Goal: Task Accomplishment & Management: Manage account settings

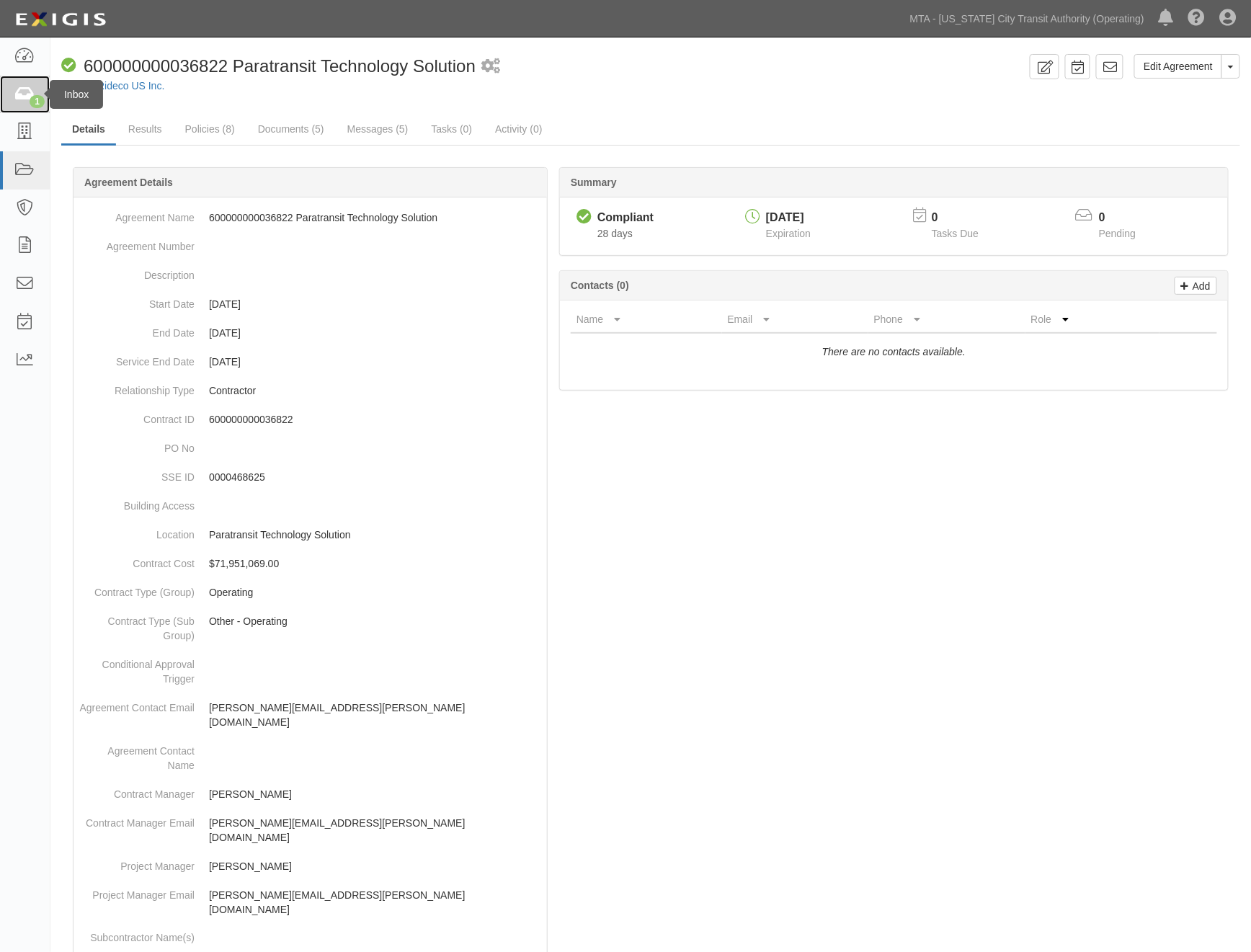
click at [12, 98] on link "1" at bounding box center [24, 95] width 50 height 38
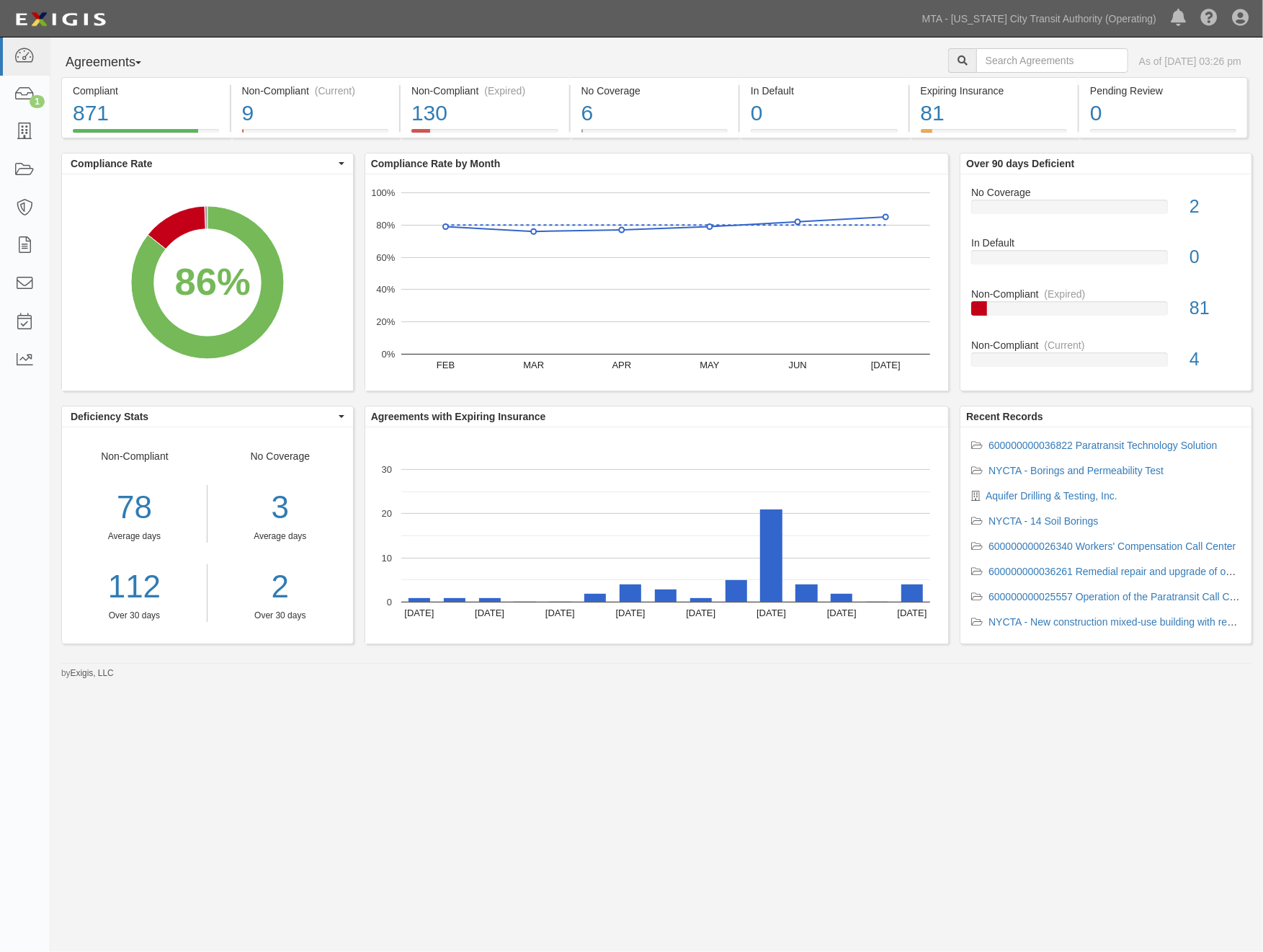
click at [732, 55] on div "Agreements Parties Agreements Coverages As of Aug 21, 2025 03:26 pm" at bounding box center [656, 63] width 1213 height 29
click at [976, 59] on input "text" at bounding box center [1052, 60] width 152 height 24
type input "14801"
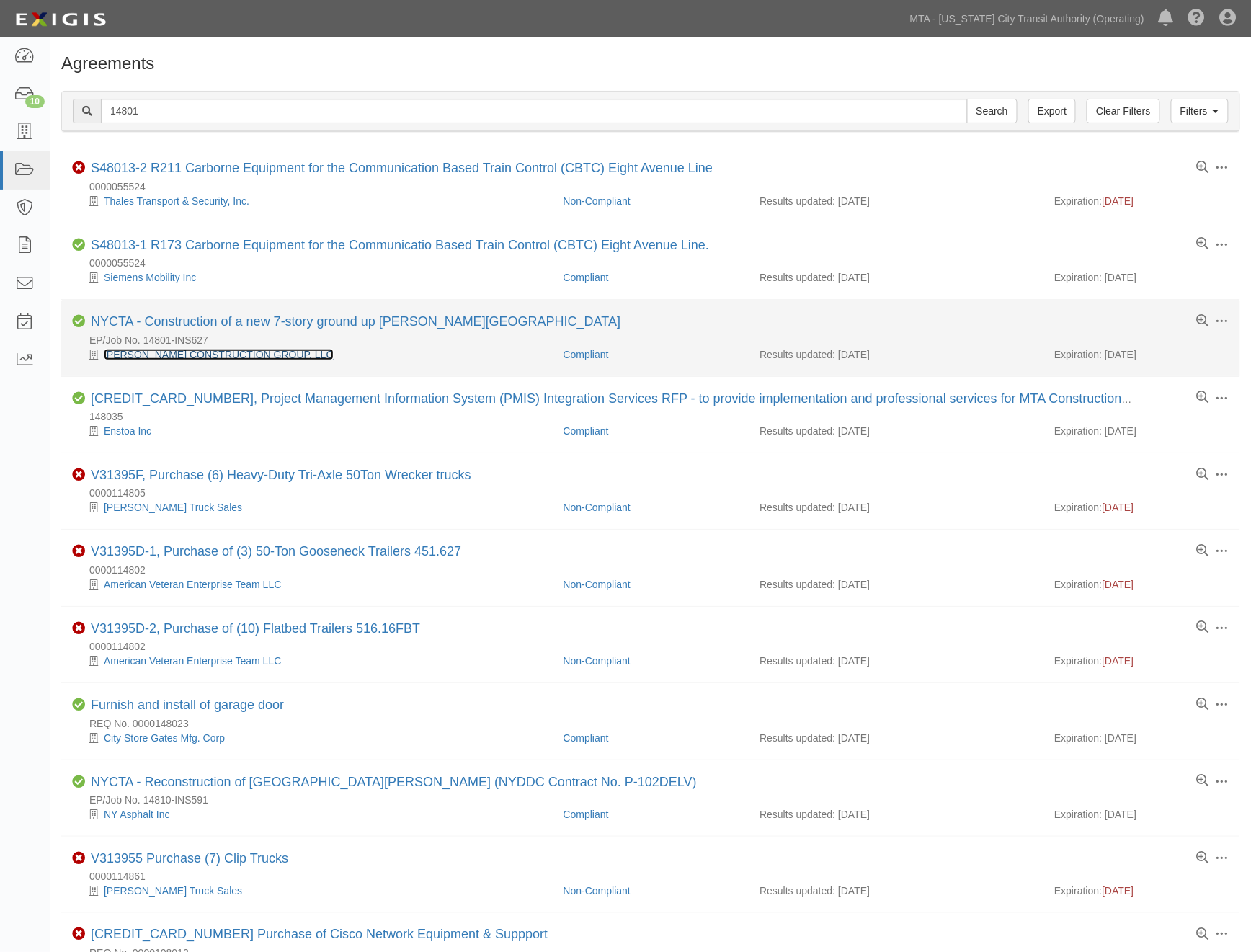
click at [210, 351] on link "[PERSON_NAME] CONSTRUCTION GROUP, LLC" at bounding box center [219, 354] width 230 height 11
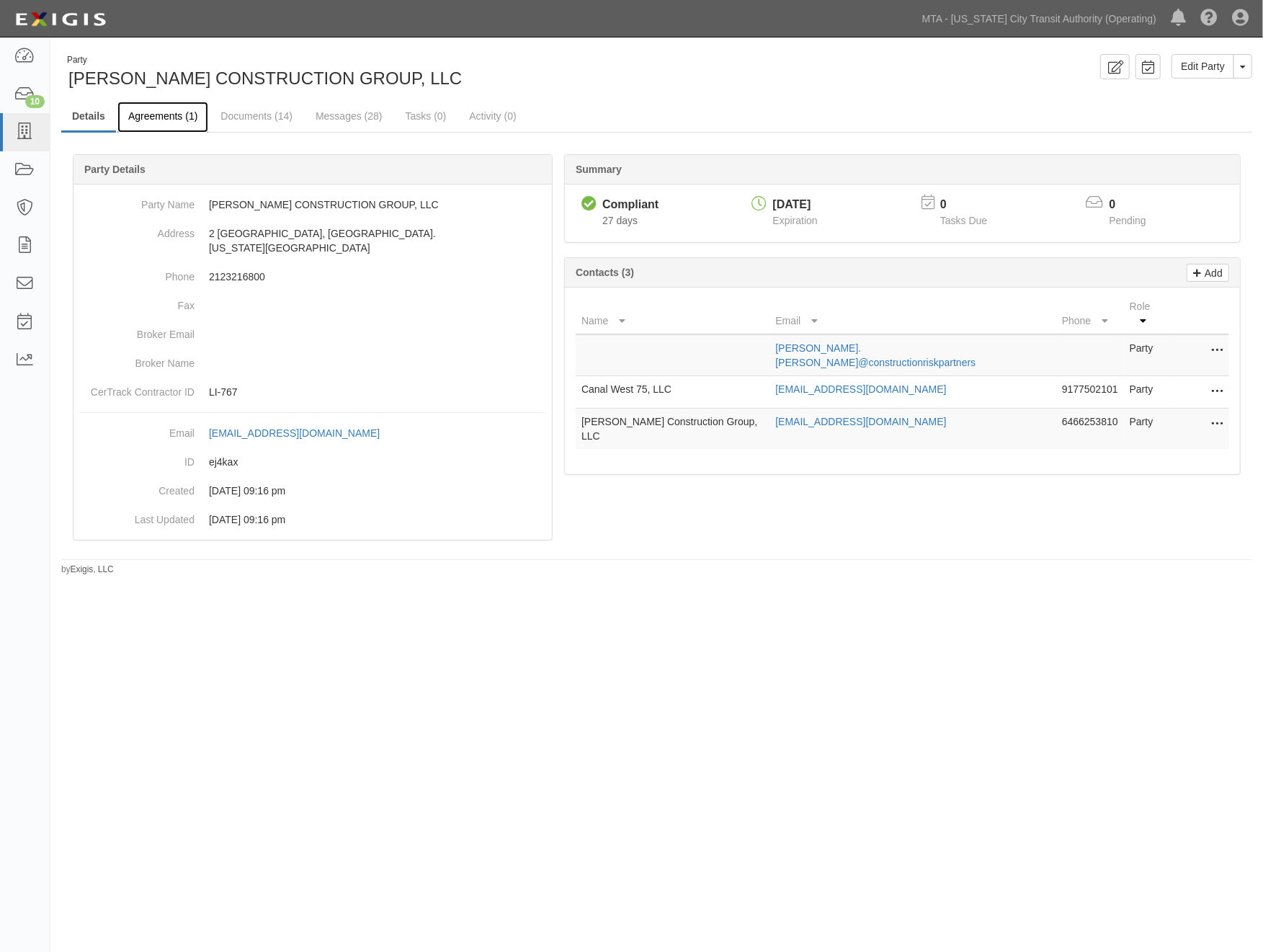
click at [161, 111] on link "Agreements (1)" at bounding box center [162, 117] width 91 height 31
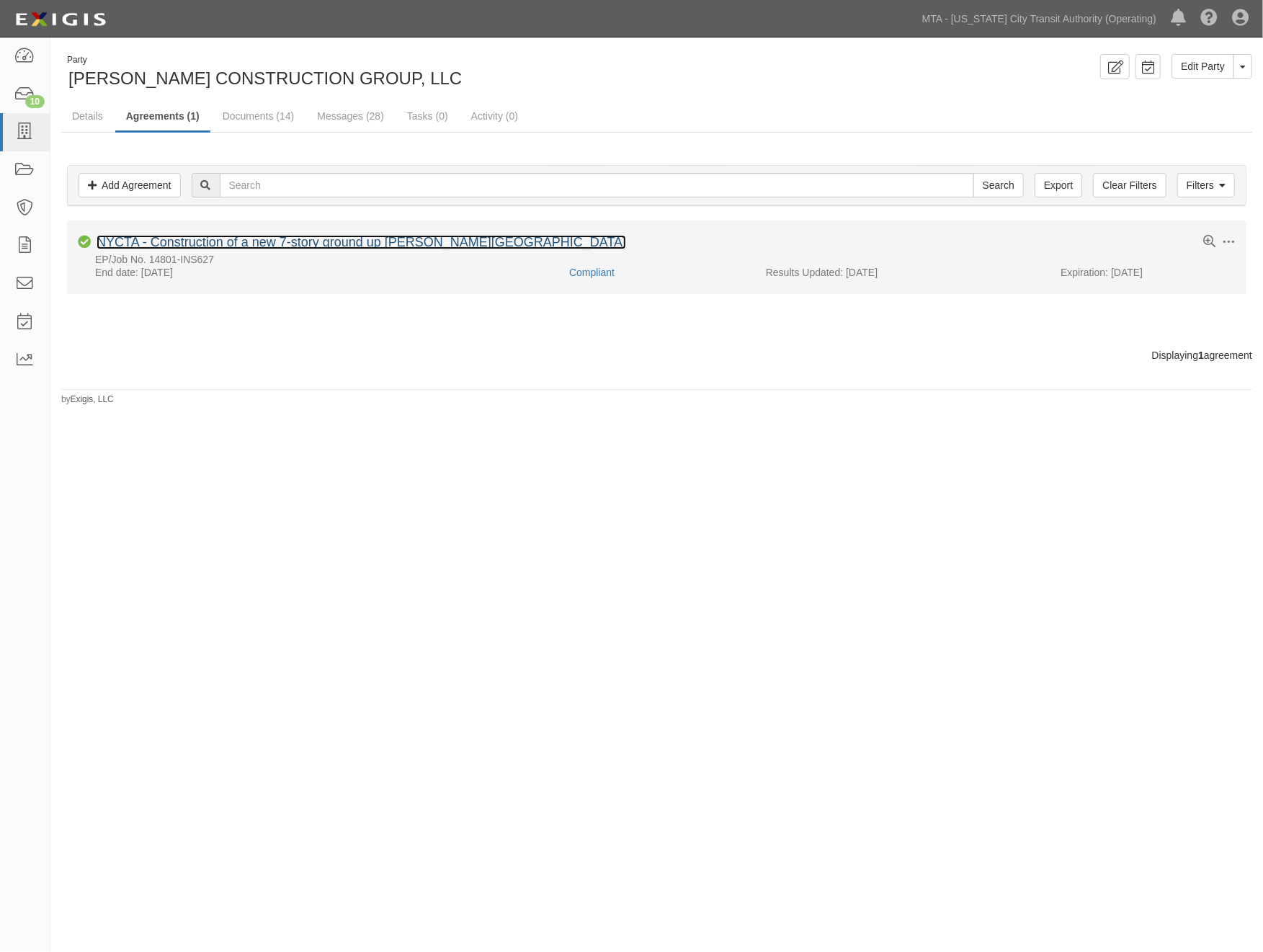
click at [180, 243] on link "NYCTA - Construction of a new 7-story ground up [PERSON_NAME][GEOGRAPHIC_DATA]" at bounding box center [361, 242] width 530 height 14
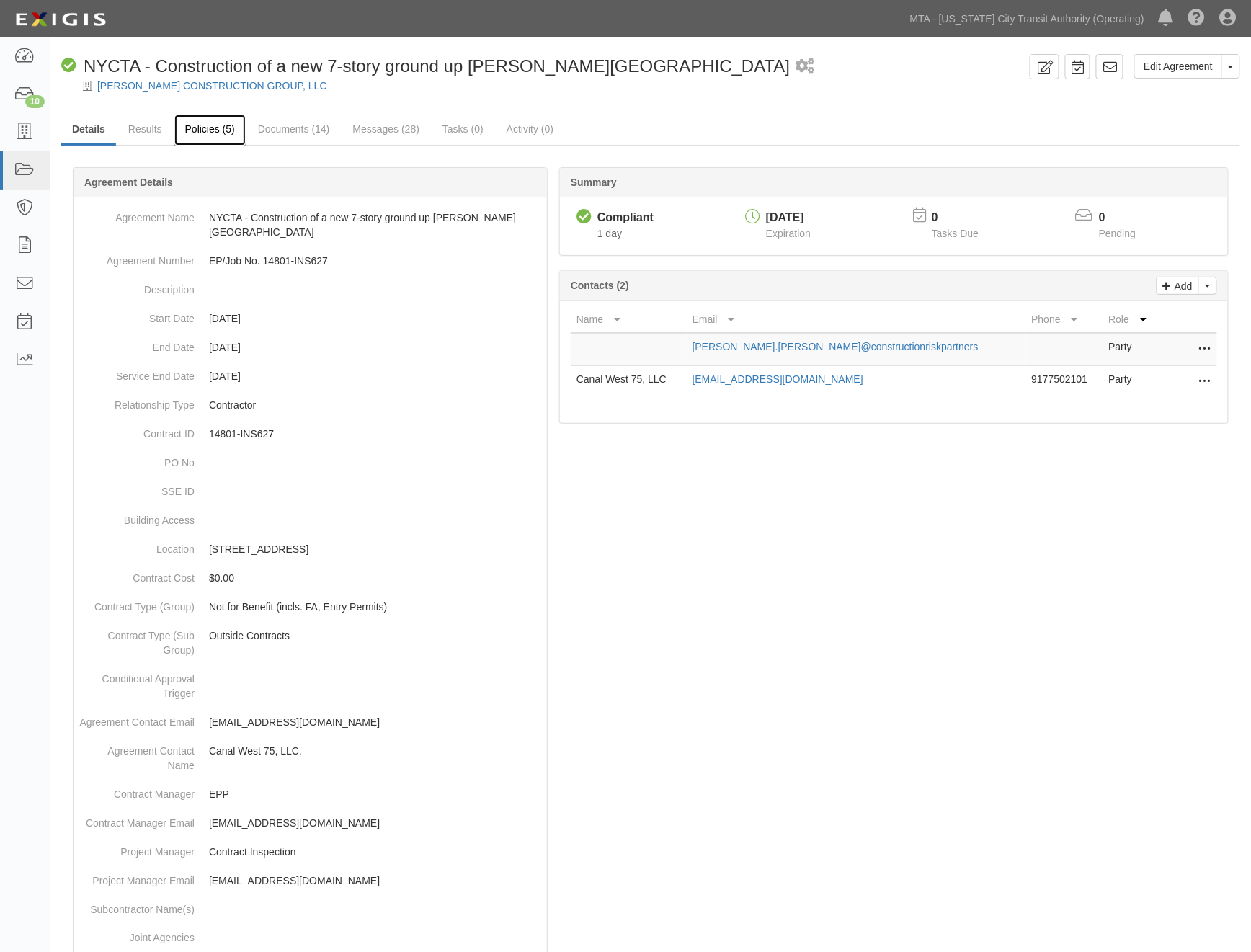
click at [220, 131] on link "Policies (5)" at bounding box center [210, 130] width 72 height 31
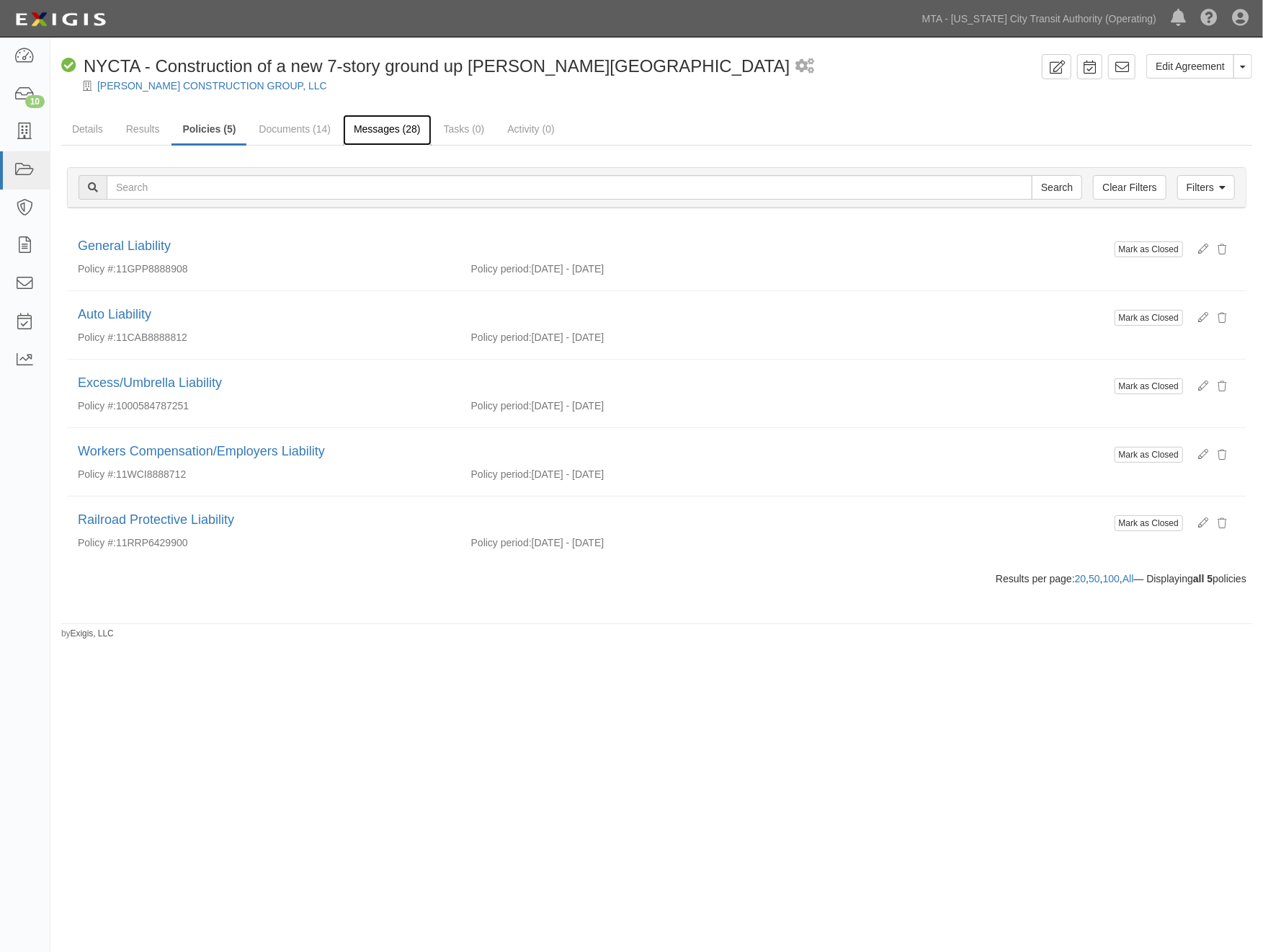
click at [370, 131] on link "Messages (28)" at bounding box center [387, 130] width 88 height 31
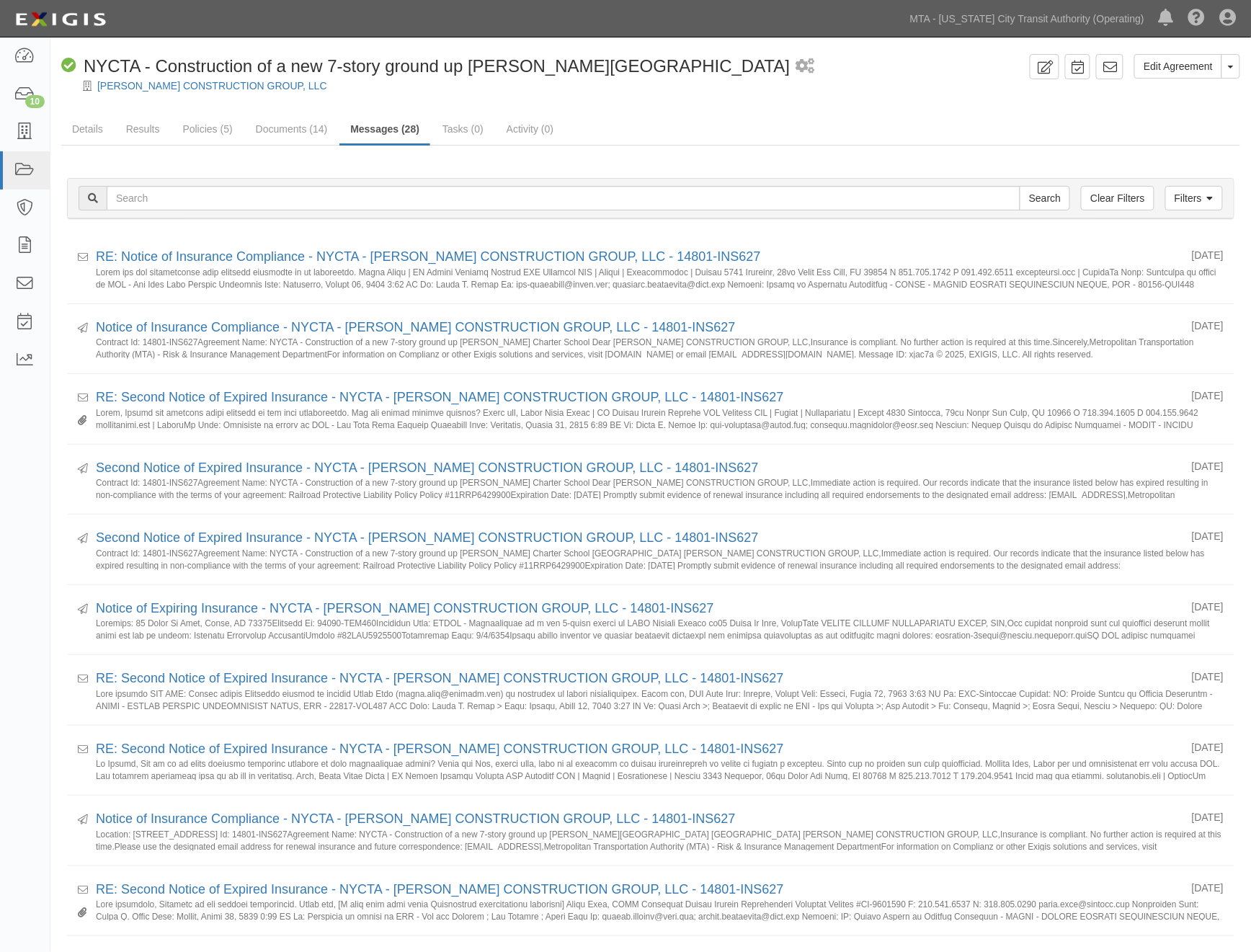
click at [885, 107] on div "Edit Agreement Toggle Agreement Dropdown View Audit Trail Archive Agreement Sen…" at bounding box center [650, 918] width 1201 height 1727
click at [26, 164] on icon at bounding box center [24, 171] width 20 height 17
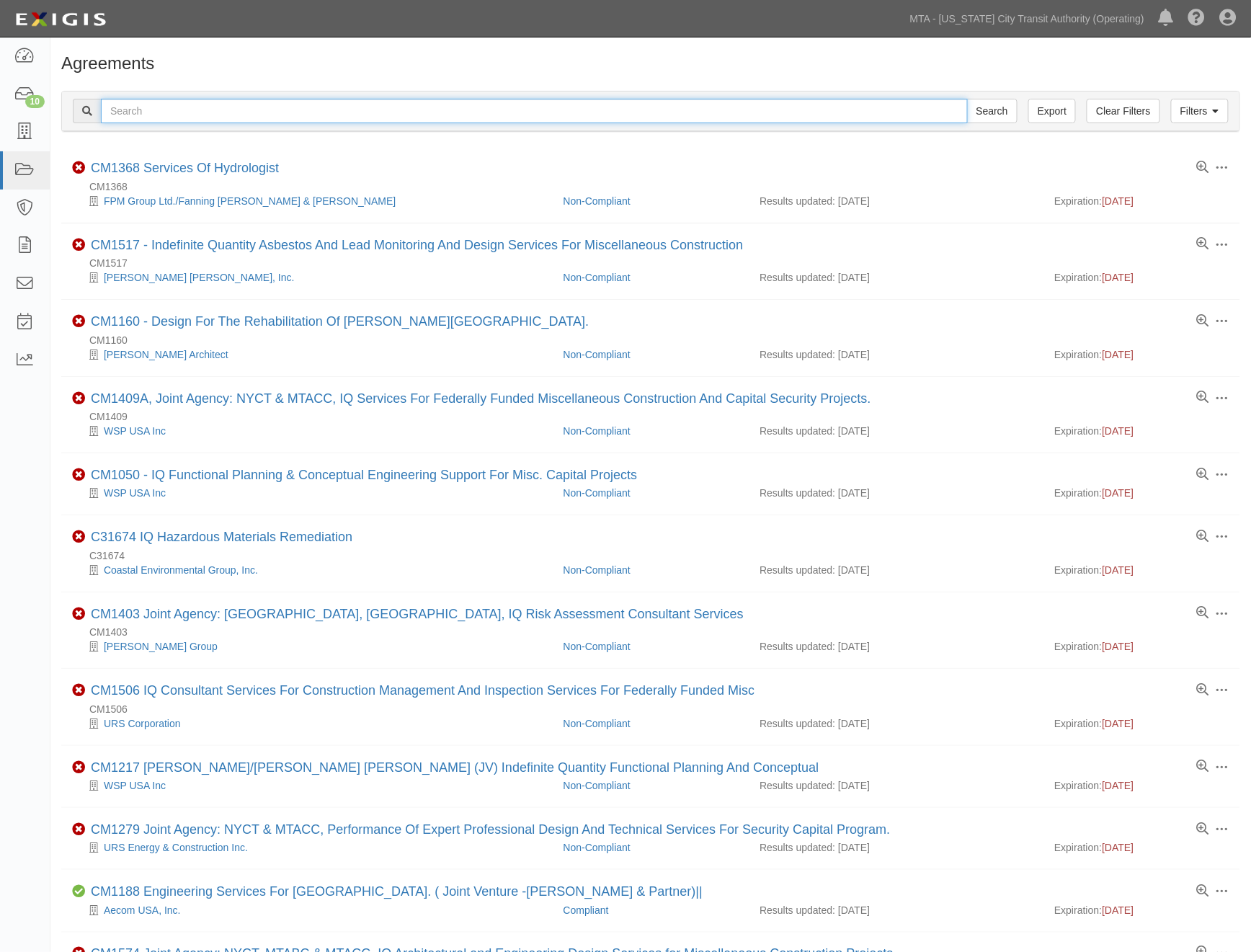
paste input "NYDDC Project BBJ-XFAC"
type input "NYDDC Project BBJ-XFAC"
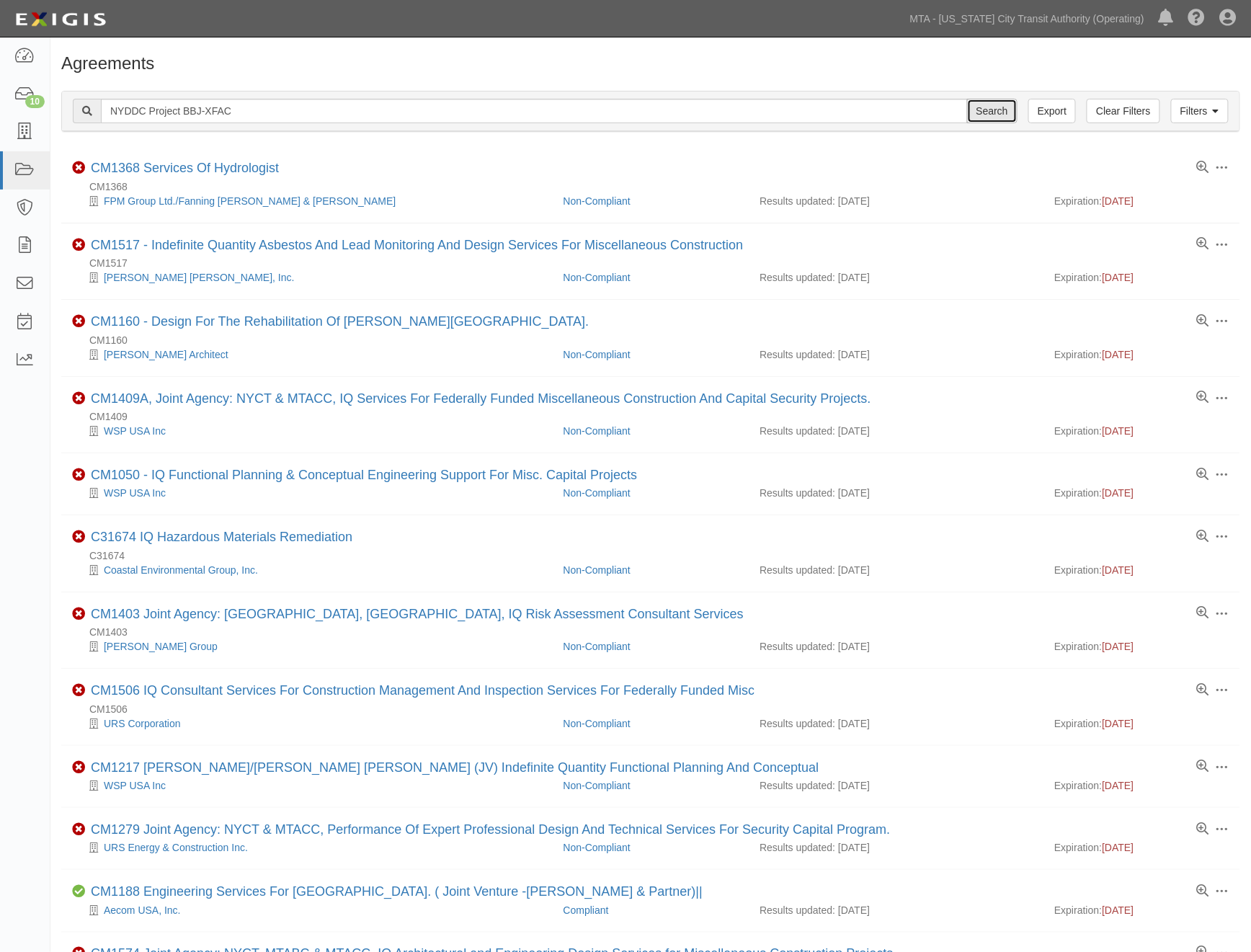
click at [992, 103] on input "Search" at bounding box center [993, 111] width 50 height 24
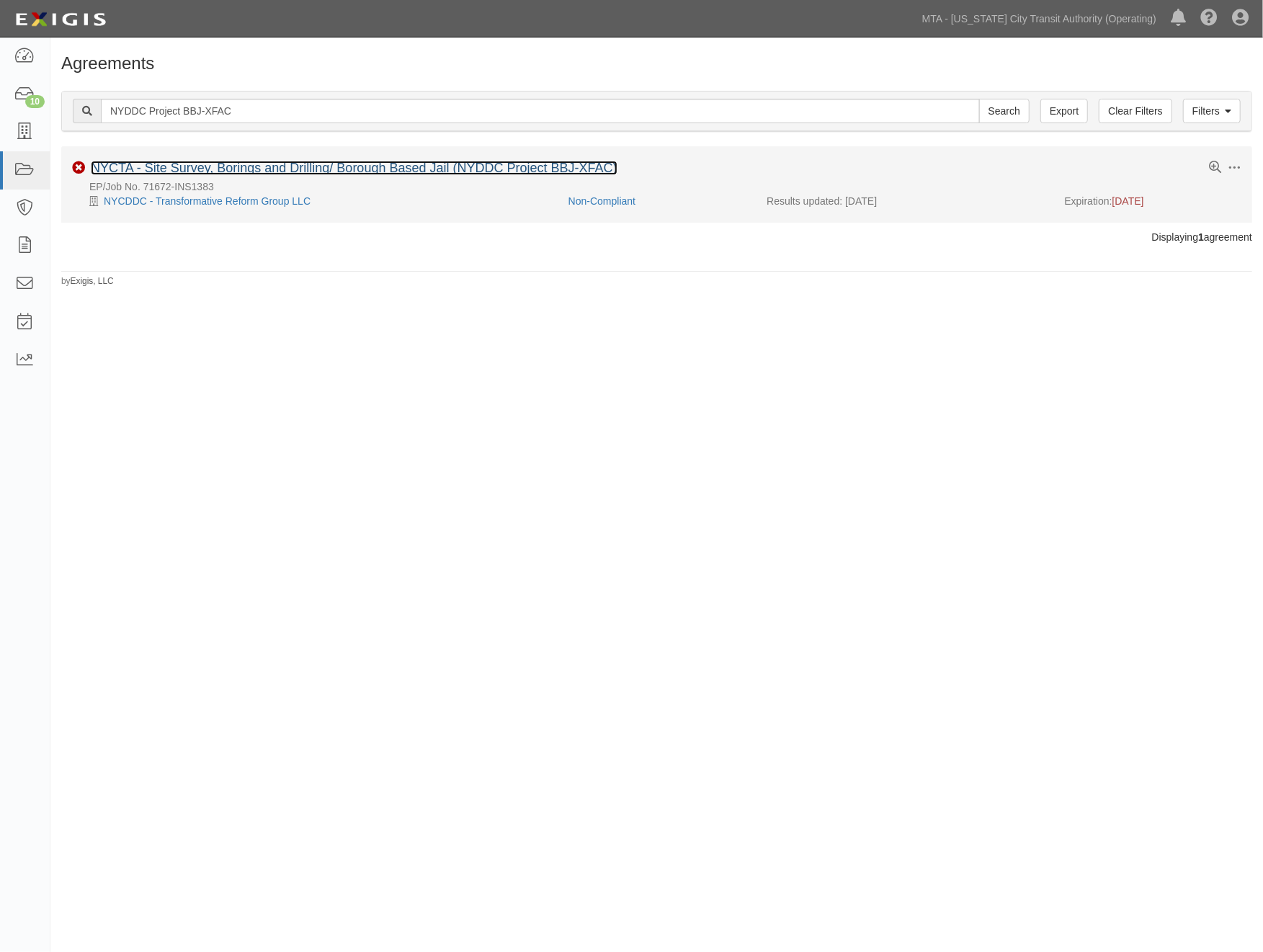
click at [336, 168] on link "NYCTA - Site Survey, Borings and Drilling/ Borough Based Jail (NYDDC Project BB…" at bounding box center [354, 168] width 527 height 14
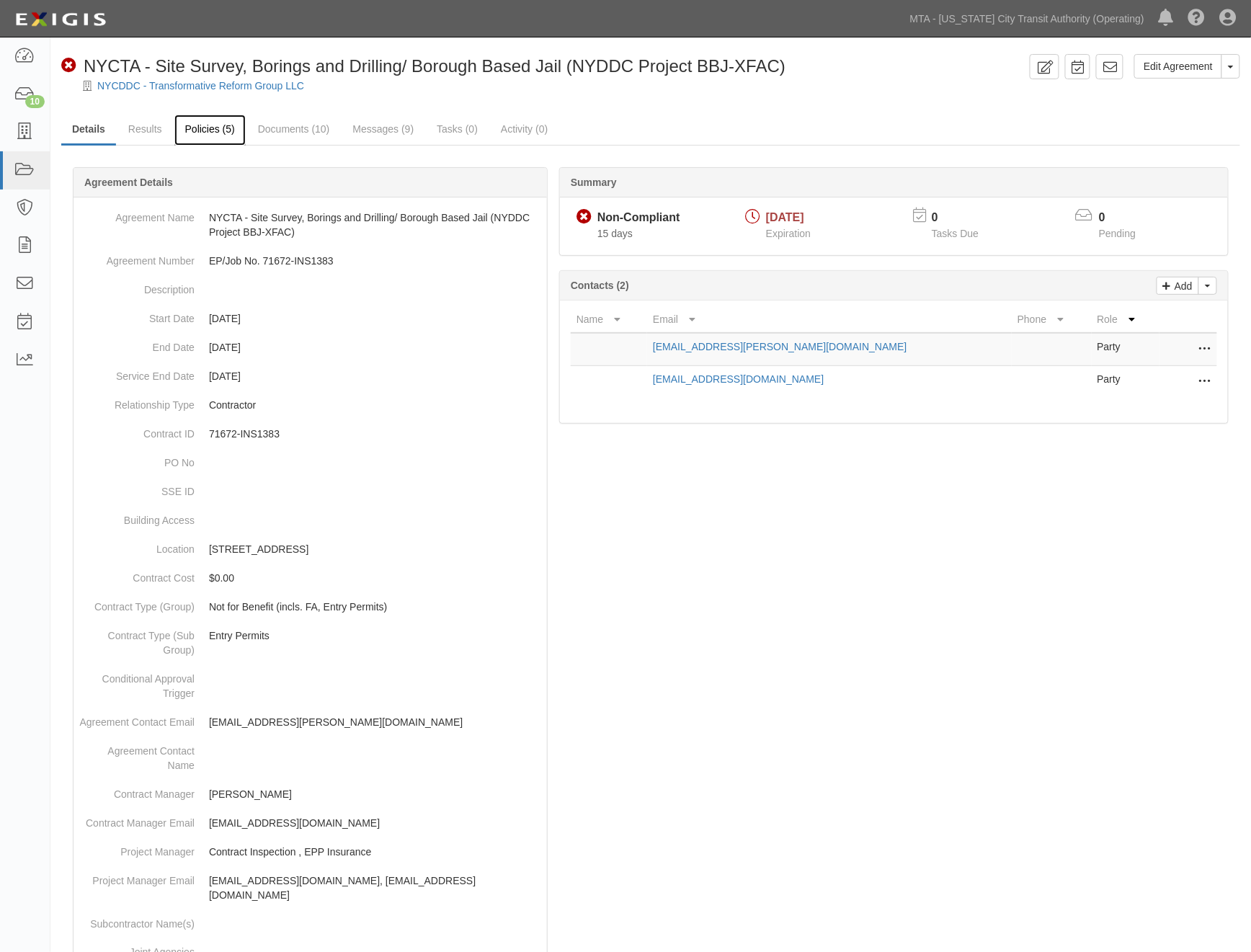
click at [198, 130] on link "Policies (5)" at bounding box center [210, 130] width 72 height 31
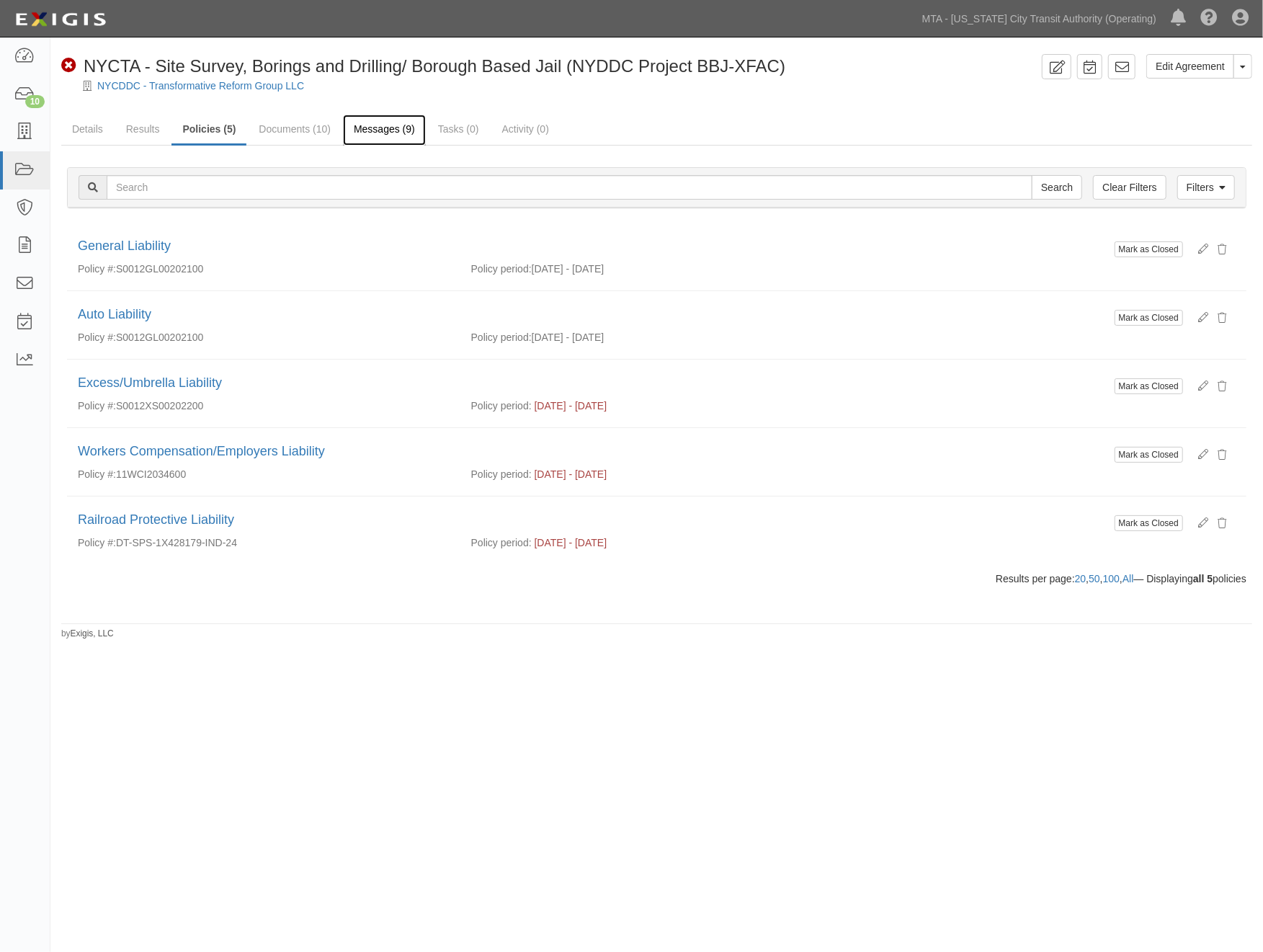
click at [393, 127] on link "Messages (9)" at bounding box center [384, 130] width 83 height 31
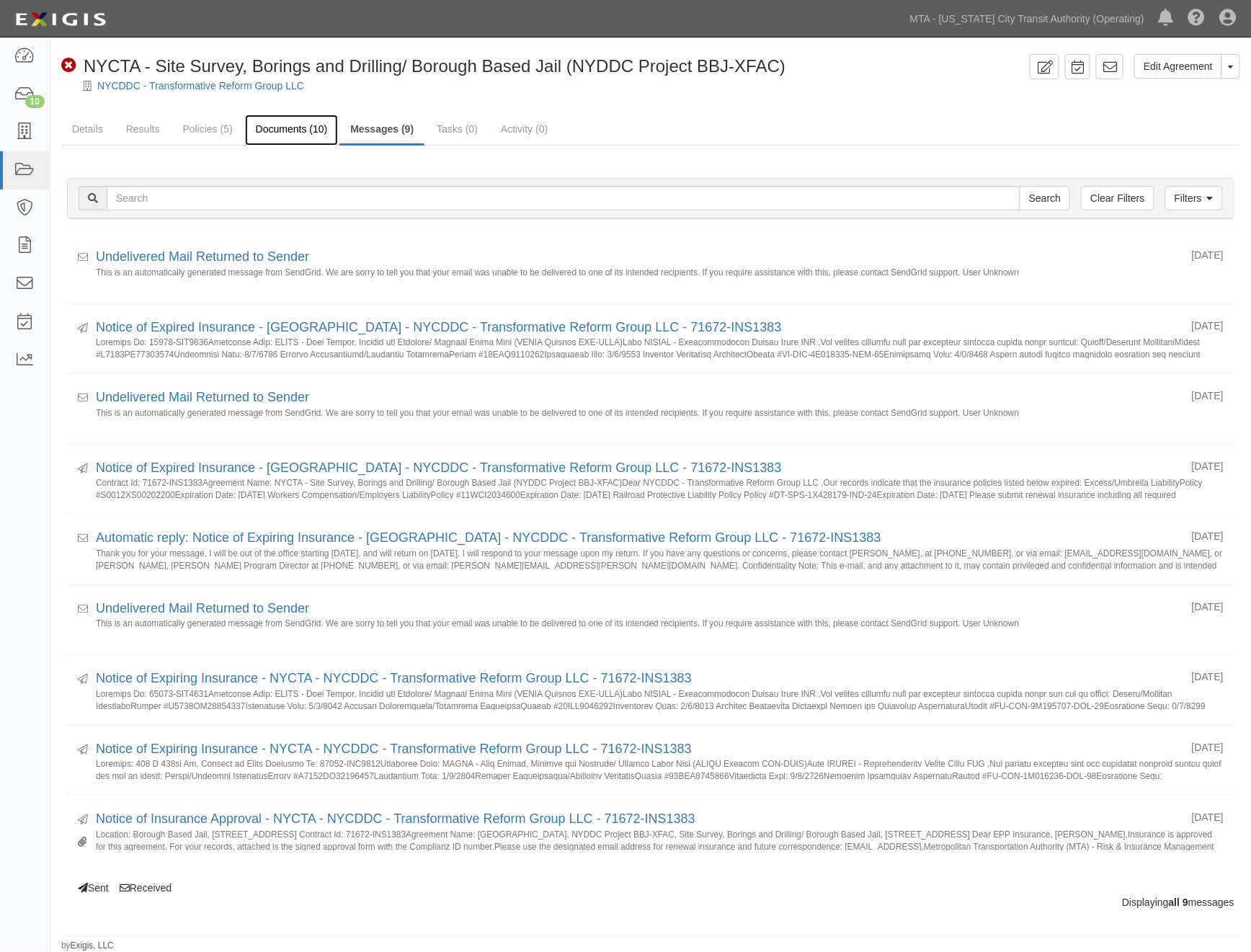
click at [288, 130] on link "Documents (10)" at bounding box center [291, 130] width 94 height 31
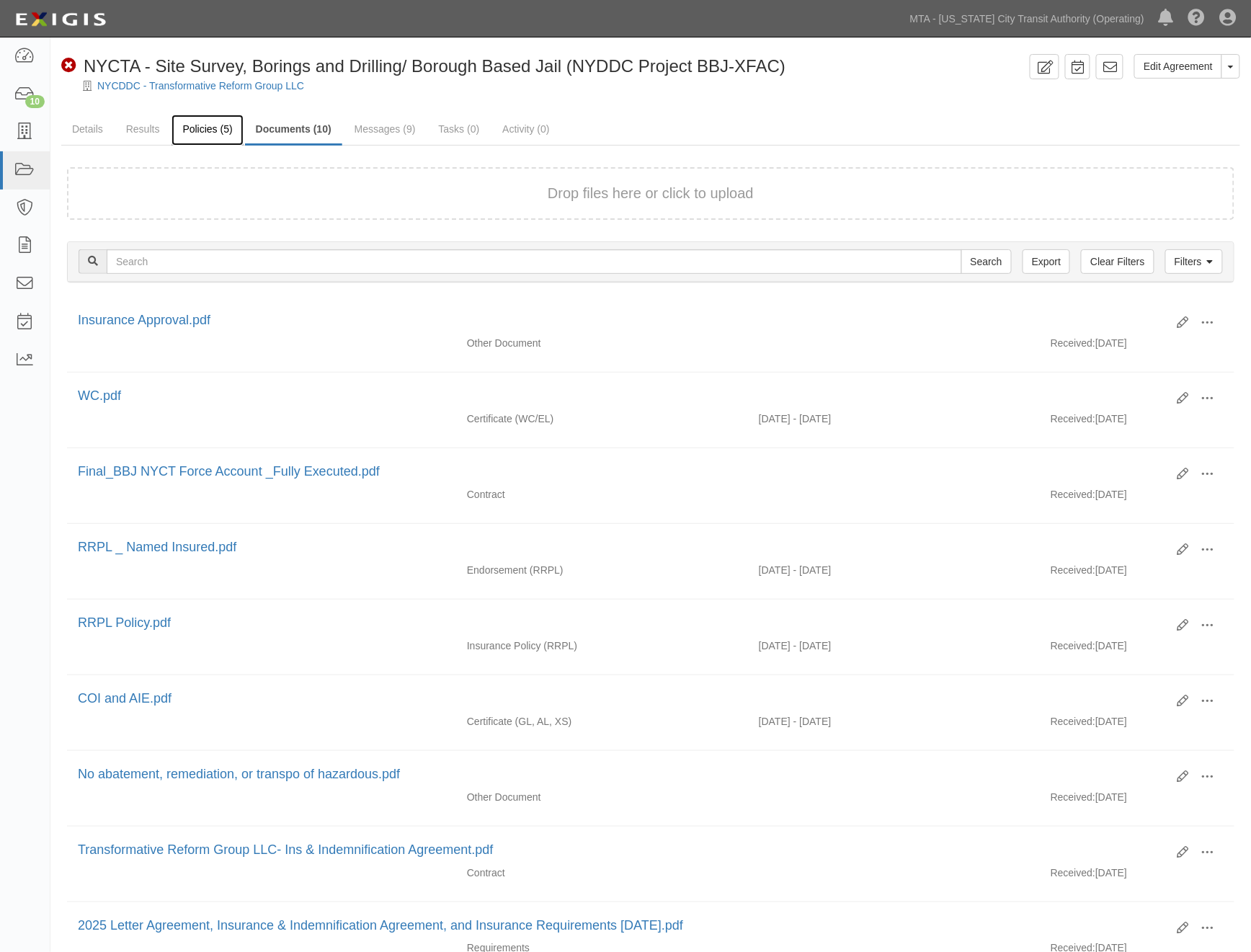
click at [183, 126] on link "Policies (5)" at bounding box center [207, 130] width 72 height 31
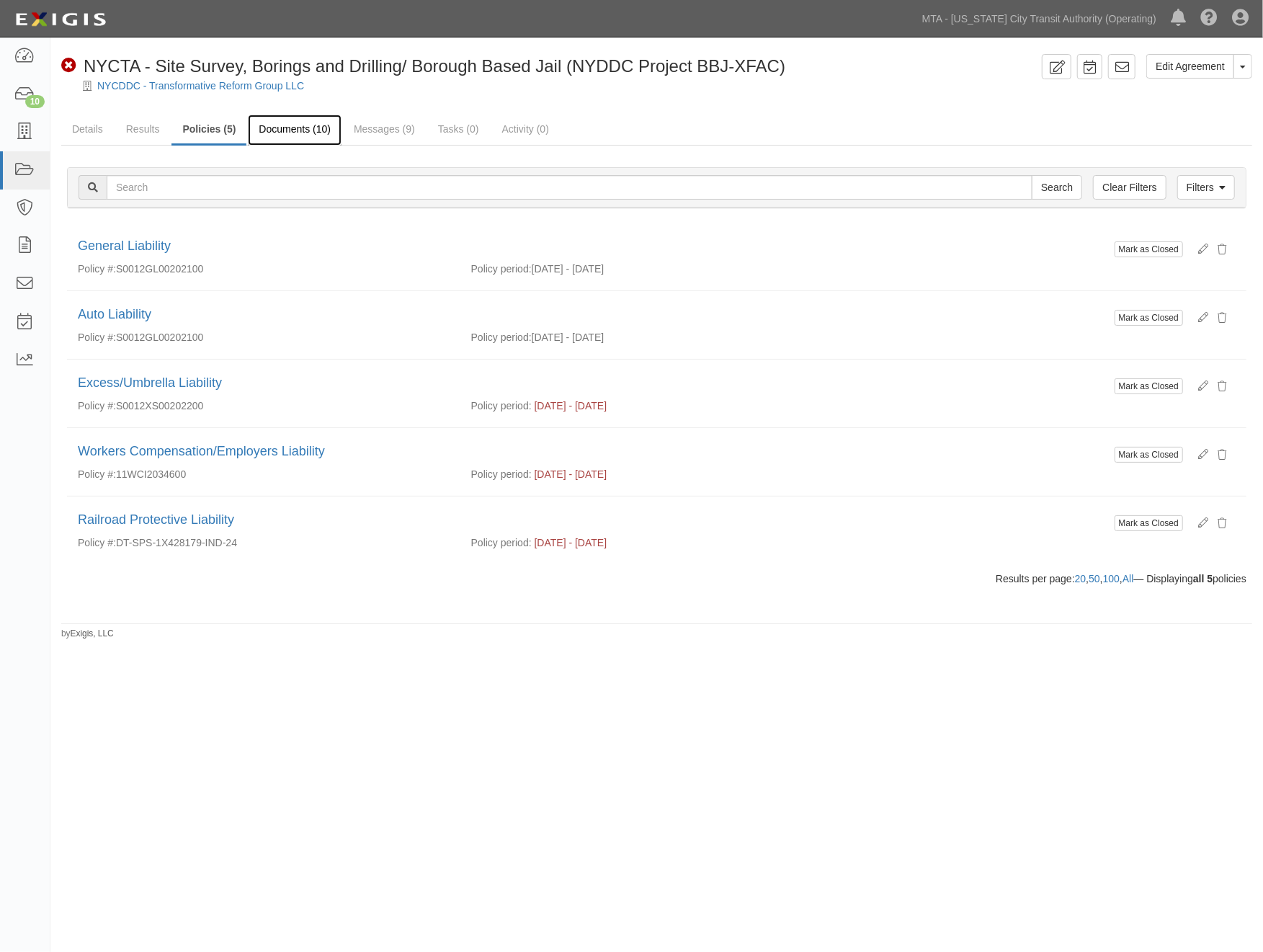
click at [292, 127] on link "Documents (10)" at bounding box center [294, 130] width 94 height 31
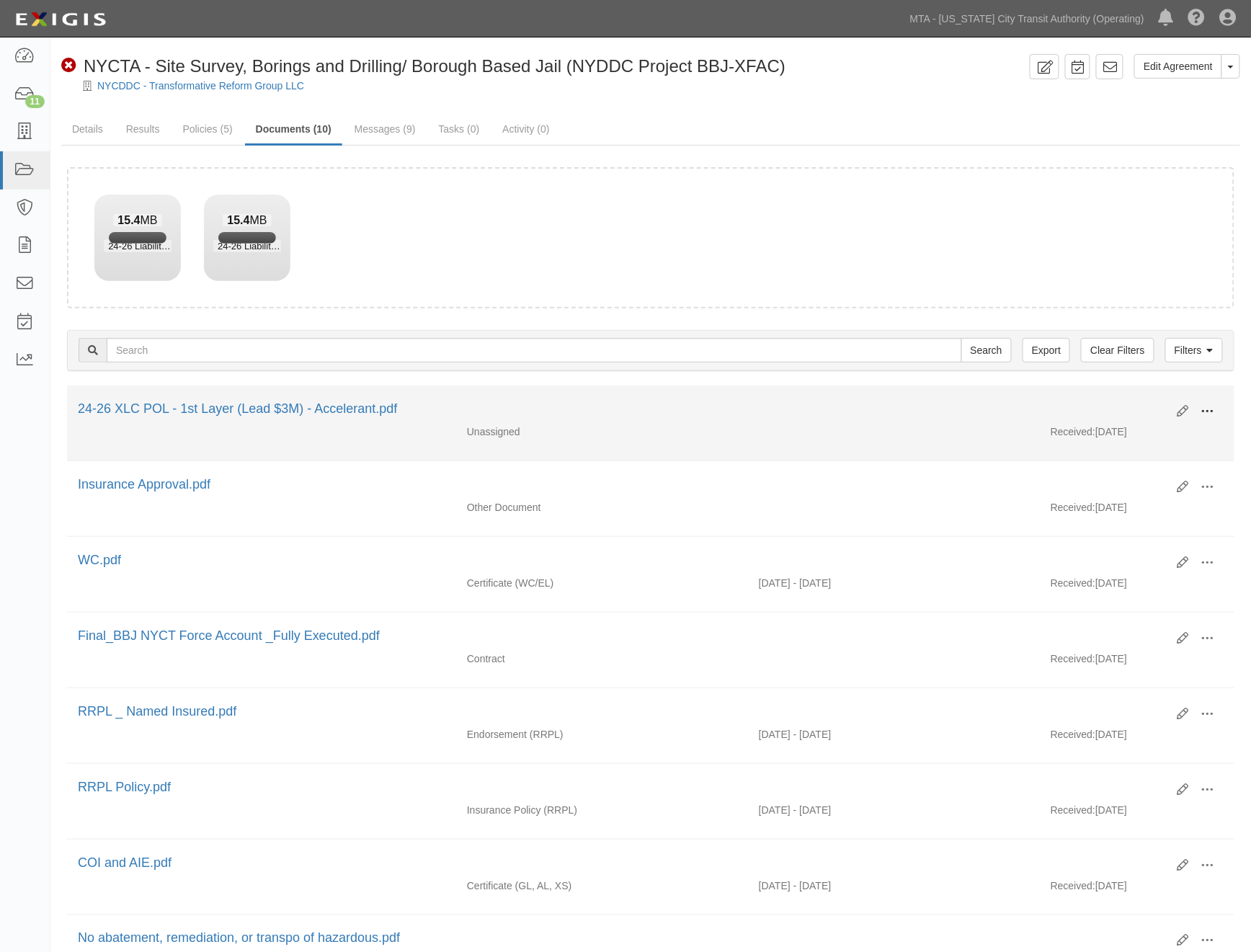
click at [1205, 414] on span at bounding box center [1208, 411] width 13 height 13
click at [1111, 403] on link "Edit" at bounding box center [1137, 405] width 114 height 26
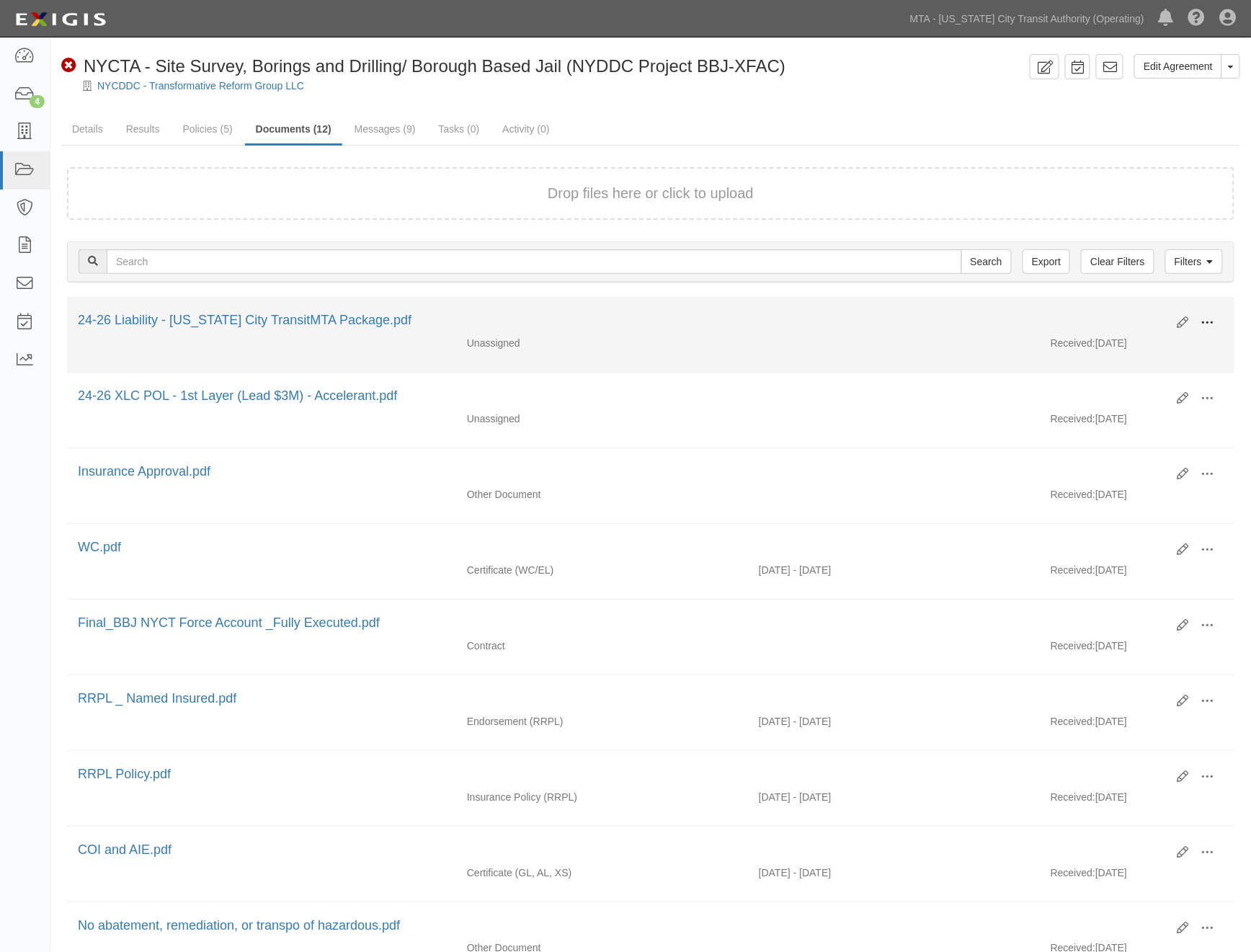
click at [1205, 316] on span at bounding box center [1208, 322] width 13 height 13
click at [1116, 313] on link "Edit" at bounding box center [1137, 317] width 114 height 26
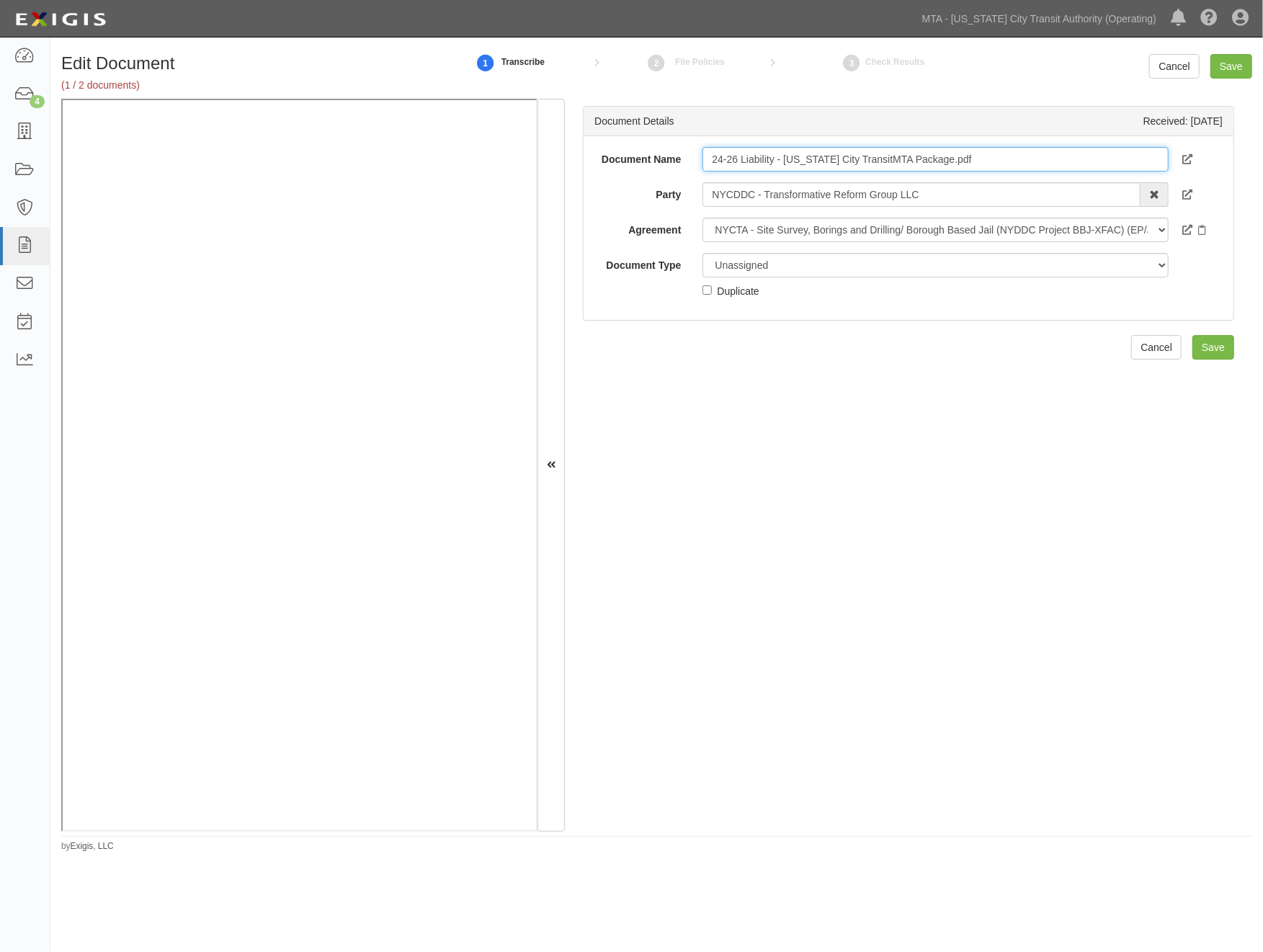
click at [771, 152] on input "24-26 Liability - New York City TransitMTA Package.pdf" at bounding box center [935, 159] width 466 height 24
click at [771, 152] on input "24-26 Liability - [US_STATE] City TransitMTA Package.pdf" at bounding box center [935, 159] width 466 height 24
click at [771, 152] on input "24-26 Liability - New York City TransitMTA Package.pdf" at bounding box center [935, 159] width 466 height 24
type input "[DATE]"
drag, startPoint x: 772, startPoint y: 262, endPoint x: 772, endPoint y: 272, distance: 10.0
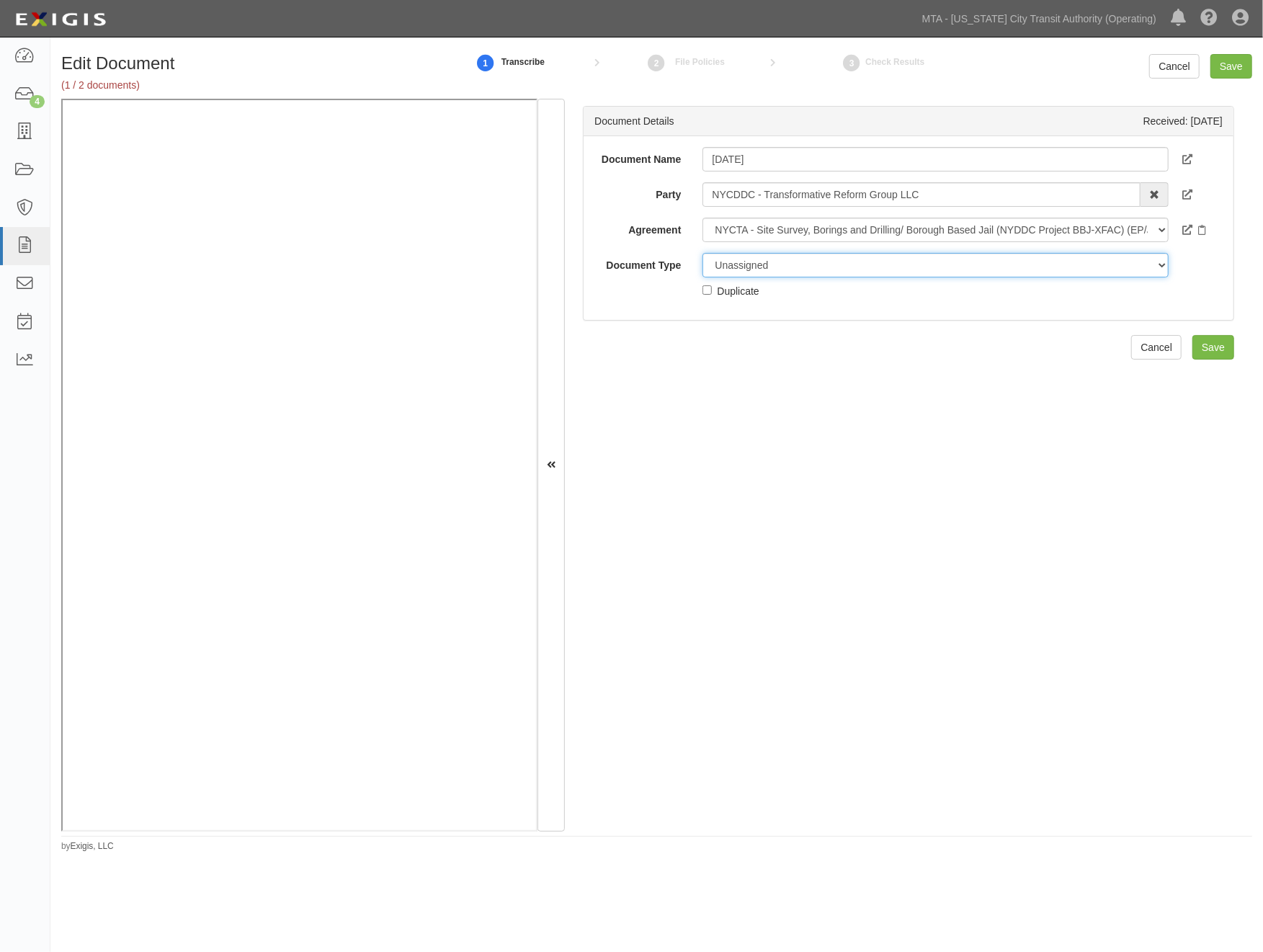
click at [772, 262] on select "Unassigned Binder Cancellation Notice Certificate Contract Endorsement Insuranc…" at bounding box center [935, 265] width 466 height 24
click at [703, 253] on select "Unassigned Binder Cancellation Notice Certificate Contract Endorsement Insuranc…" at bounding box center [935, 265] width 466 height 24
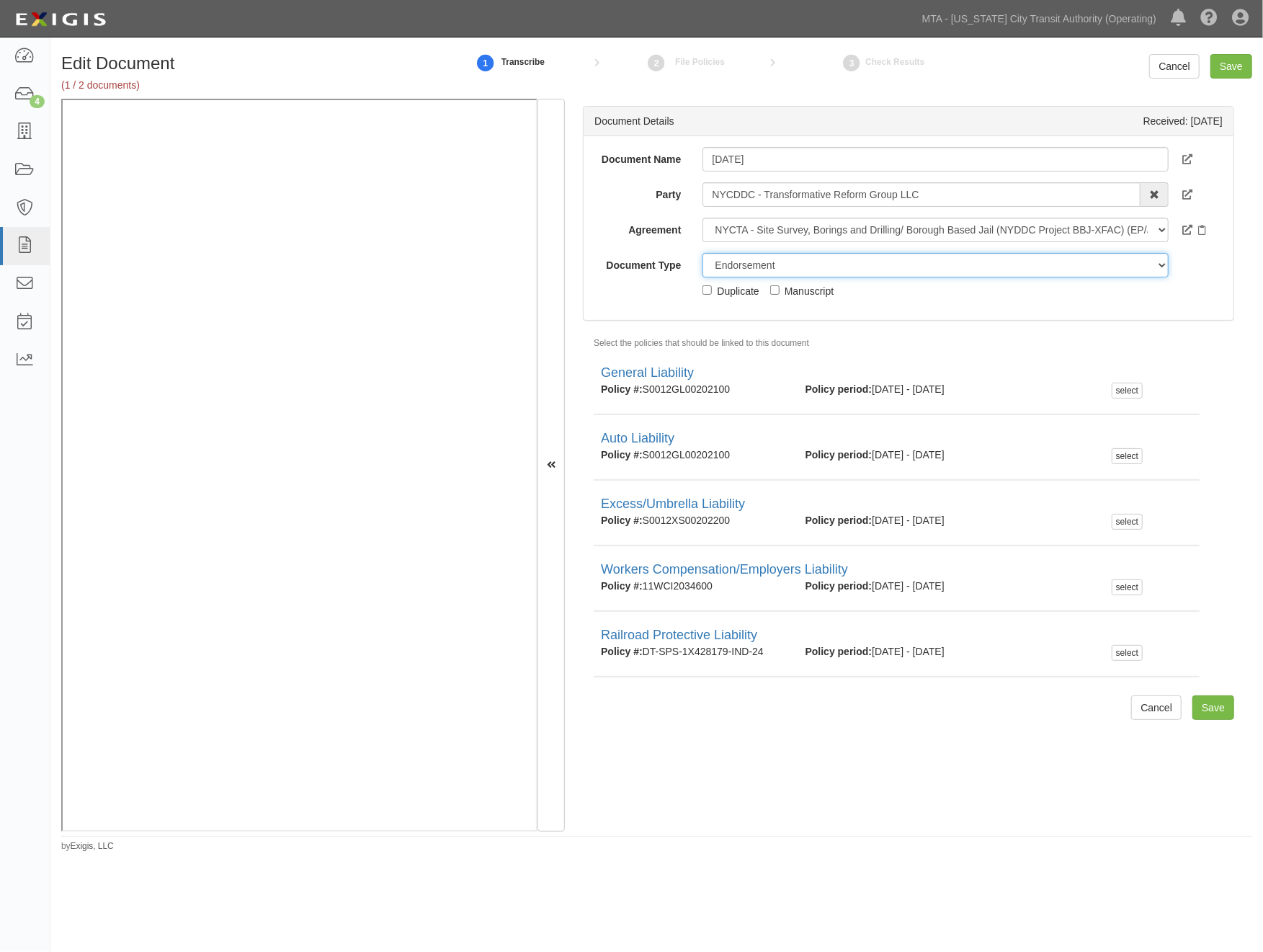
click at [732, 263] on select "Unassigned Binder Cancellation Notice Certificate Contract Endorsement Insuranc…" at bounding box center [935, 265] width 466 height 24
select select "CertificateDetail"
click at [703, 253] on select "Unassigned Binder Cancellation Notice Certificate Contract Endorsement Insuranc…" at bounding box center [935, 265] width 466 height 24
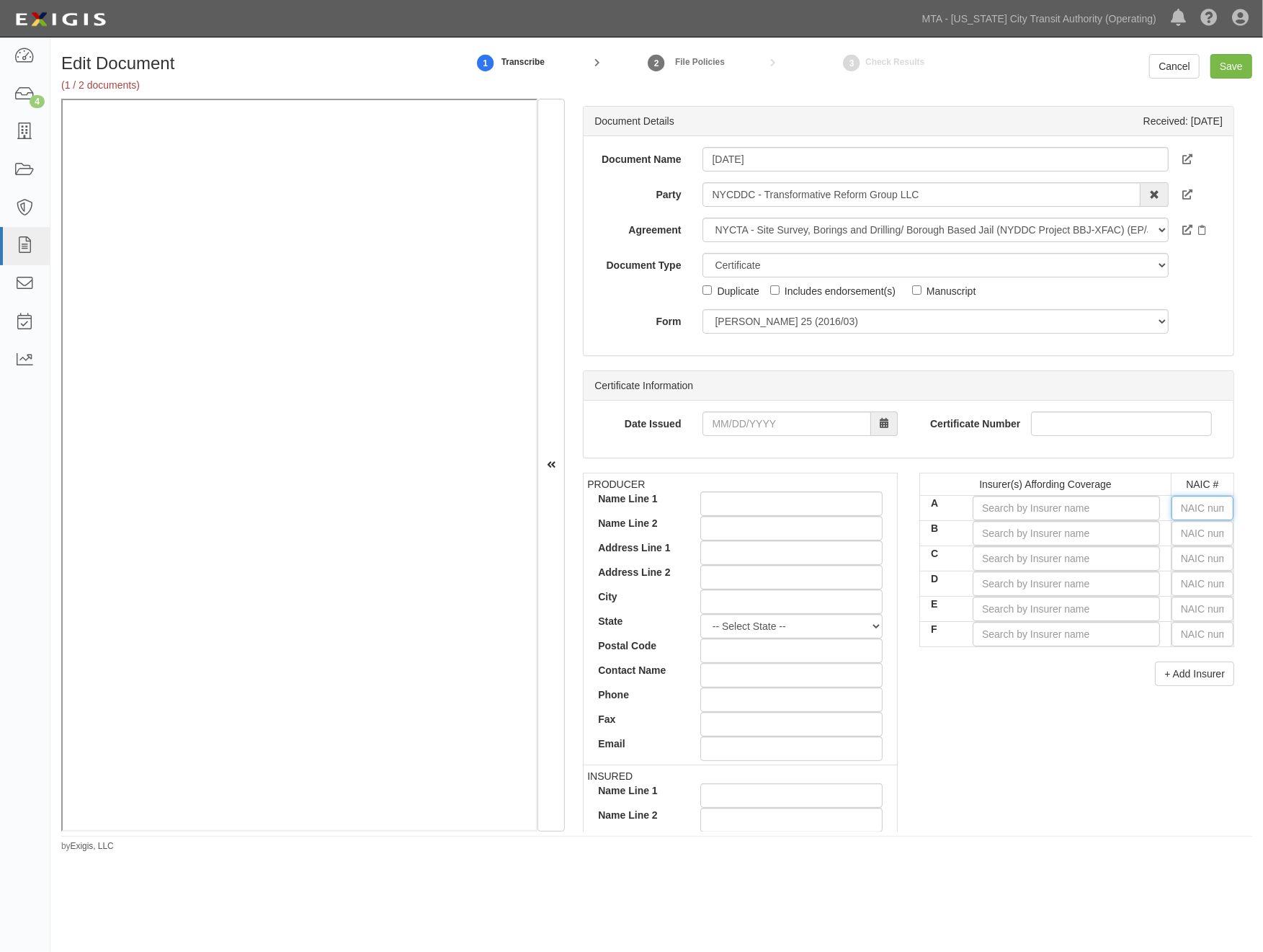
click at [1207, 508] on input "text" at bounding box center [1202, 508] width 62 height 24
type input "16862"
type input "168"
type input "16890"
type input "1689"
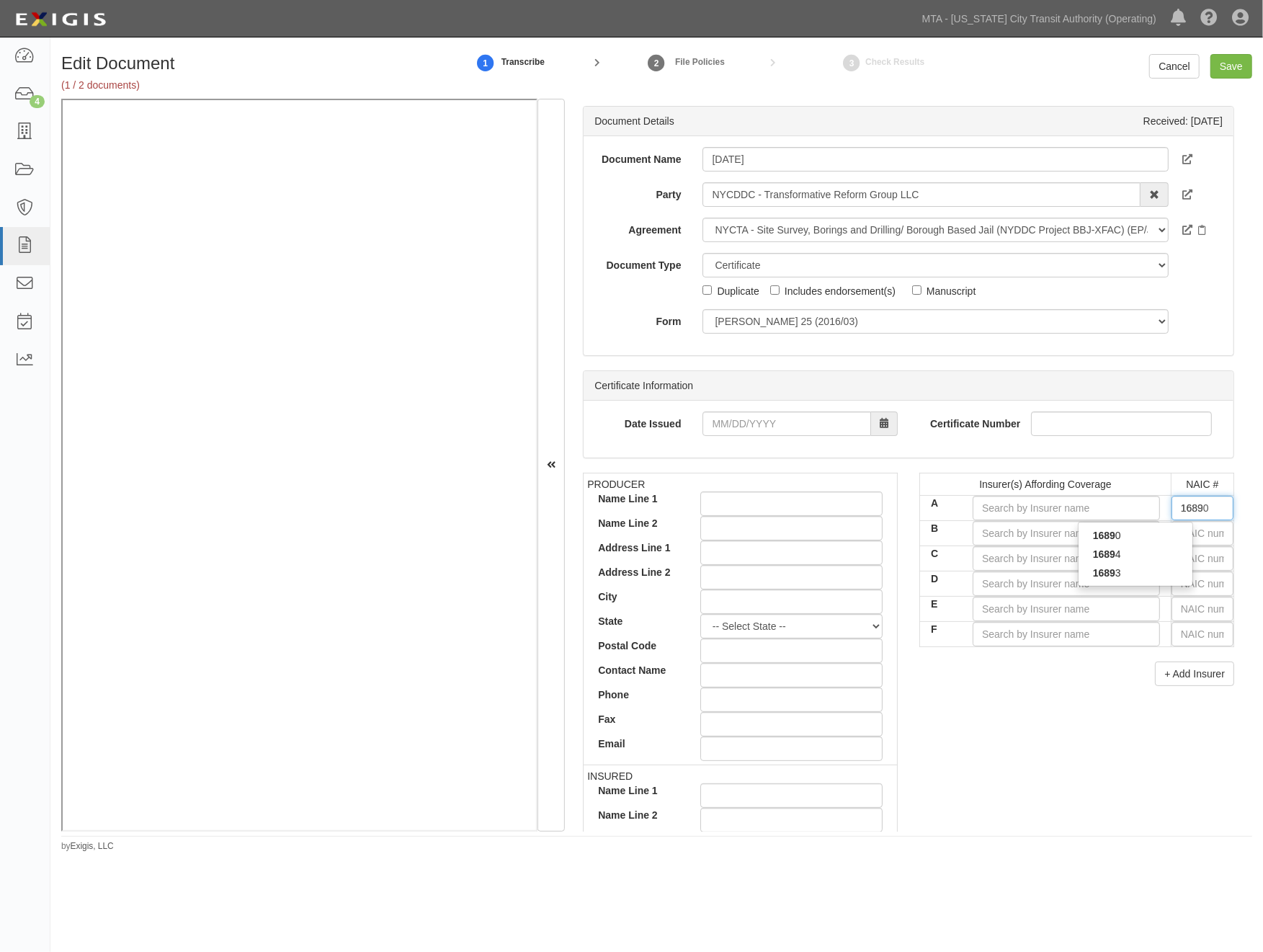
type input "16890"
click at [1171, 544] on div "16890" at bounding box center [1135, 535] width 114 height 19
type input "Accelerant Specialty Insurance Company (A- IX Rating)"
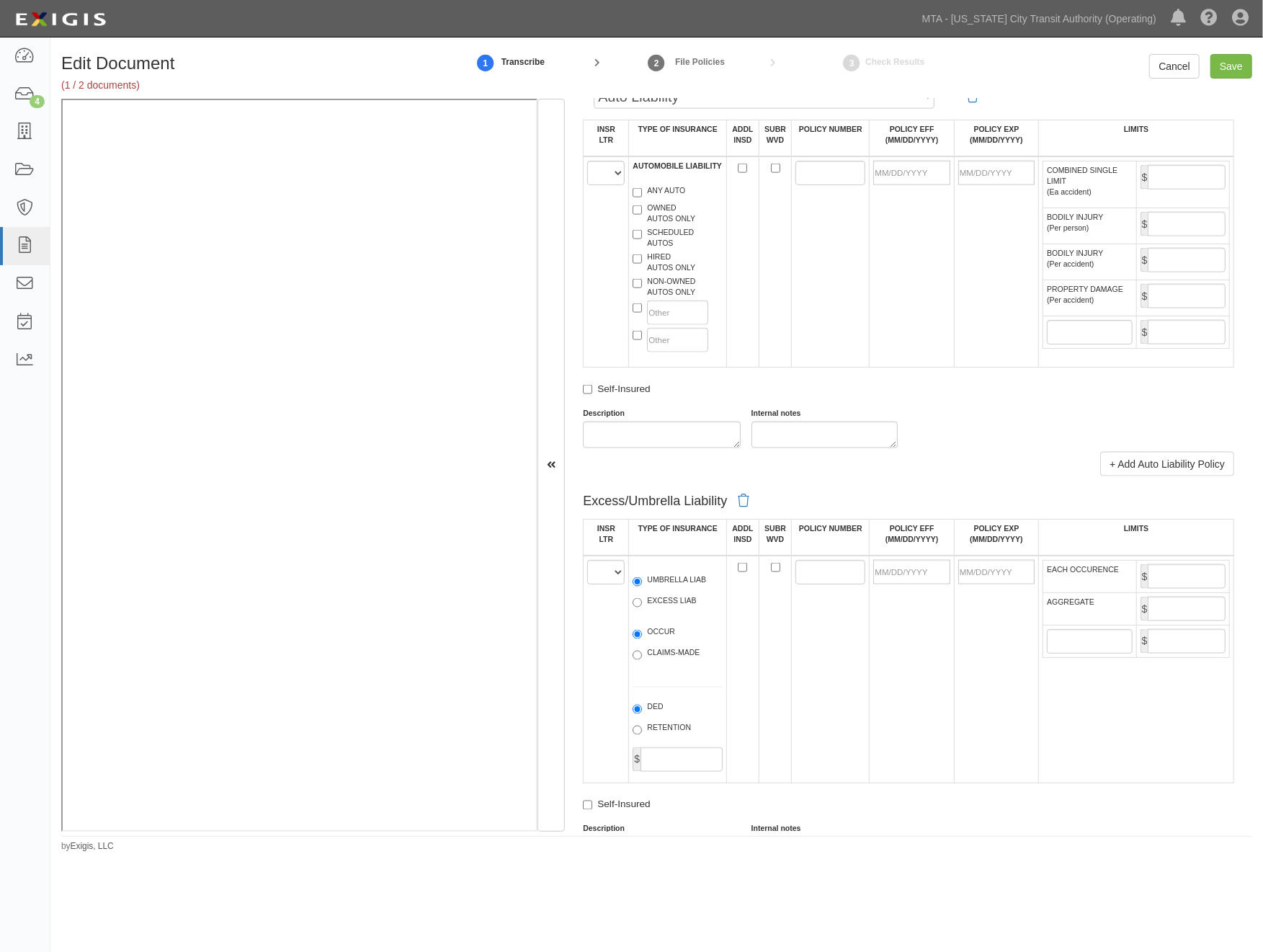
scroll to position [1681, 0]
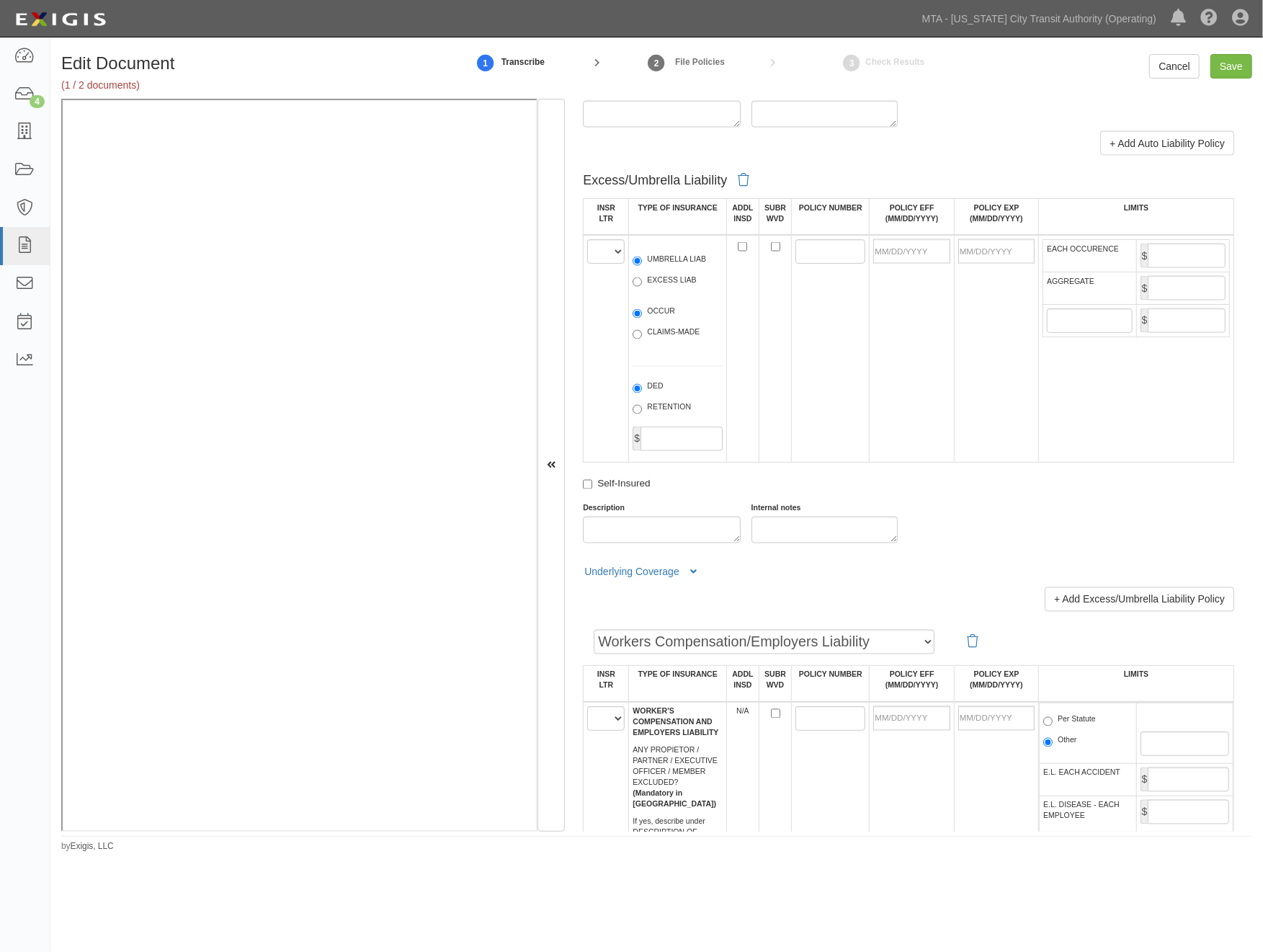
type input "16890"
click at [610, 264] on select "A B C D E F" at bounding box center [606, 252] width 37 height 24
select select "A"
click at [588, 264] on select "A B C D E F" at bounding box center [606, 252] width 37 height 24
click at [654, 289] on label "EXCESS LIAB" at bounding box center [664, 281] width 63 height 14
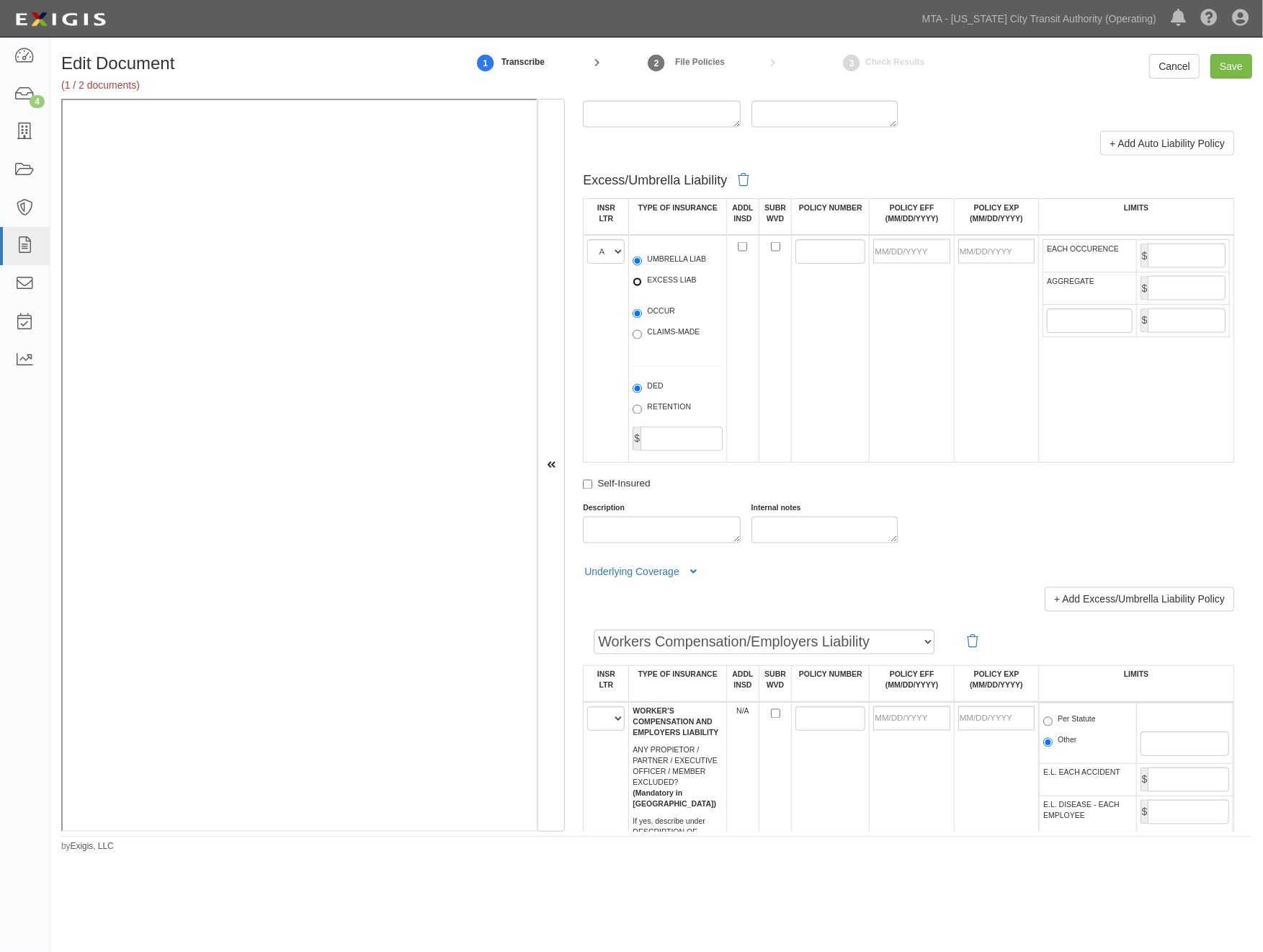
click at [642, 287] on input "EXCESS LIAB" at bounding box center [637, 282] width 9 height 9
radio input "true"
drag, startPoint x: 659, startPoint y: 411, endPoint x: 657, endPoint y: 386, distance: 25.1
click at [659, 341] on label "CLAIMS-MADE" at bounding box center [666, 334] width 67 height 14
click at [642, 339] on input "CLAIMS-MADE" at bounding box center [637, 335] width 9 height 9
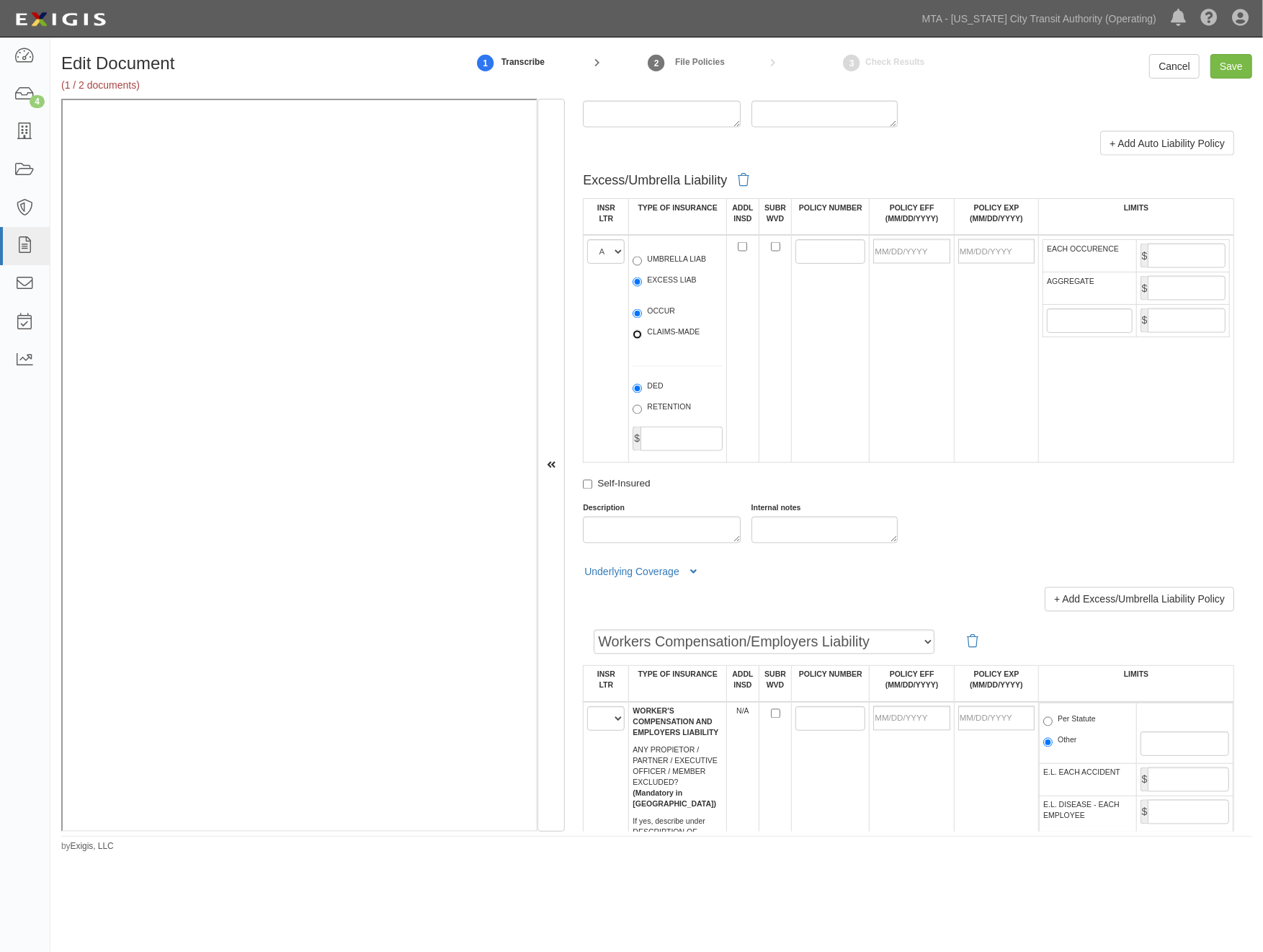
radio input "true"
click at [657, 321] on label "OCCUR" at bounding box center [654, 313] width 43 height 14
click at [642, 319] on input "OCCUR" at bounding box center [637, 314] width 9 height 9
radio input "true"
click at [659, 268] on label "UMBRELLA LIAB" at bounding box center [669, 261] width 73 height 14
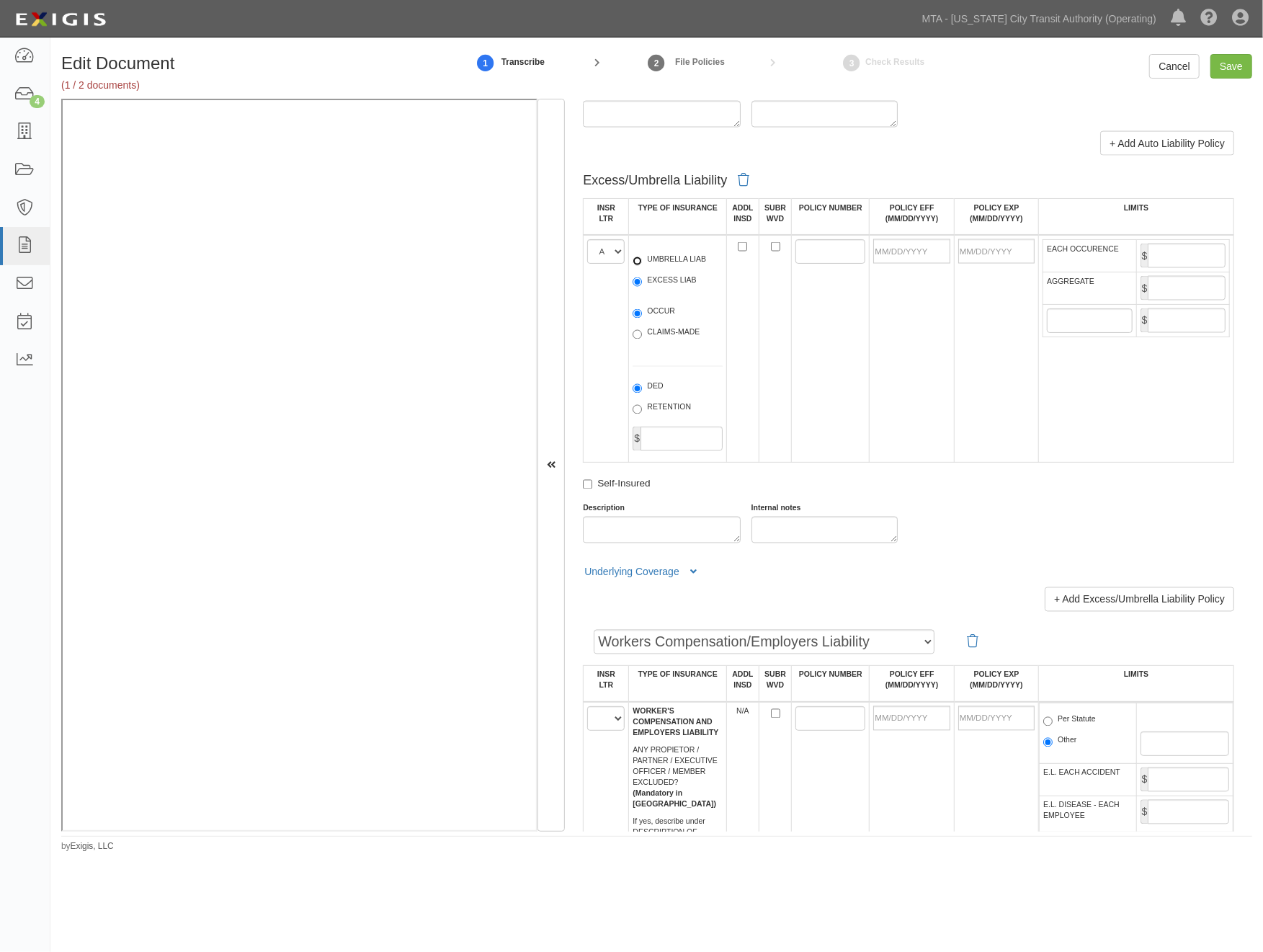
click at [642, 266] on input "UMBRELLA LIAB" at bounding box center [637, 261] width 9 height 9
radio input "true"
click at [656, 289] on label "EXCESS LIAB" at bounding box center [664, 281] width 63 height 14
click at [642, 287] on input "EXCESS LIAB" at bounding box center [637, 282] width 9 height 9
radio input "true"
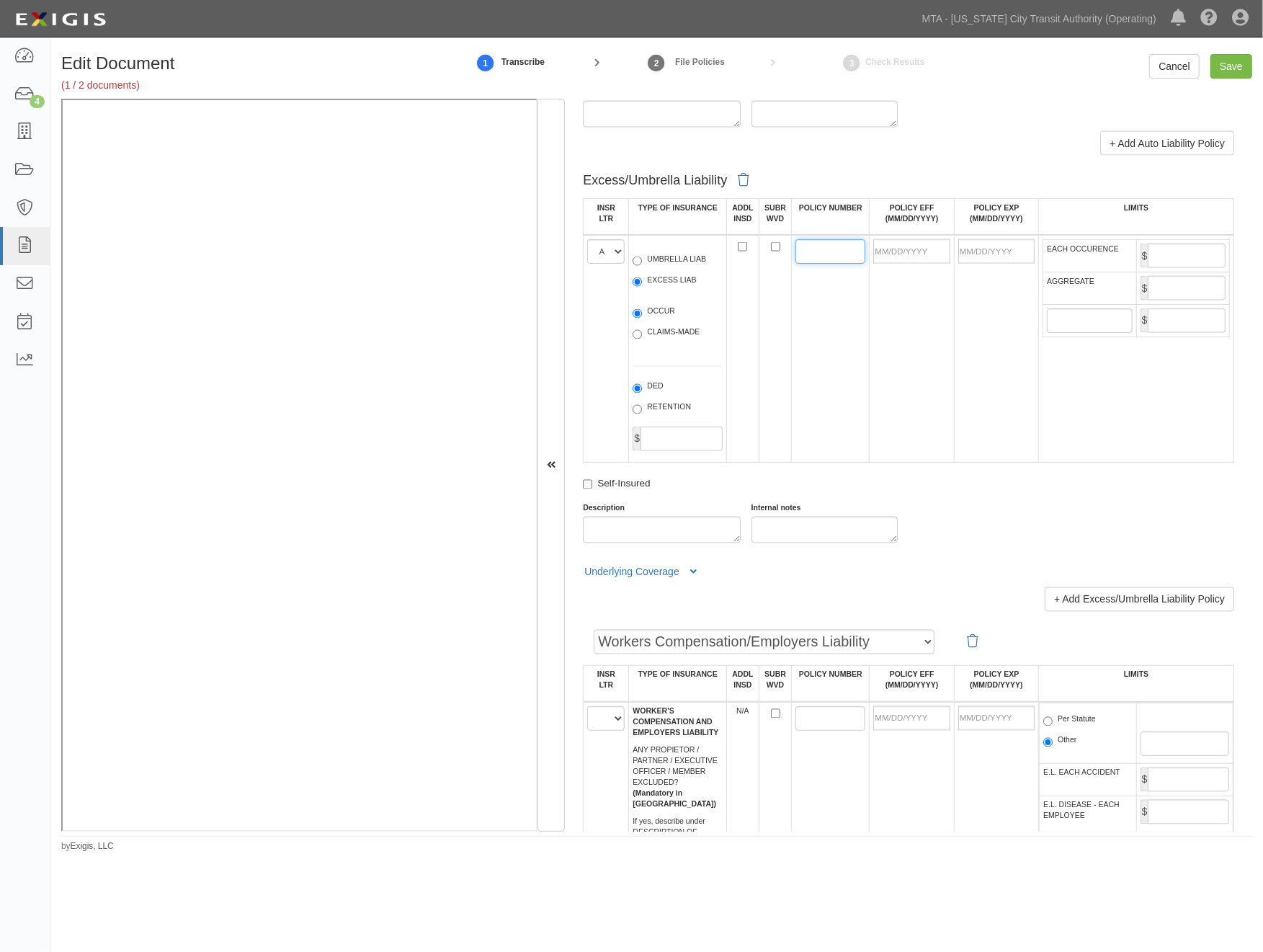
paste input "S0012XS00202200"
type input "S0012XS00202200"
click at [901, 264] on input "POLICY EFF (MM/DD/YYYY)" at bounding box center [912, 252] width 76 height 24
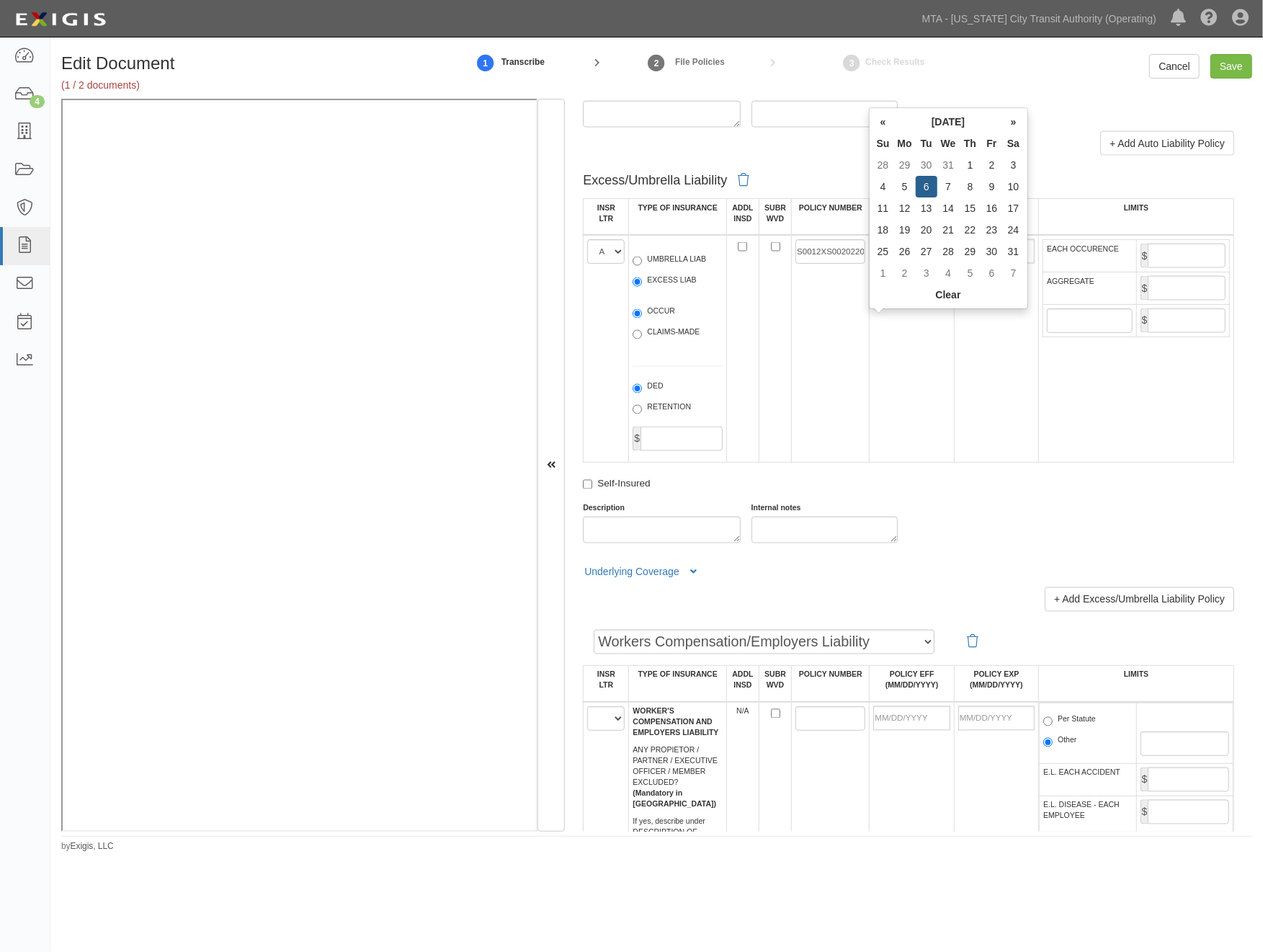
type input "[DATE]"
click at [976, 421] on td "08/06/2025" at bounding box center [996, 348] width 85 height 228
click at [1004, 264] on input "08/06/2025" at bounding box center [997, 252] width 76 height 24
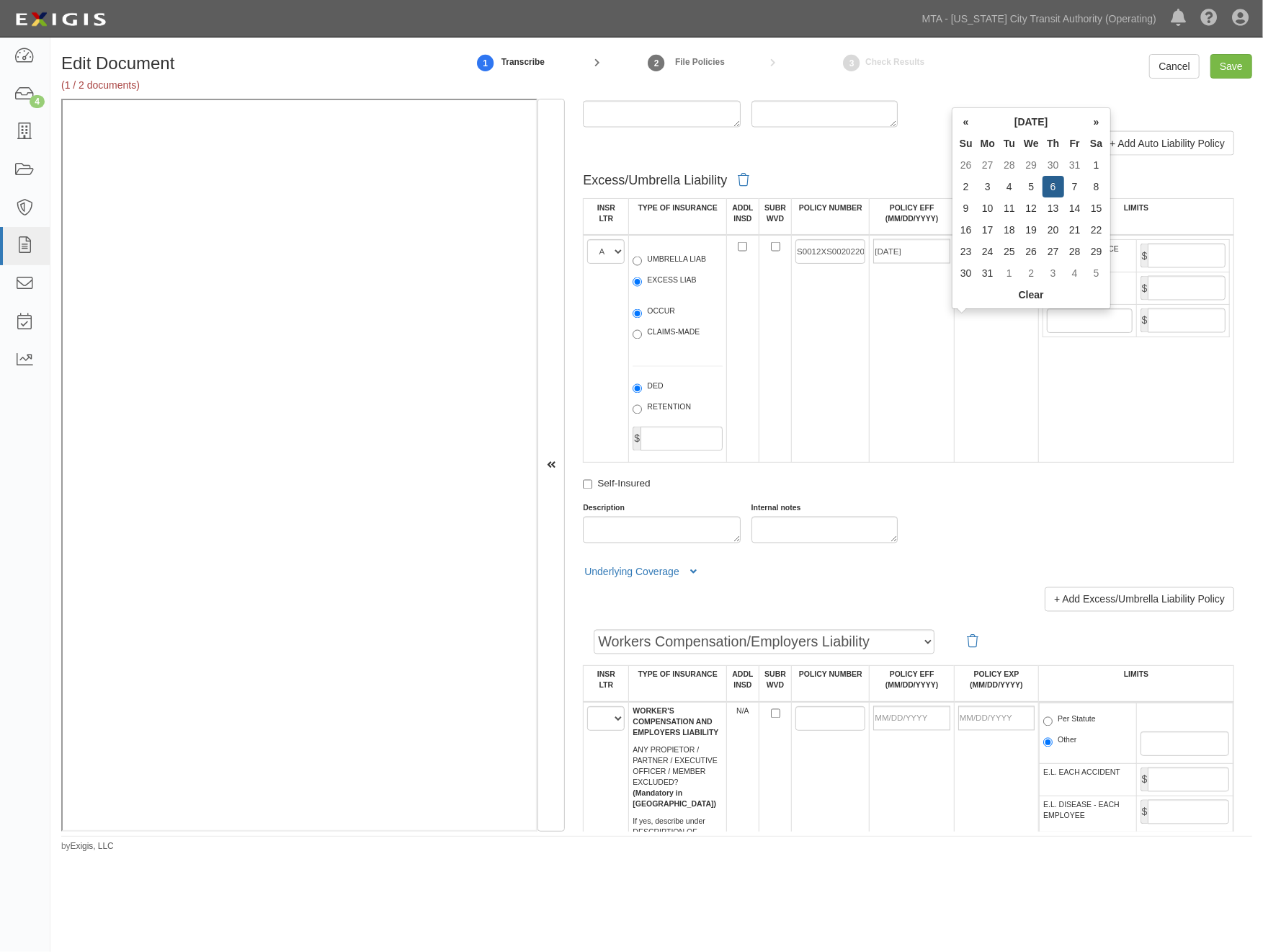
type input "[DATE]"
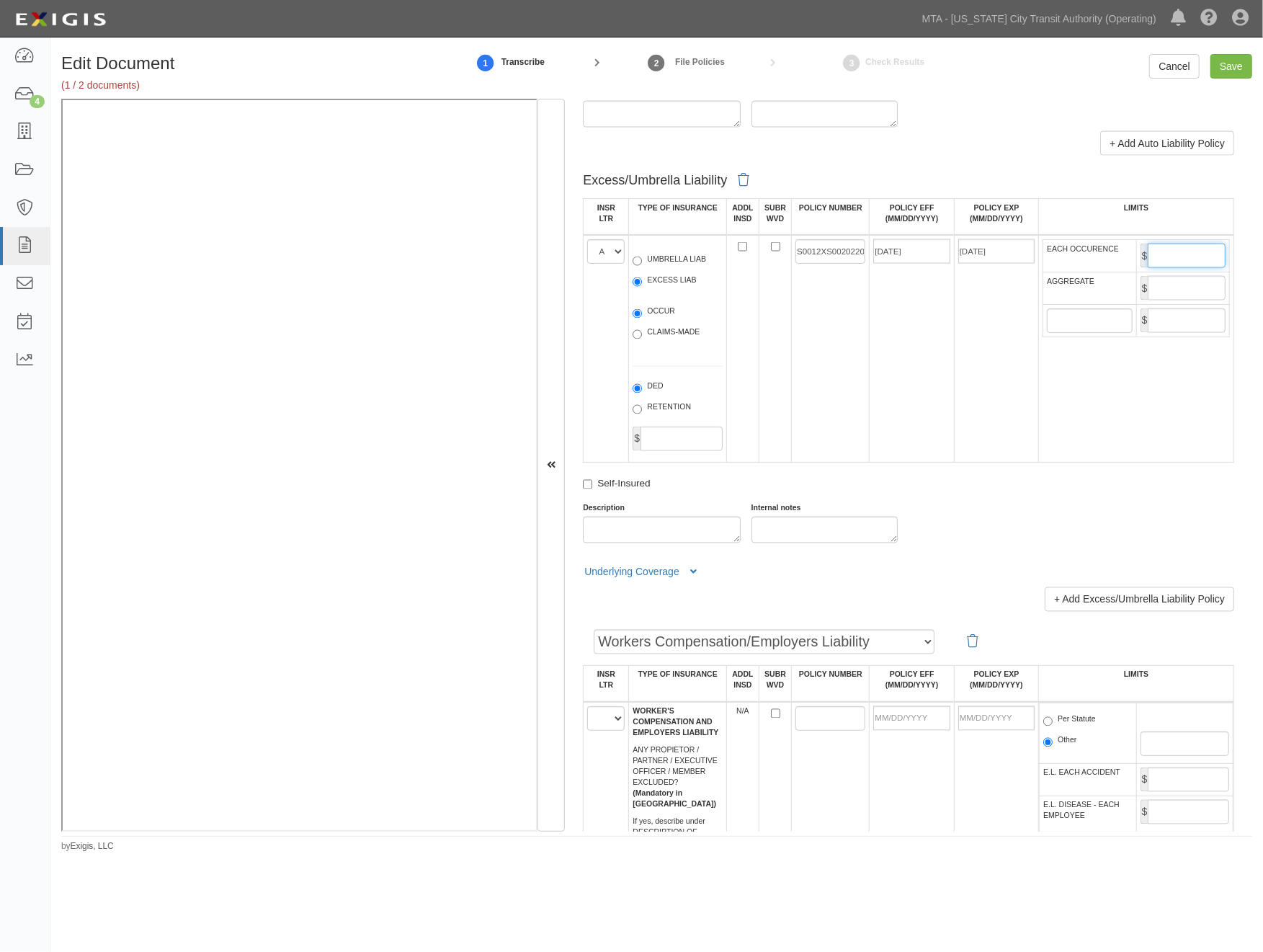
click at [1183, 268] on input "EACH OCCURENCE" at bounding box center [1187, 256] width 78 height 24
type input "3,000,000"
click at [1168, 300] on input "AGGREGATE" at bounding box center [1187, 288] width 78 height 24
type input "3,000,000"
click at [694, 578] on icon at bounding box center [694, 572] width 7 height 10
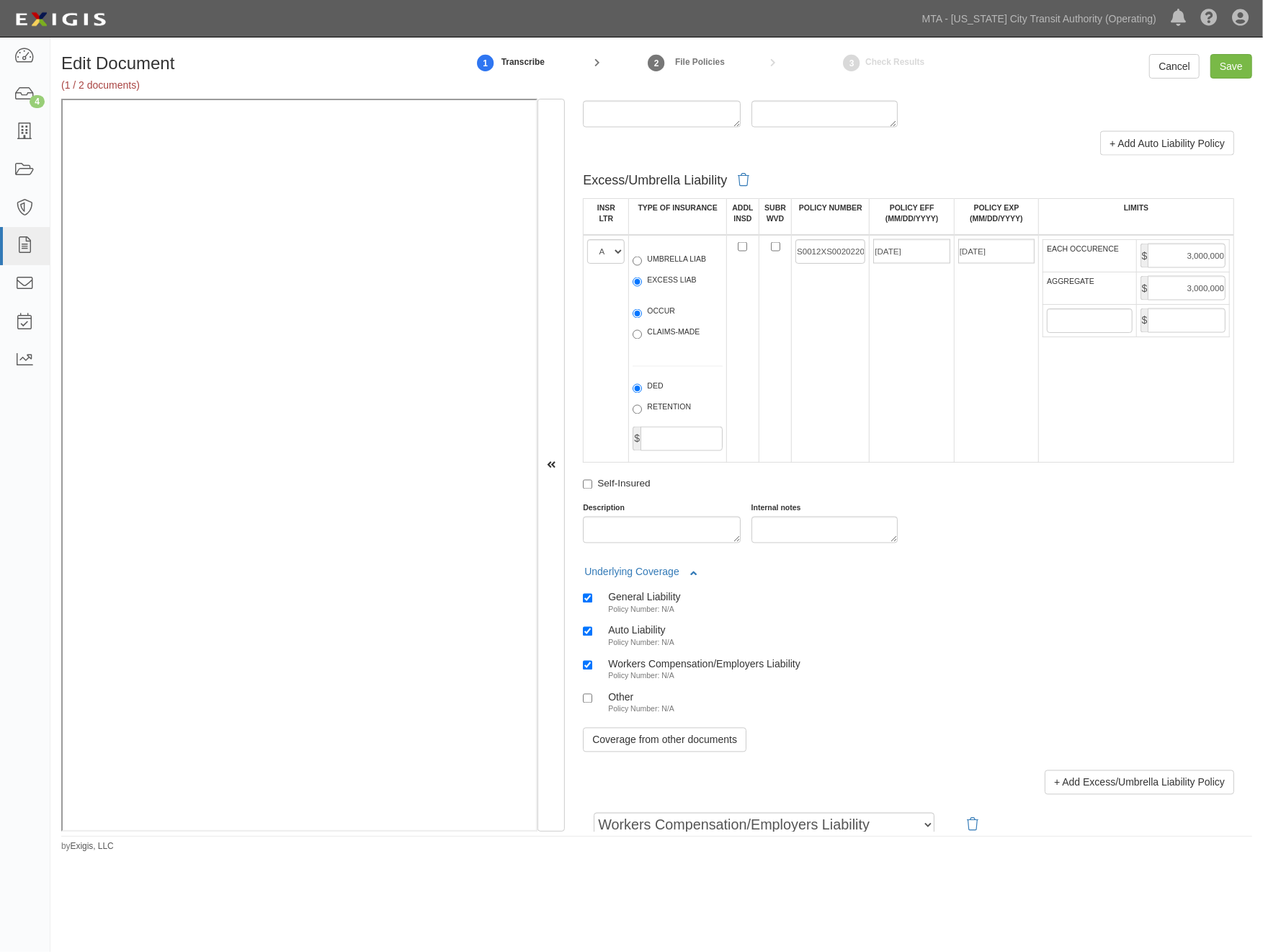
click at [654, 614] on small "Policy Number: N/A" at bounding box center [641, 609] width 66 height 8
click at [592, 603] on input "General Liability Policy Number: N/A" at bounding box center [588, 598] width 9 height 9
checkbox input "false"
click at [651, 648] on label "Auto Liability Policy Number: N/A" at bounding box center [629, 636] width 91 height 24
click at [592, 636] on input "Auto Liability Policy Number: N/A" at bounding box center [588, 632] width 9 height 9
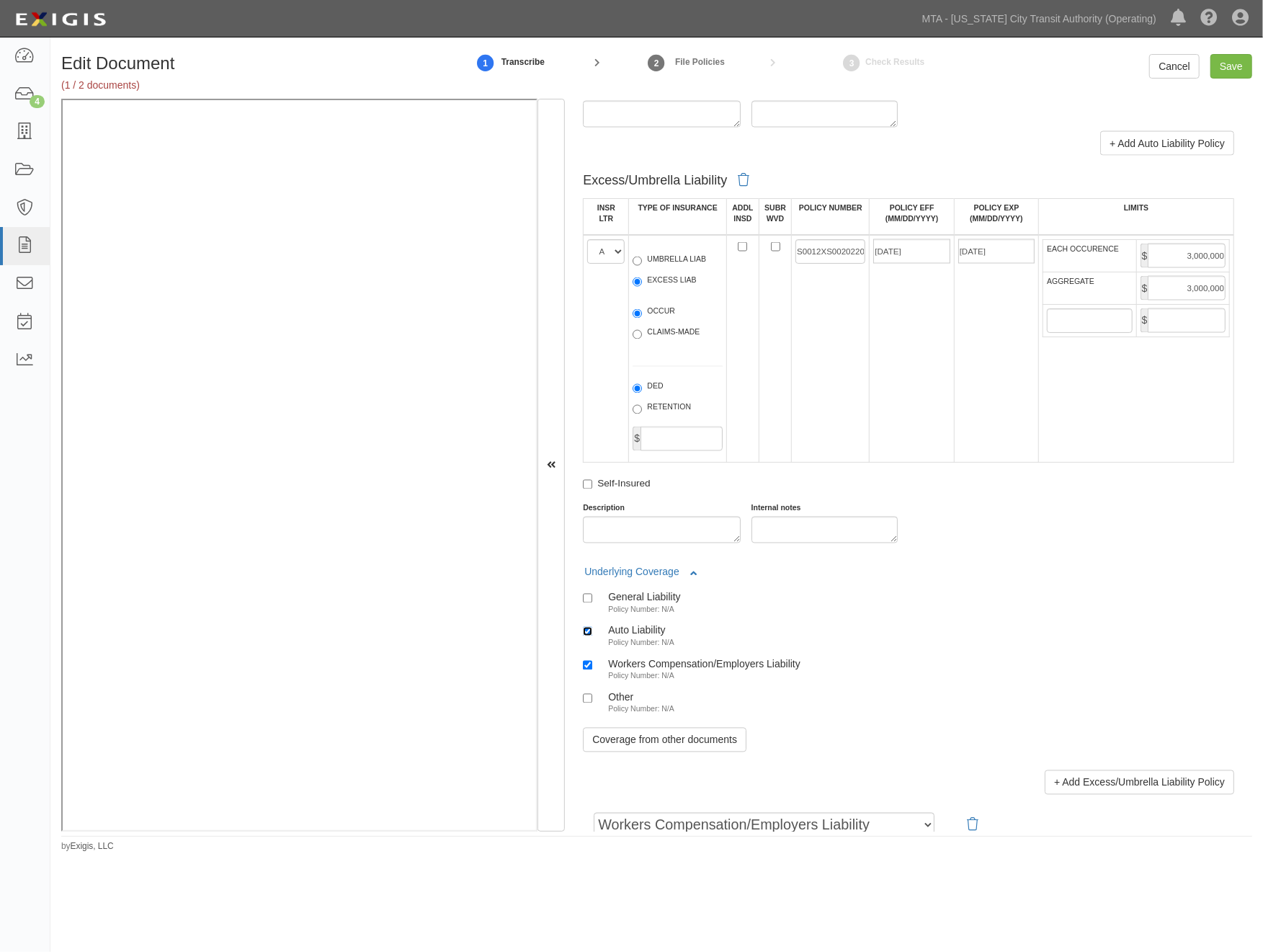
checkbox input "false"
click at [644, 681] on label "Workers Compensation/Employers Liability Policy Number: N/A" at bounding box center [692, 669] width 218 height 24
click at [592, 670] on input "Workers Compensation/Employers Liability Policy Number: N/A" at bounding box center [588, 665] width 9 height 9
checkbox input "false"
click at [651, 752] on link "Coverage from other documents" at bounding box center [665, 740] width 164 height 24
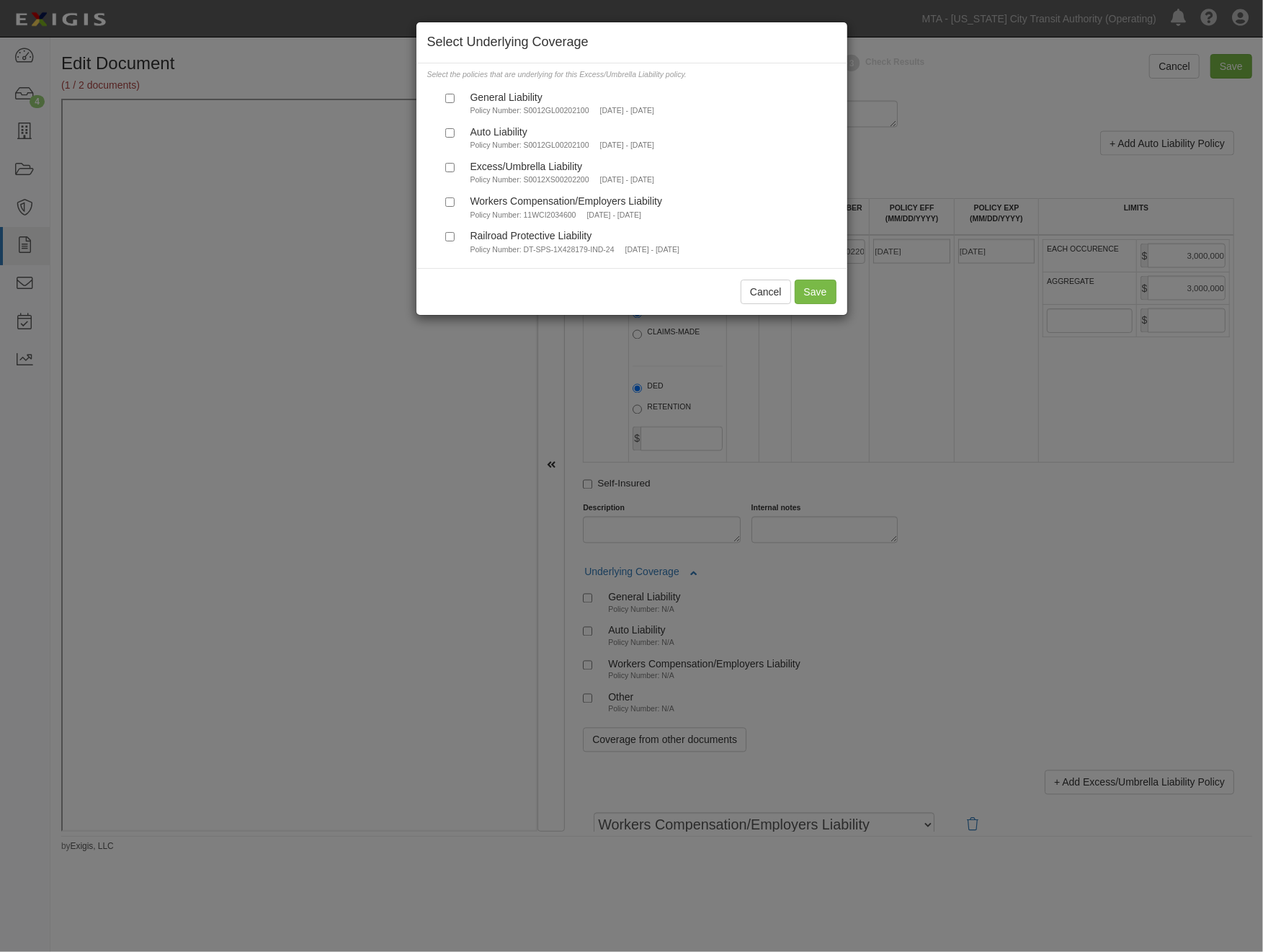
click at [510, 95] on div "General Liability" at bounding box center [563, 97] width 184 height 12
click at [455, 95] on input "General Liability Policy Number: S0012GL00202100 8/6/2024 - 8/6/2026" at bounding box center [450, 98] width 9 height 9
checkbox input "true"
click at [511, 130] on div "Auto Liability" at bounding box center [563, 132] width 184 height 12
click at [455, 130] on input "Auto Liability Policy Number: S0012GL00202100 8/6/2024 - 8/6/2026" at bounding box center [450, 133] width 9 height 9
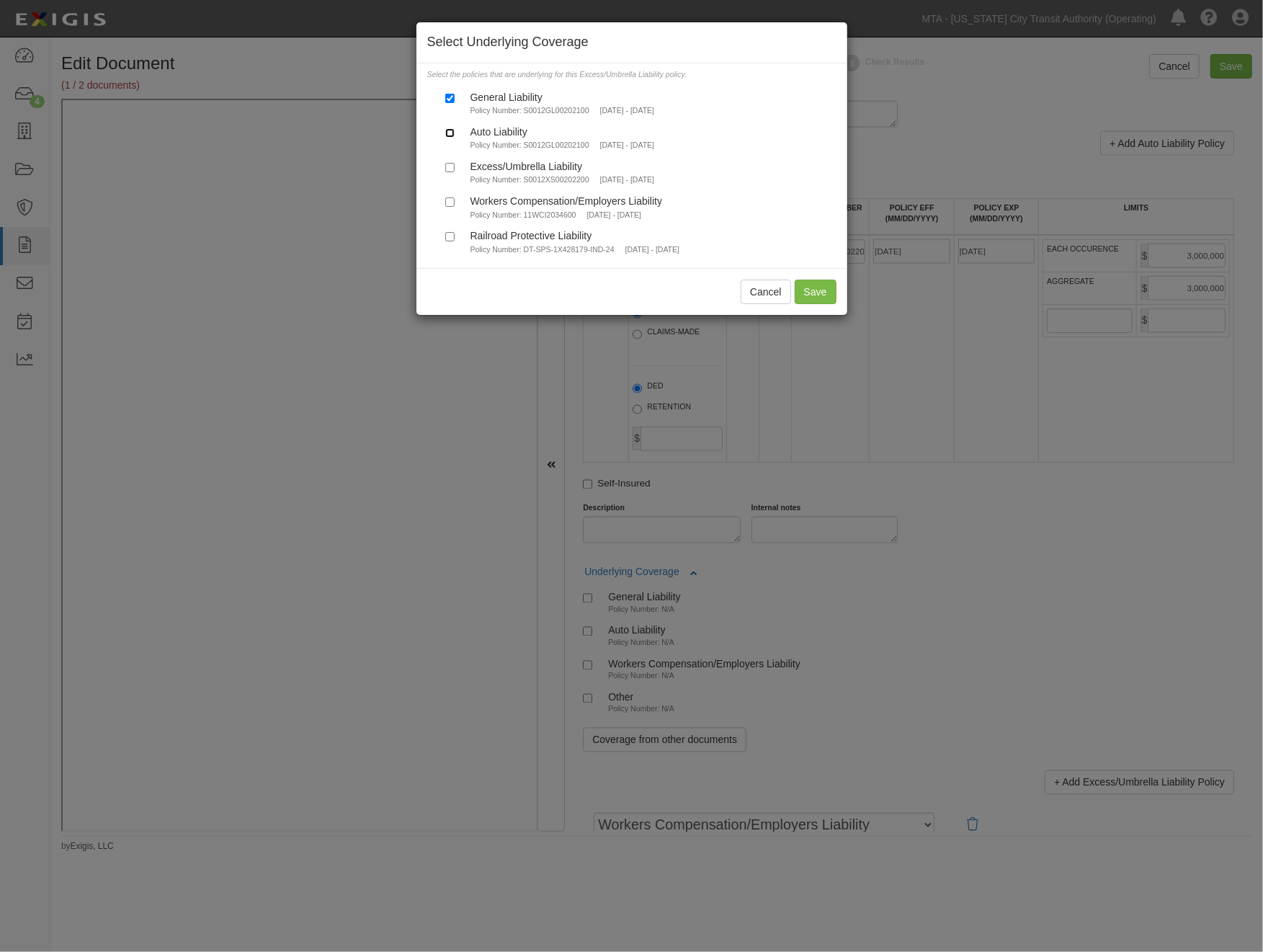
checkbox input "true"
click at [817, 304] on button "Save" at bounding box center [816, 292] width 42 height 24
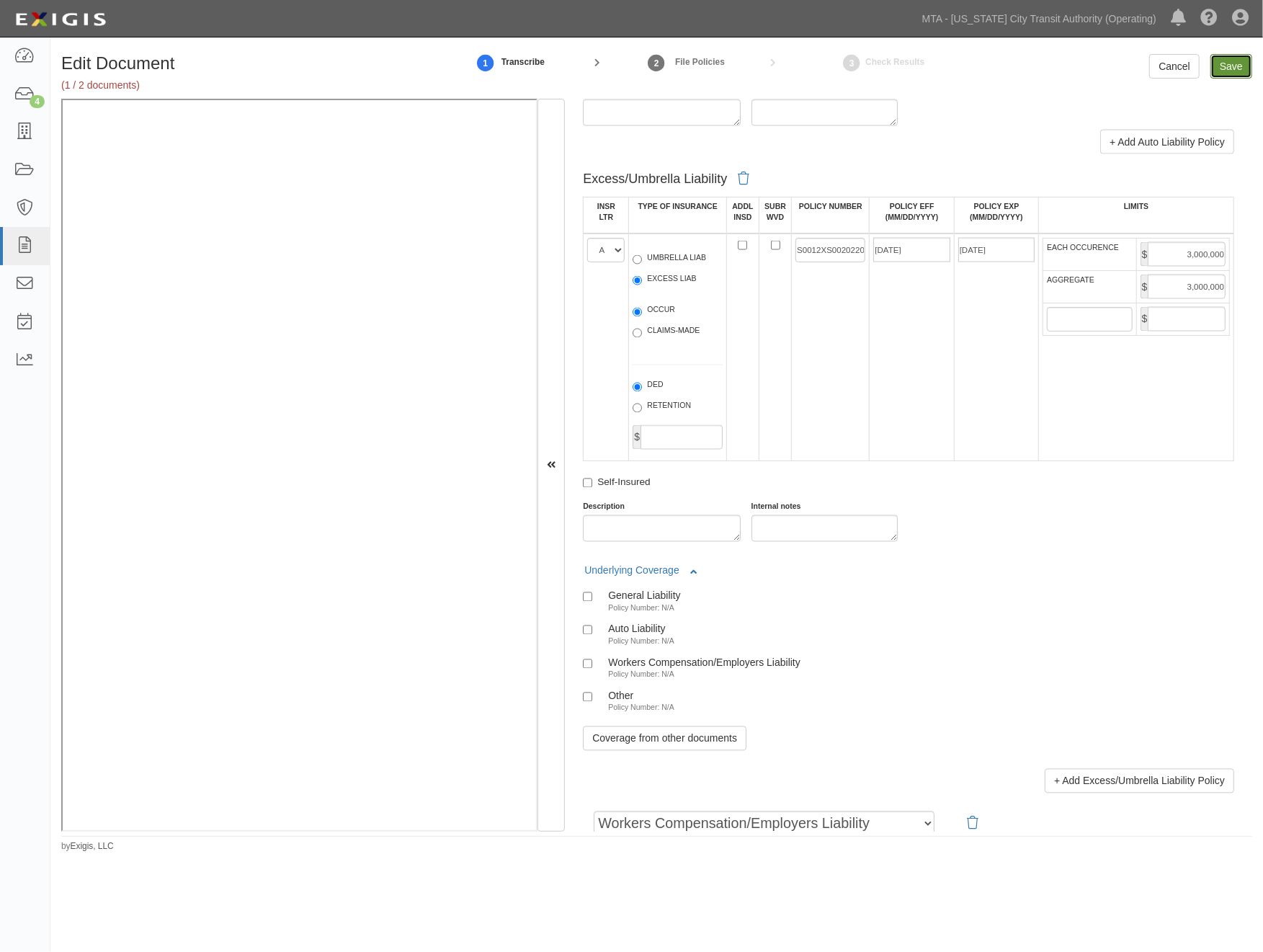
click at [1228, 74] on input "Save" at bounding box center [1231, 66] width 42 height 24
type input "3000000"
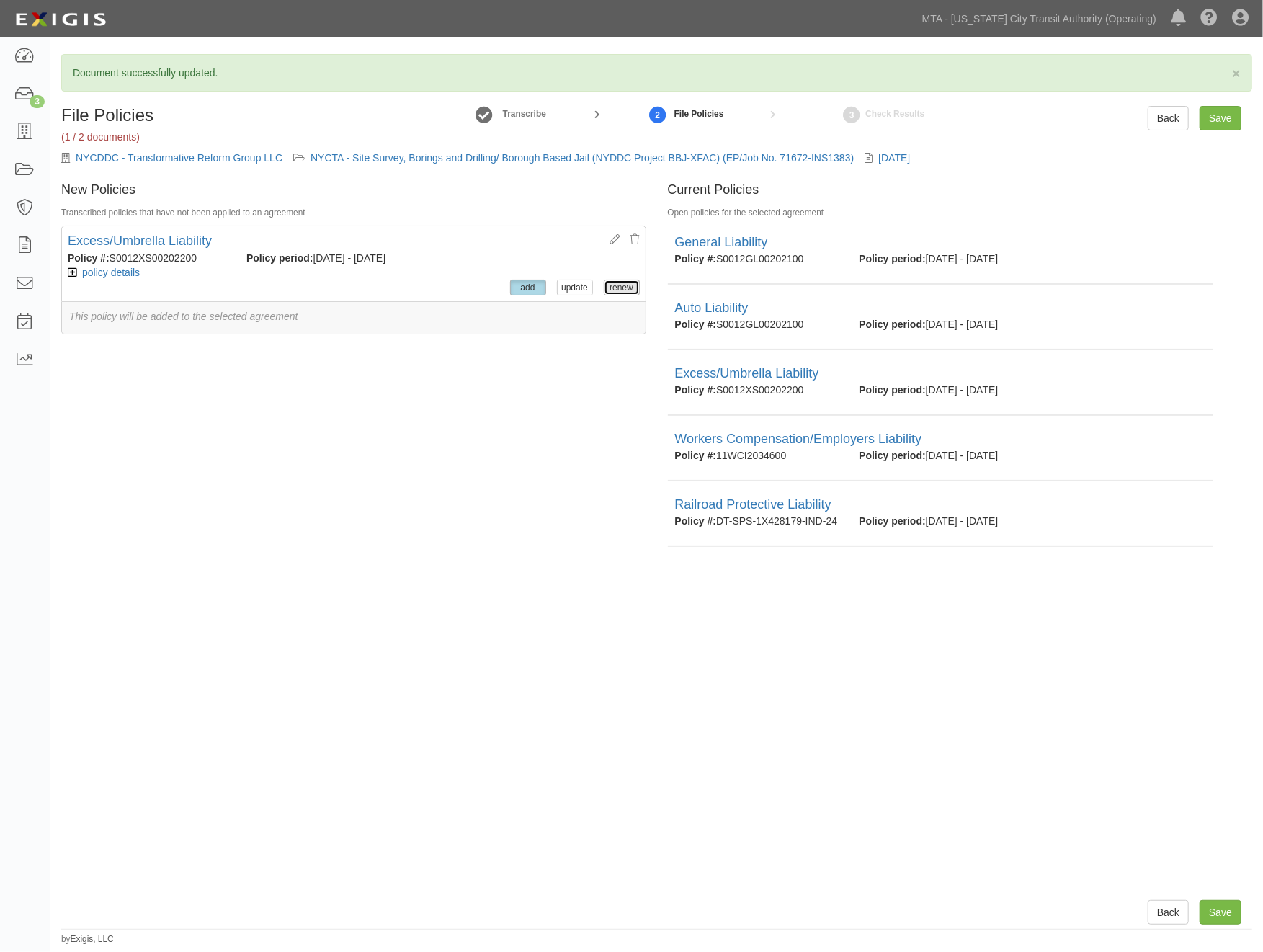
click at [604, 286] on button "renew" at bounding box center [621, 287] width 36 height 16
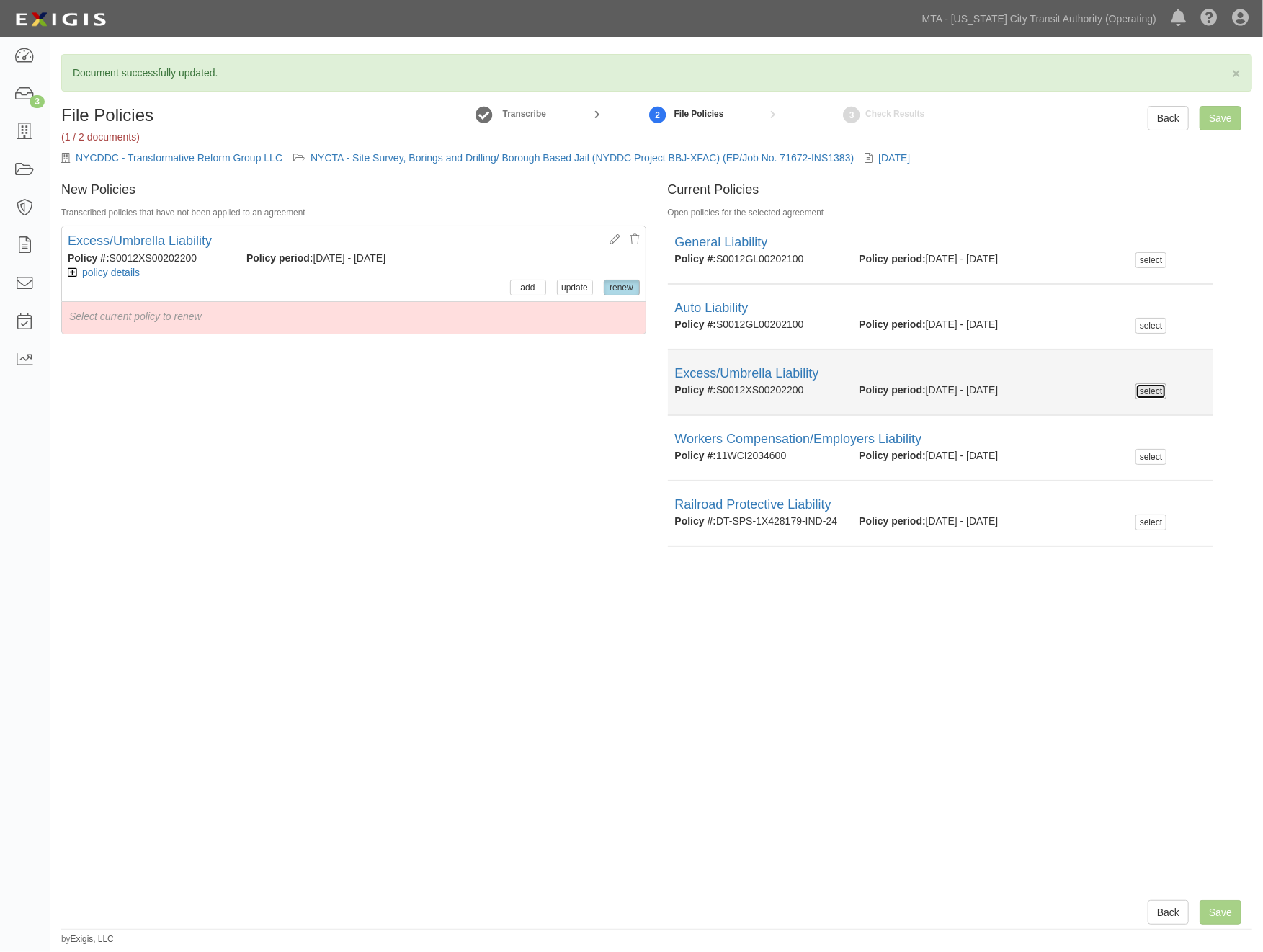
click at [1143, 391] on button "select" at bounding box center [1151, 391] width 31 height 16
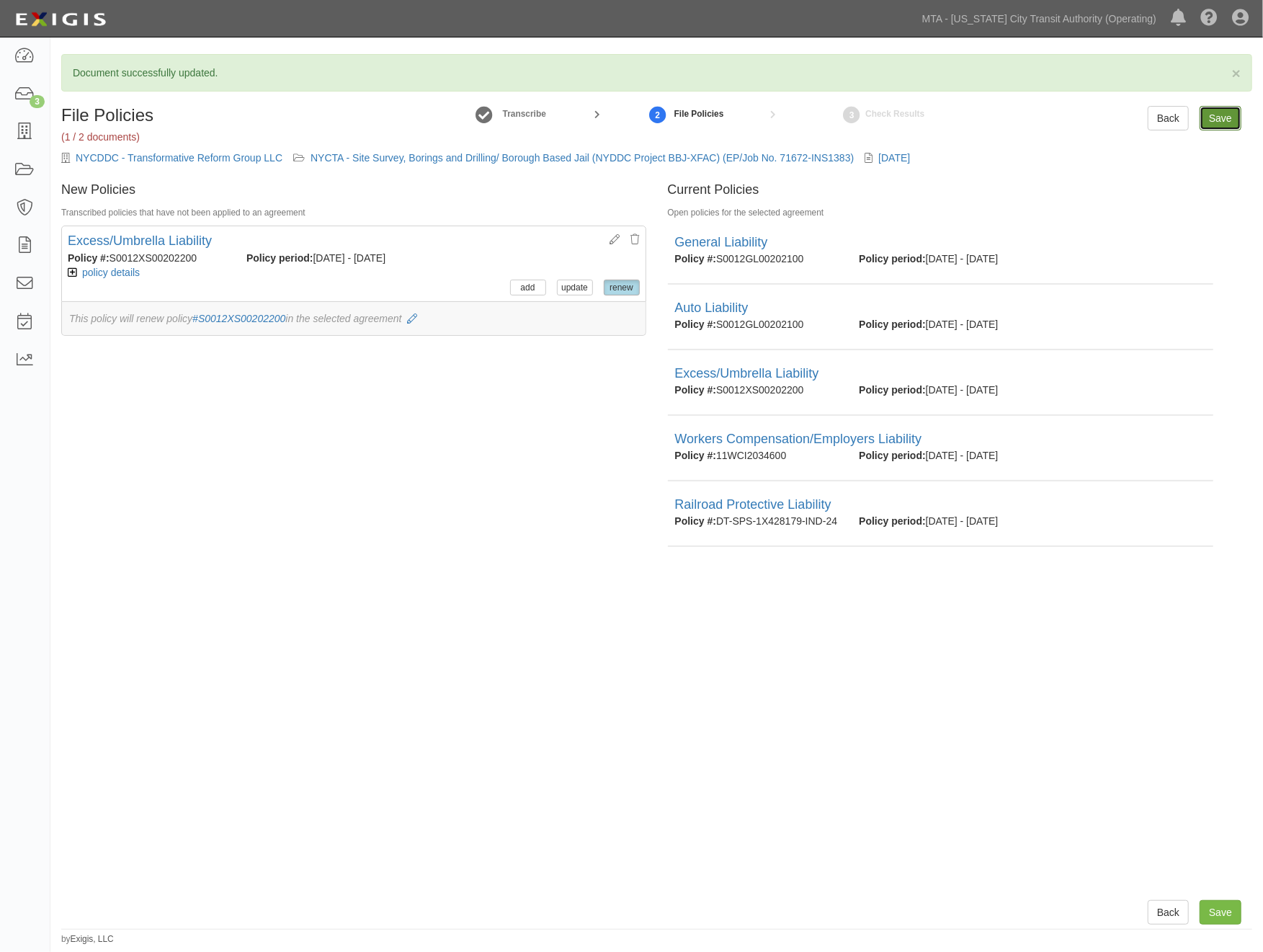
click at [1223, 120] on input "Save" at bounding box center [1220, 118] width 42 height 24
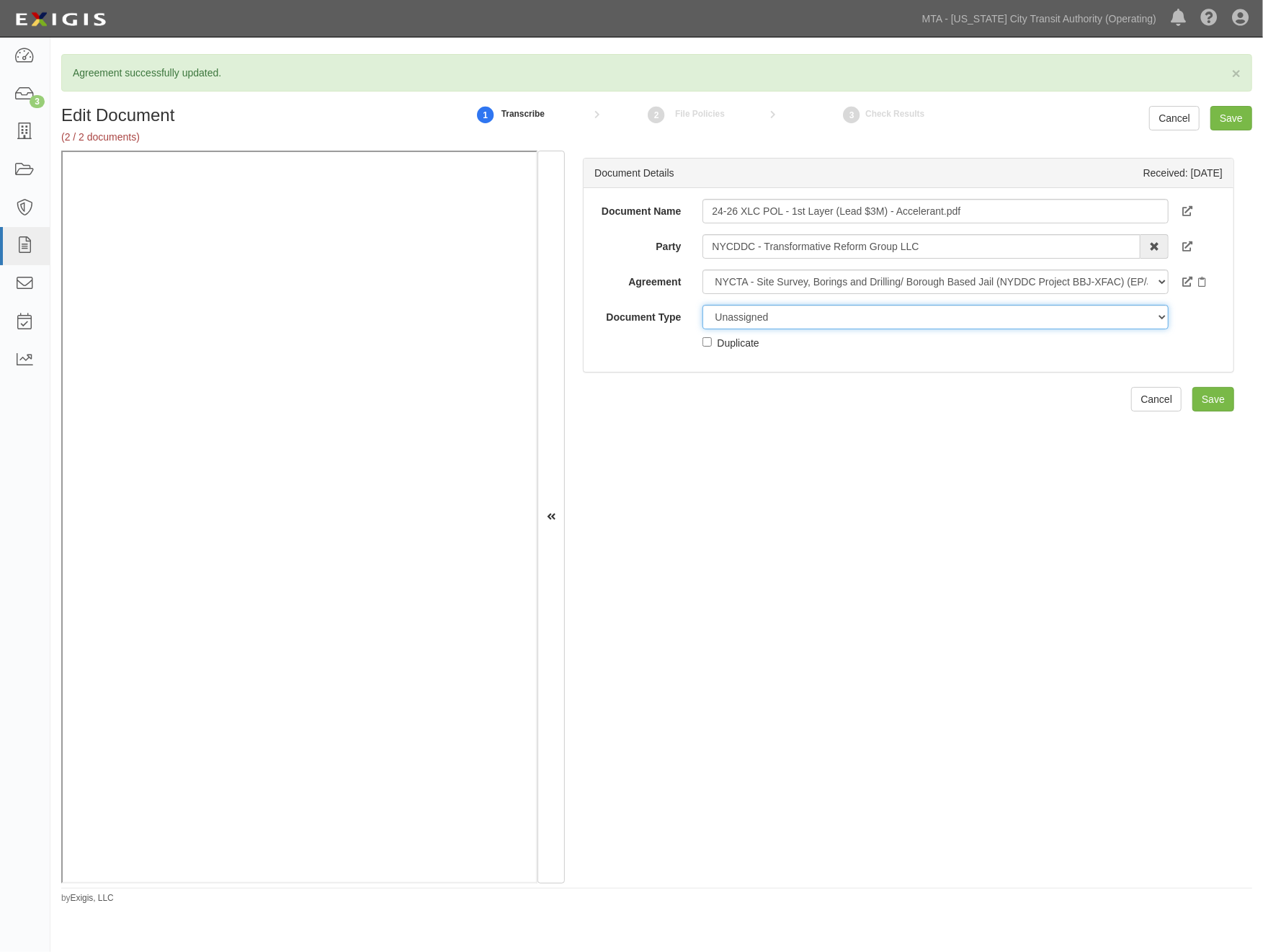
click at [776, 313] on select "Unassigned Binder Cancellation Notice Certificate Contract Endorsement Insuranc…" at bounding box center [935, 317] width 466 height 24
select select "EndorsementDetail"
click at [703, 305] on select "Unassigned Binder Cancellation Notice Certificate Contract Endorsement Insuranc…" at bounding box center [935, 317] width 466 height 24
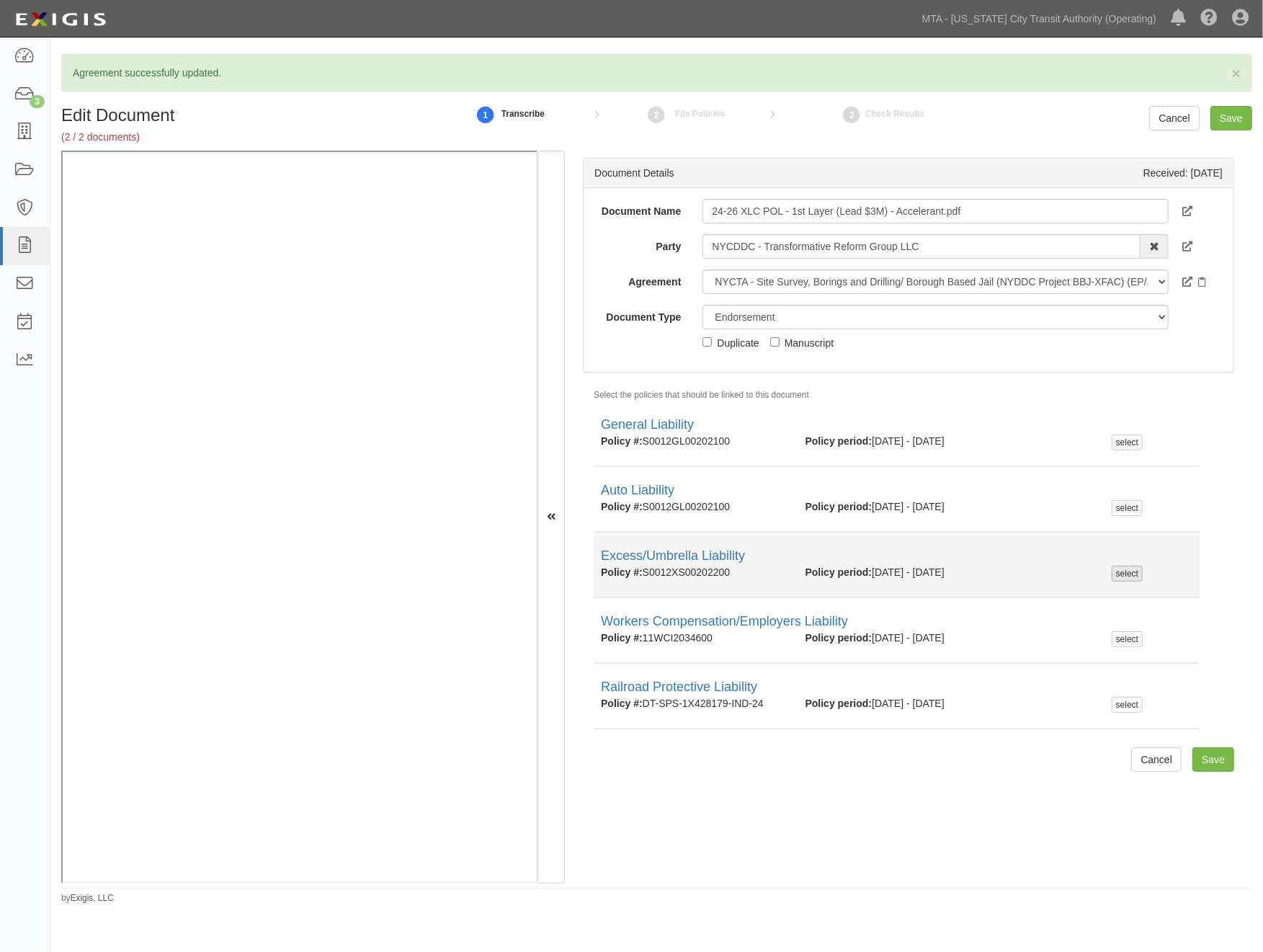
click at [1117, 577] on div "select" at bounding box center [1127, 573] width 31 height 16
checkbox input "true"
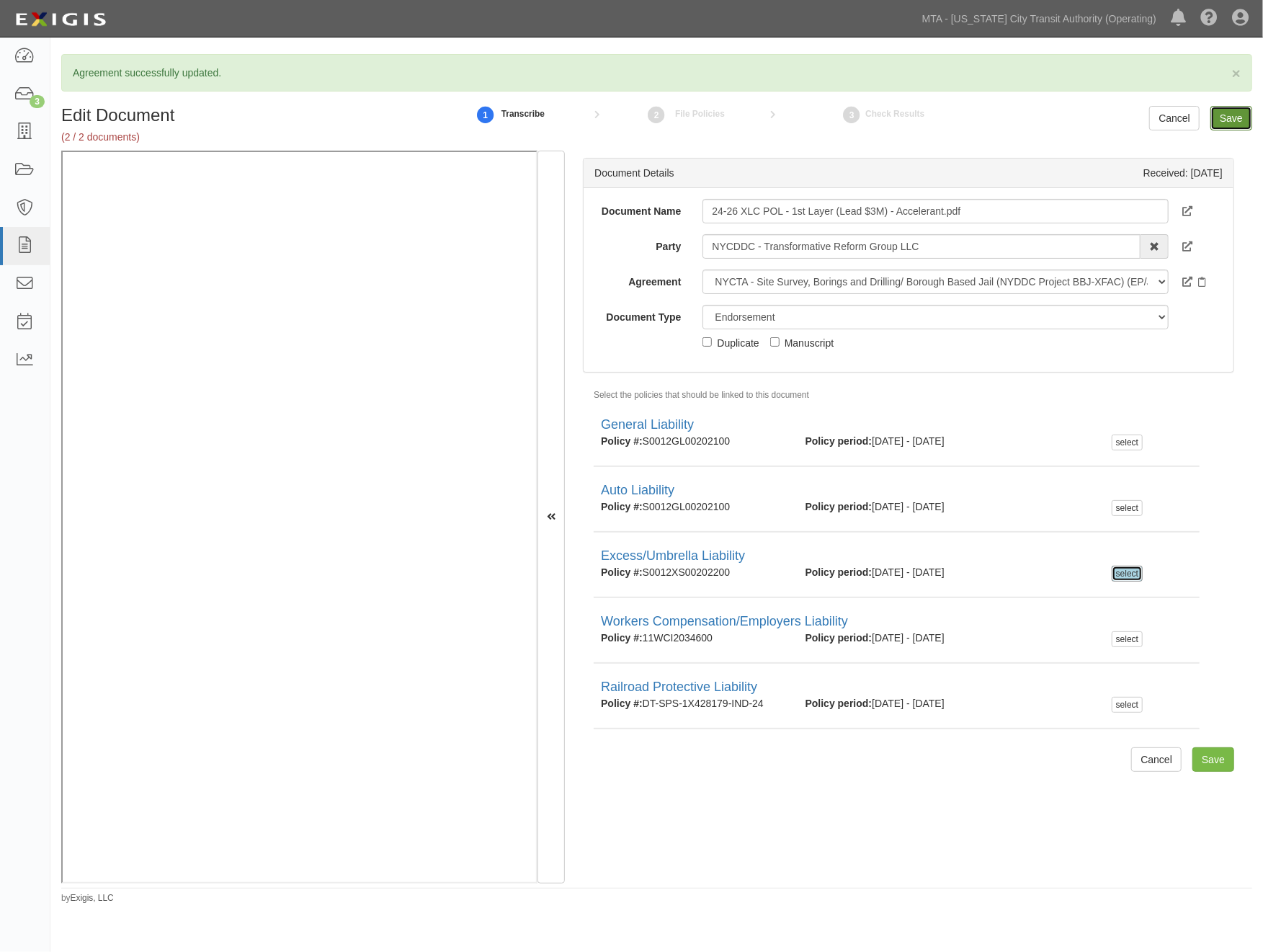
click at [1240, 119] on input "Save" at bounding box center [1231, 118] width 42 height 24
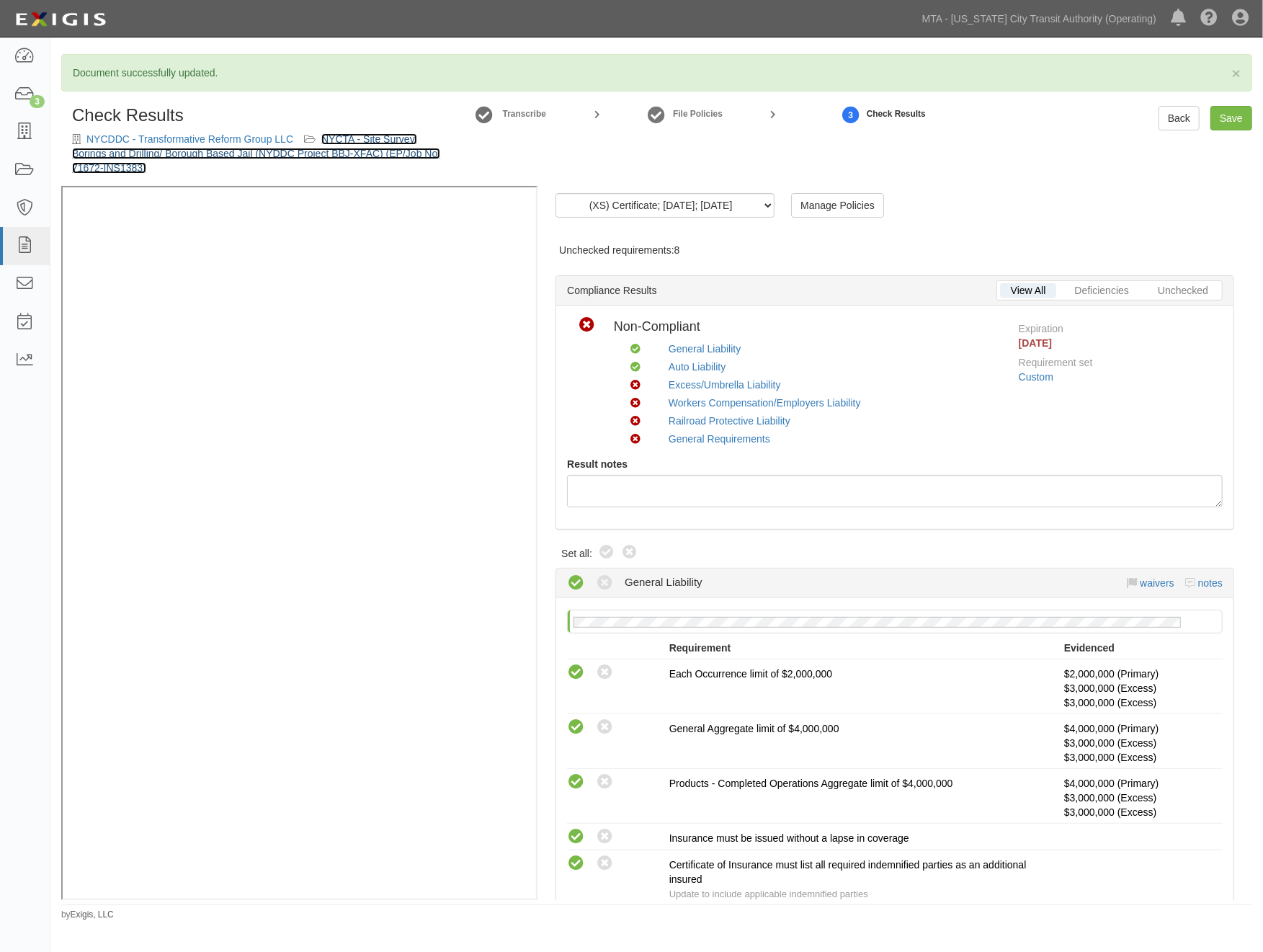
click at [373, 147] on link "NYCTA - Site Survey, Borings and Drilling/ Borough Based Jail (NYDDC Project BB…" at bounding box center [256, 153] width 368 height 40
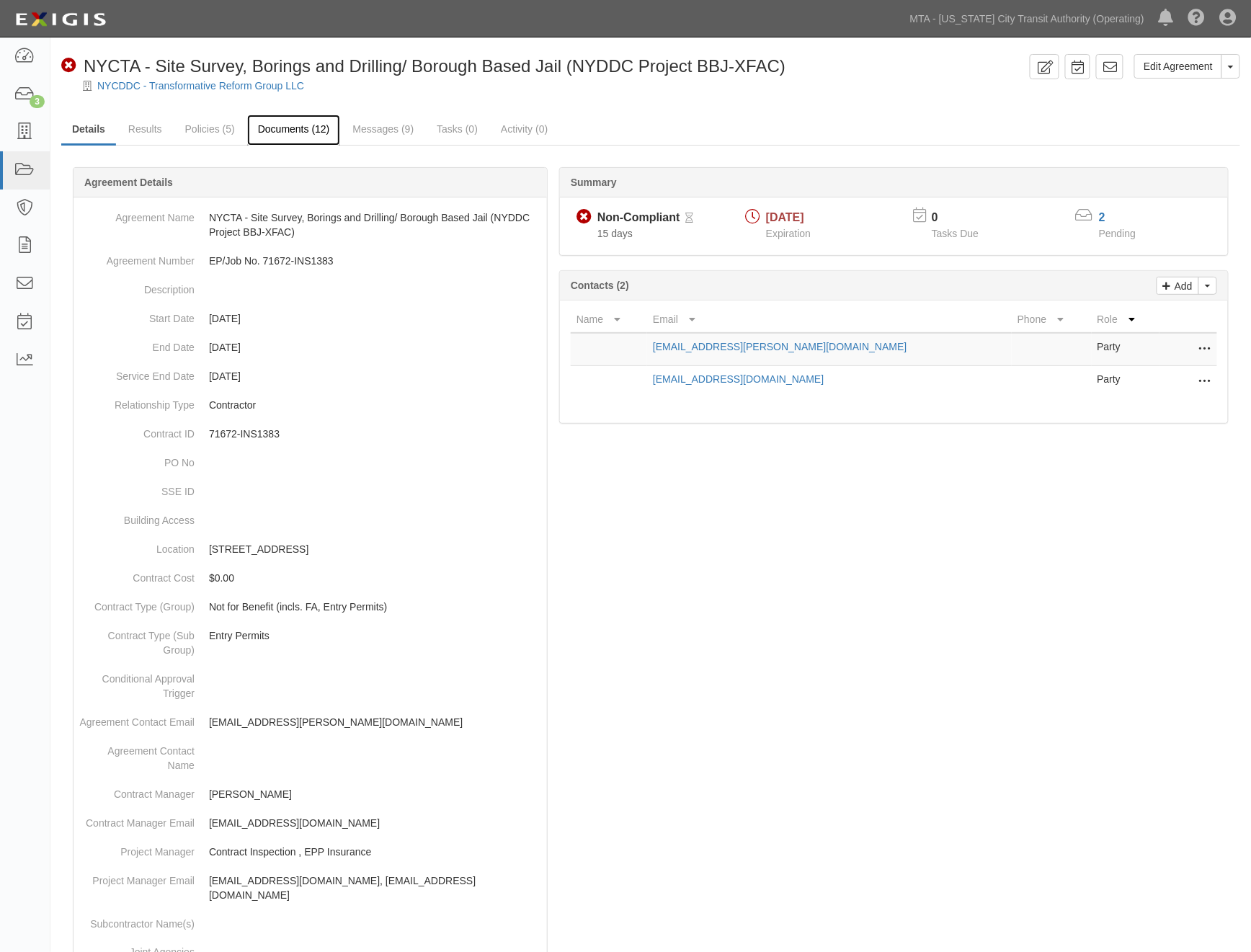
click at [286, 130] on link "Documents (12)" at bounding box center [294, 130] width 94 height 31
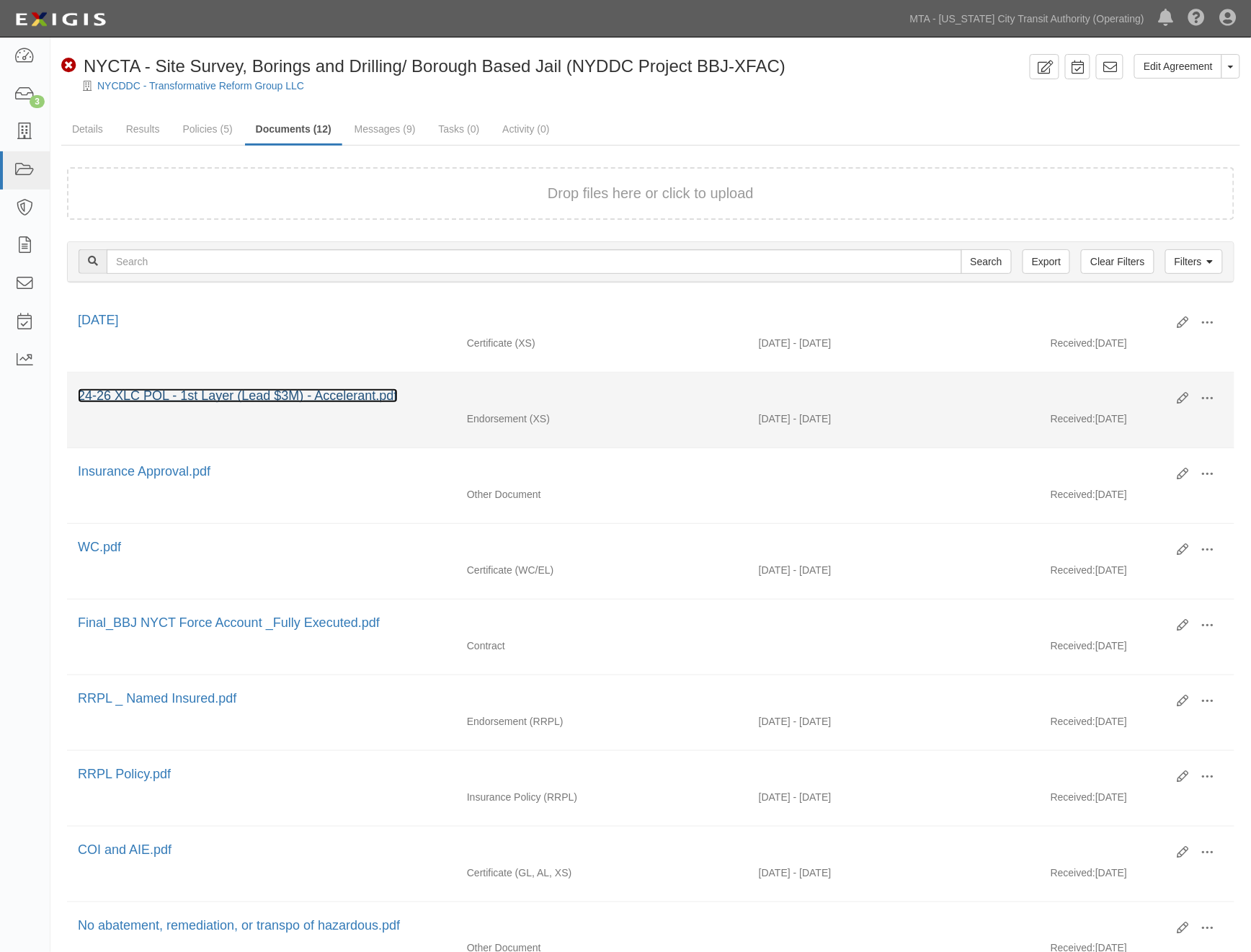
click at [284, 393] on link "24-26 XLC POL - 1st Layer (Lead $3M) - Accelerant.pdf" at bounding box center [238, 396] width 320 height 14
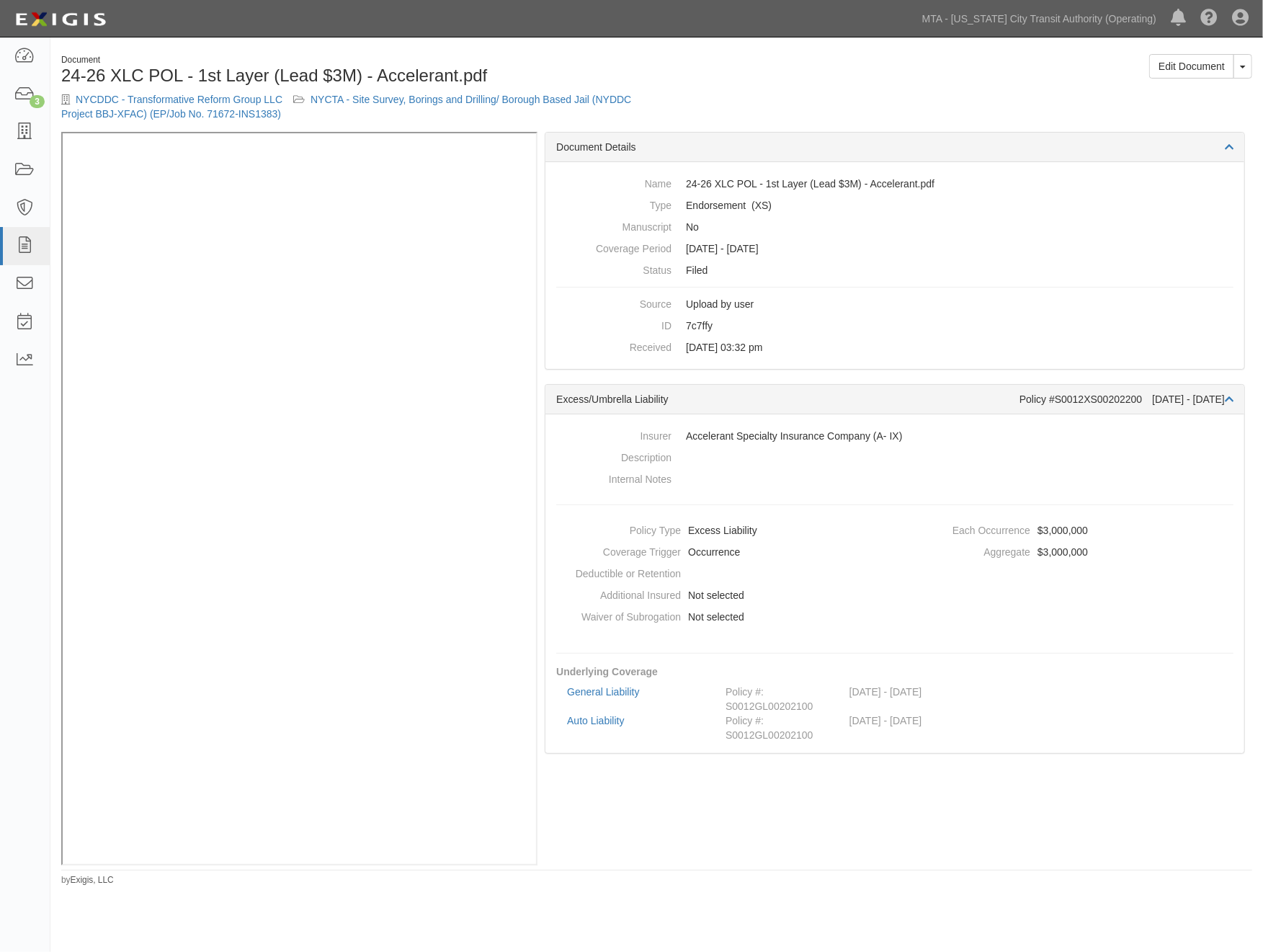
click at [402, 87] on div "Document 24-26 XLC POL - 1st Layer (Lead $3M) - Accelerant.pdf NYCDDC - Transfo…" at bounding box center [354, 93] width 607 height 78
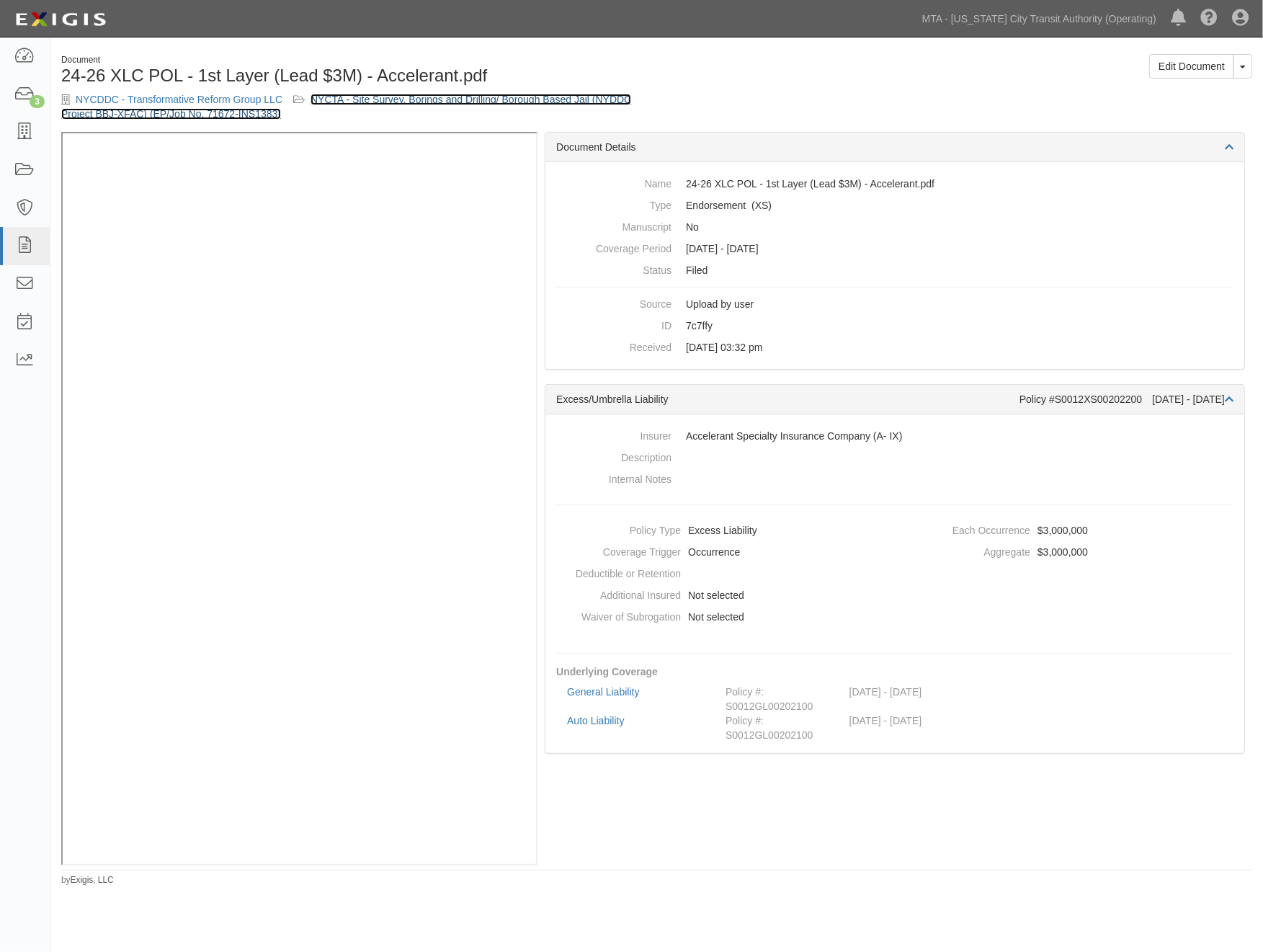
click at [406, 102] on link "NYCTA - Site Survey, Borings and Drilling/ Borough Based Jail (NYDDC Project BB…" at bounding box center [346, 107] width 570 height 26
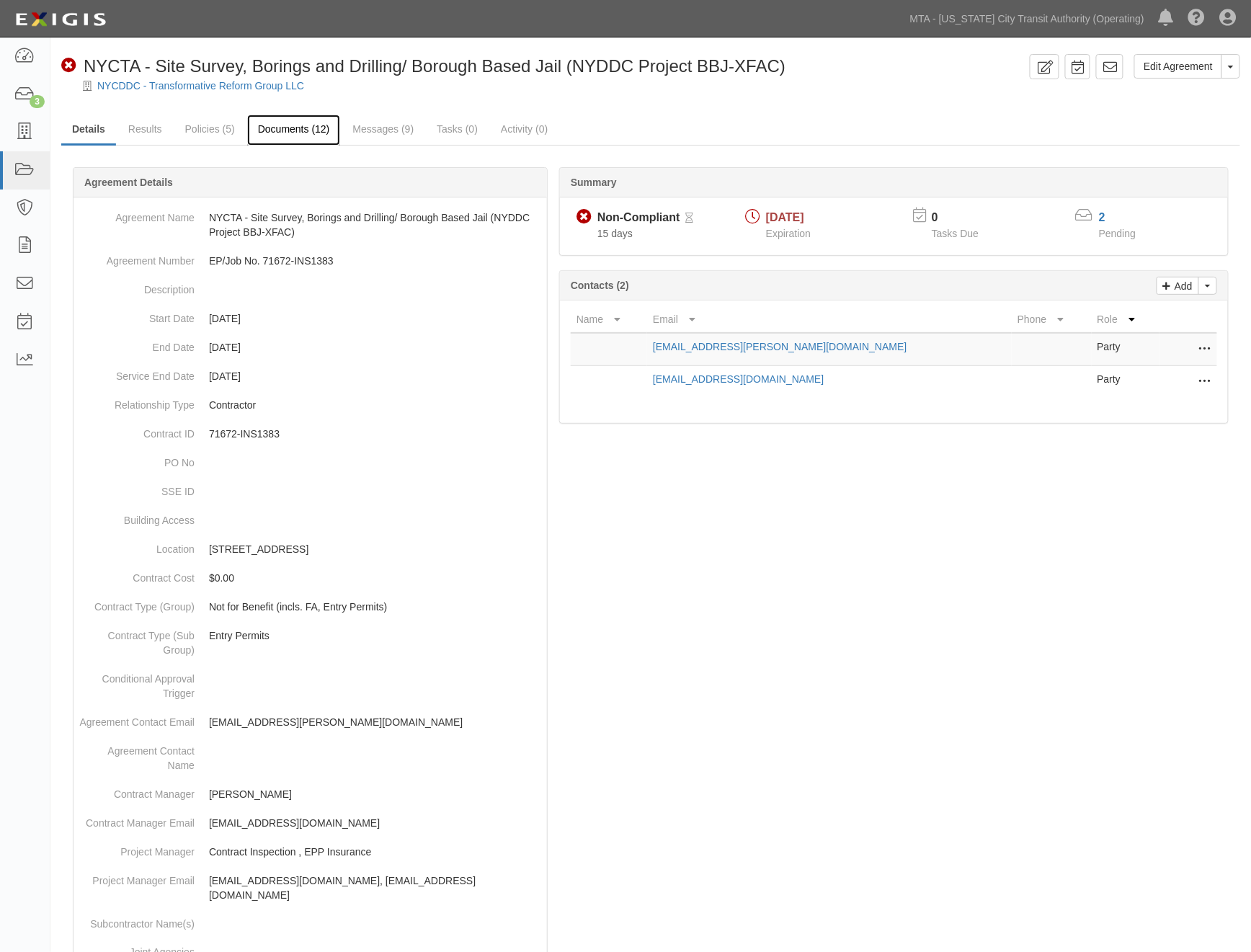
click at [255, 130] on link "Documents (12)" at bounding box center [294, 130] width 94 height 31
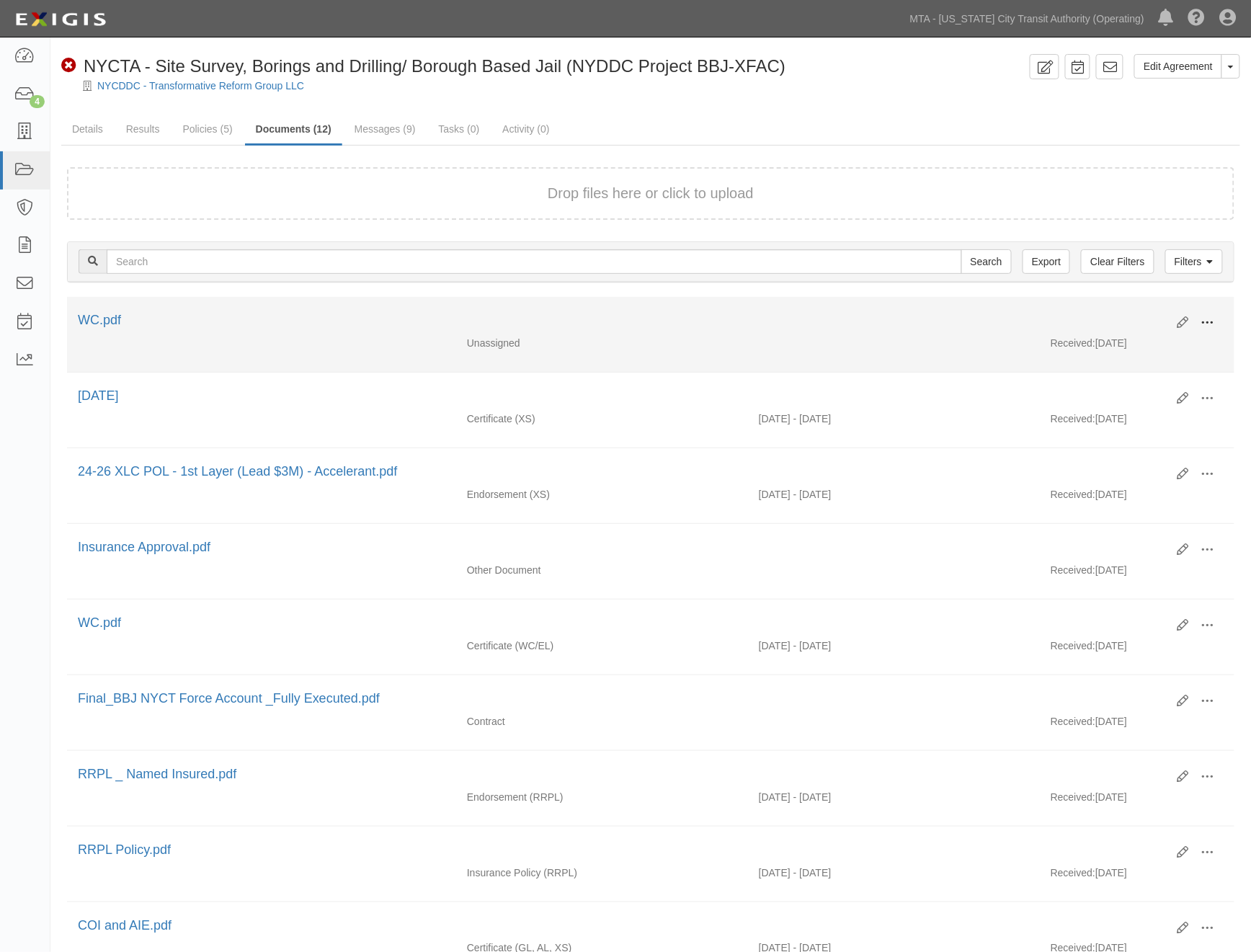
click at [1200, 316] on button at bounding box center [1208, 323] width 32 height 24
click at [1134, 306] on link "Edit" at bounding box center [1137, 317] width 114 height 26
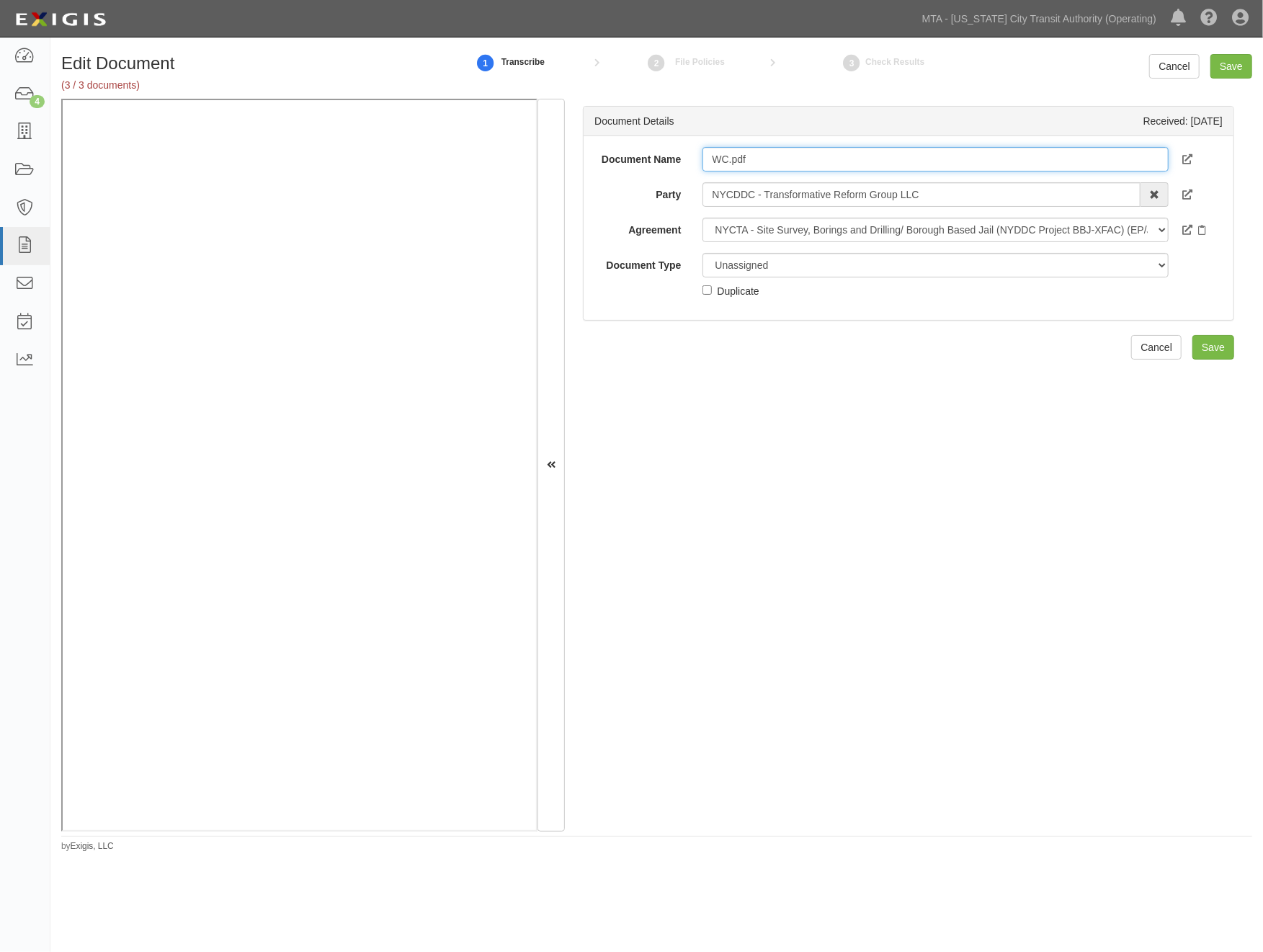
drag, startPoint x: 755, startPoint y: 159, endPoint x: 729, endPoint y: 163, distance: 26.3
click at [729, 163] on input "WC.pdf" at bounding box center [935, 159] width 466 height 24
type input "WC 2026"
click at [784, 265] on select "Unassigned Binder Cancellation Notice Certificate Contract Endorsement Insuranc…" at bounding box center [935, 265] width 466 height 24
select select "CertificateDetail"
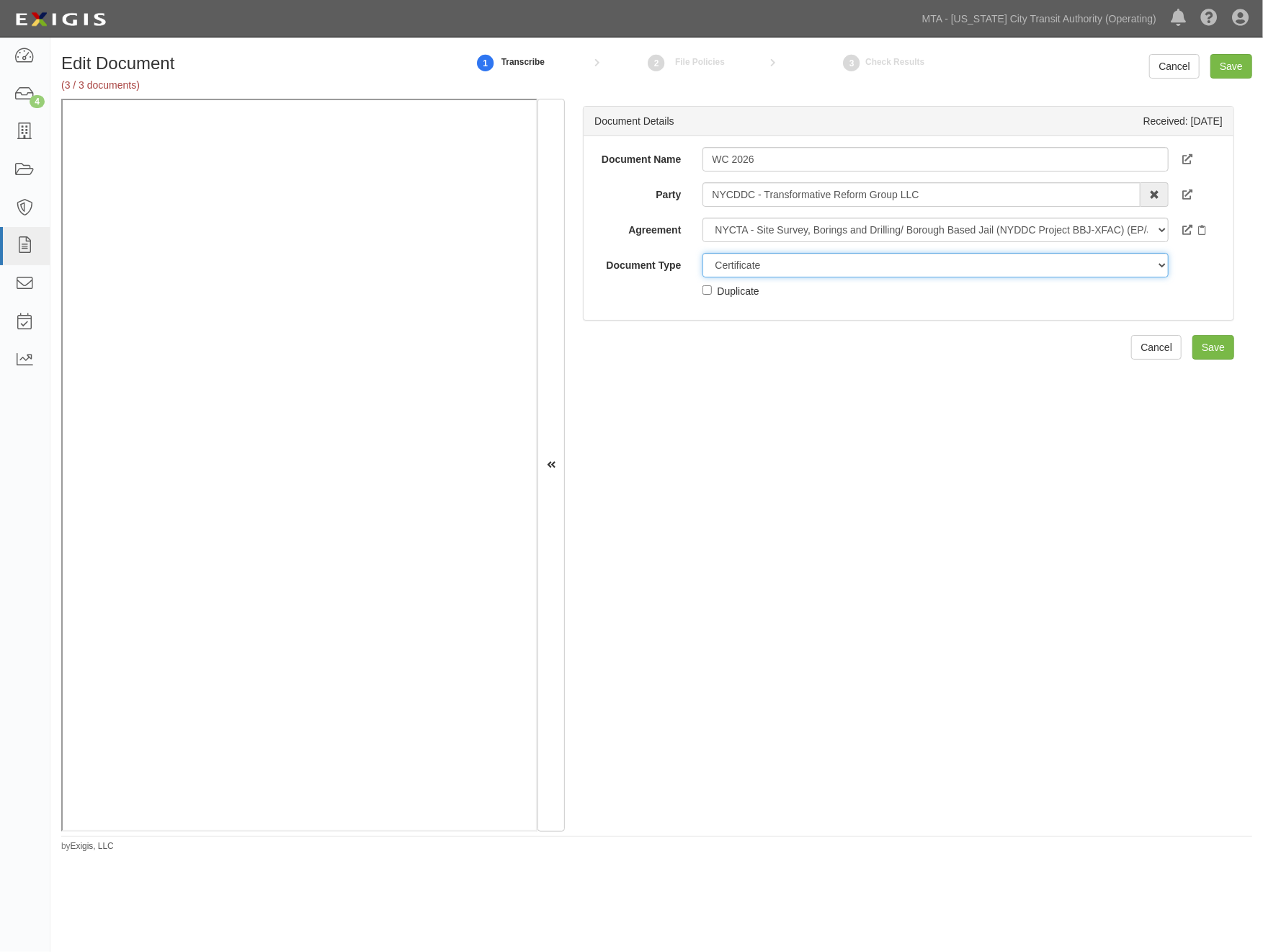
click at [703, 253] on select "Unassigned Binder Cancellation Notice Certificate Contract Endorsement Insuranc…" at bounding box center [935, 265] width 466 height 24
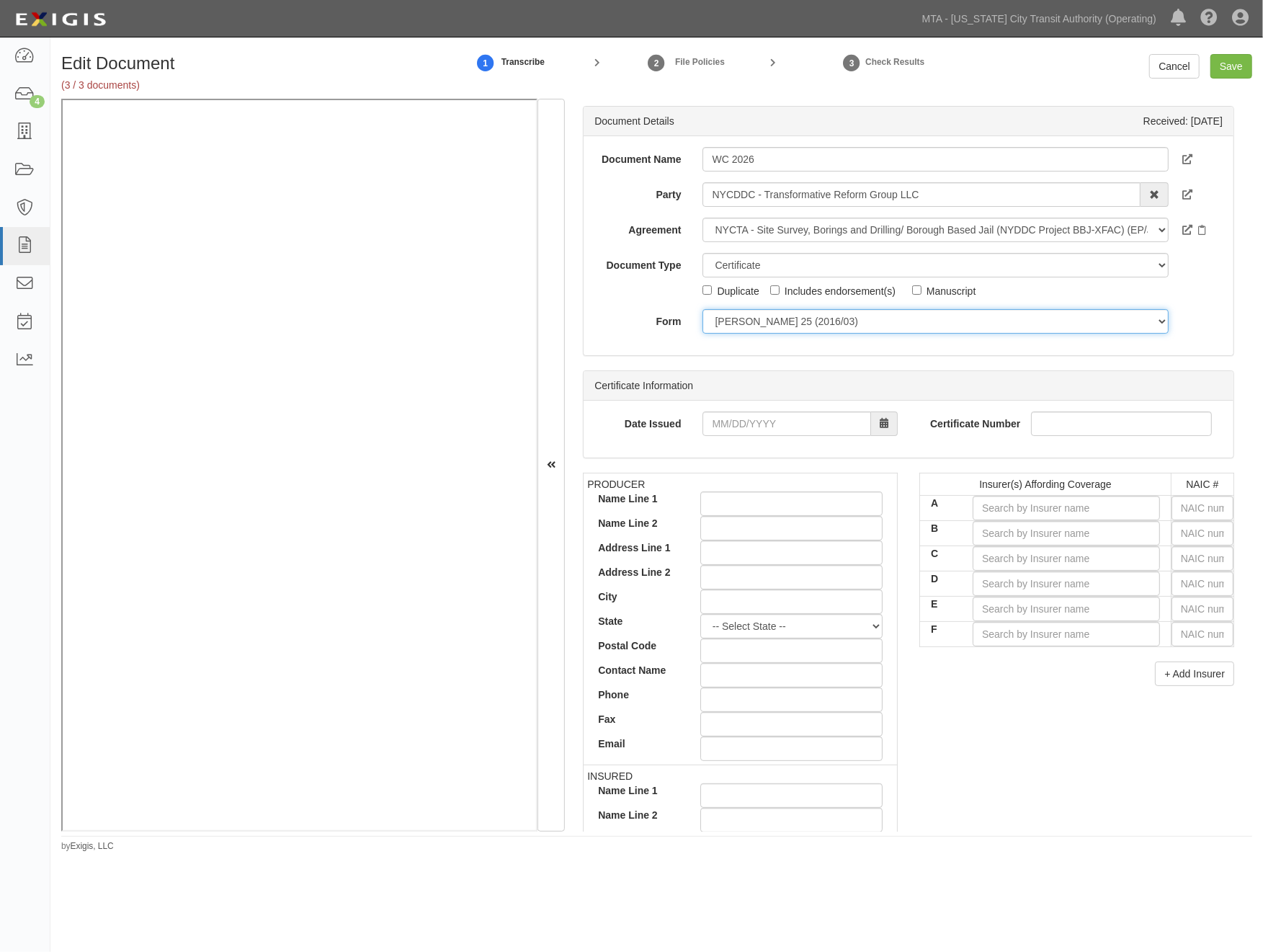
click at [853, 317] on select "ACORD 25 (2016/03) ACORD 101 ACORD 855 NY (2014/05) General" at bounding box center [935, 322] width 466 height 24
select select "GeneralFormDetail"
click at [703, 309] on select "ACORD 25 (2016/03) ACORD 101 ACORD 855 NY (2014/05) General" at bounding box center [935, 322] width 466 height 24
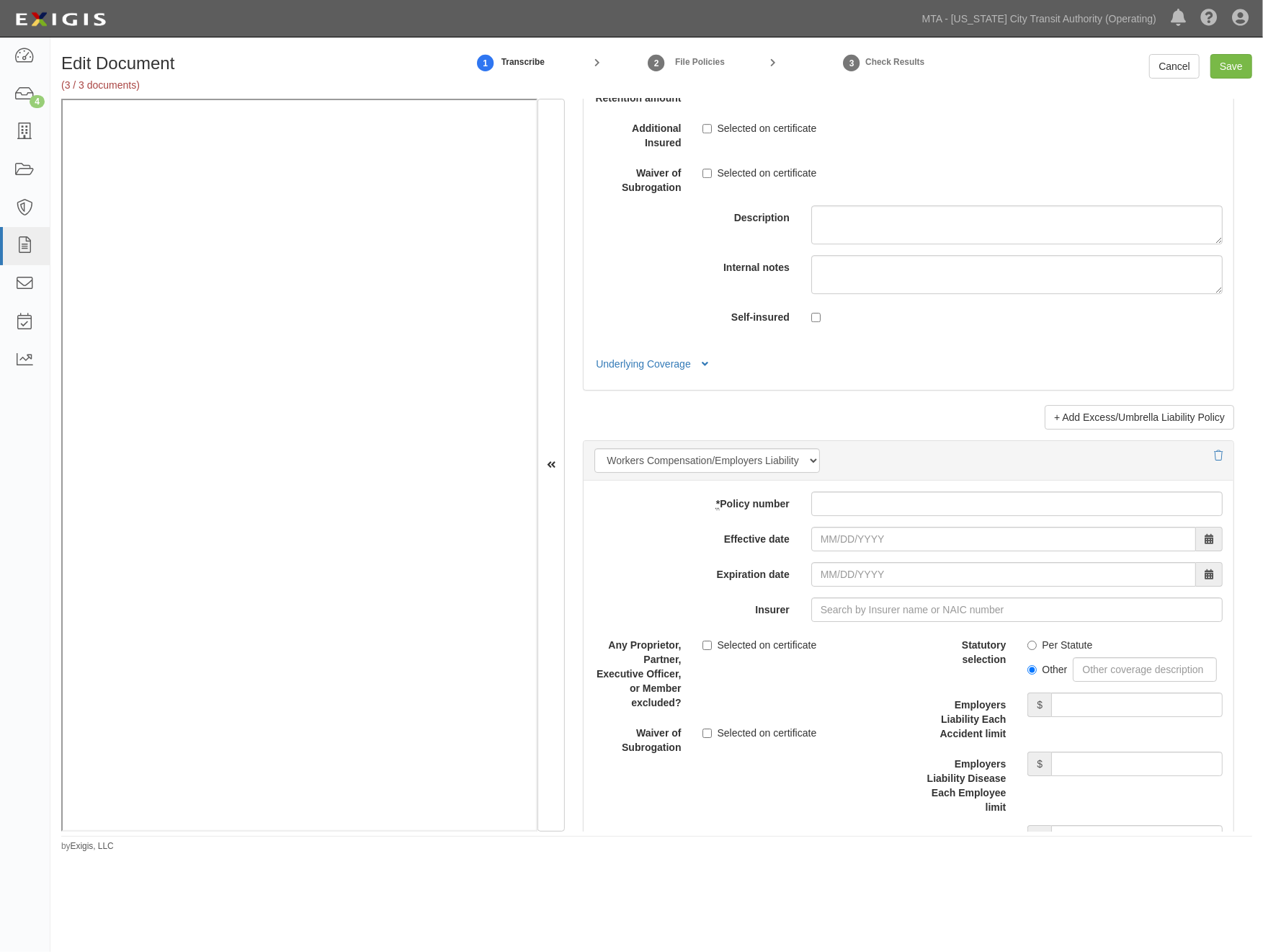
scroll to position [3443, 0]
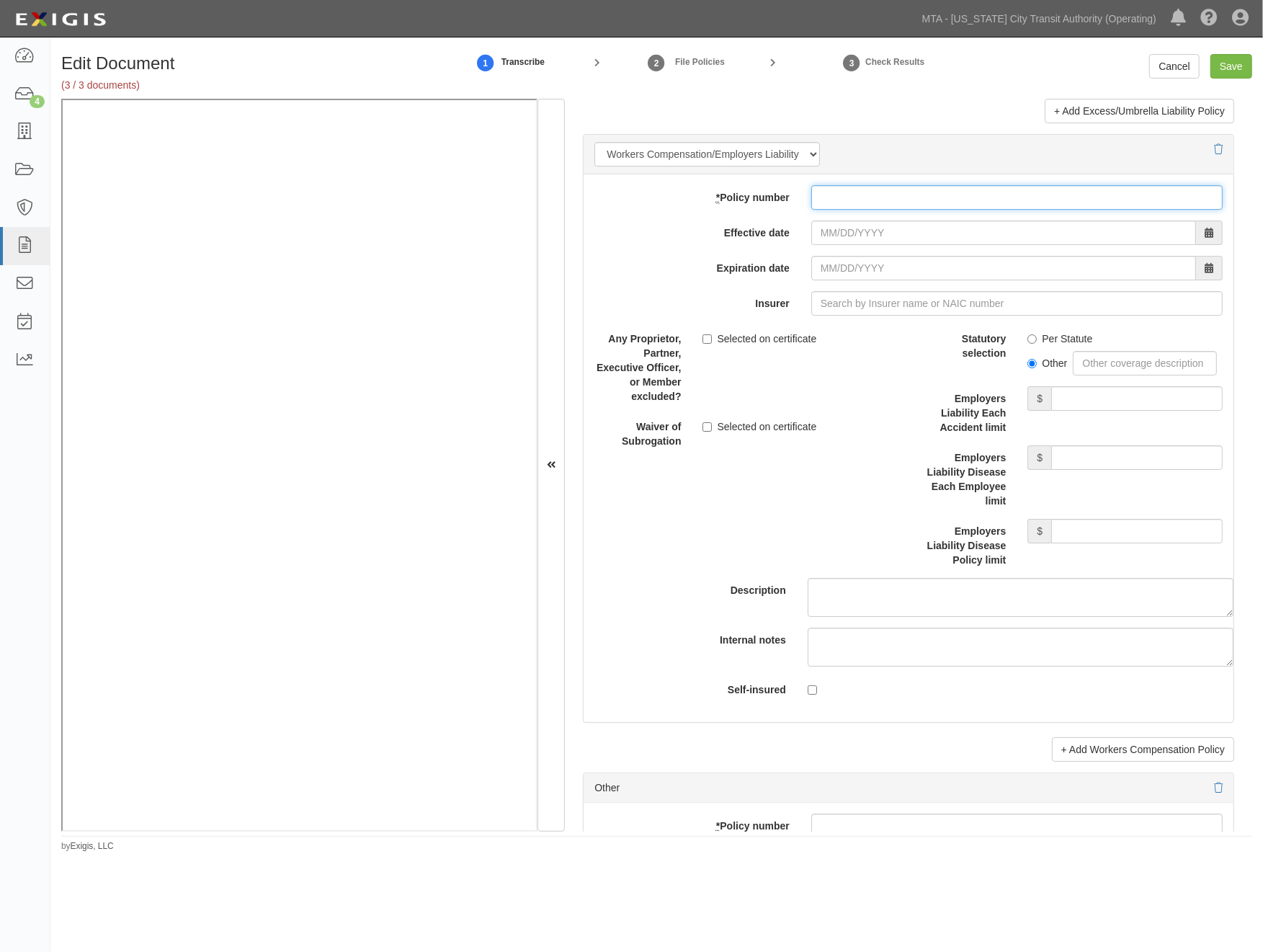
click at [836, 210] on input "* Policy number" at bounding box center [1018, 197] width 412 height 24
paste input "11WCI2034601"
type input "11WCI2034601"
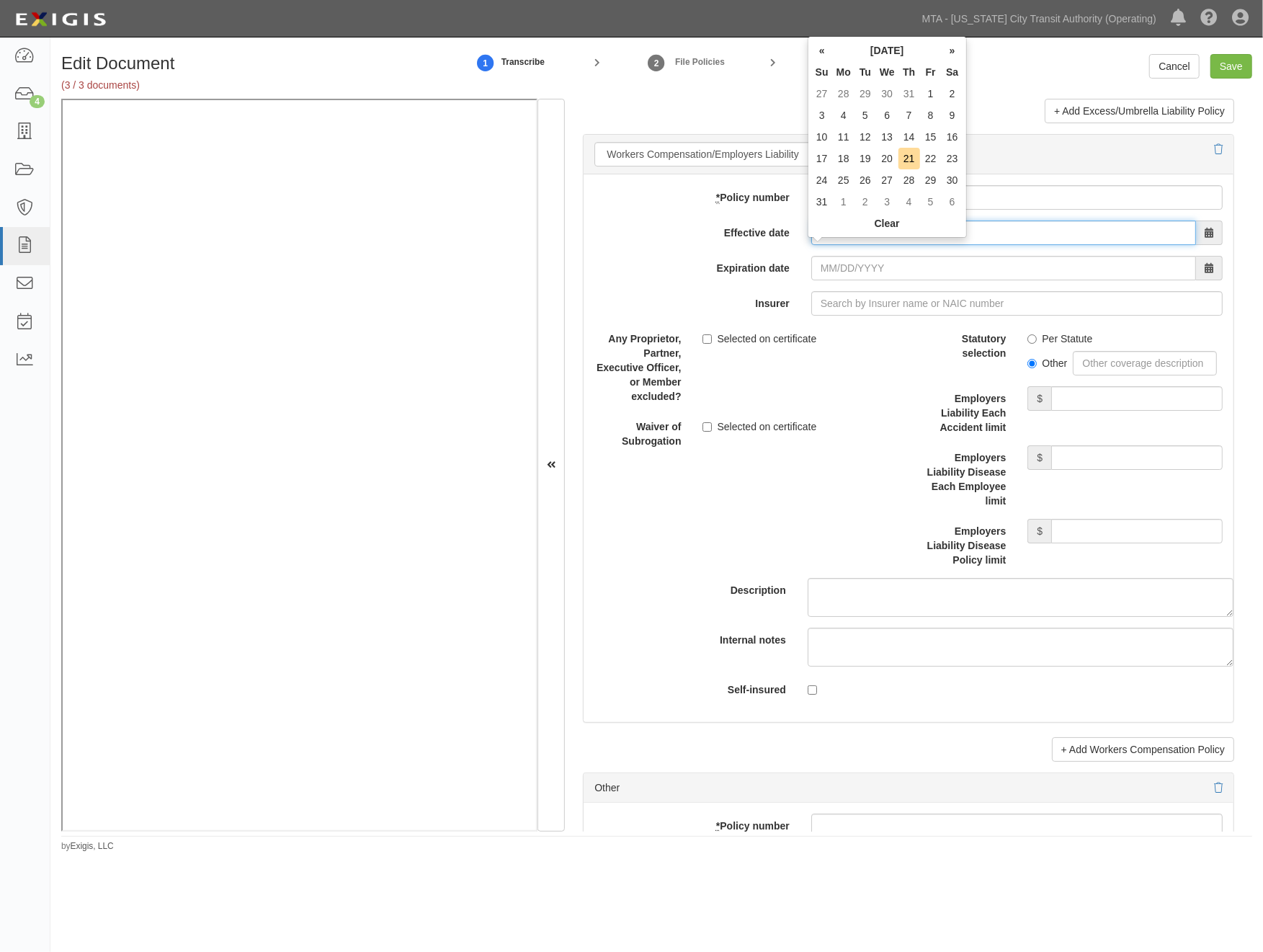
click at [839, 245] on input "Effective date" at bounding box center [1004, 232] width 385 height 24
type input "08/06/2025"
type input "08/06/2026"
click at [839, 316] on input "Insurer" at bounding box center [1018, 303] width 412 height 24
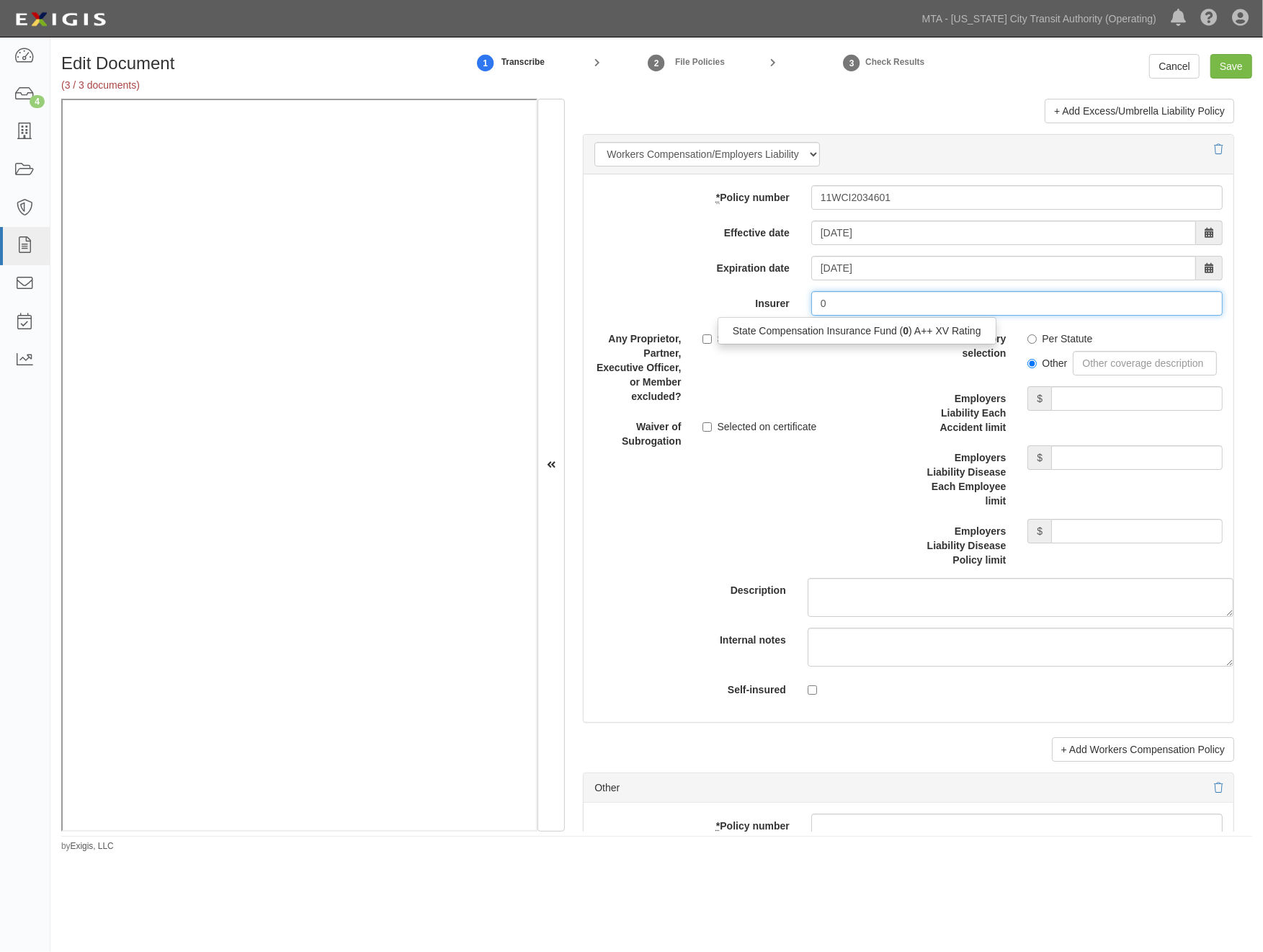
drag, startPoint x: 895, startPoint y: 348, endPoint x: 954, endPoint y: 350, distance: 59.0
click at [896, 340] on div "State Compensation Insurance Fund ( 0 ) A++ XV Rating" at bounding box center [857, 331] width 277 height 19
type input "State Compensation Insurance Fund (0) A++ XV Rating"
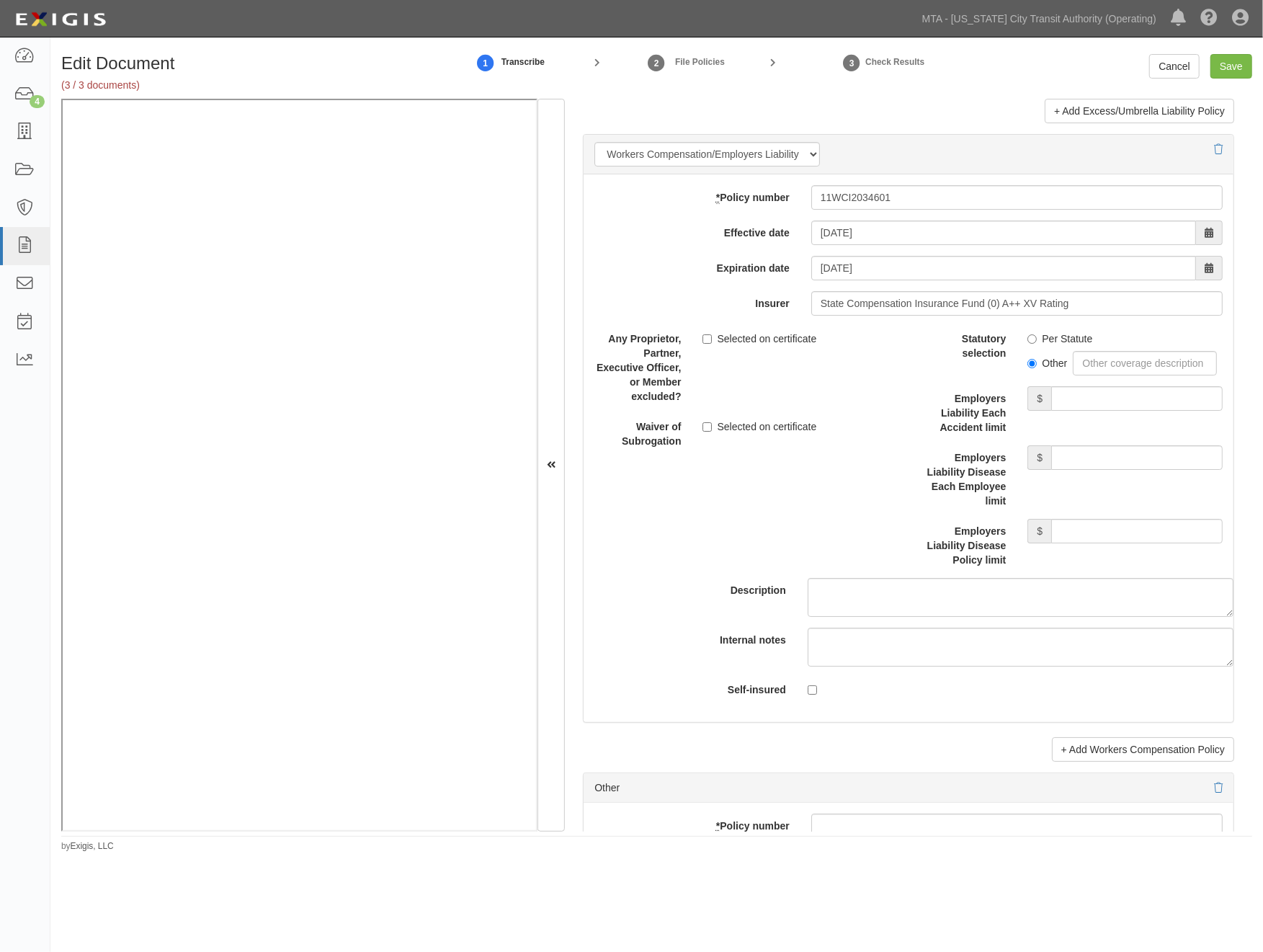
click at [1040, 346] on label "Per Statute" at bounding box center [1059, 338] width 65 height 14
click at [1037, 344] on input "Per Statute" at bounding box center [1032, 339] width 9 height 9
radio input "true"
click at [1236, 70] on input "Save" at bounding box center [1231, 66] width 42 height 24
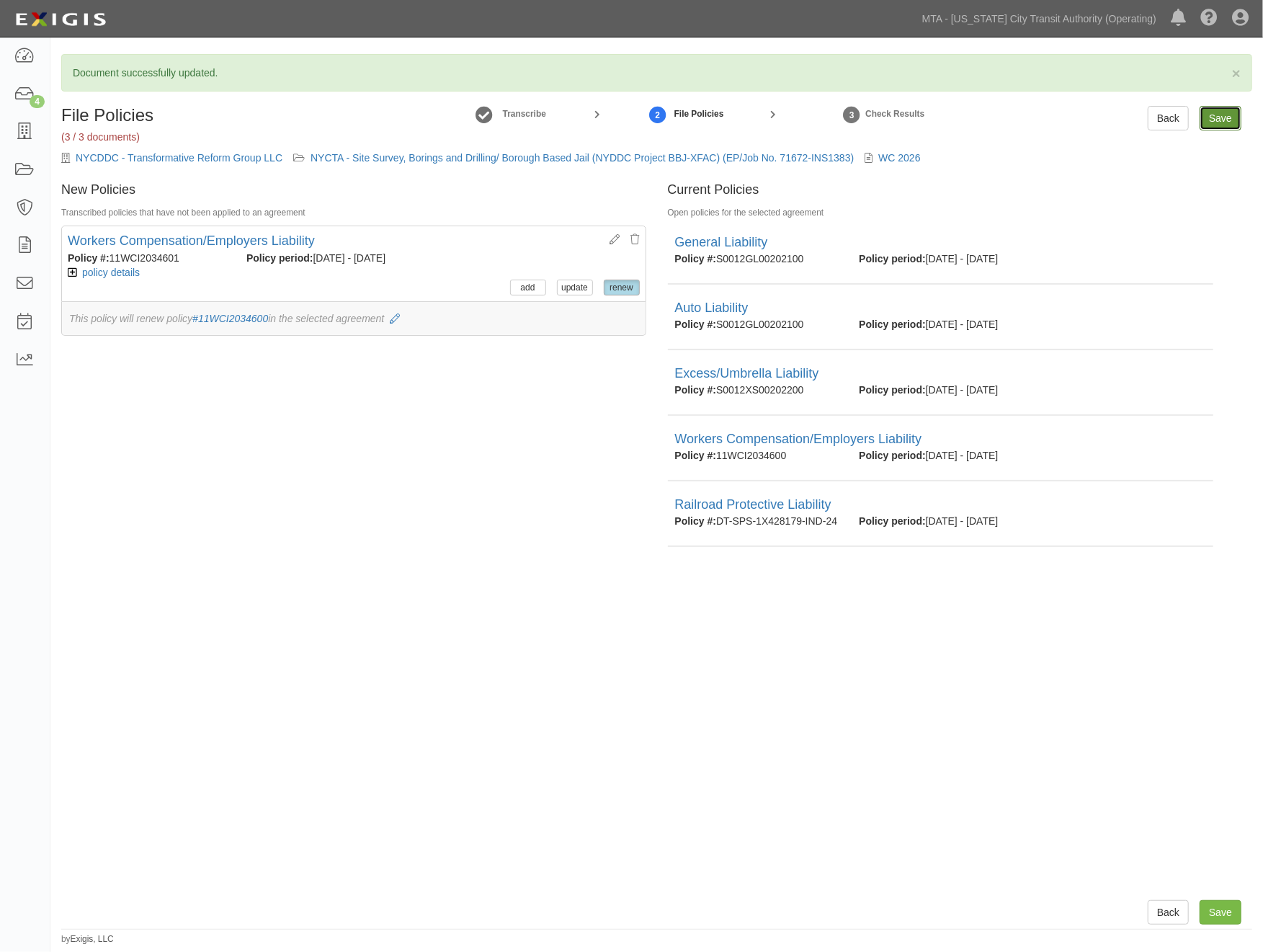
click at [1218, 126] on input "Save" at bounding box center [1220, 118] width 42 height 24
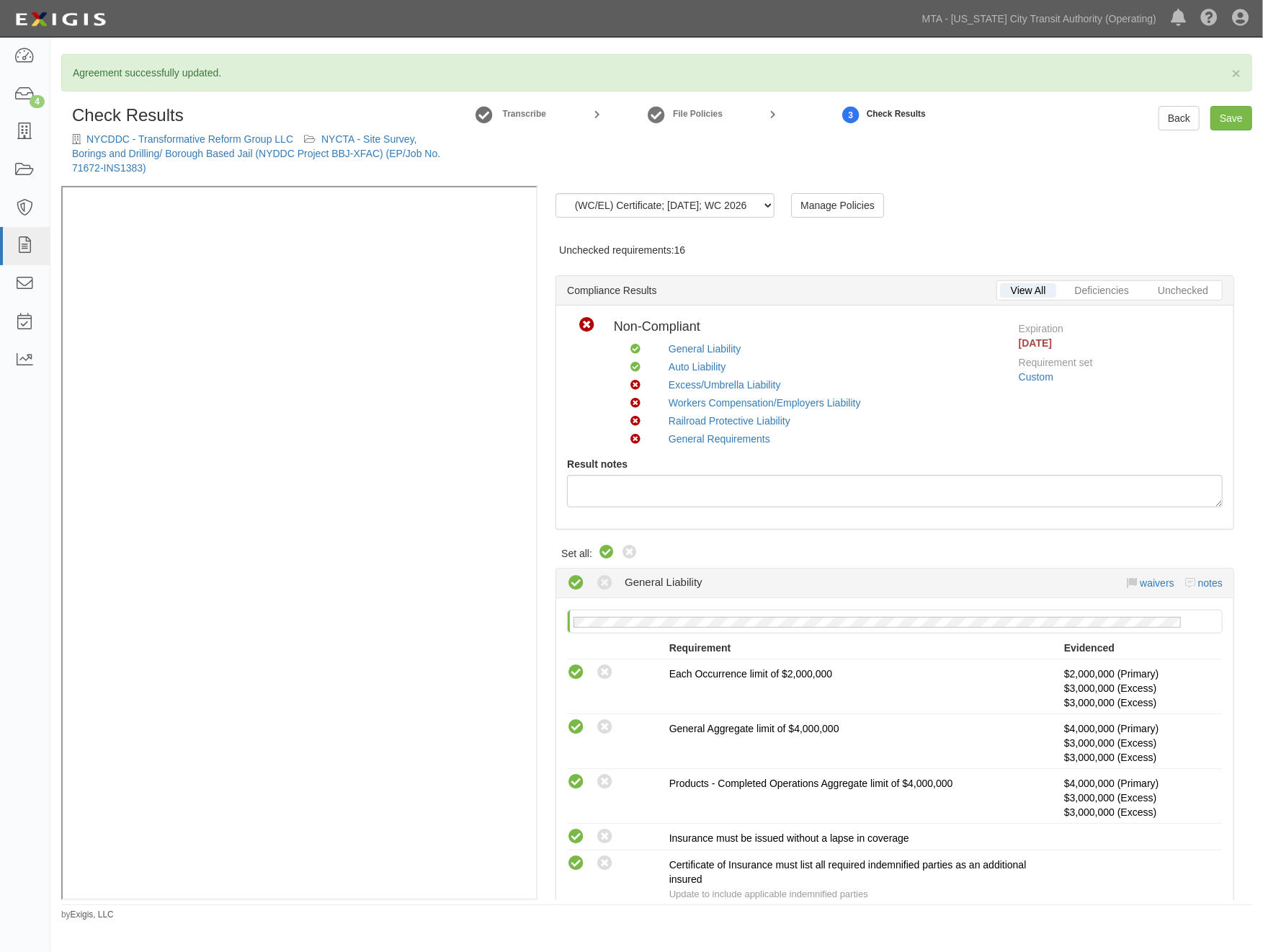
click at [607, 555] on icon at bounding box center [607, 553] width 18 height 18
radio input "true"
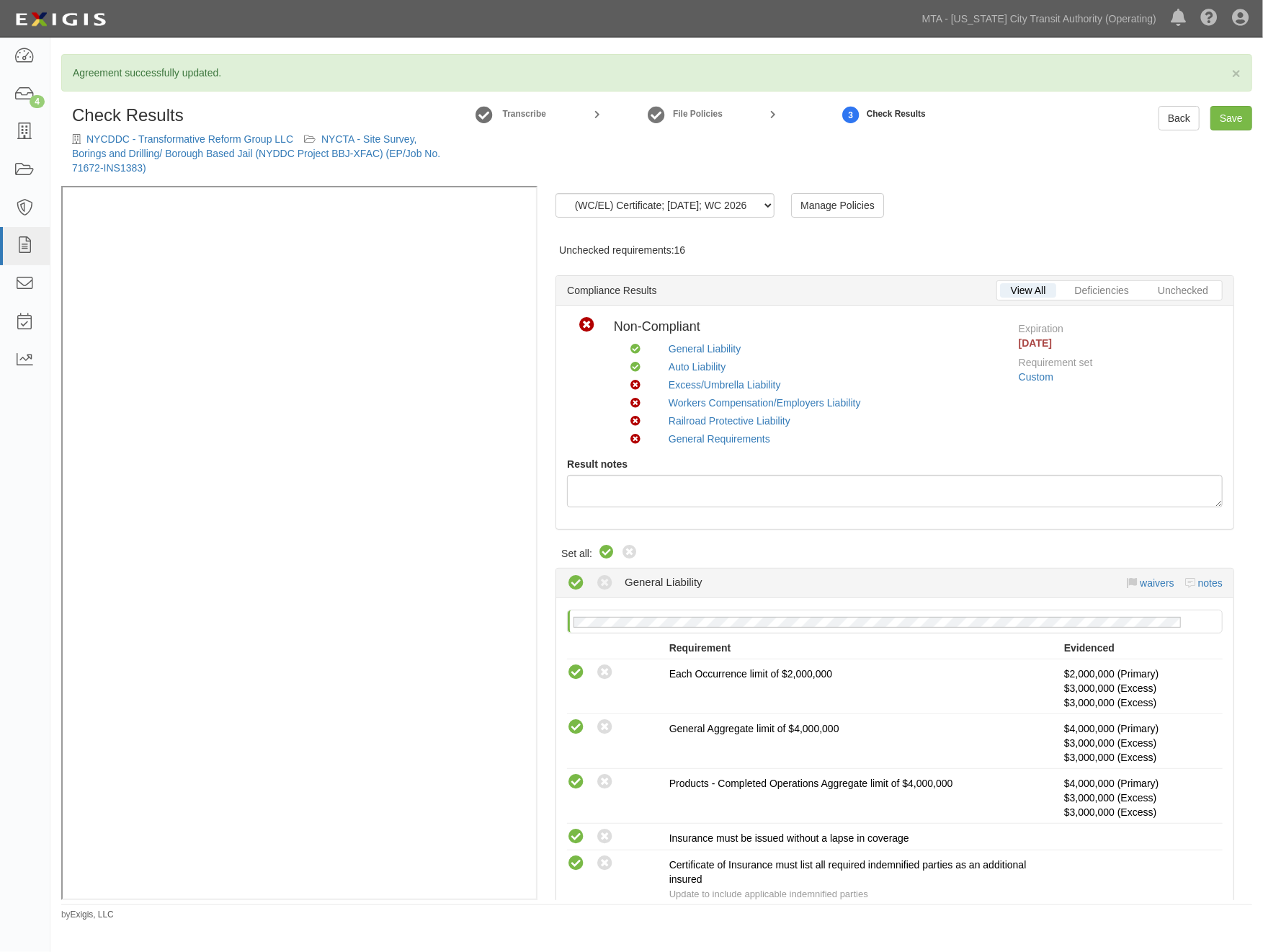
radio input "true"
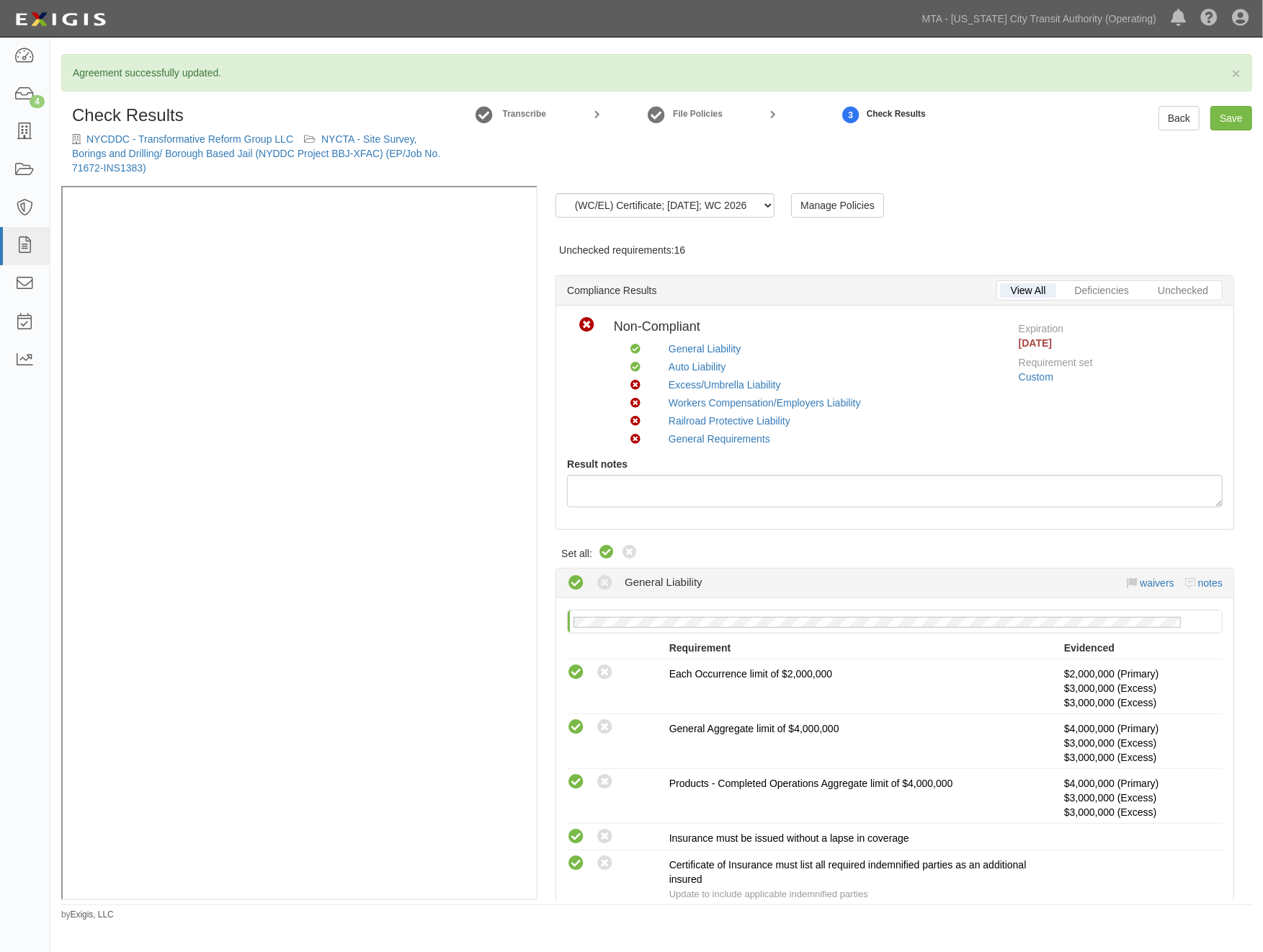
radio input "true"
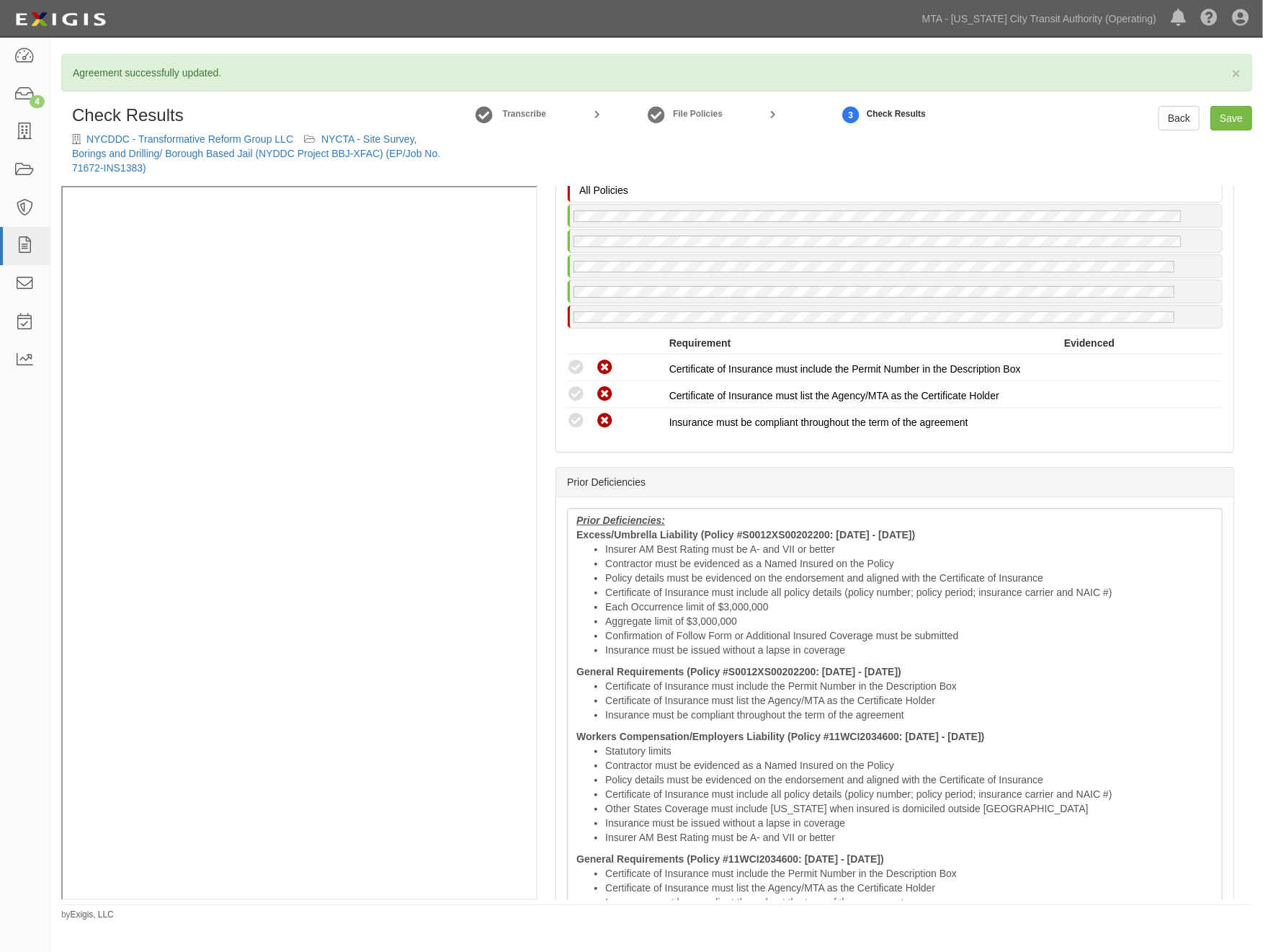
scroll to position [2748, 0]
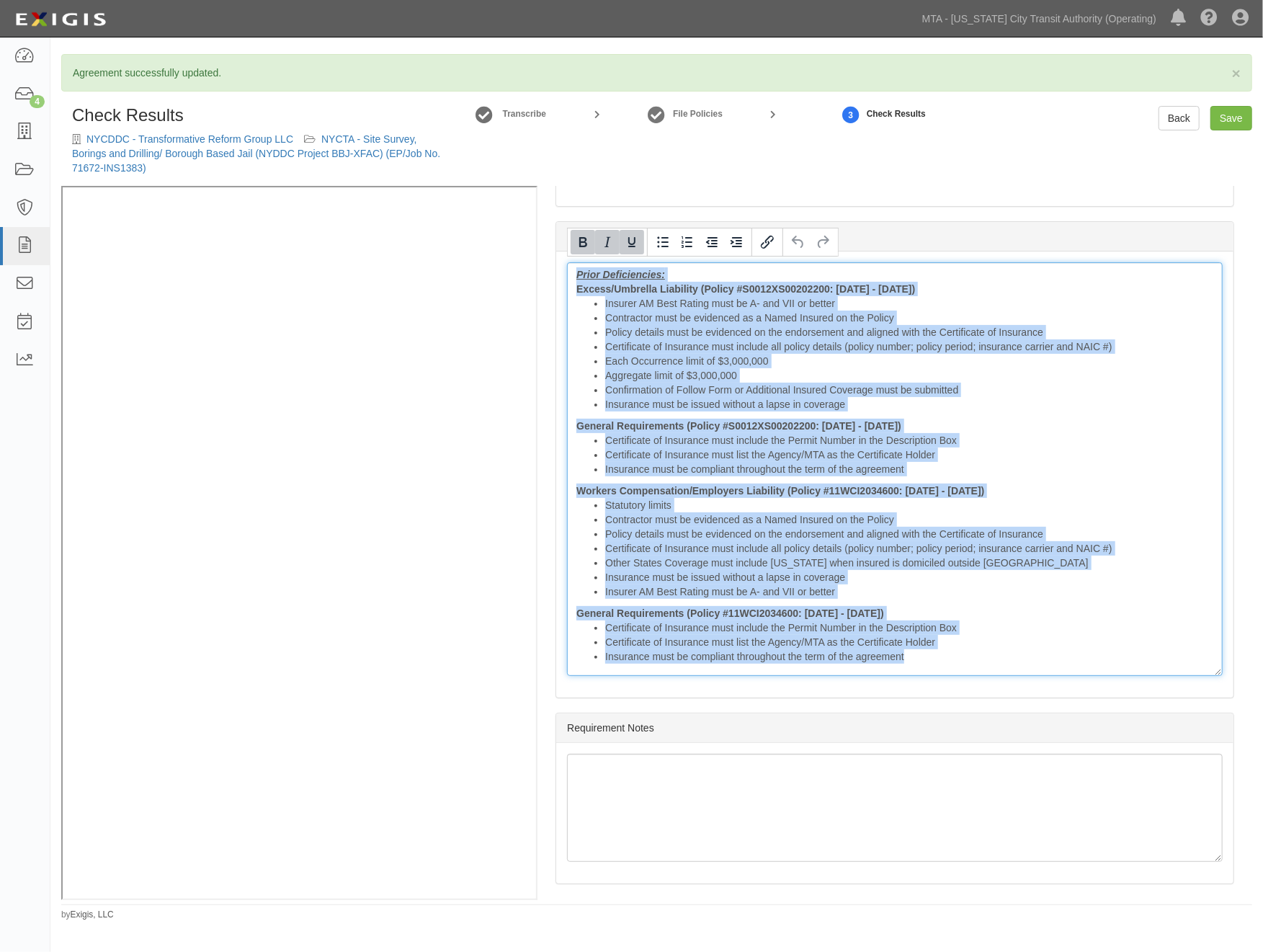
drag, startPoint x: 572, startPoint y: 264, endPoint x: 1017, endPoint y: 681, distance: 609.8
click at [1017, 681] on div "Prior Deficiencies: Excess/Umbrella Liability (Policy #S0012XS00202200: 08/06/2…" at bounding box center [895, 474] width 678 height 446
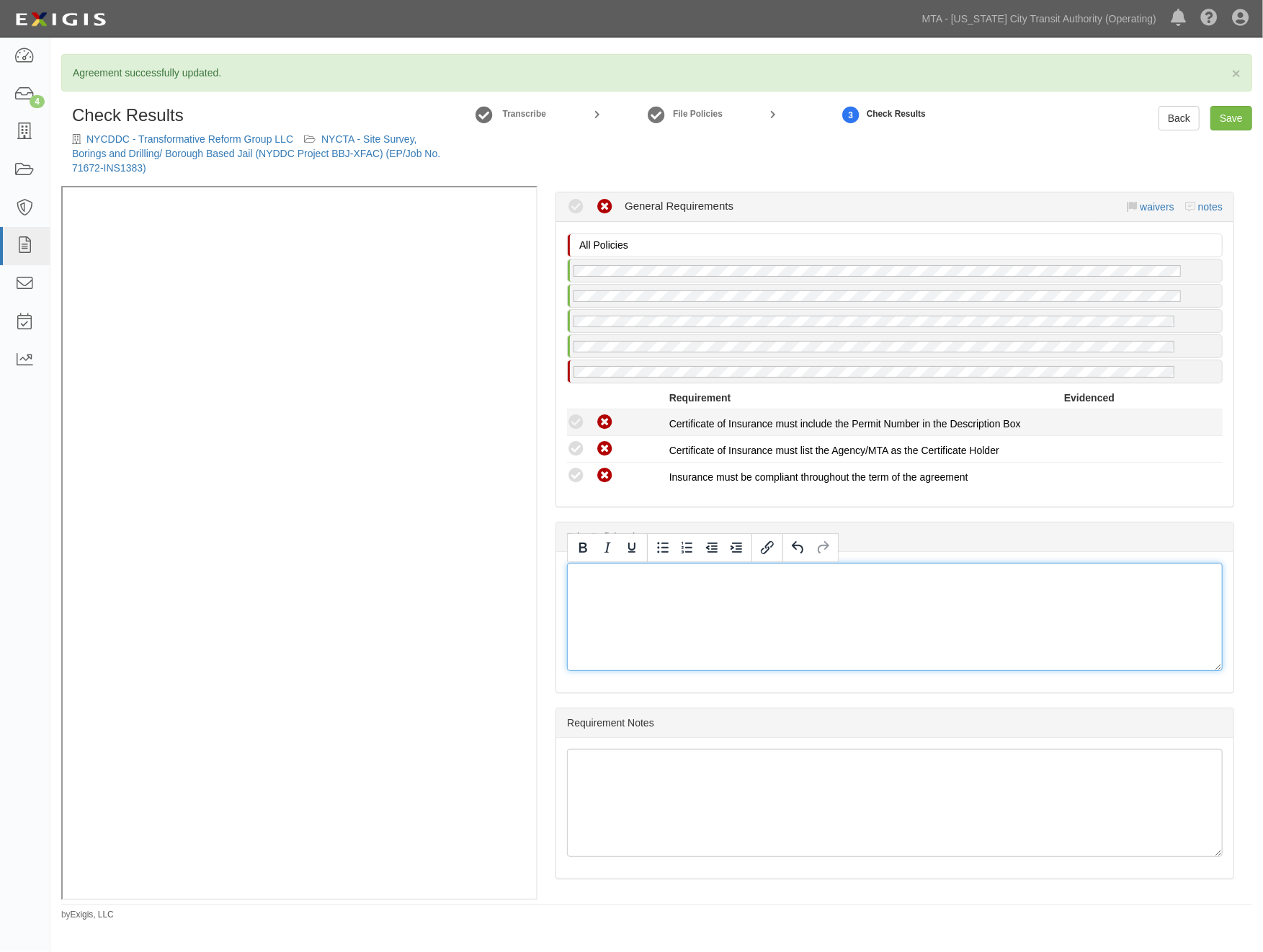
scroll to position [2443, 0]
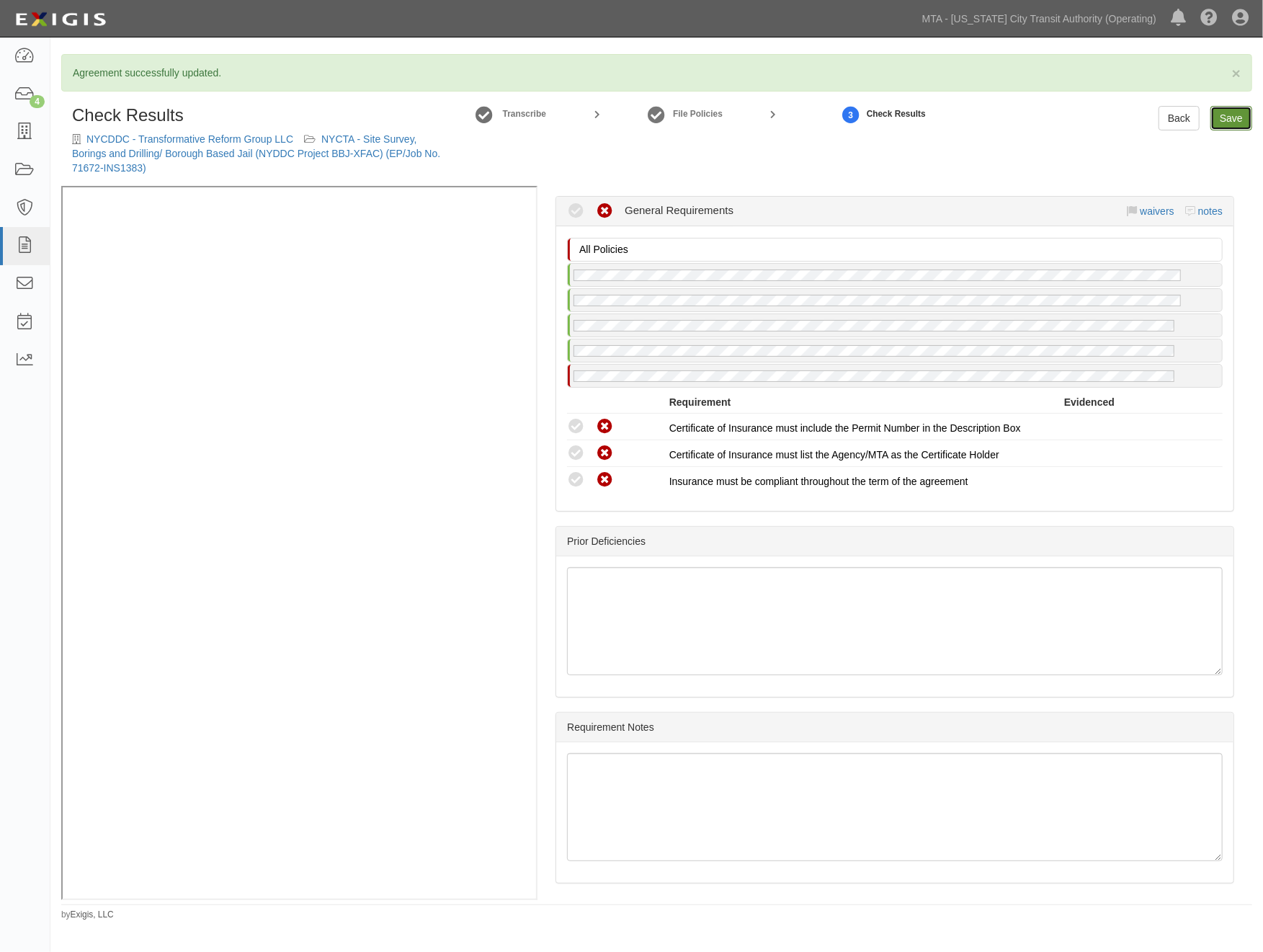
click at [1236, 120] on link "Save" at bounding box center [1231, 118] width 42 height 24
radio input "true"
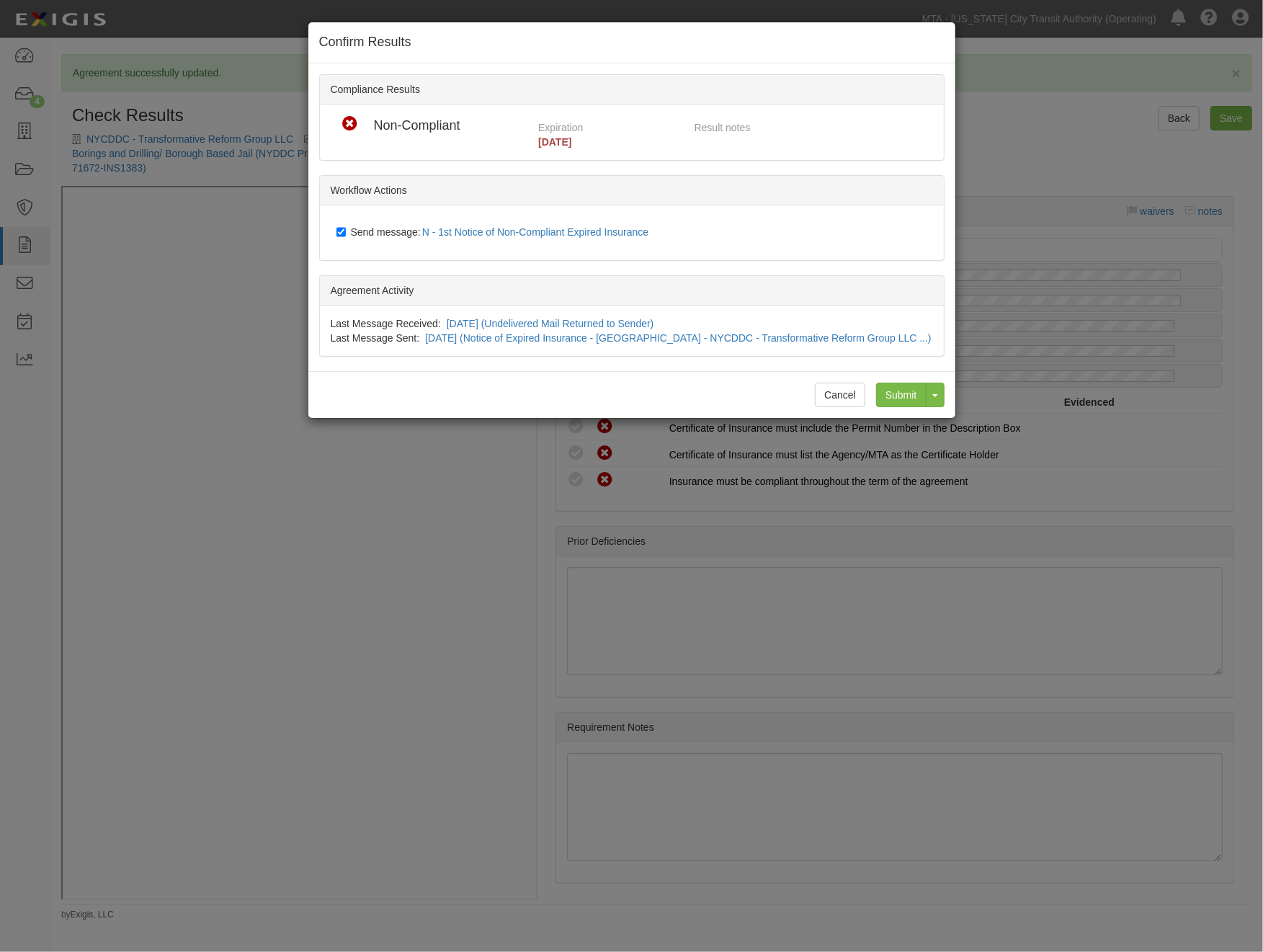
click at [409, 228] on span "Send message: N - 1st Notice of Non-Compliant Expired Insurance" at bounding box center [502, 232] width 304 height 11
click at [346, 228] on input "Send message: N - 1st Notice of Non-Compliant Expired Insurance" at bounding box center [341, 232] width 9 height 11
checkbox input "false"
click at [892, 395] on input "Submit" at bounding box center [902, 395] width 50 height 24
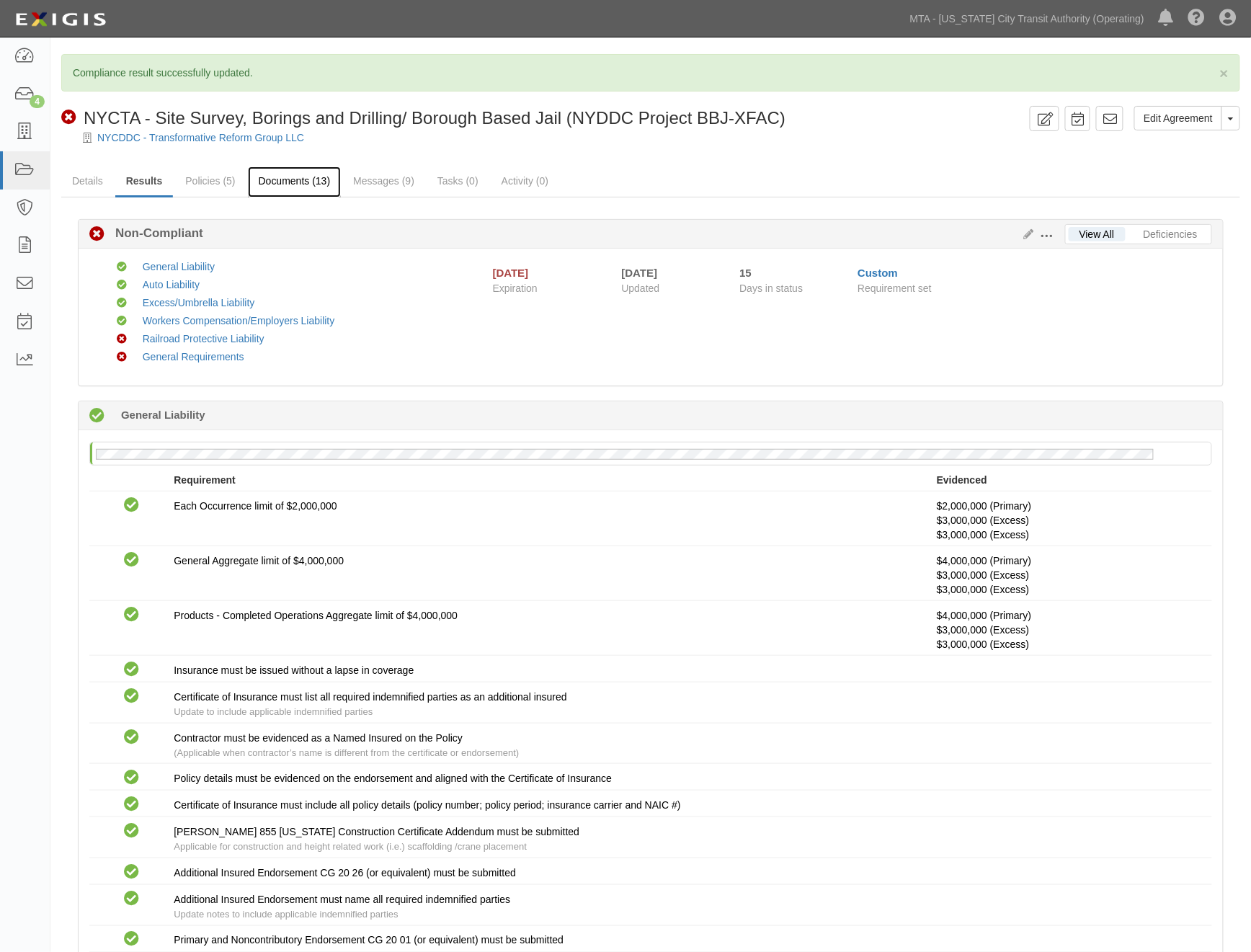
click at [303, 181] on link "Documents (13)" at bounding box center [294, 181] width 94 height 31
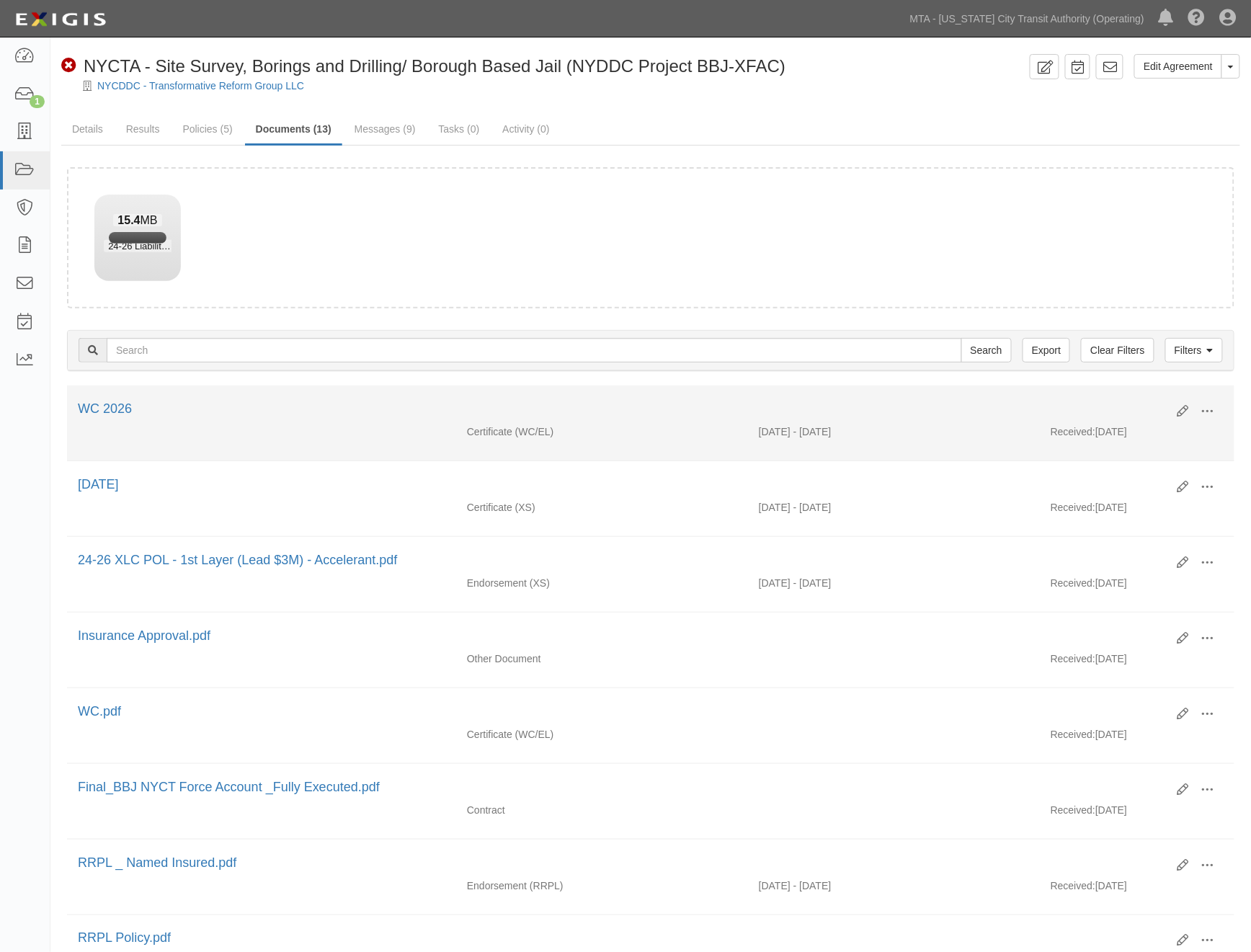
click at [271, 397] on li "Edit View View details Archive [GEOGRAPHIC_DATA] WC 2026 Certificate (WC/EL) [D…" at bounding box center [651, 423] width 1168 height 75
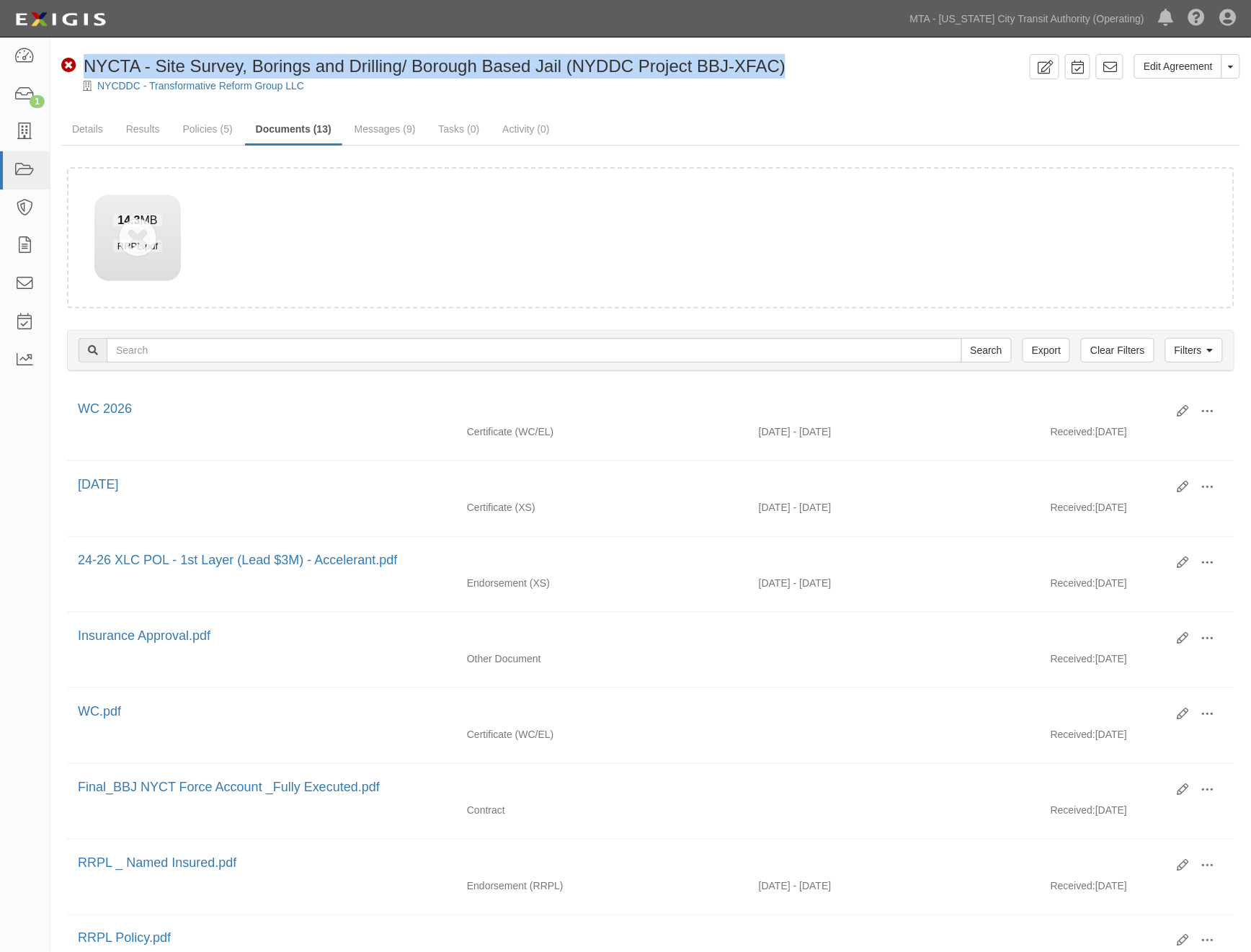
drag, startPoint x: 809, startPoint y: 60, endPoint x: 85, endPoint y: 62, distance: 724.0
click at [85, 62] on div "Non-Compliant NYCTA - Site Survey, Borings and Drilling/ Borough Based Jail (NY…" at bounding box center [542, 66] width 963 height 24
copy span "NYCTA - Site Survey, Borings and Drilling/ Borough Based Jail (NYDDC Project BB…"
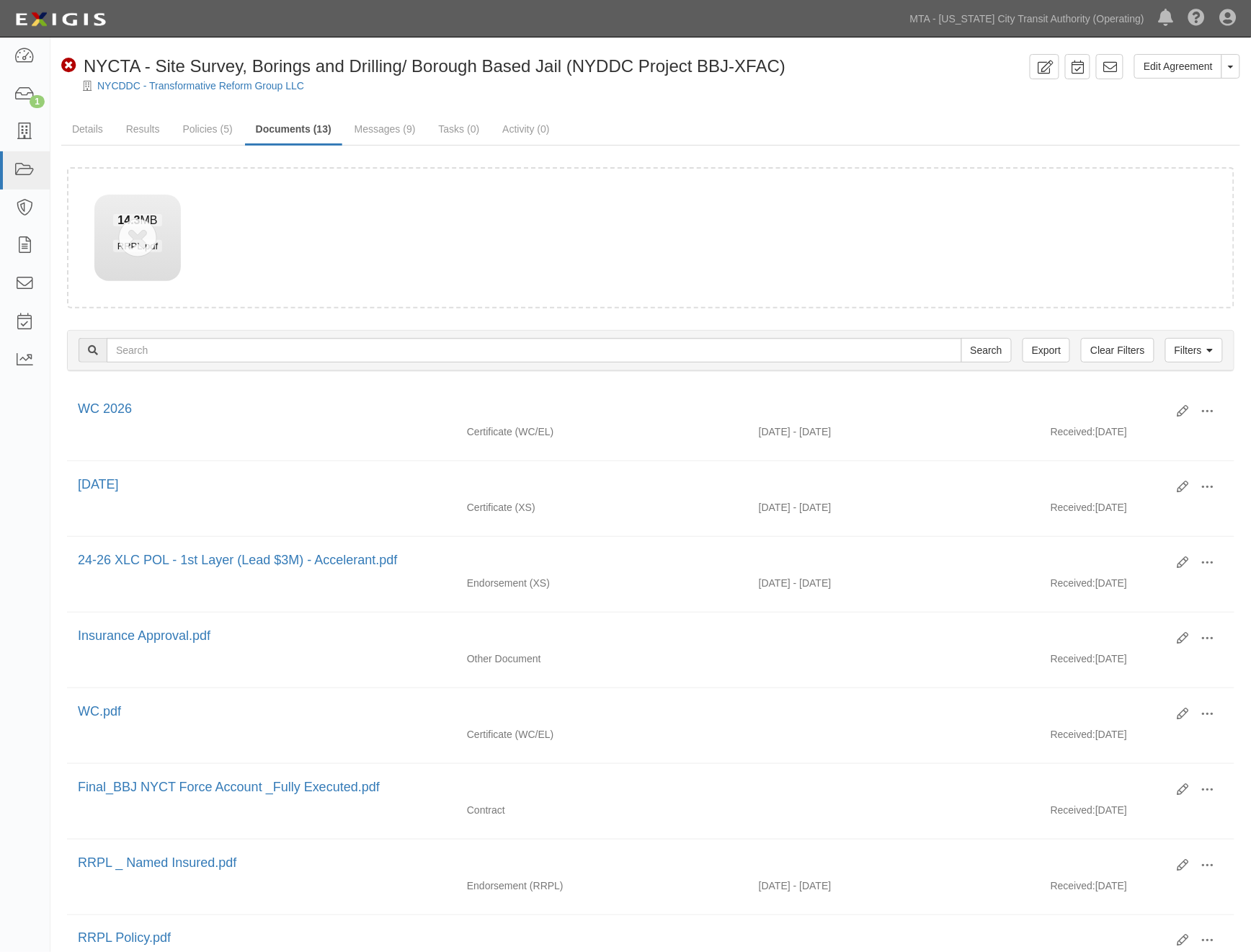
click at [670, 108] on div "Edit Agreement Toggle Agreement Dropdown View Audit Trail Archive Agreement Sen…" at bounding box center [650, 755] width 1201 height 1401
click at [91, 125] on link "Details" at bounding box center [87, 130] width 53 height 31
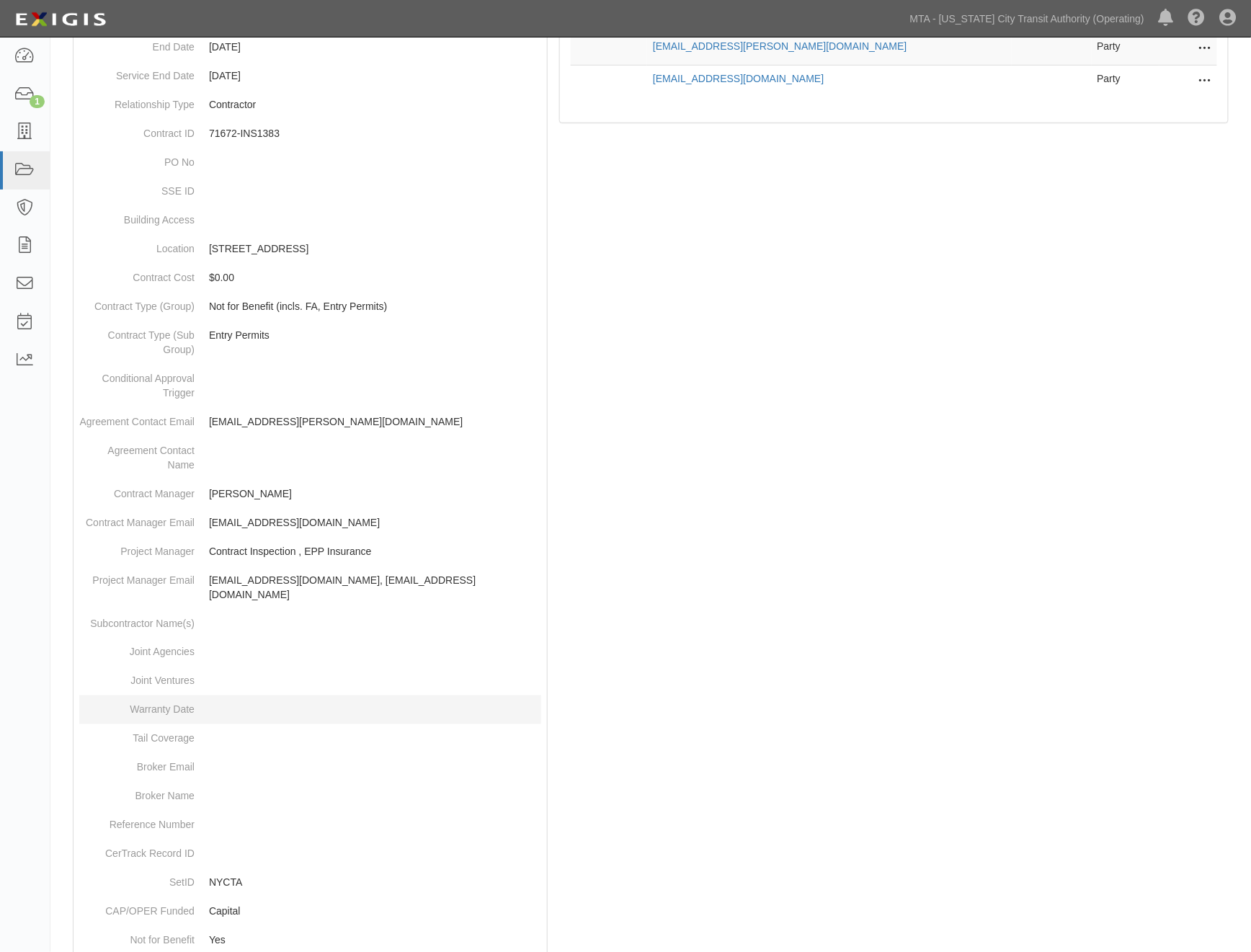
scroll to position [457, 0]
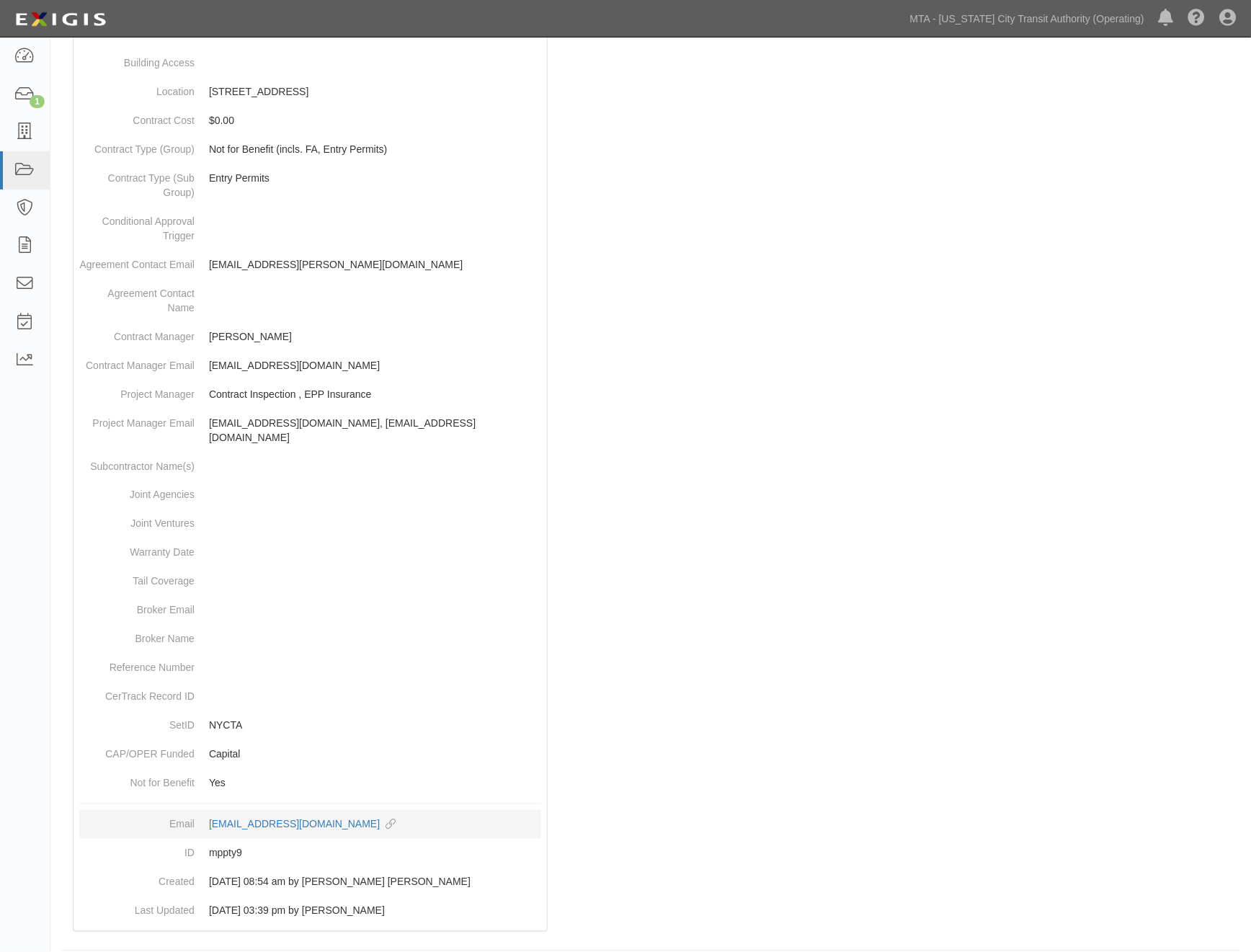
drag, startPoint x: 204, startPoint y: 808, endPoint x: 370, endPoint y: 820, distance: 166.4
click at [370, 820] on dd "[EMAIL_ADDRESS][DOMAIN_NAME] copy to clipboard" at bounding box center [310, 825] width 462 height 29
copy div "[EMAIL_ADDRESS][DOMAIN_NAME]"
click at [985, 552] on div at bounding box center [650, 338] width 1179 height 1215
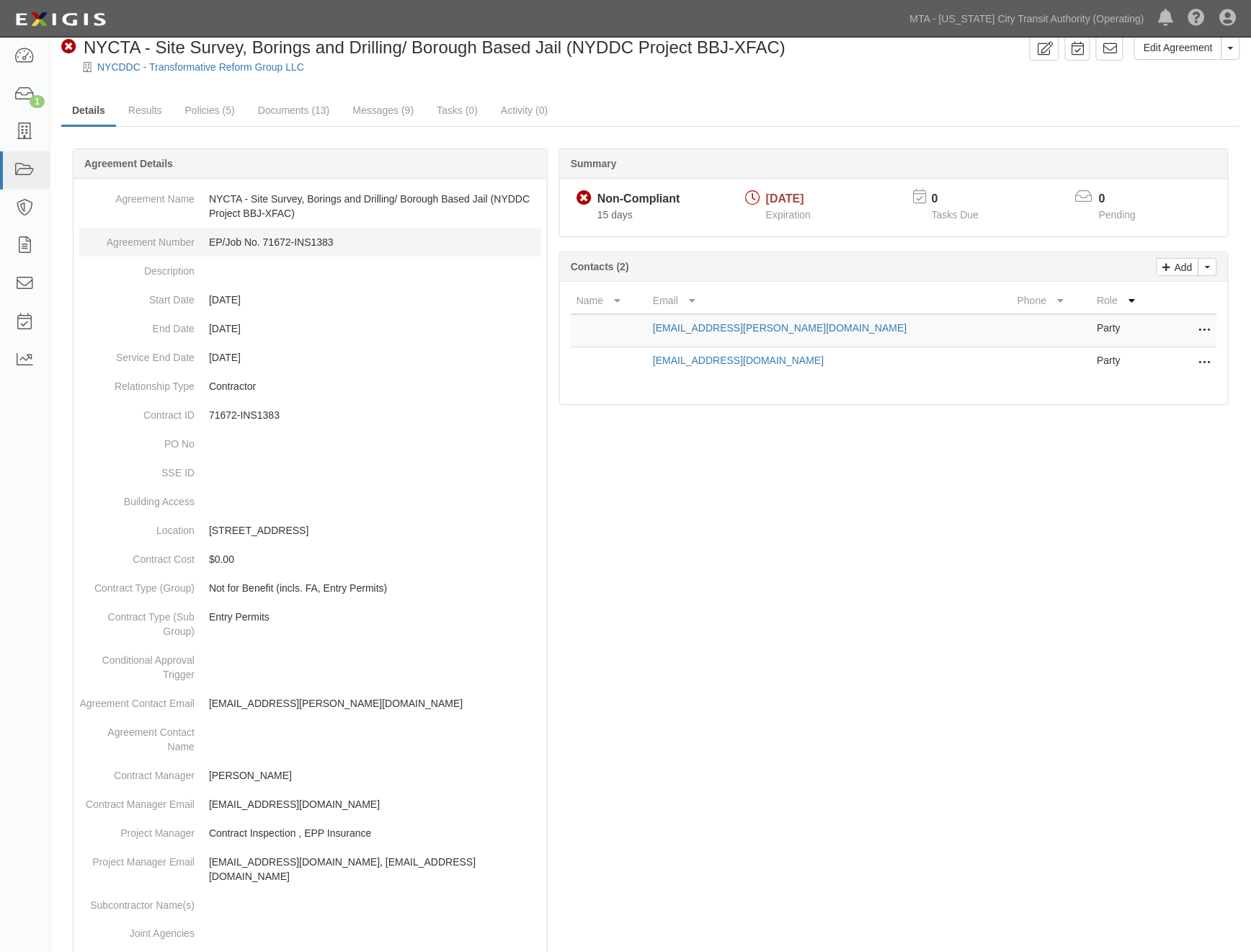
scroll to position [0, 0]
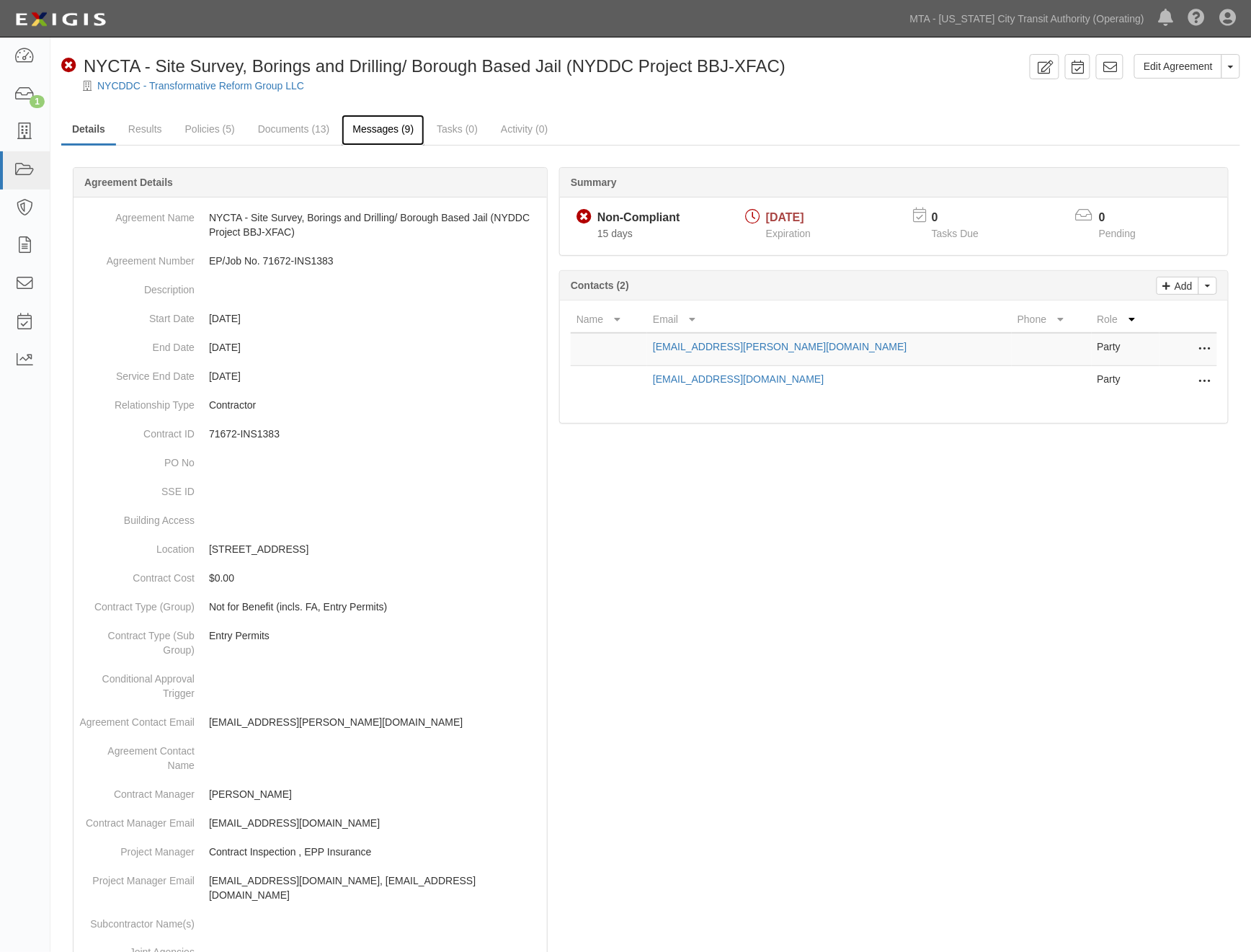
click at [387, 139] on link "Messages (9)" at bounding box center [383, 130] width 83 height 31
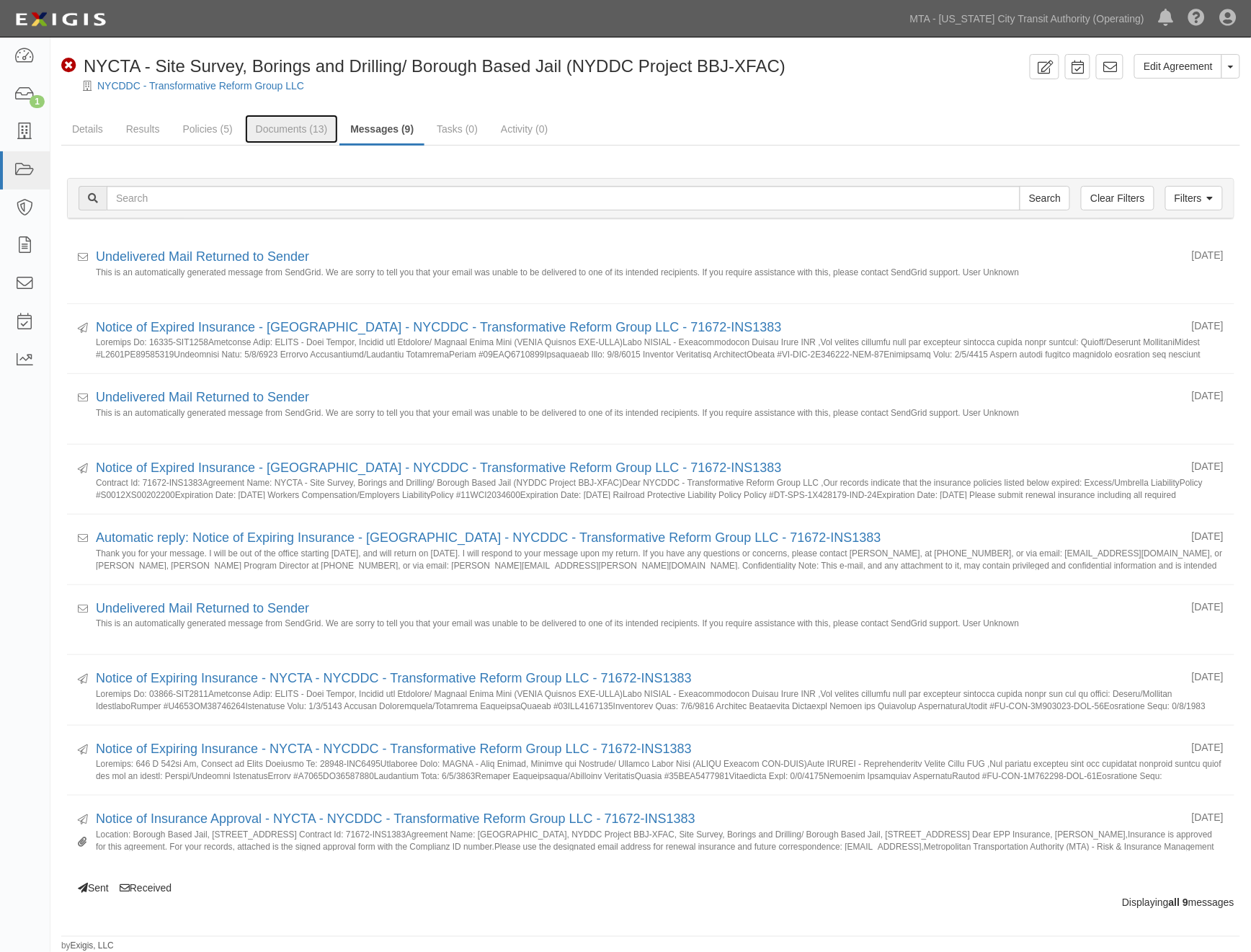
click at [284, 124] on link "Documents (13)" at bounding box center [291, 129] width 94 height 29
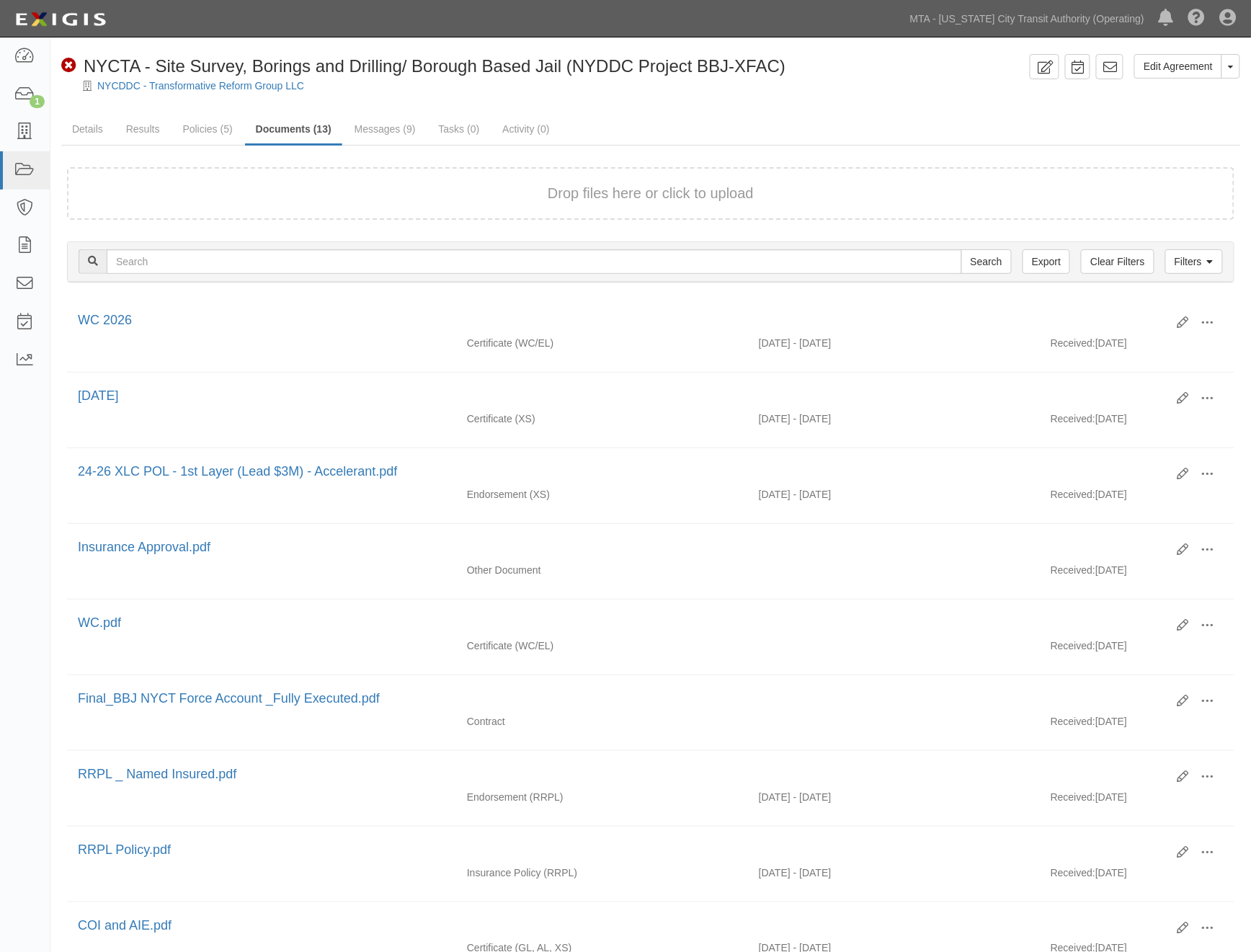
click at [207, 130] on link "Policies (5)" at bounding box center [207, 129] width 72 height 29
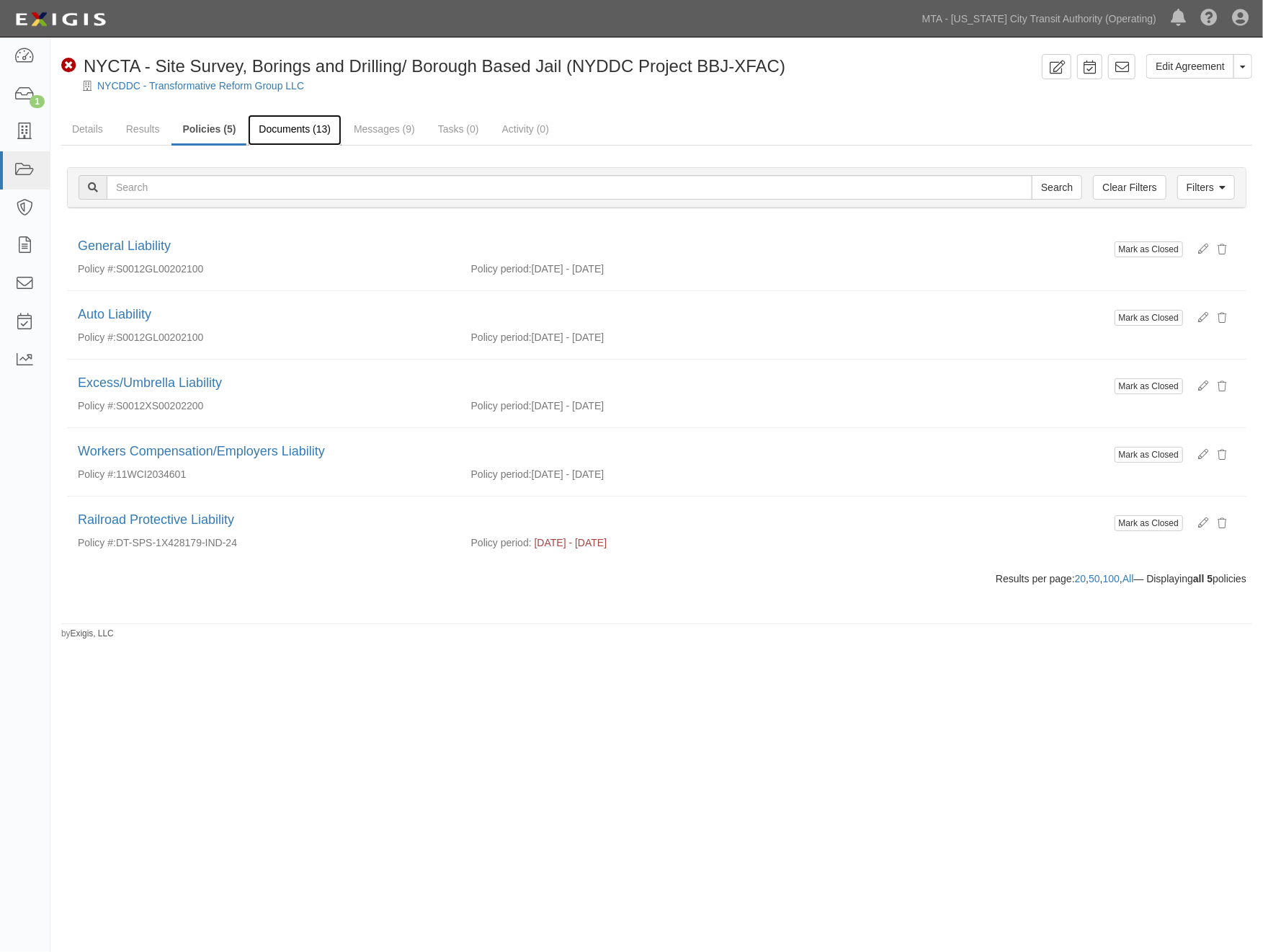
click at [274, 133] on link "Documents (13)" at bounding box center [294, 130] width 94 height 31
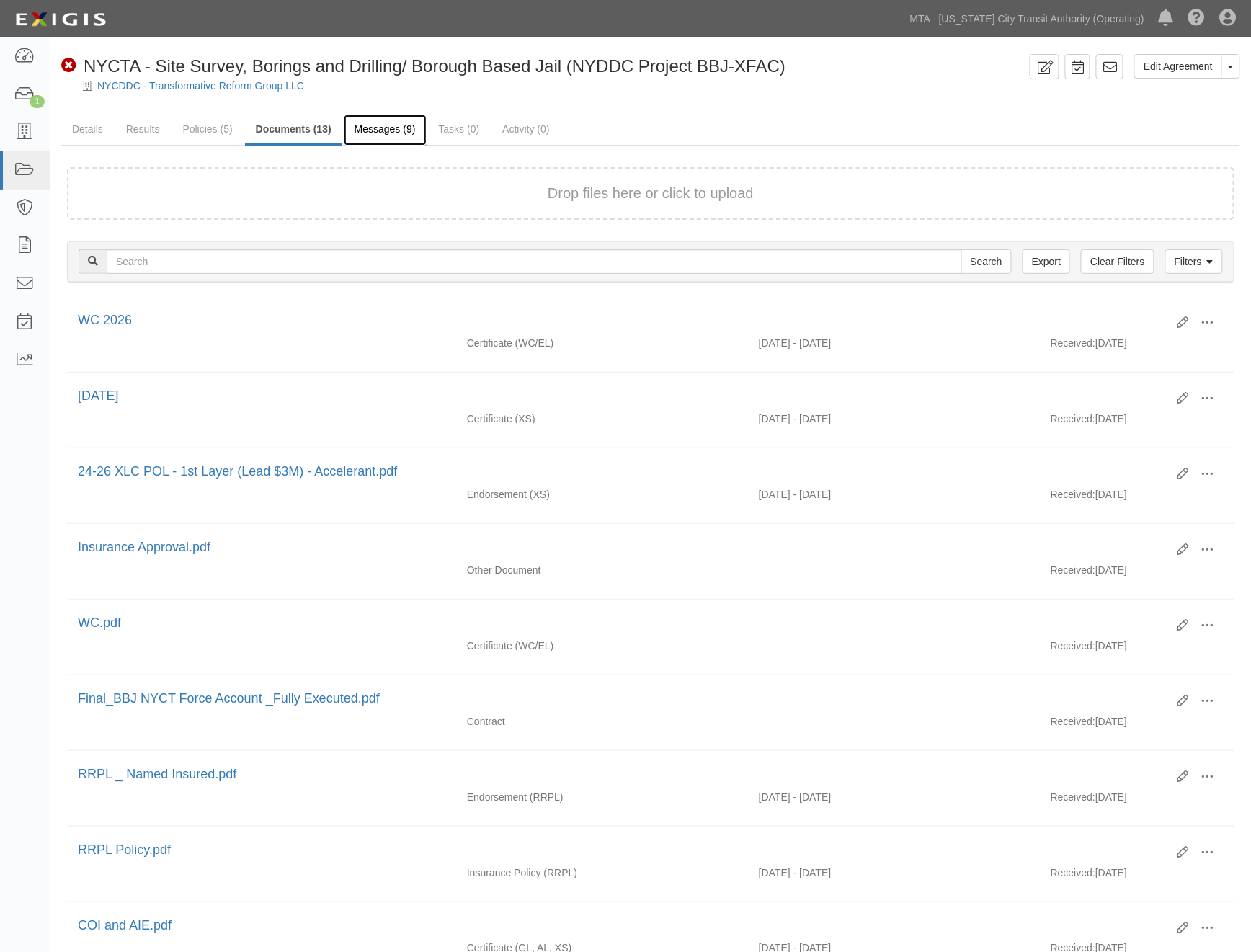
click at [393, 131] on link "Messages (9)" at bounding box center [385, 130] width 83 height 31
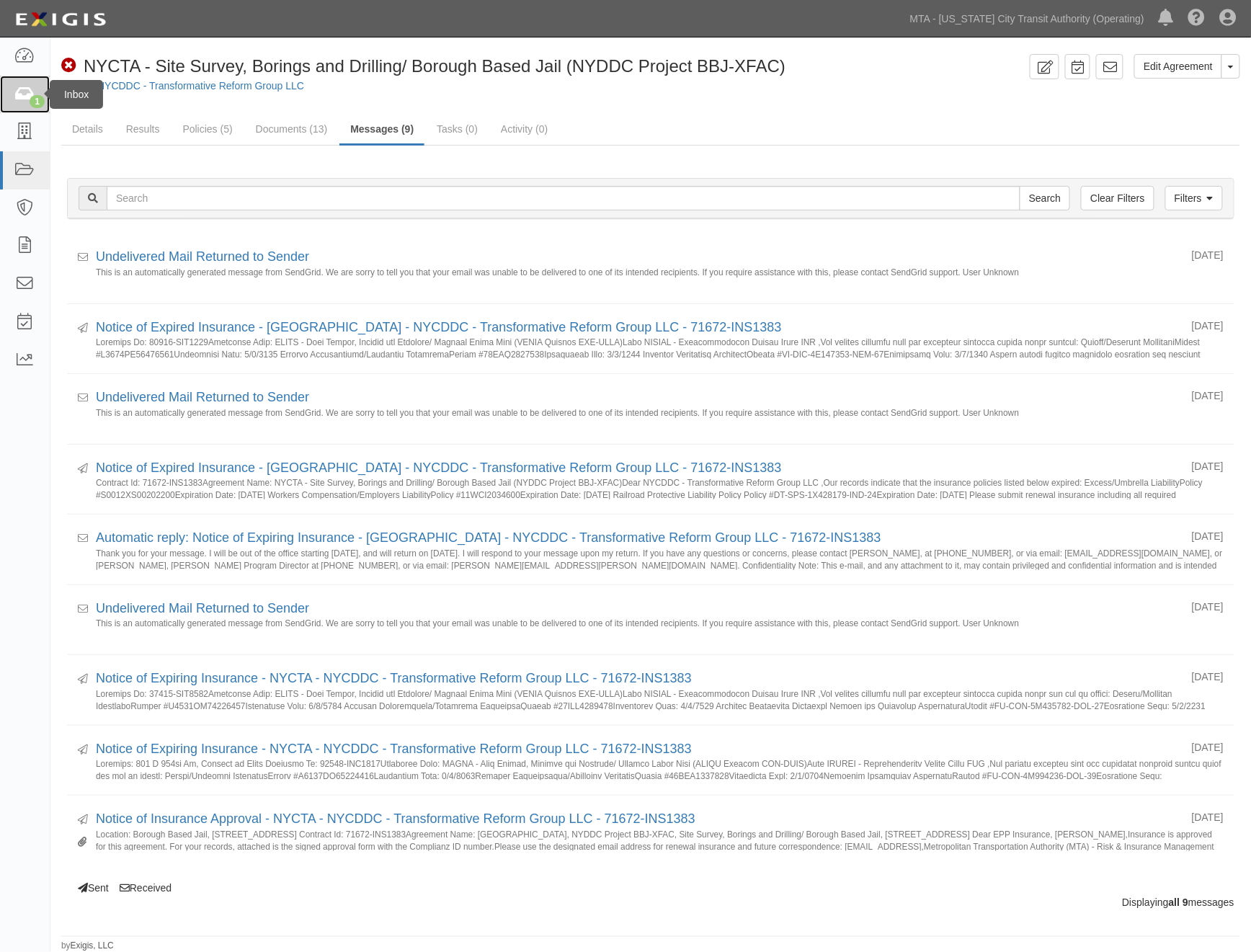
click at [16, 90] on icon at bounding box center [24, 95] width 20 height 17
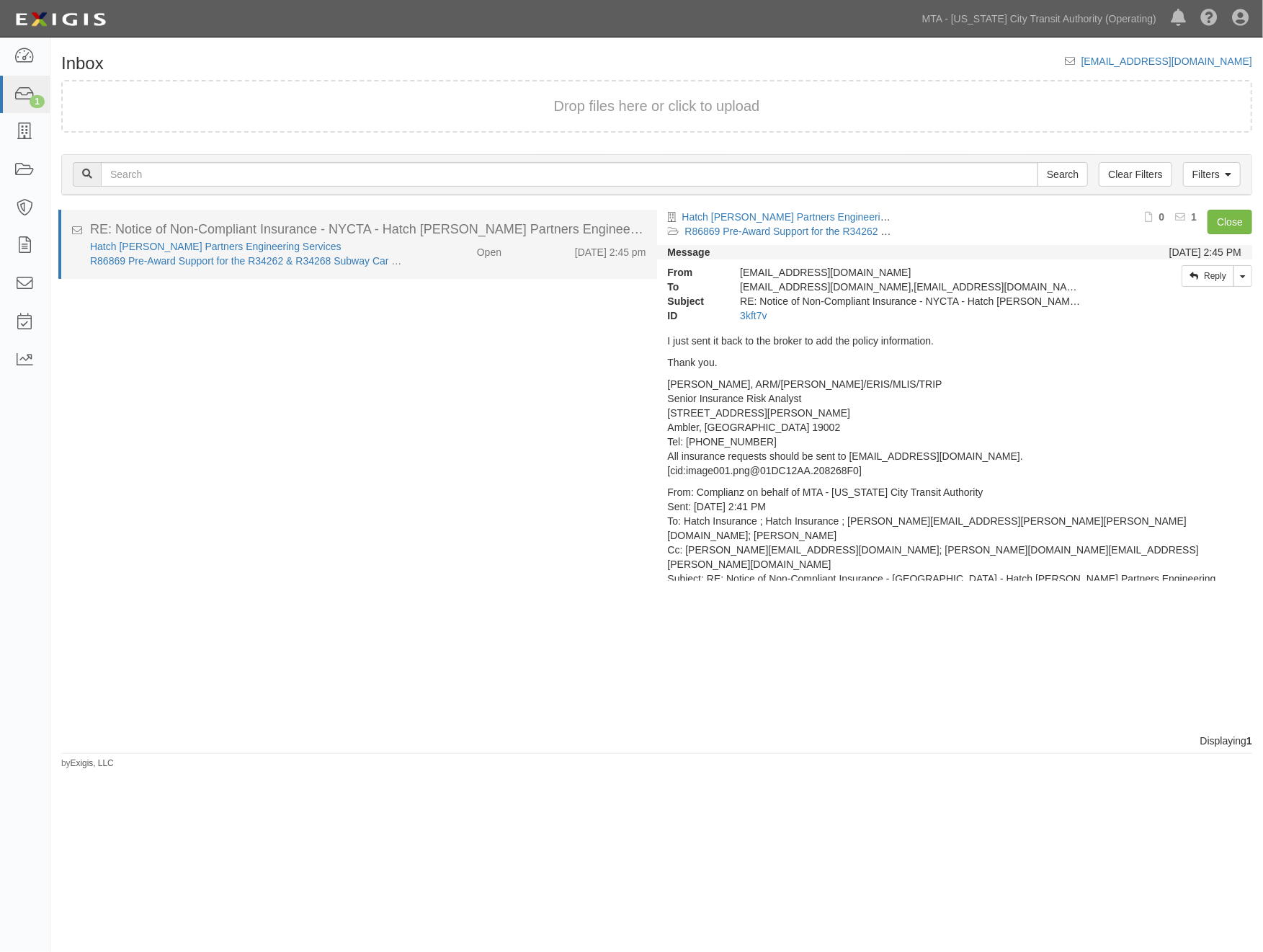
click at [433, 248] on div "Open" at bounding box center [464, 249] width 97 height 20
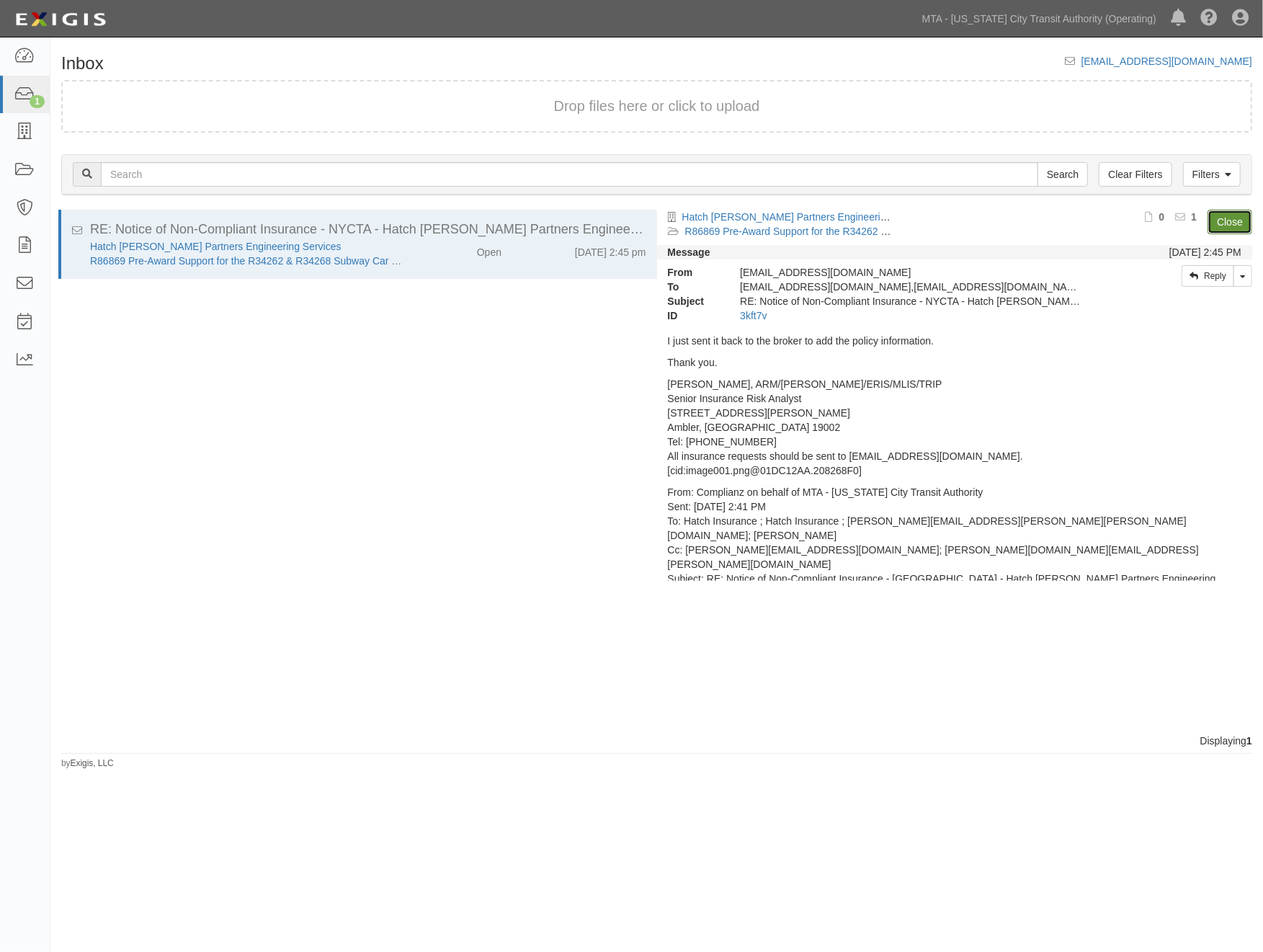
click at [1226, 220] on link "Close" at bounding box center [1230, 222] width 45 height 24
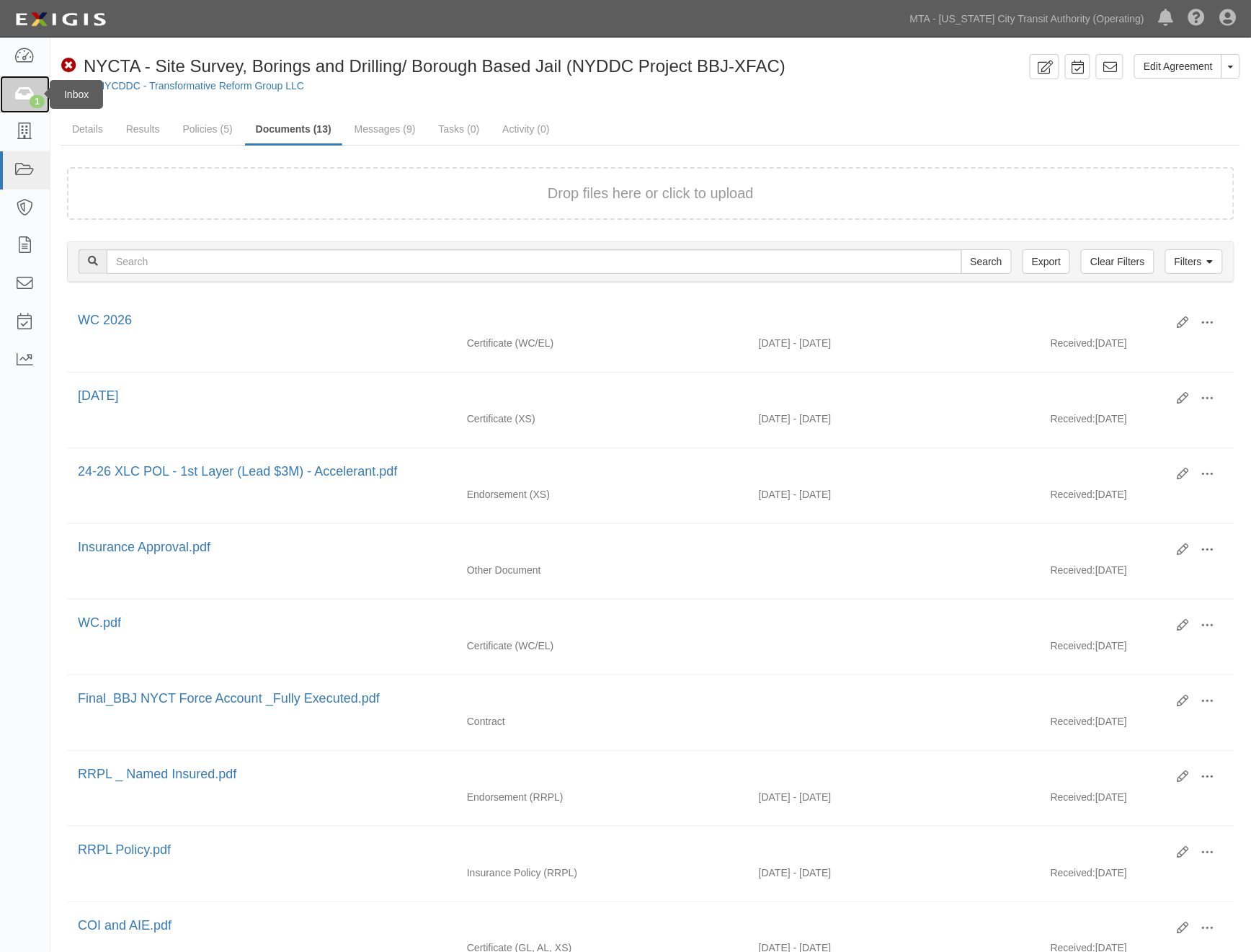
click at [14, 94] on icon at bounding box center [24, 95] width 20 height 17
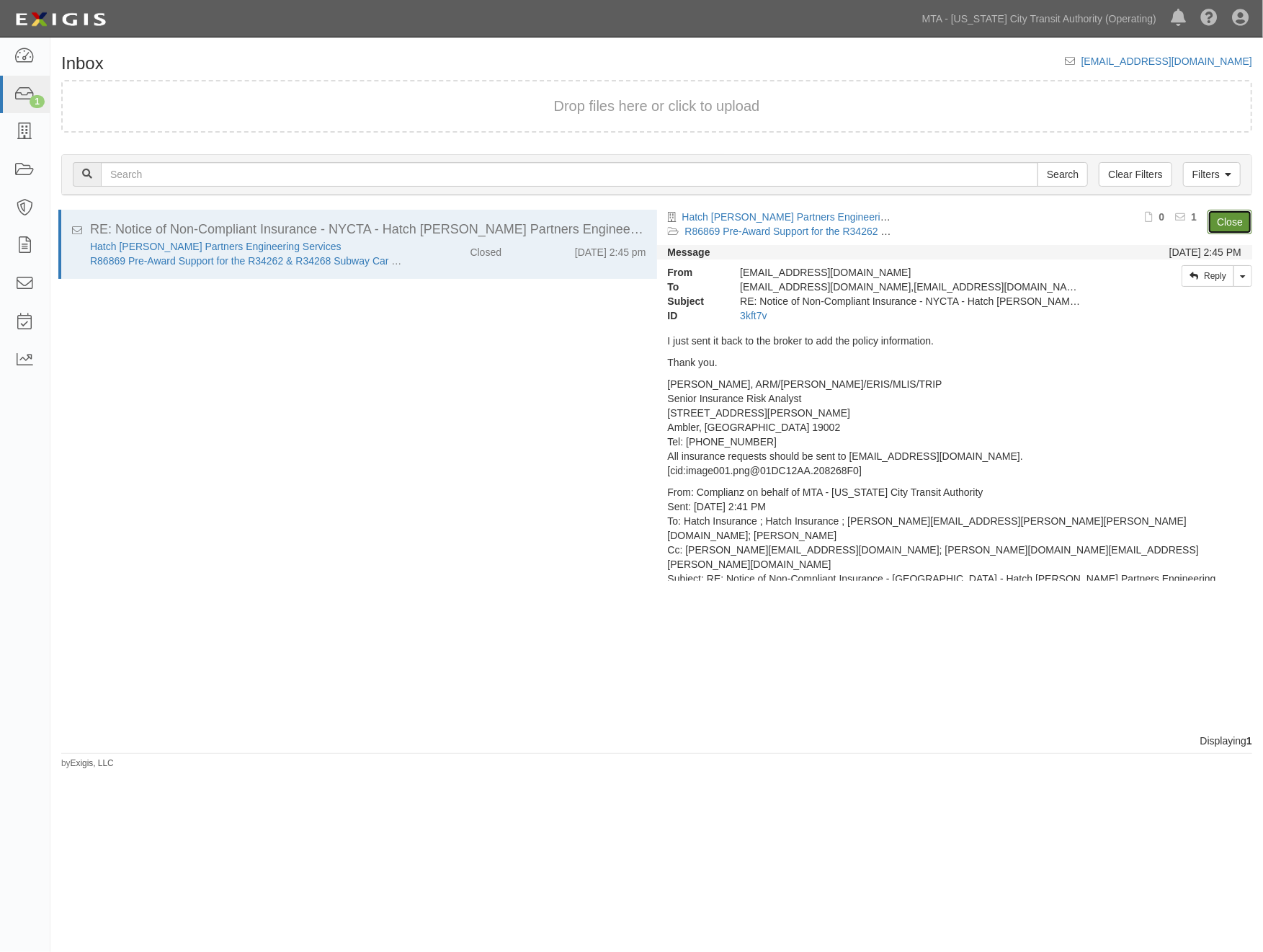
click at [1226, 223] on link "Close" at bounding box center [1230, 222] width 45 height 24
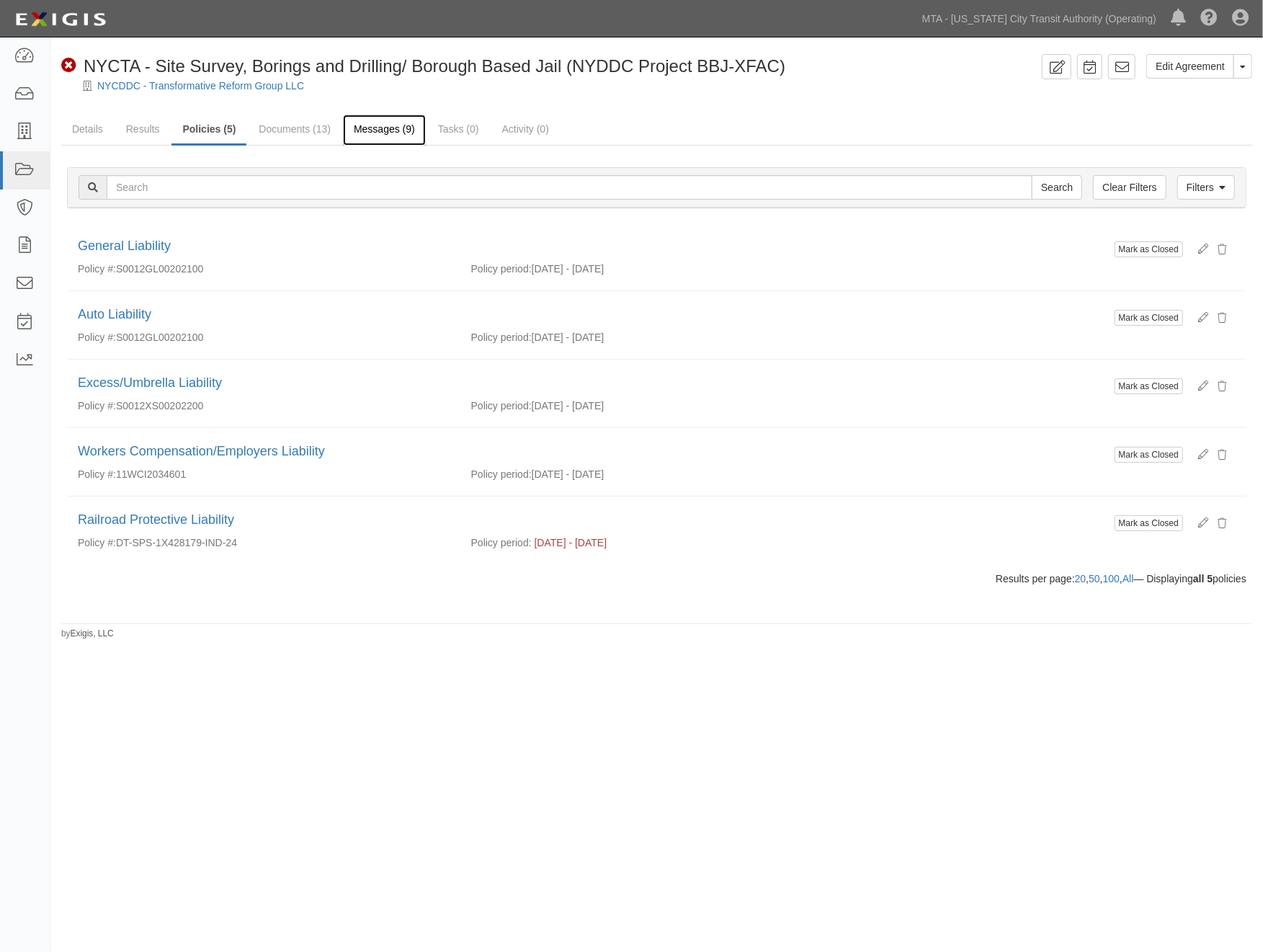
click at [402, 127] on link "Messages (9)" at bounding box center [384, 130] width 83 height 31
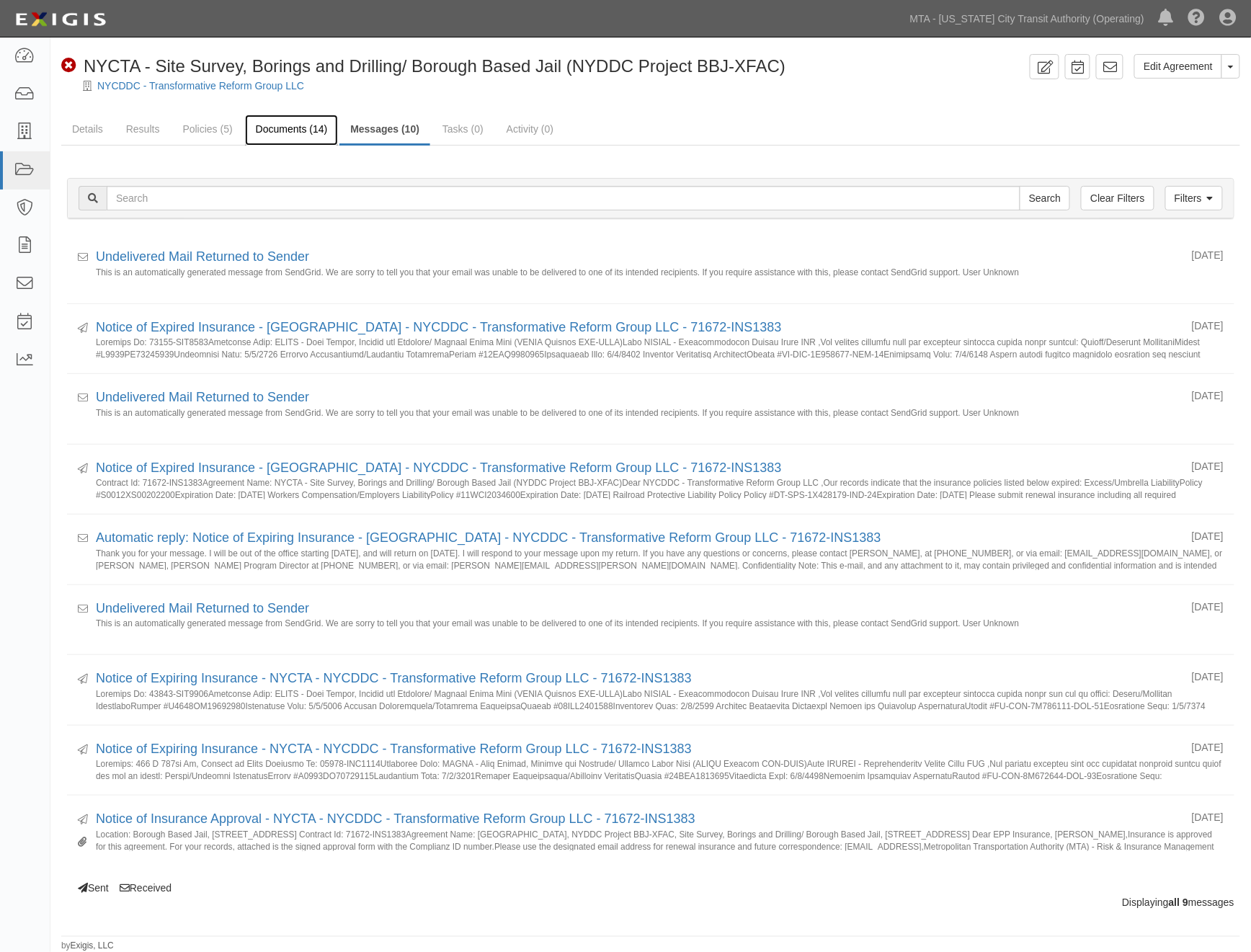
click at [284, 130] on link "Documents (14)" at bounding box center [291, 130] width 94 height 31
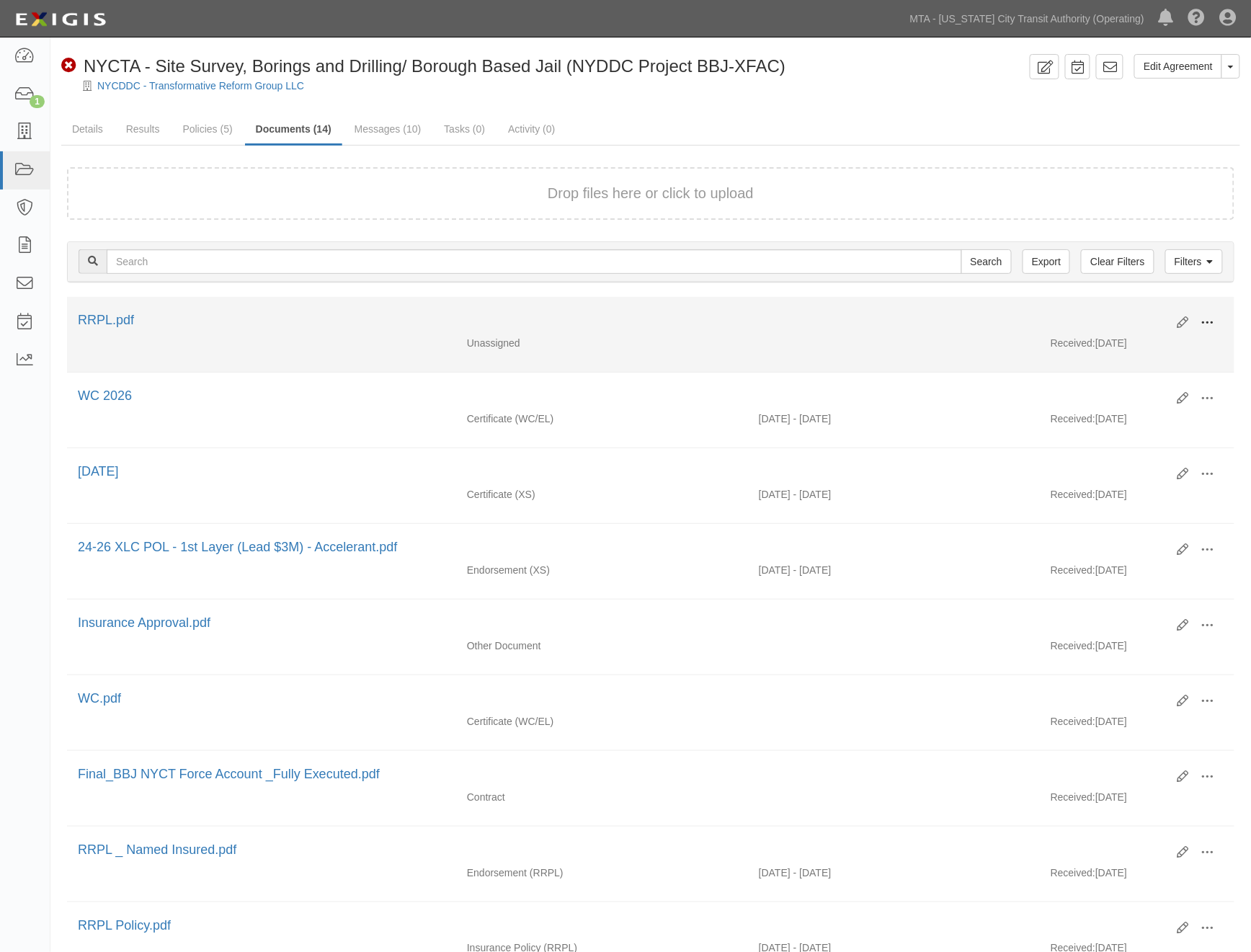
click at [1208, 322] on span at bounding box center [1208, 322] width 13 height 13
click at [1111, 318] on link "Edit" at bounding box center [1137, 317] width 114 height 26
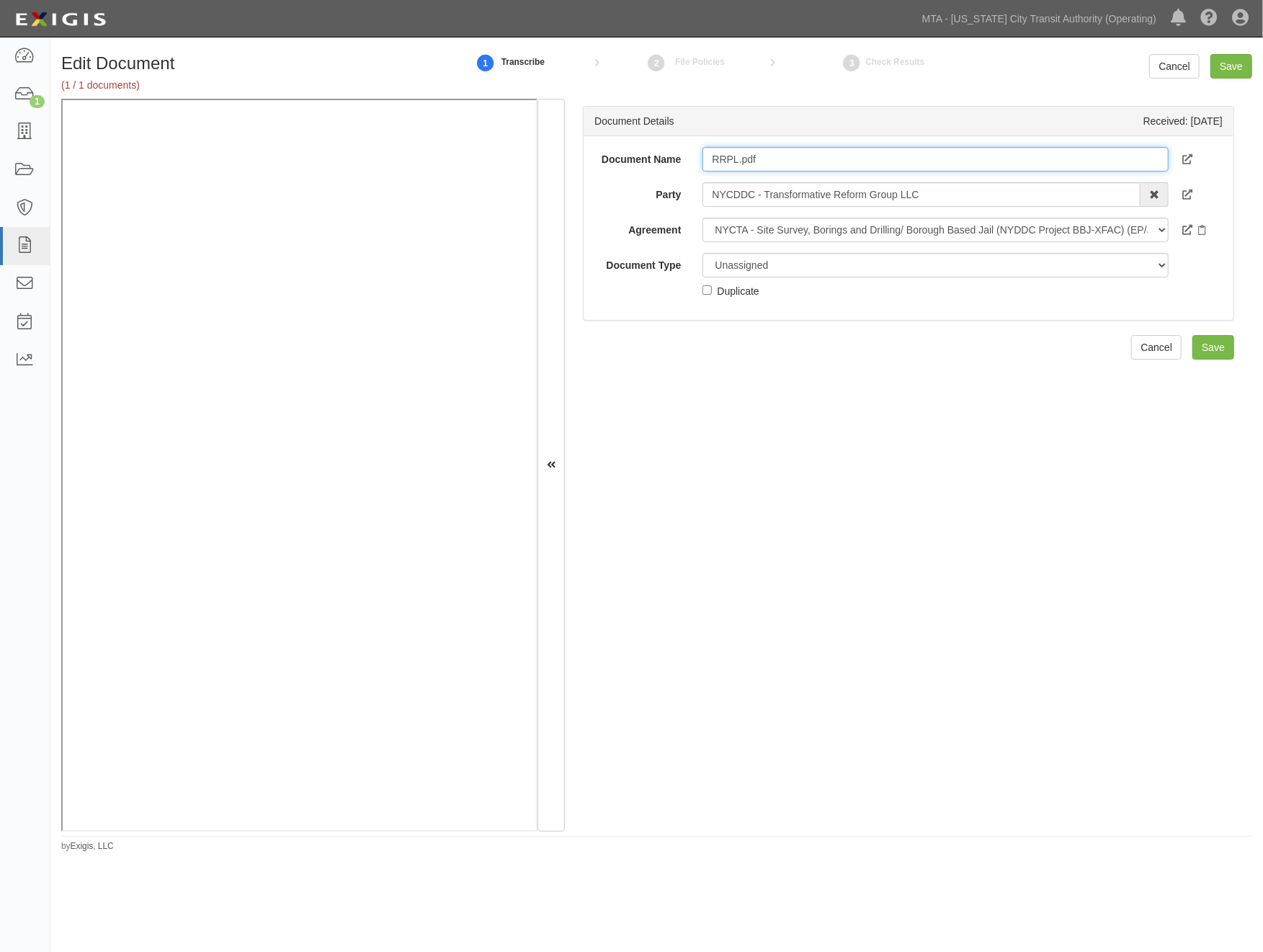
click at [768, 155] on input "RRPL.pdf" at bounding box center [935, 159] width 466 height 24
type input "RRPL 8/6/2026"
click at [760, 264] on select "Unassigned Binder Cancellation Notice Certificate Contract Endorsement Insuranc…" at bounding box center [935, 265] width 466 height 24
select select "PolicyDetail"
click at [703, 253] on select "Unassigned Binder Cancellation Notice Certificate Contract Endorsement Insuranc…" at bounding box center [935, 265] width 466 height 24
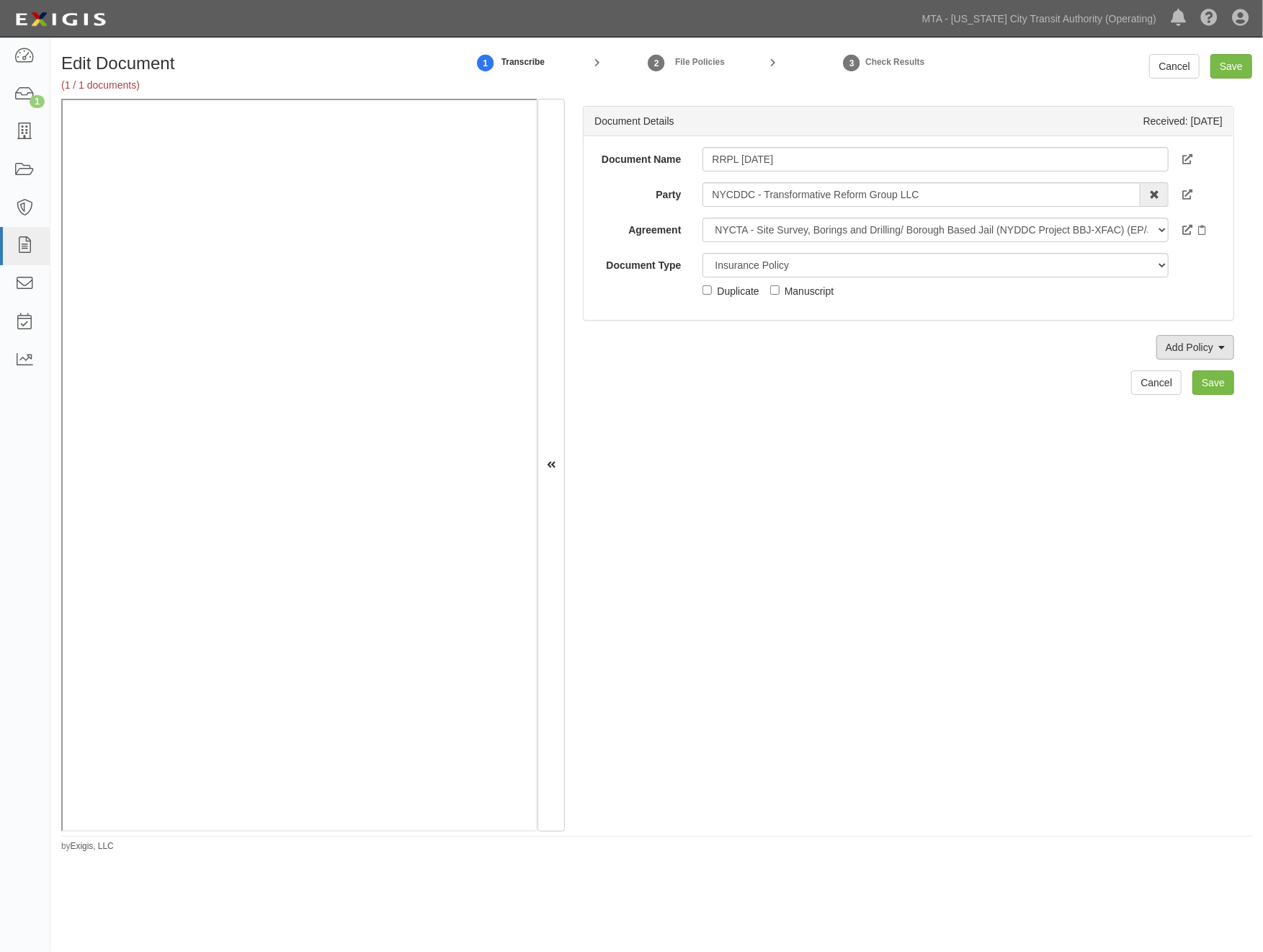
click at [1186, 342] on link "Add Policy" at bounding box center [1196, 348] width 78 height 24
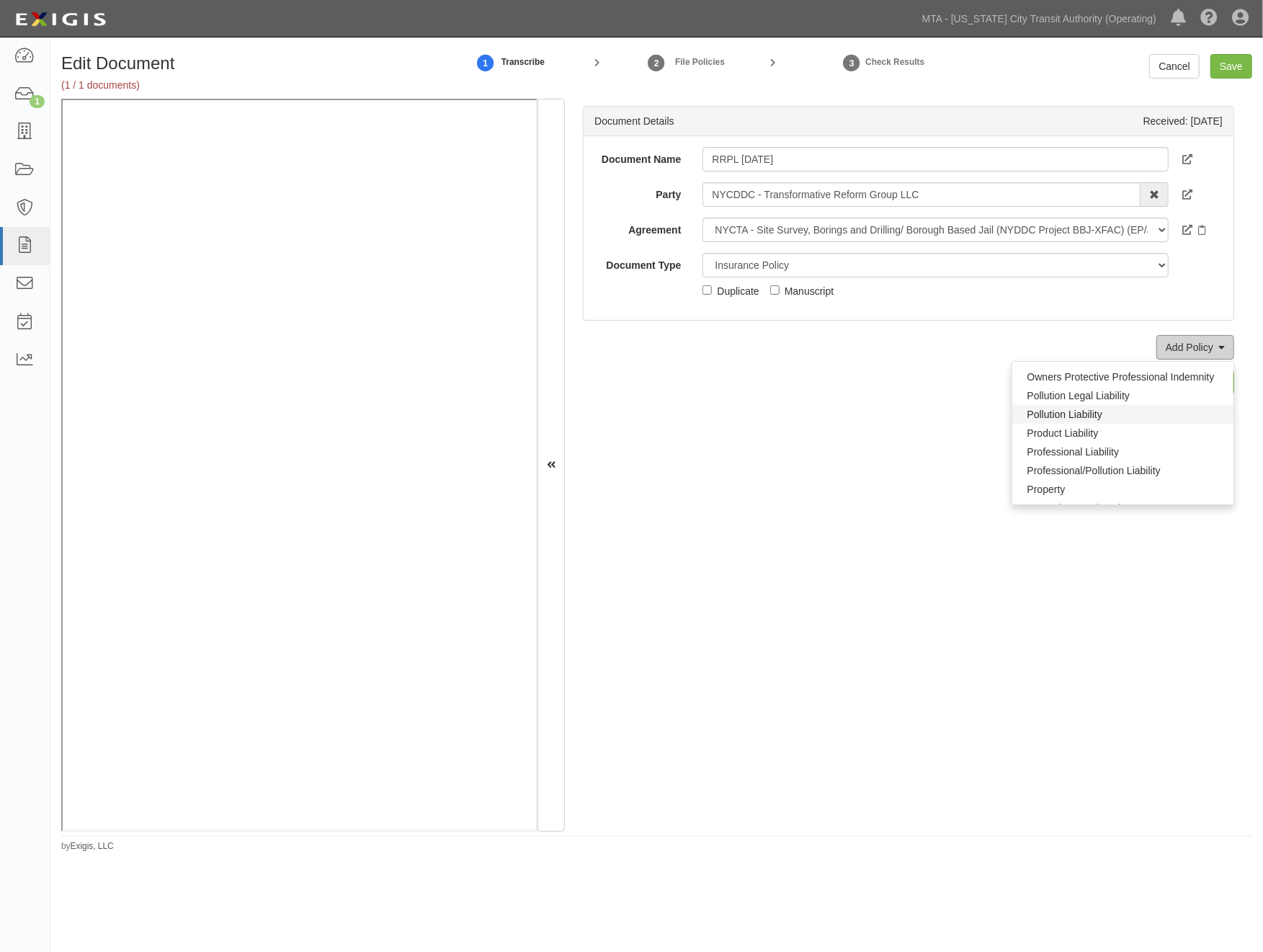
scroll to position [960, 0]
click at [1022, 493] on link "Railroad Protective Liability" at bounding box center [1123, 501] width 221 height 19
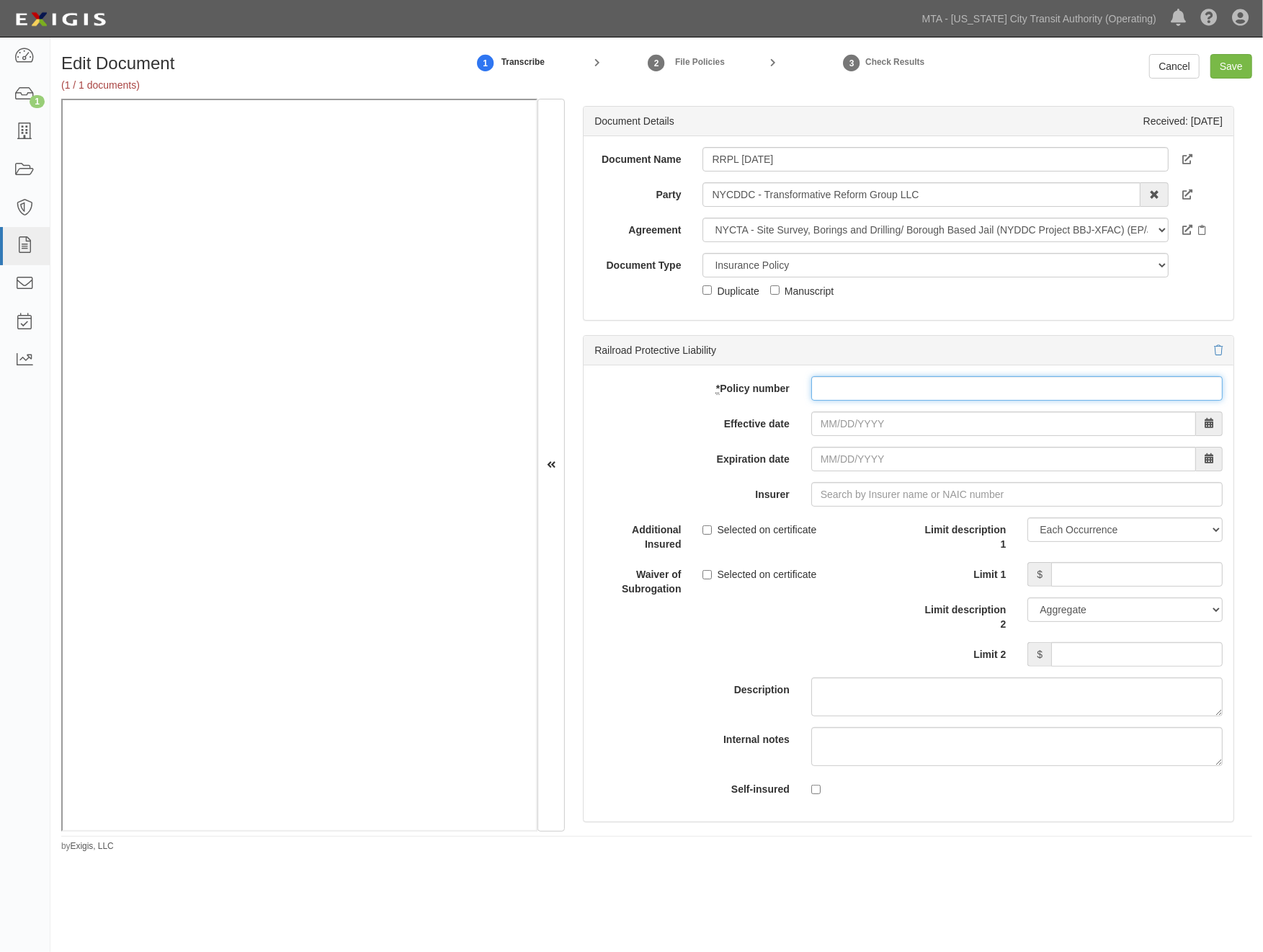
paste input "DT-SPS-1X428179-IND-24"
type input "DT-SPS-1X428179"
click at [889, 427] on input "Effective date" at bounding box center [1004, 424] width 385 height 24
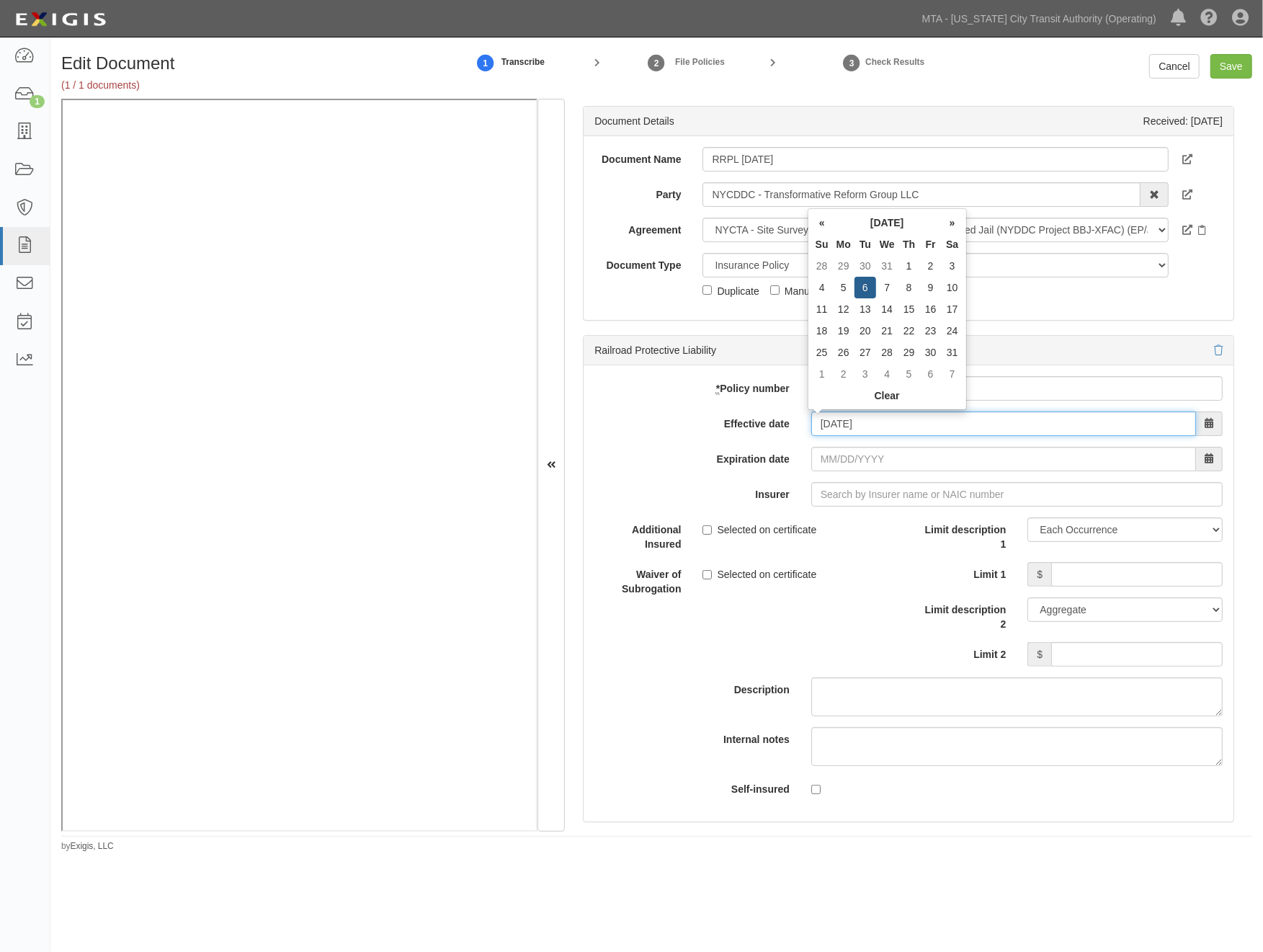
type input "08/06/2024"
click at [896, 470] on input "08/06/2025" at bounding box center [1004, 459] width 385 height 24
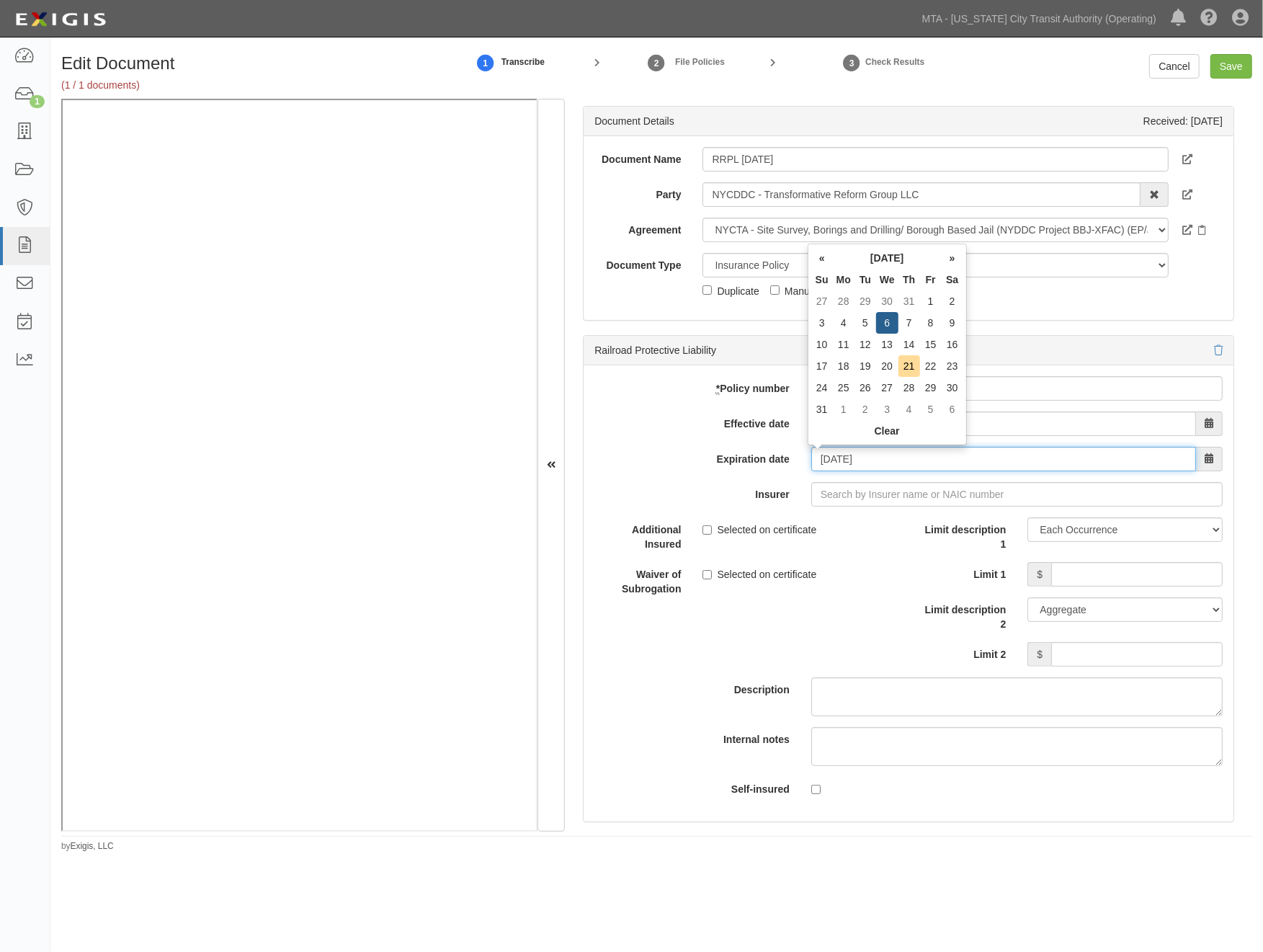
click at [882, 456] on input "08/06/2025" at bounding box center [1004, 459] width 385 height 24
type input "08/06/2026"
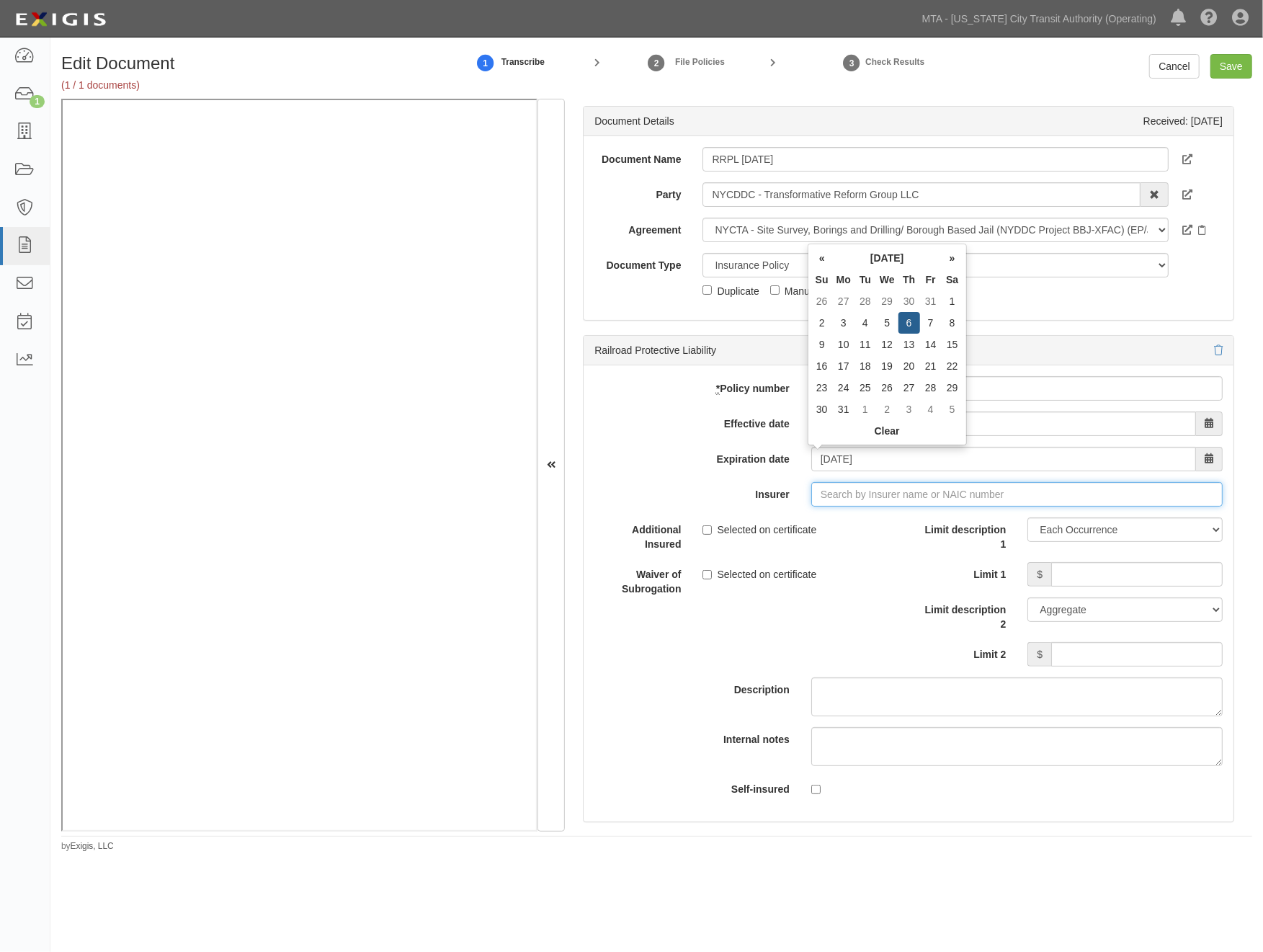
click at [865, 495] on input "Insurer" at bounding box center [1018, 495] width 412 height 24
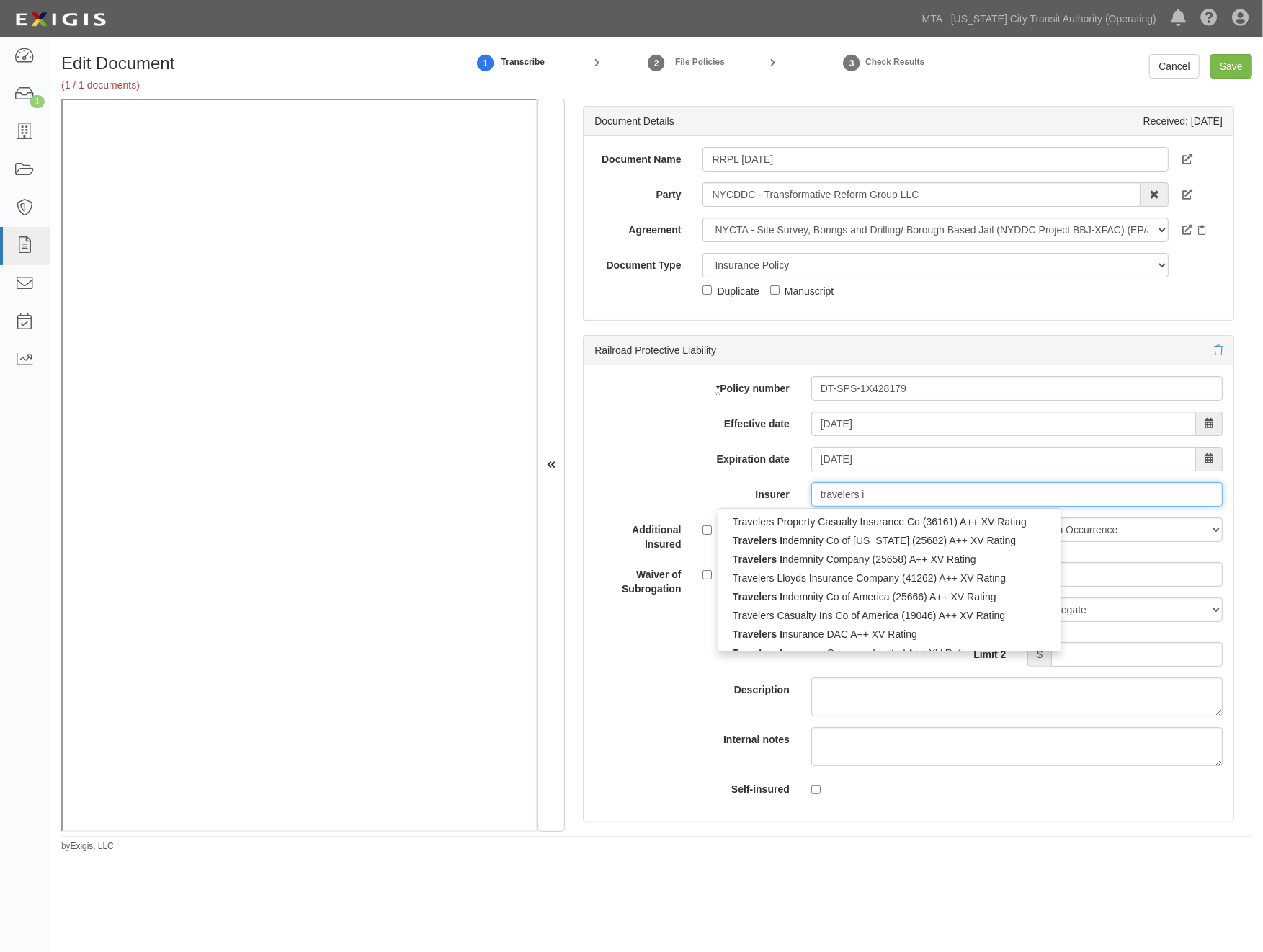
type input "travelers in"
type input "travelers indemnity Co of Connecticut (25682) A++ XV Rating"
type input "travelers ind"
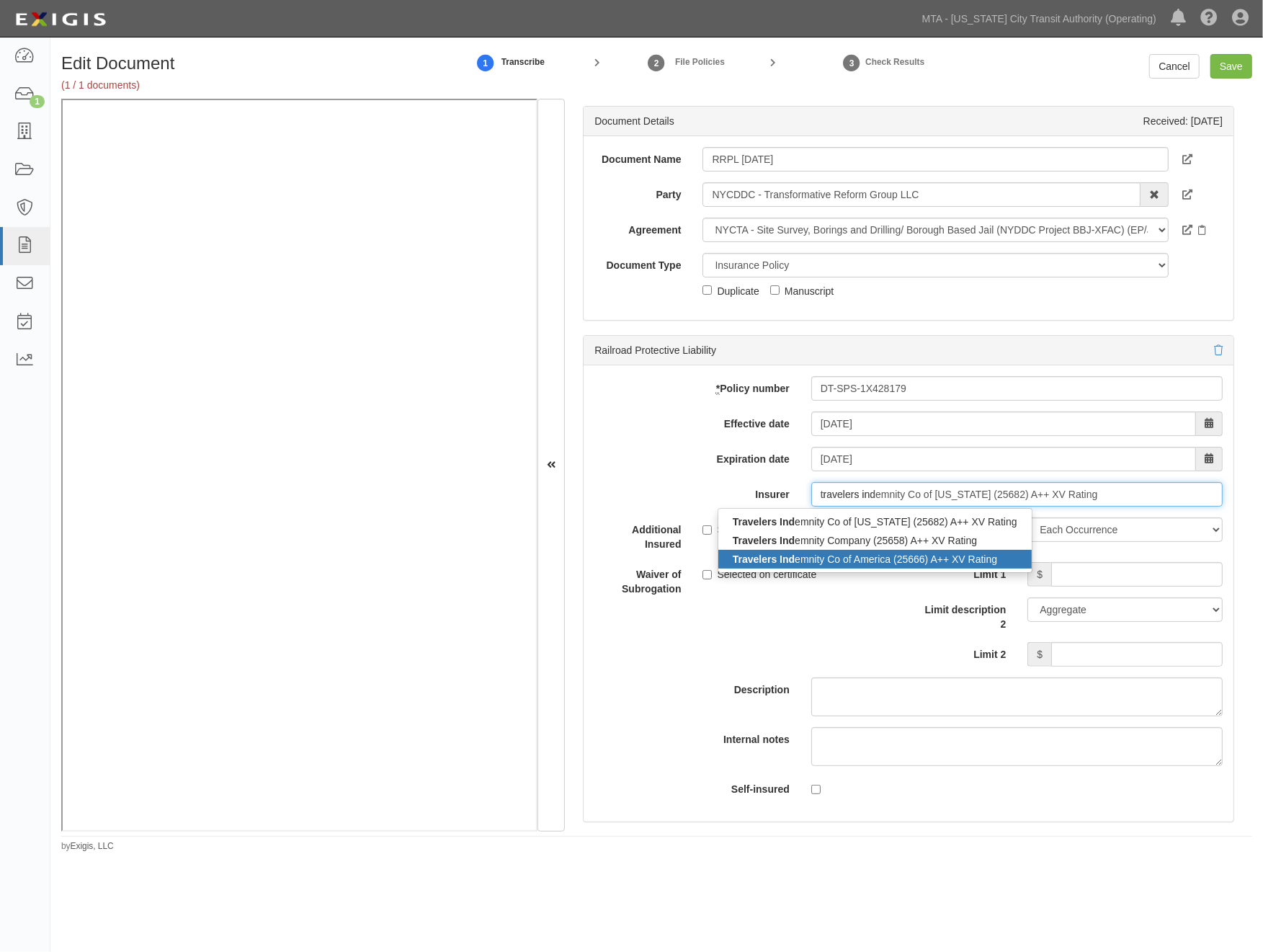
click at [870, 558] on div "Travelers Ind emnity Co of America (25666) A++ XV Rating" at bounding box center [875, 559] width 313 height 19
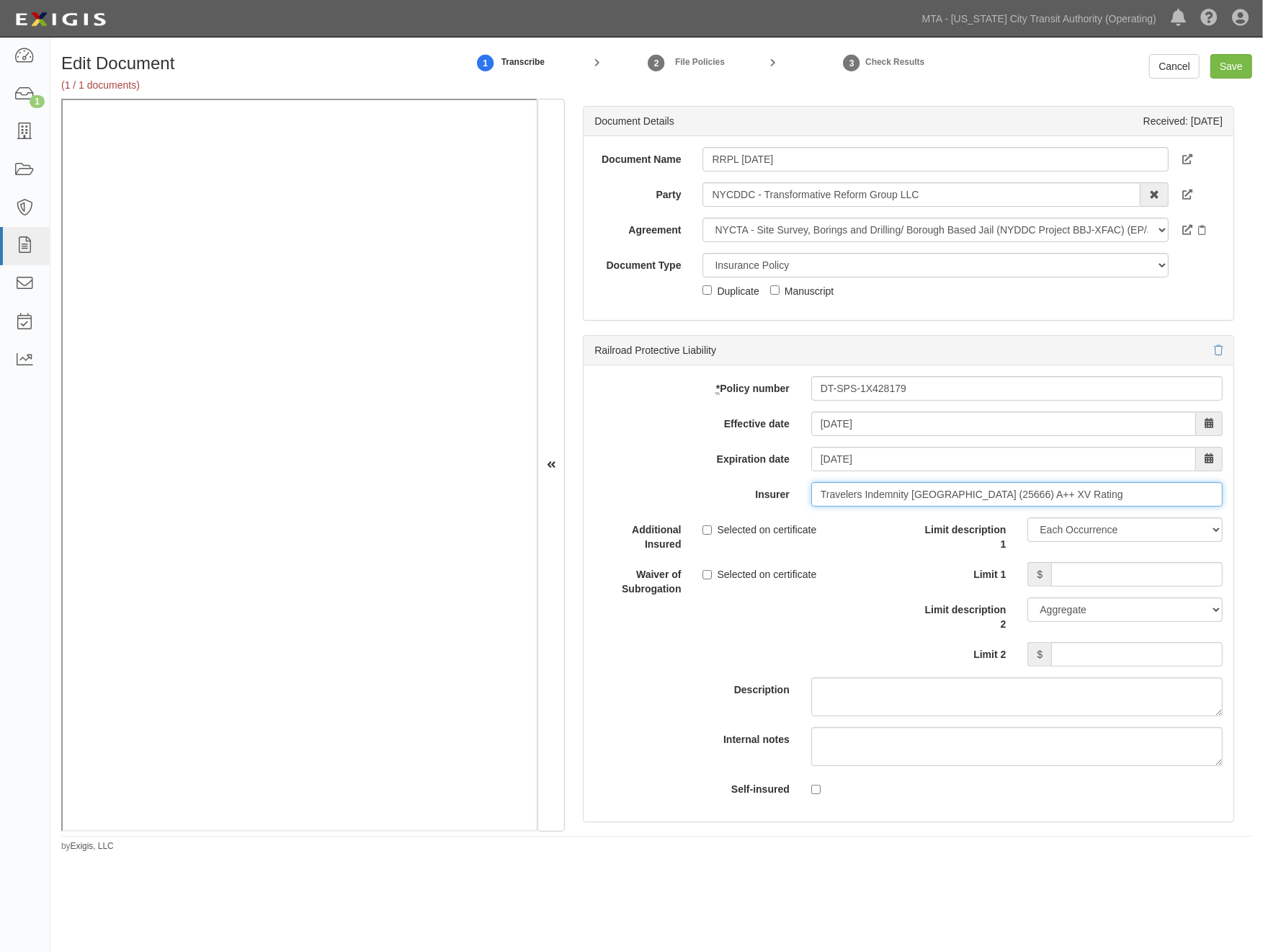
type input "Travelers Indemnity Co of America (25666) A++ XV Rating"
click at [1140, 579] on input "Limit 1" at bounding box center [1136, 574] width 171 height 24
type input "2,000,000"
click at [1162, 649] on input "Limit 2" at bounding box center [1136, 654] width 171 height 24
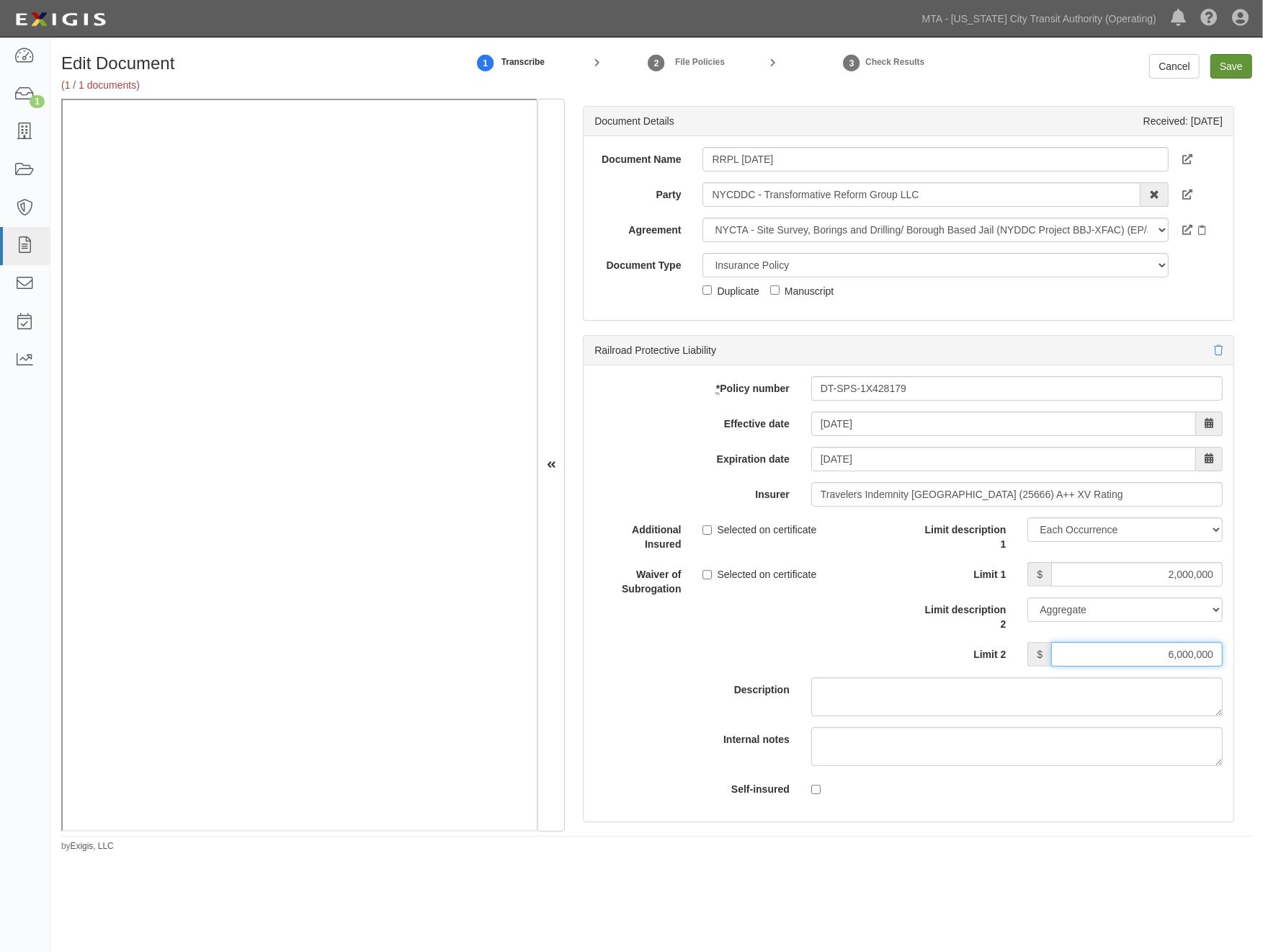
type input "6,000,000"
click at [1217, 68] on input "Save" at bounding box center [1231, 66] width 42 height 24
type input "2000000"
type input "6000000"
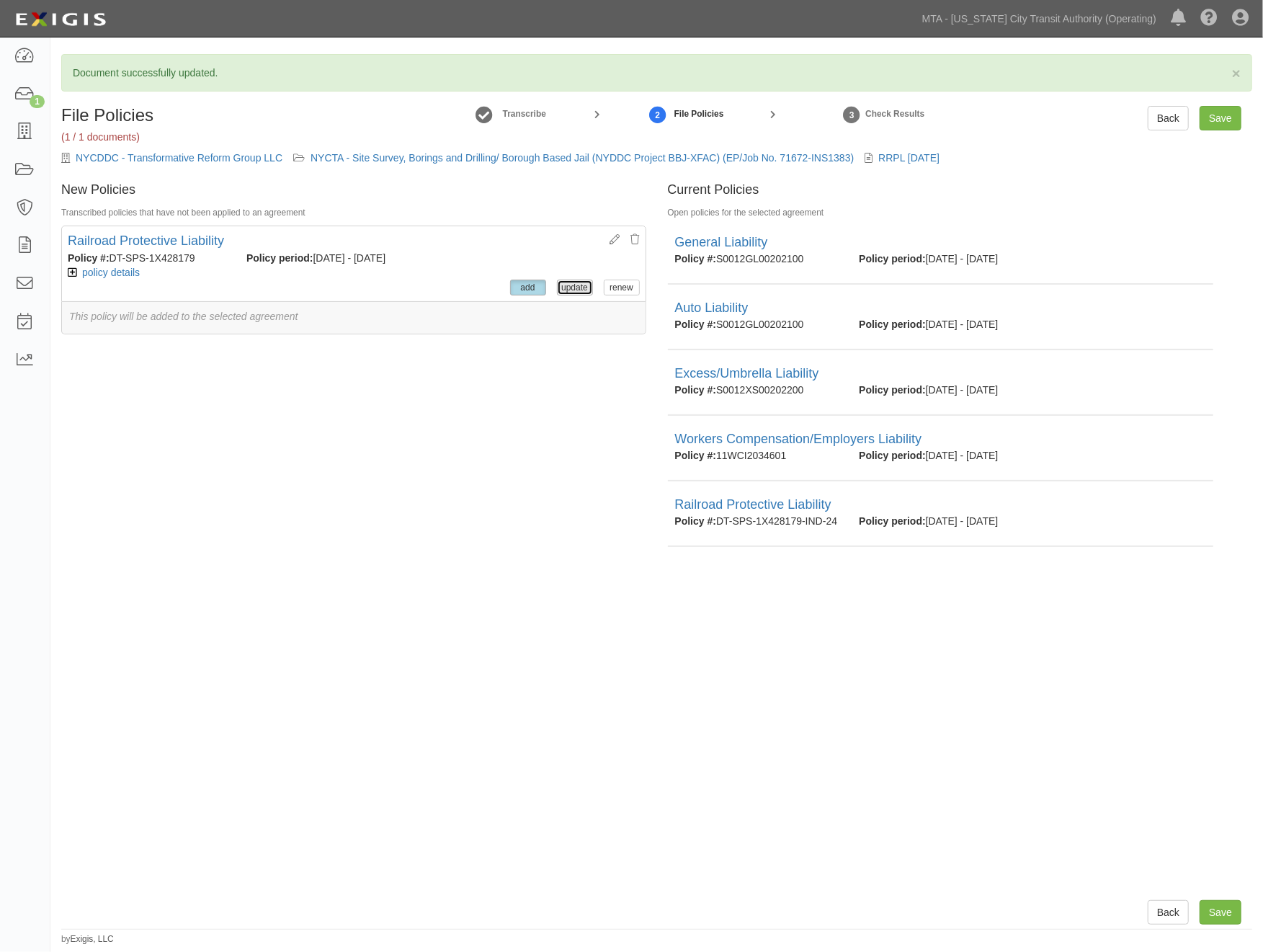
click at [562, 284] on button "update" at bounding box center [575, 287] width 36 height 16
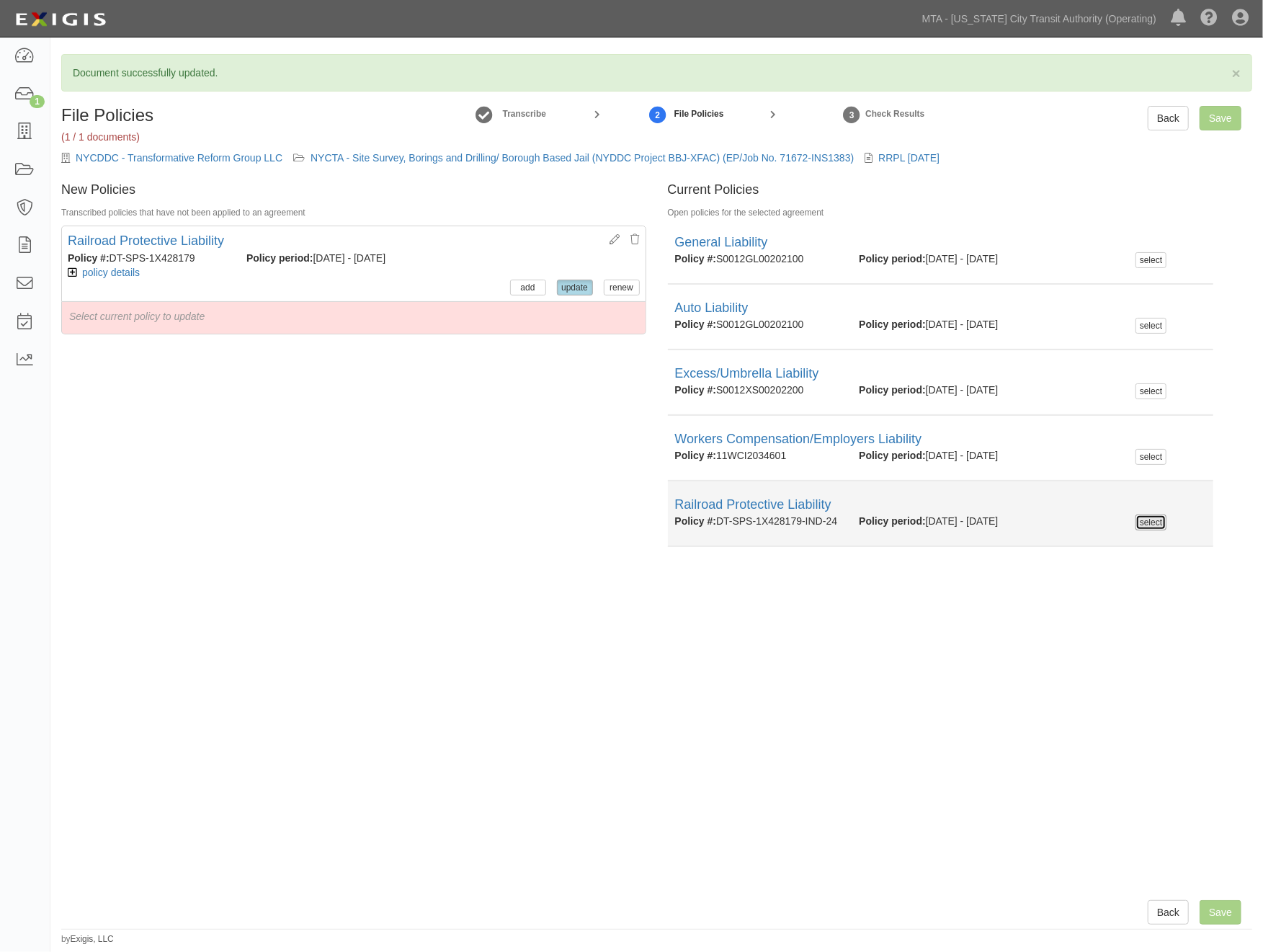
click at [1153, 520] on button "select" at bounding box center [1151, 522] width 31 height 16
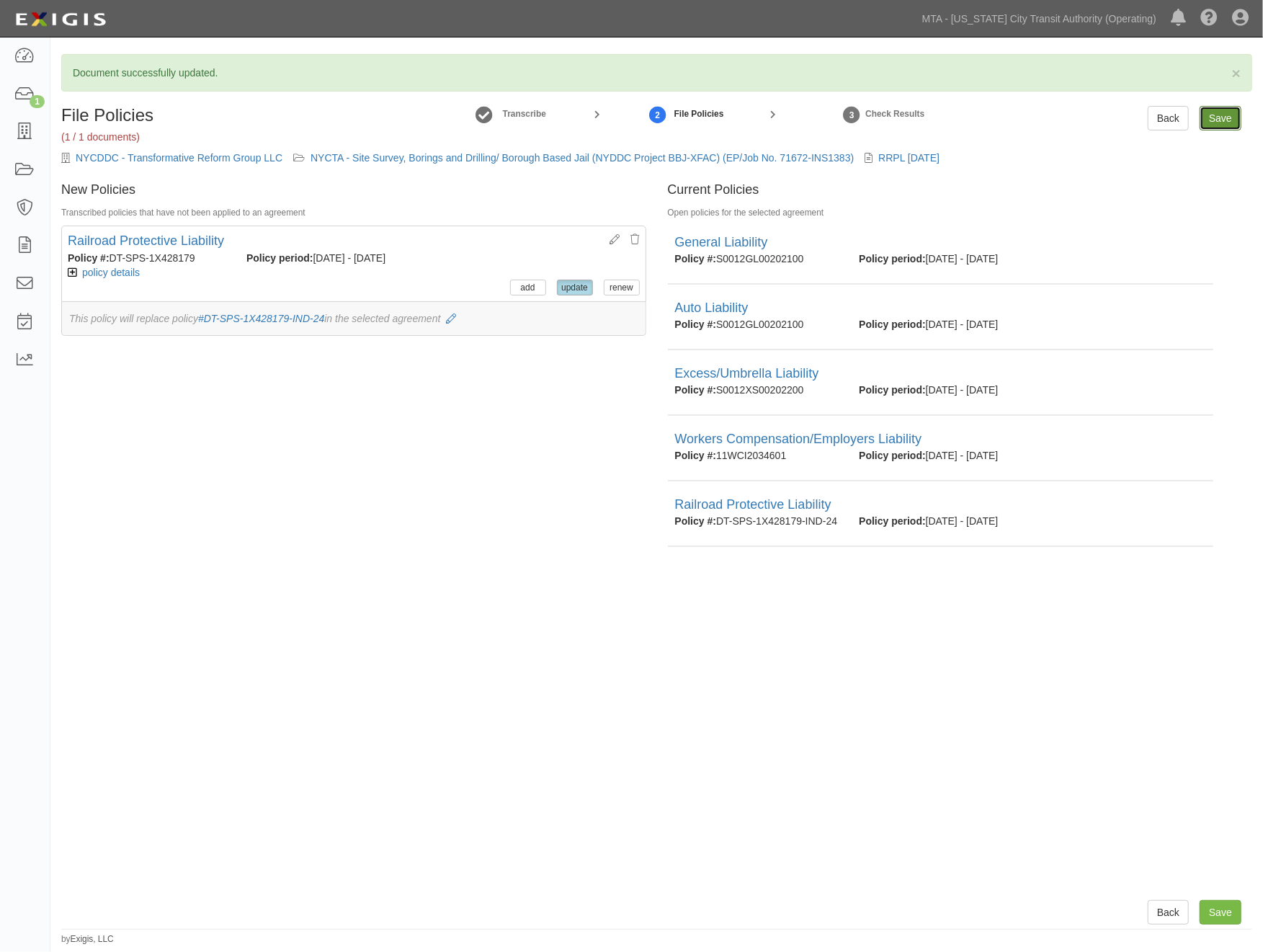
click at [1227, 116] on input "Save" at bounding box center [1220, 118] width 42 height 24
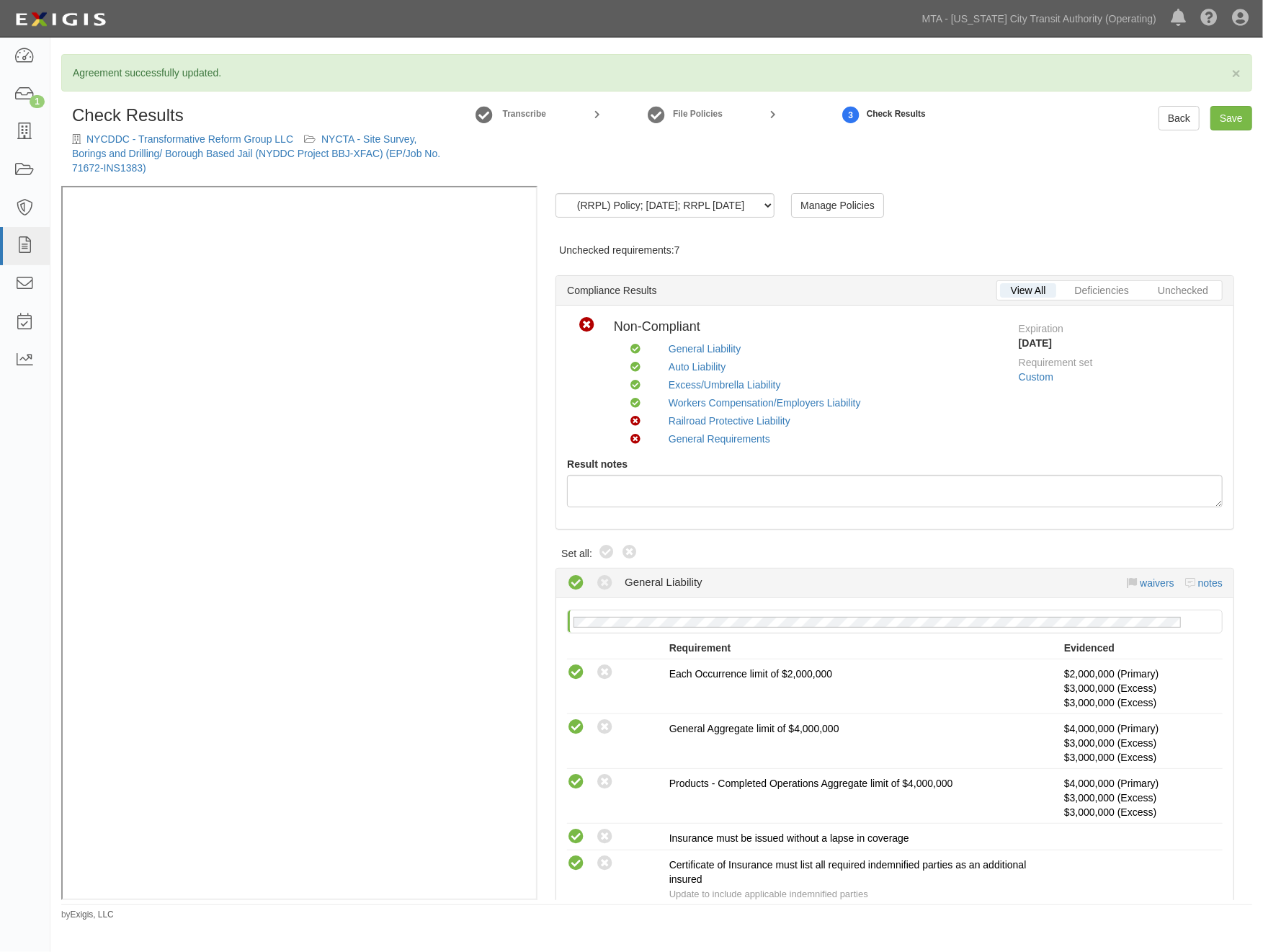
click at [607, 551] on icon at bounding box center [607, 553] width 18 height 18
radio input "true"
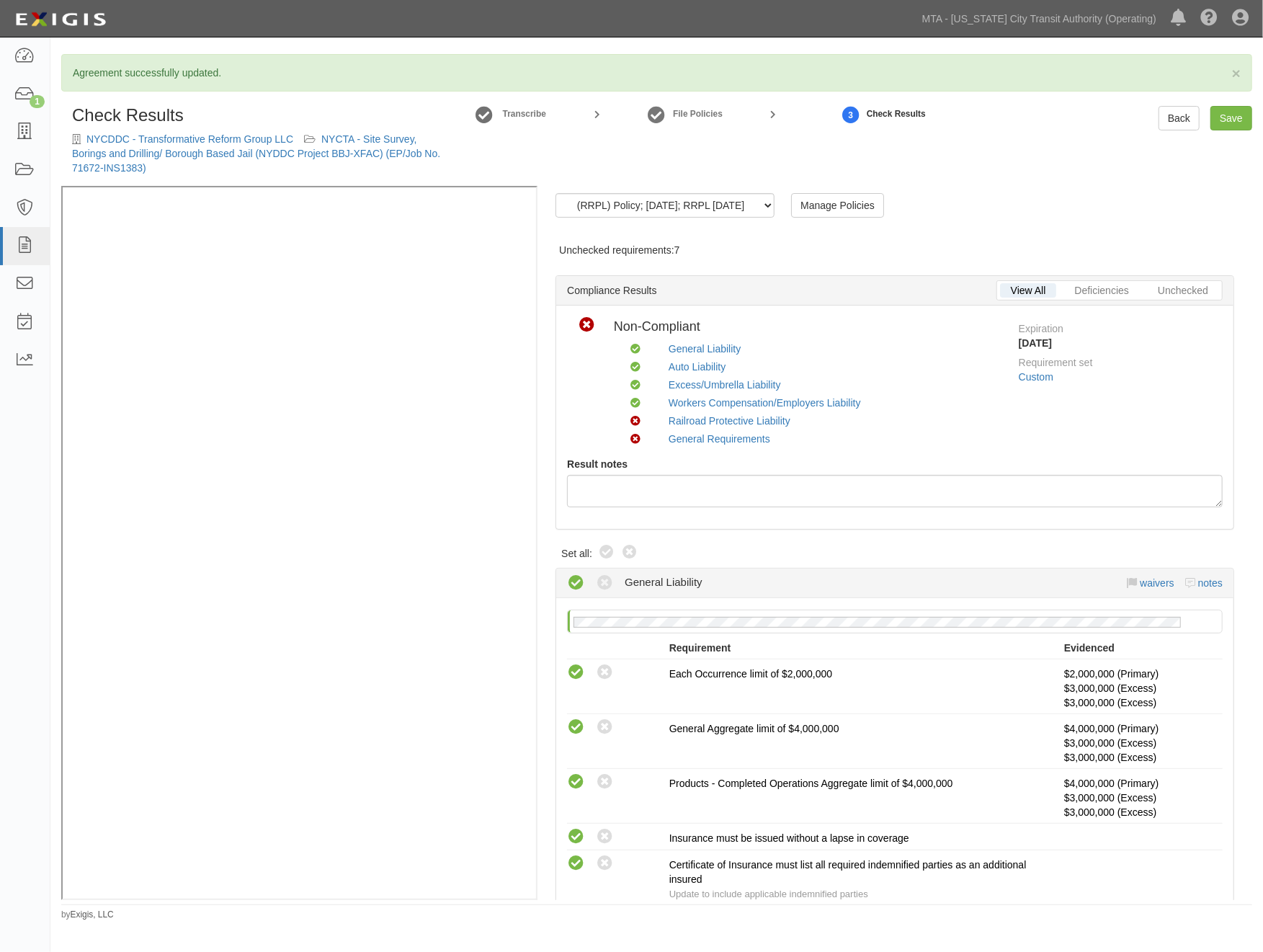
radio input "true"
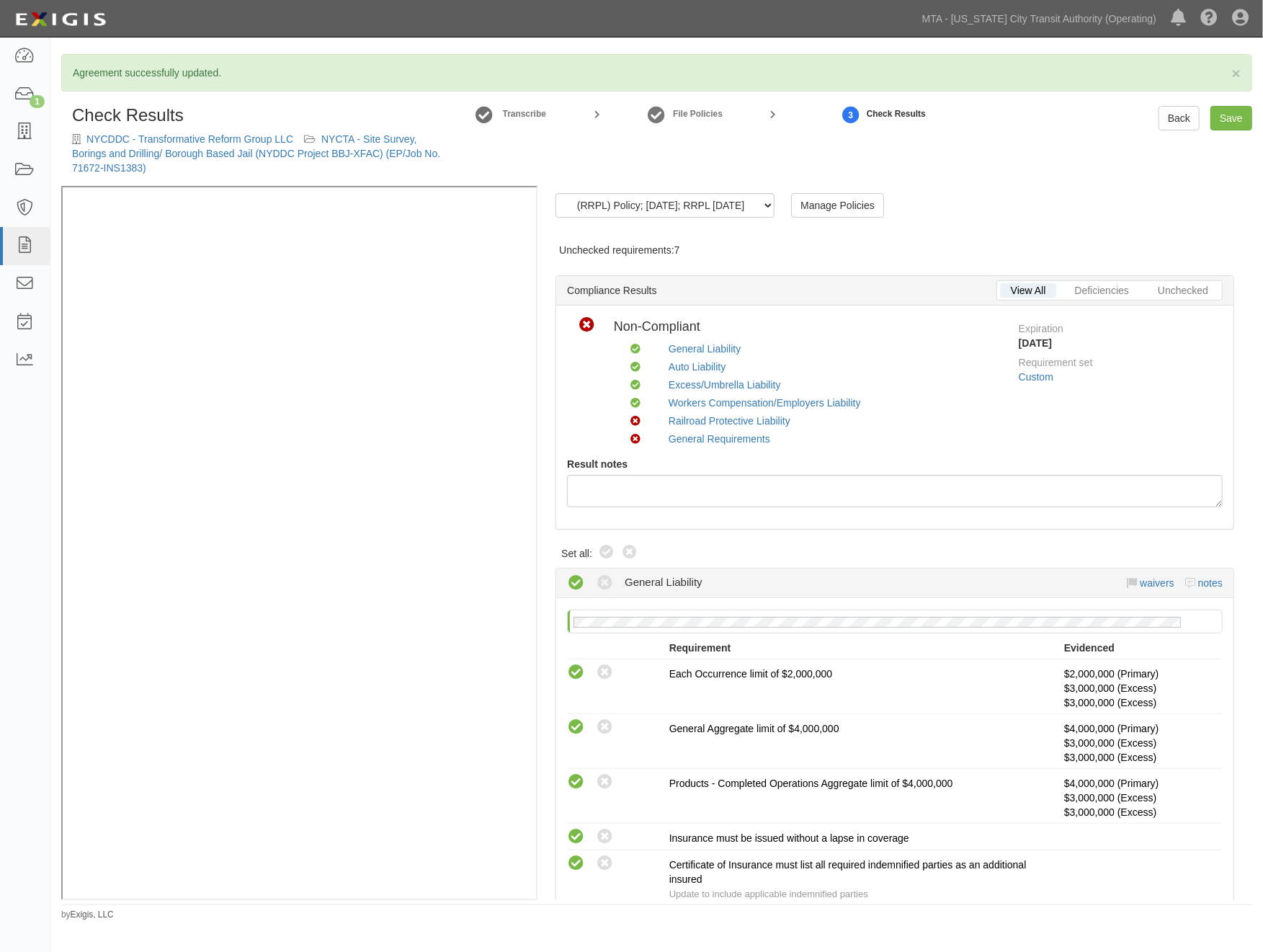
radio input "true"
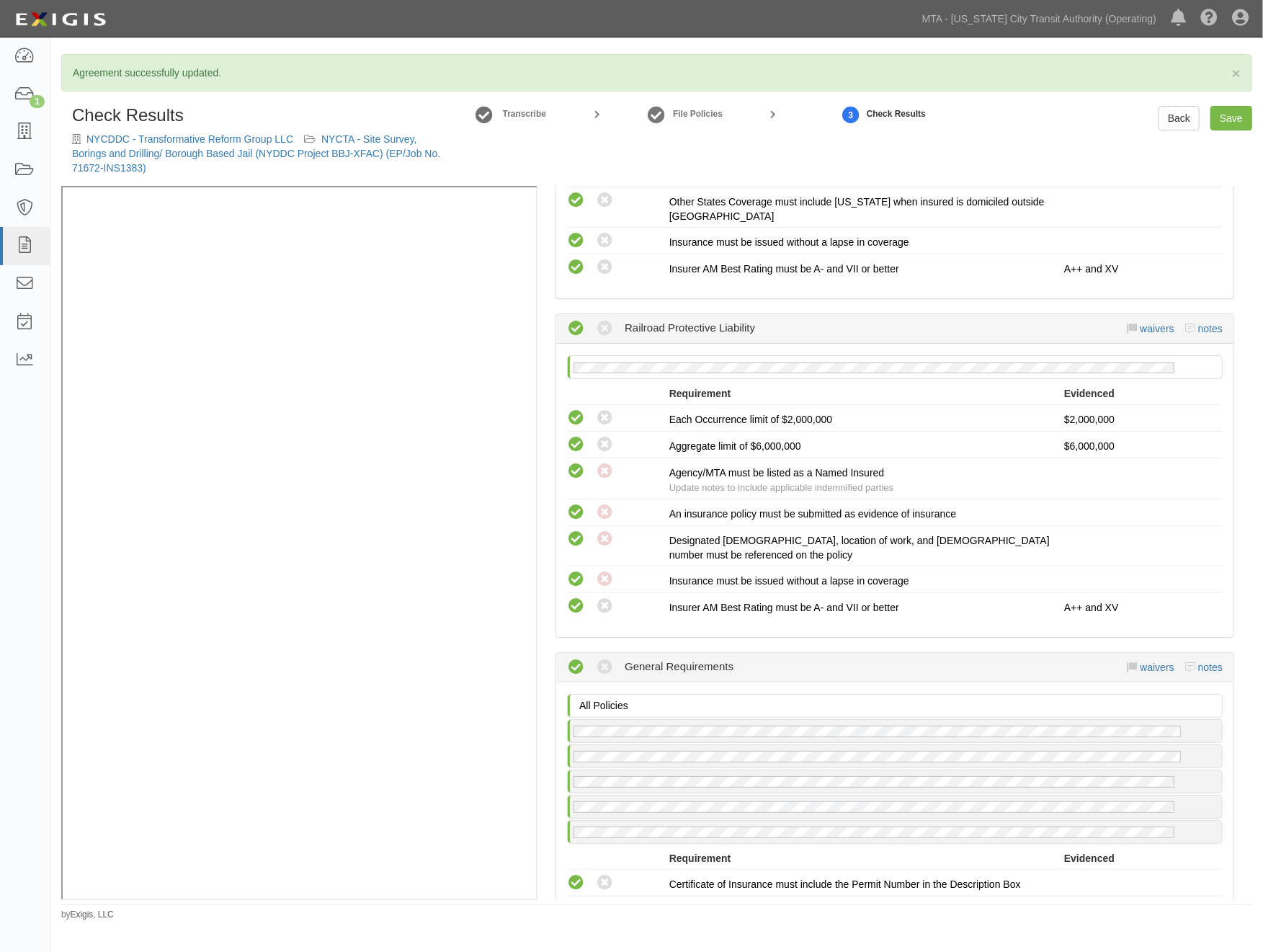
scroll to position [2443, 0]
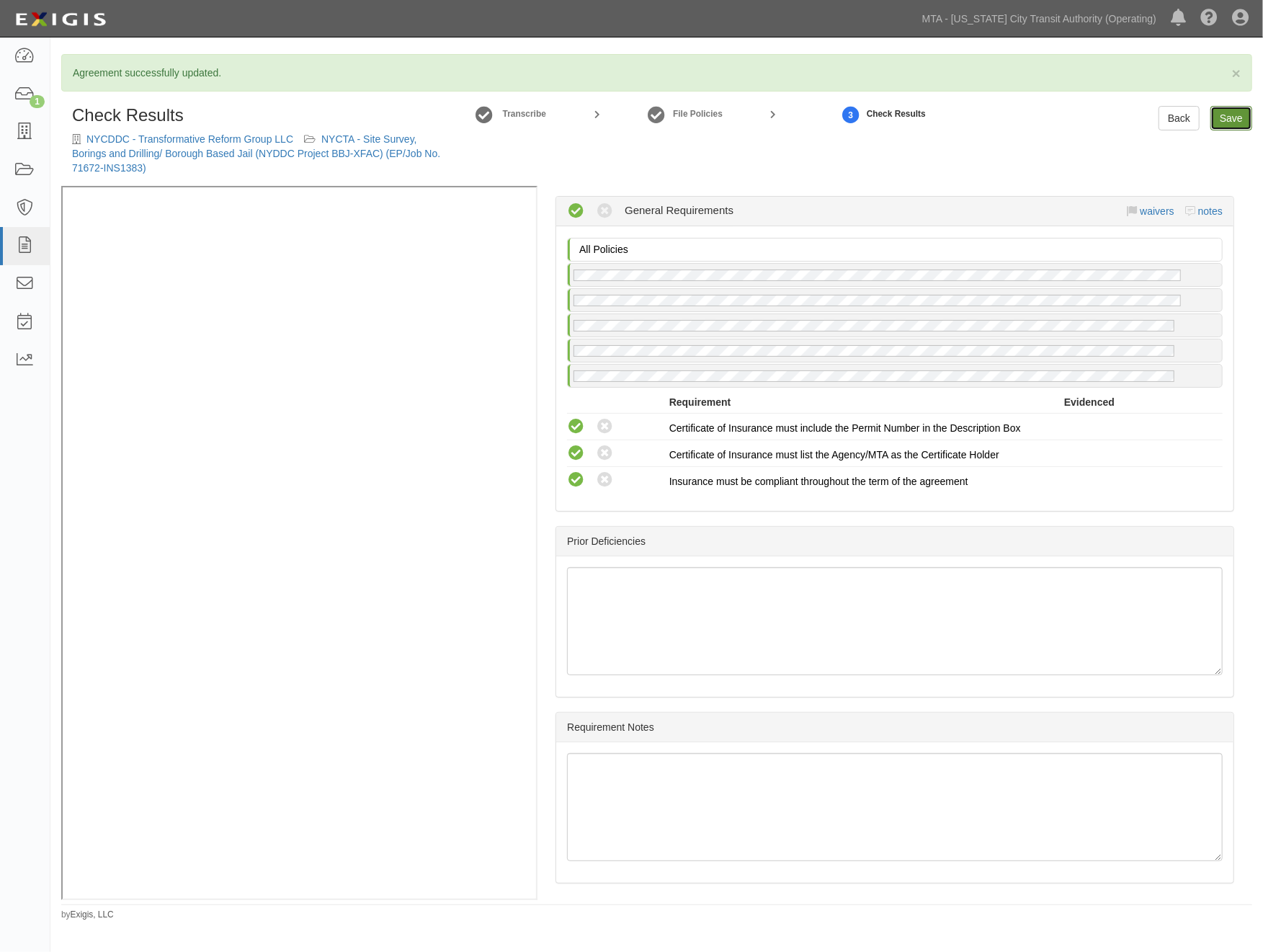
click at [1229, 118] on link "Save" at bounding box center [1231, 118] width 42 height 24
radio input "true"
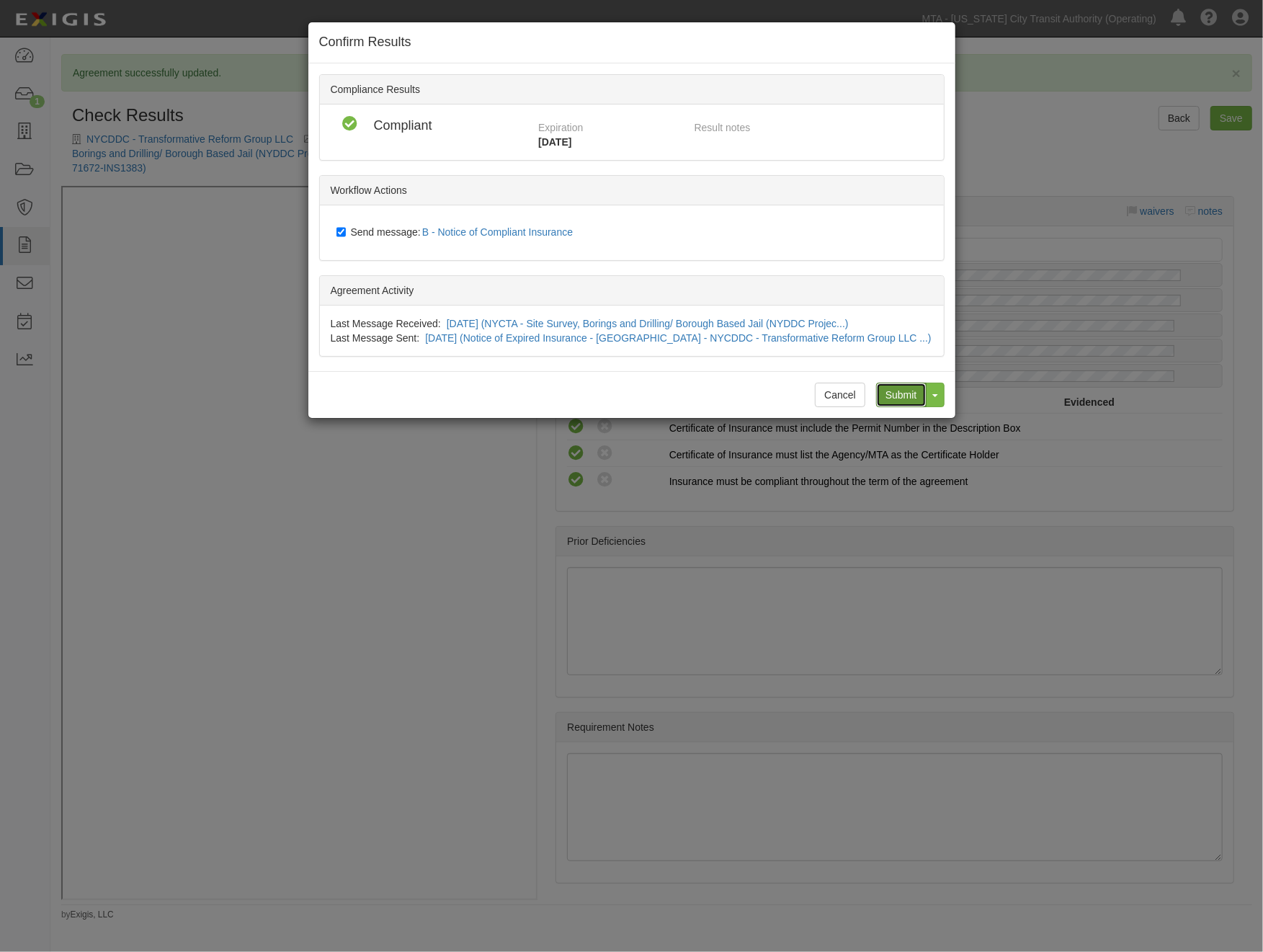
click at [904, 391] on input "Submit" at bounding box center [902, 395] width 50 height 24
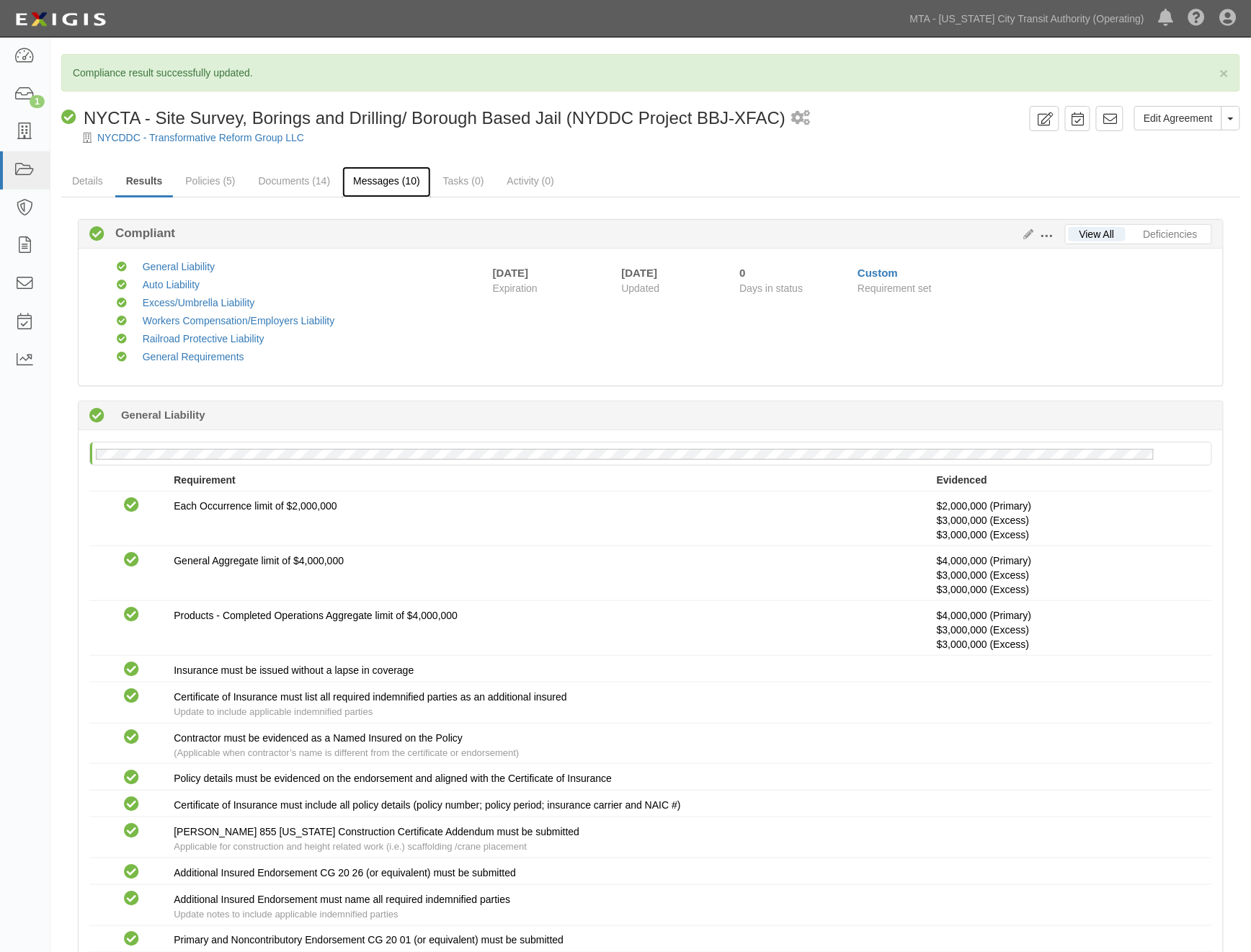
click at [392, 180] on link "Messages (10)" at bounding box center [387, 181] width 88 height 31
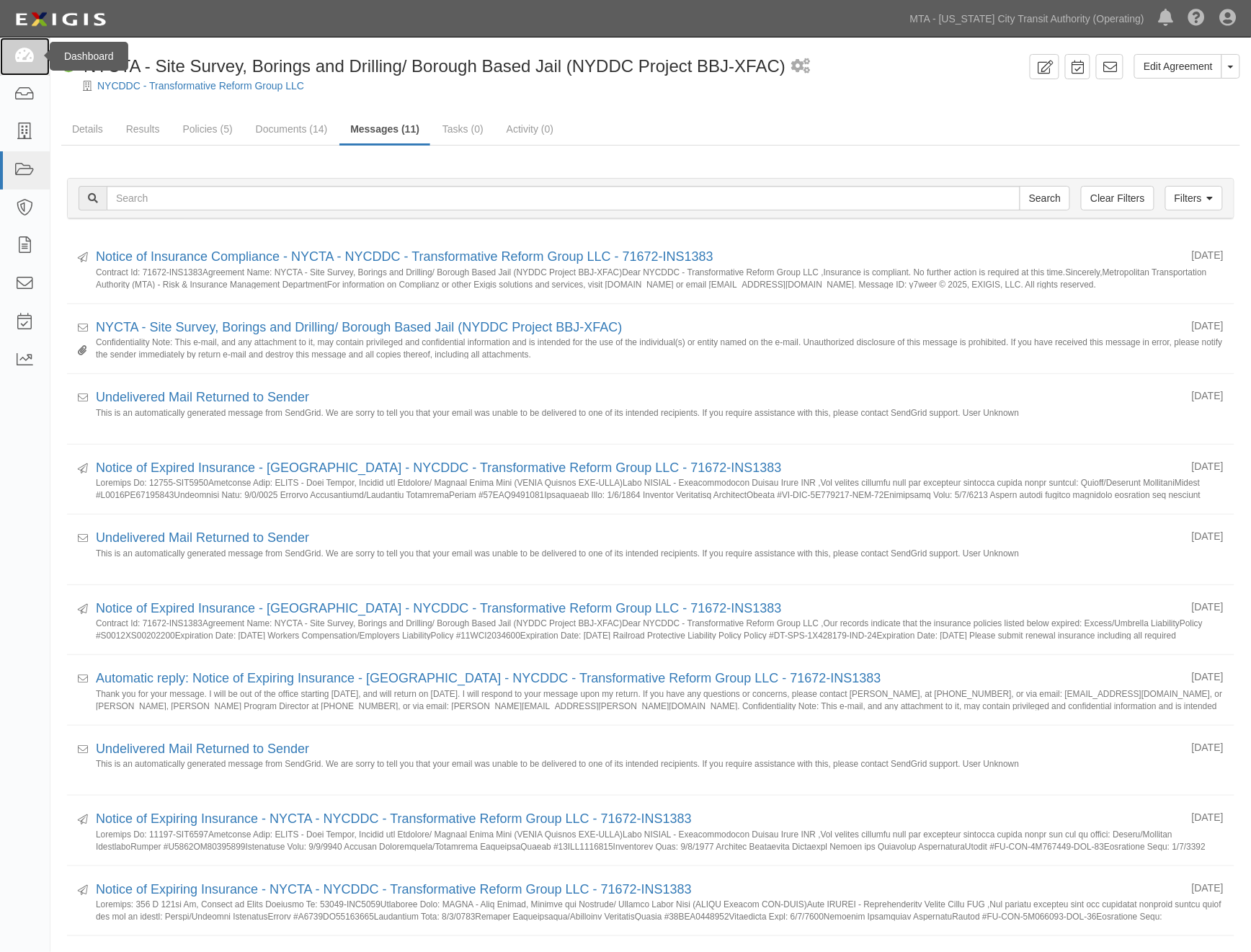
click at [21, 56] on icon at bounding box center [24, 56] width 20 height 17
click at [15, 58] on icon at bounding box center [24, 56] width 20 height 17
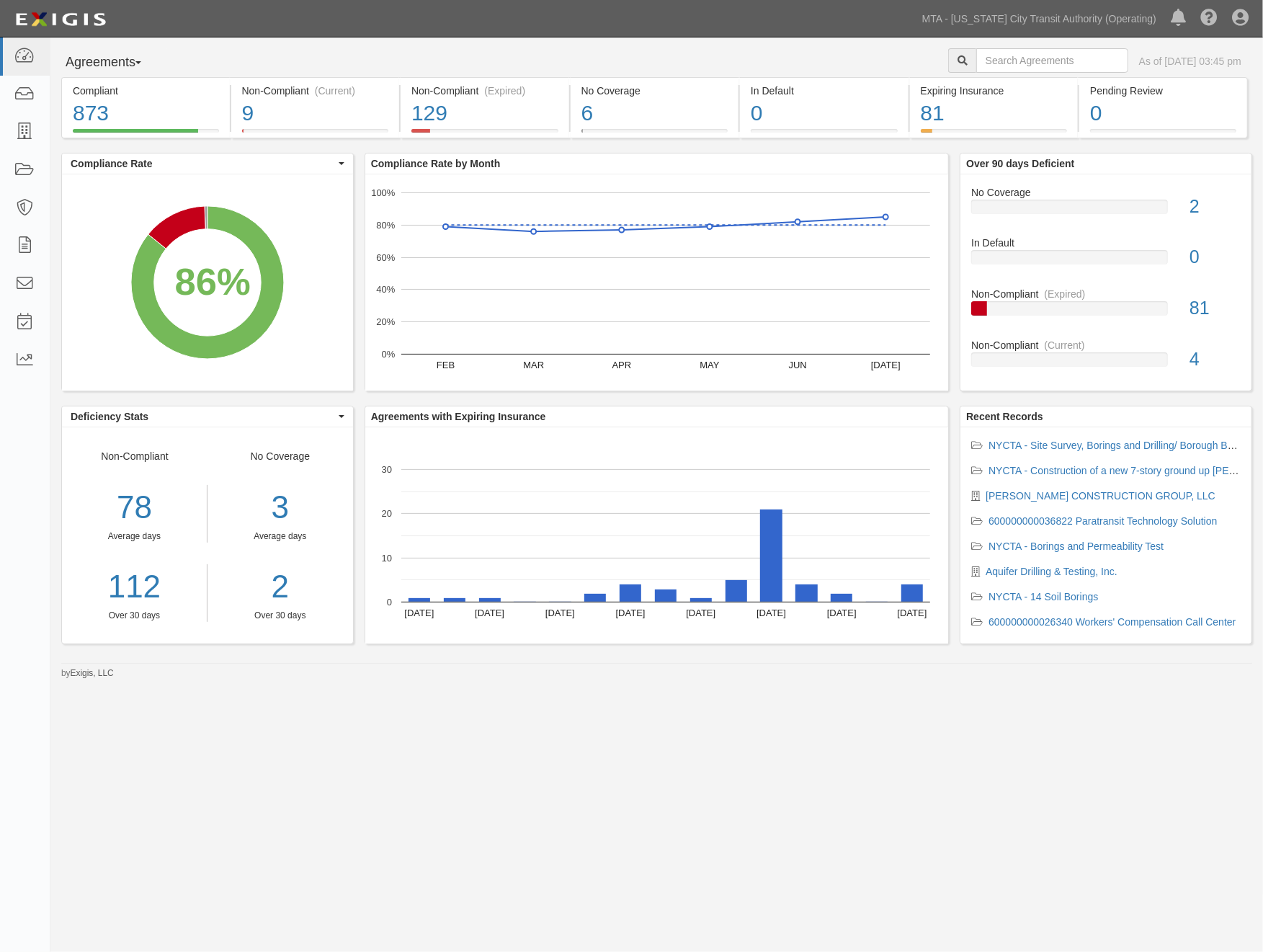
click at [259, 802] on div "Agreements Parties Agreements Coverages As of [DATE] 03:45 pm Compliant 873 86%…" at bounding box center [631, 466] width 1263 height 857
click at [25, 243] on icon at bounding box center [24, 246] width 20 height 17
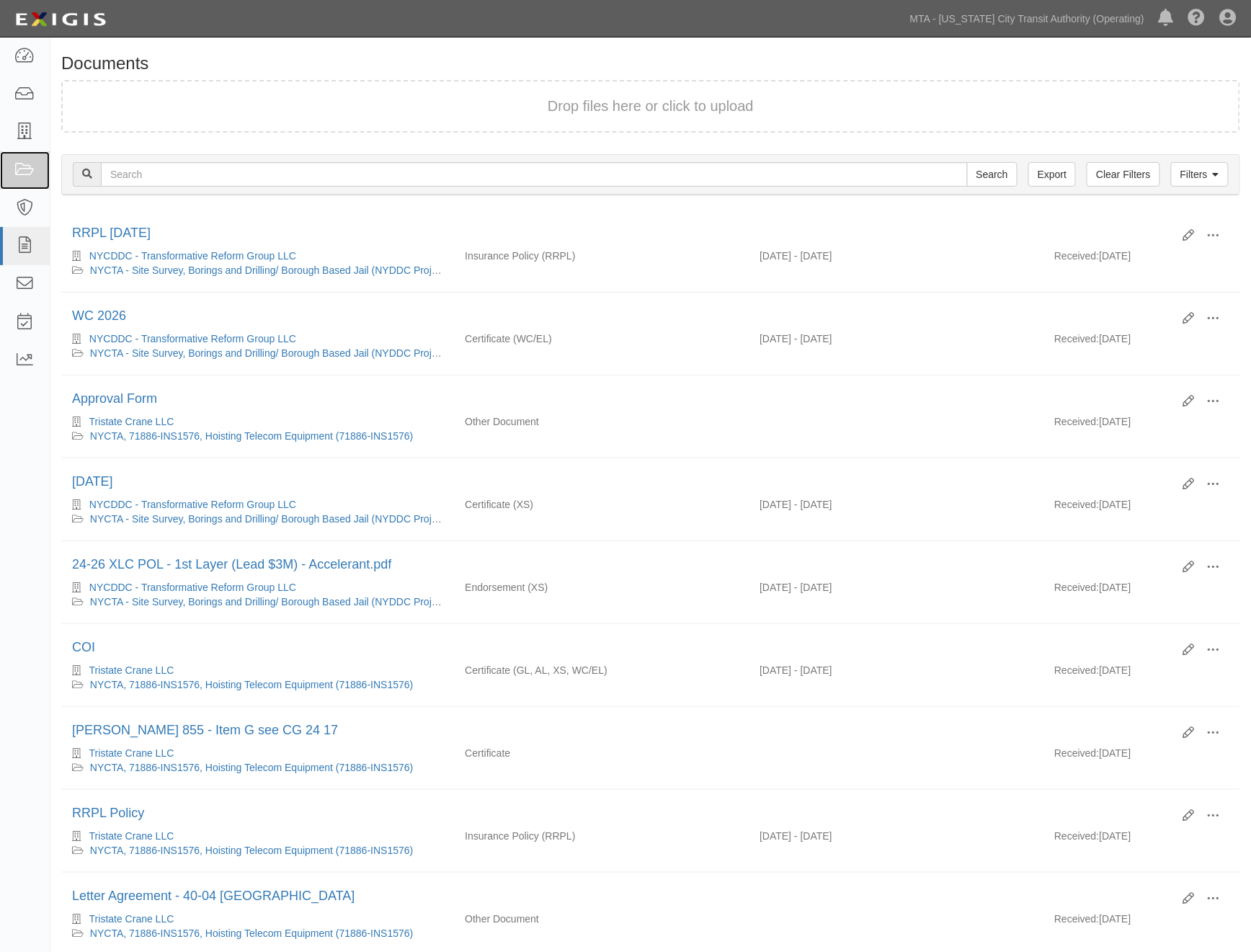
click at [27, 173] on icon at bounding box center [24, 171] width 20 height 17
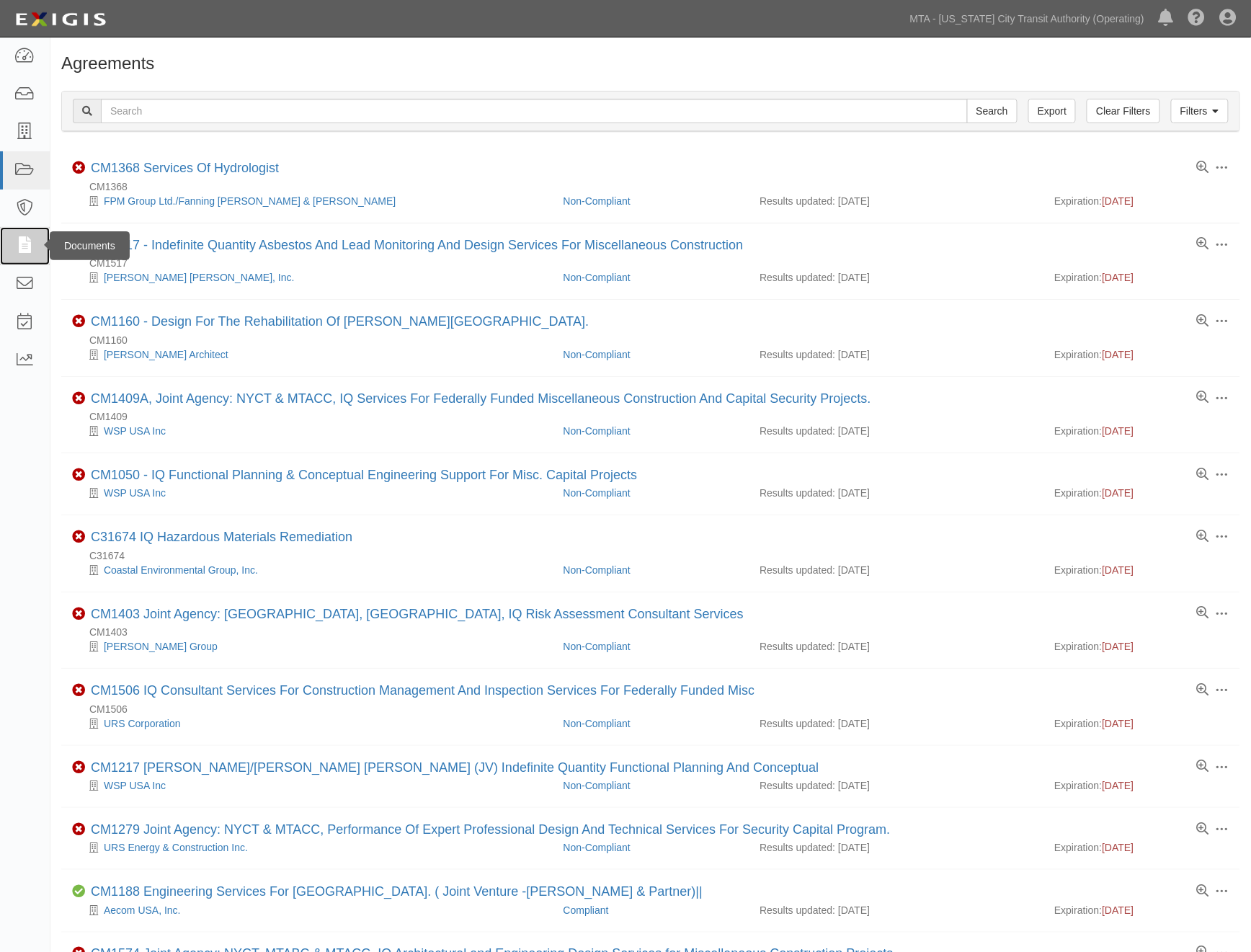
click at [20, 253] on icon at bounding box center [24, 246] width 20 height 17
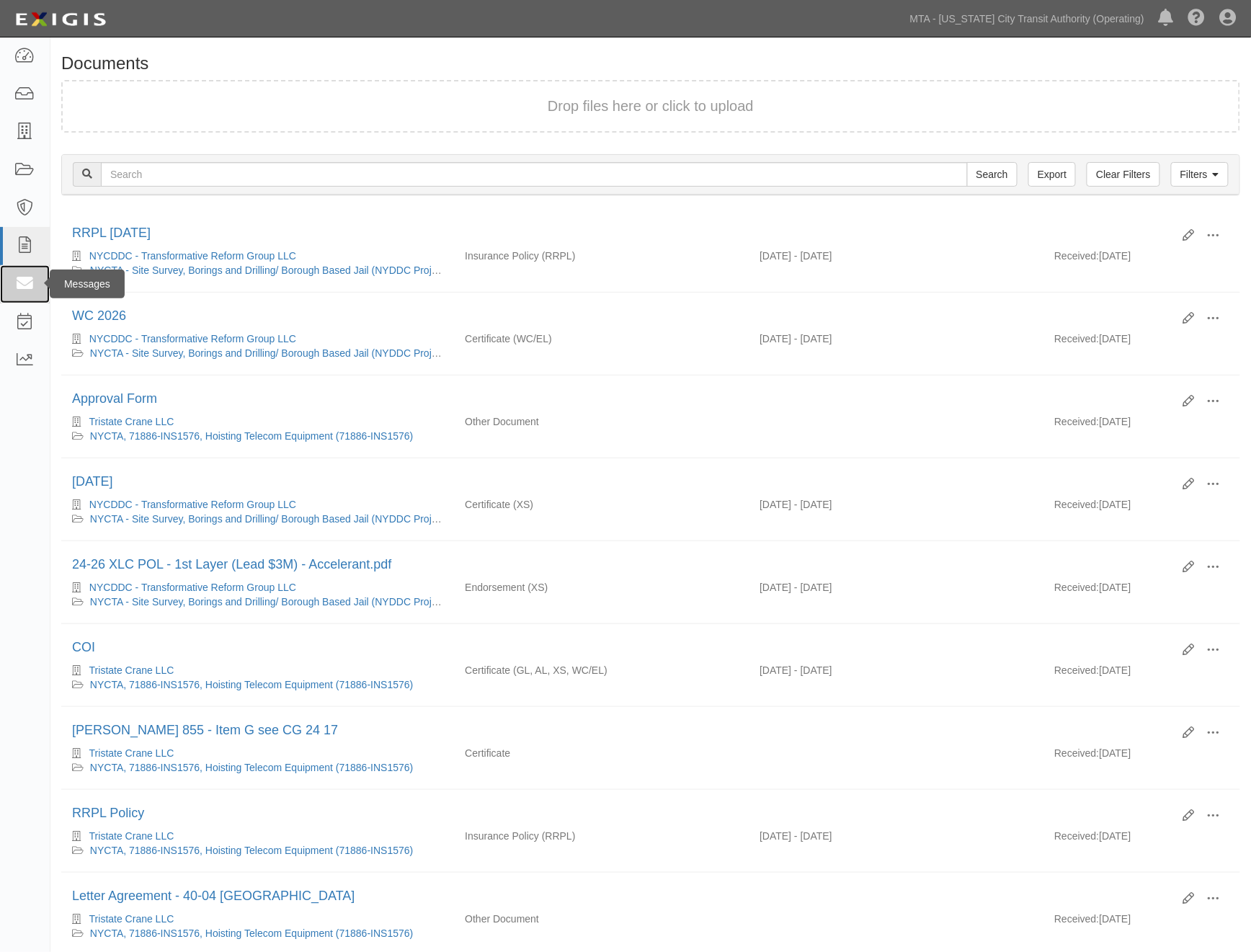
click at [19, 283] on icon at bounding box center [24, 284] width 20 height 17
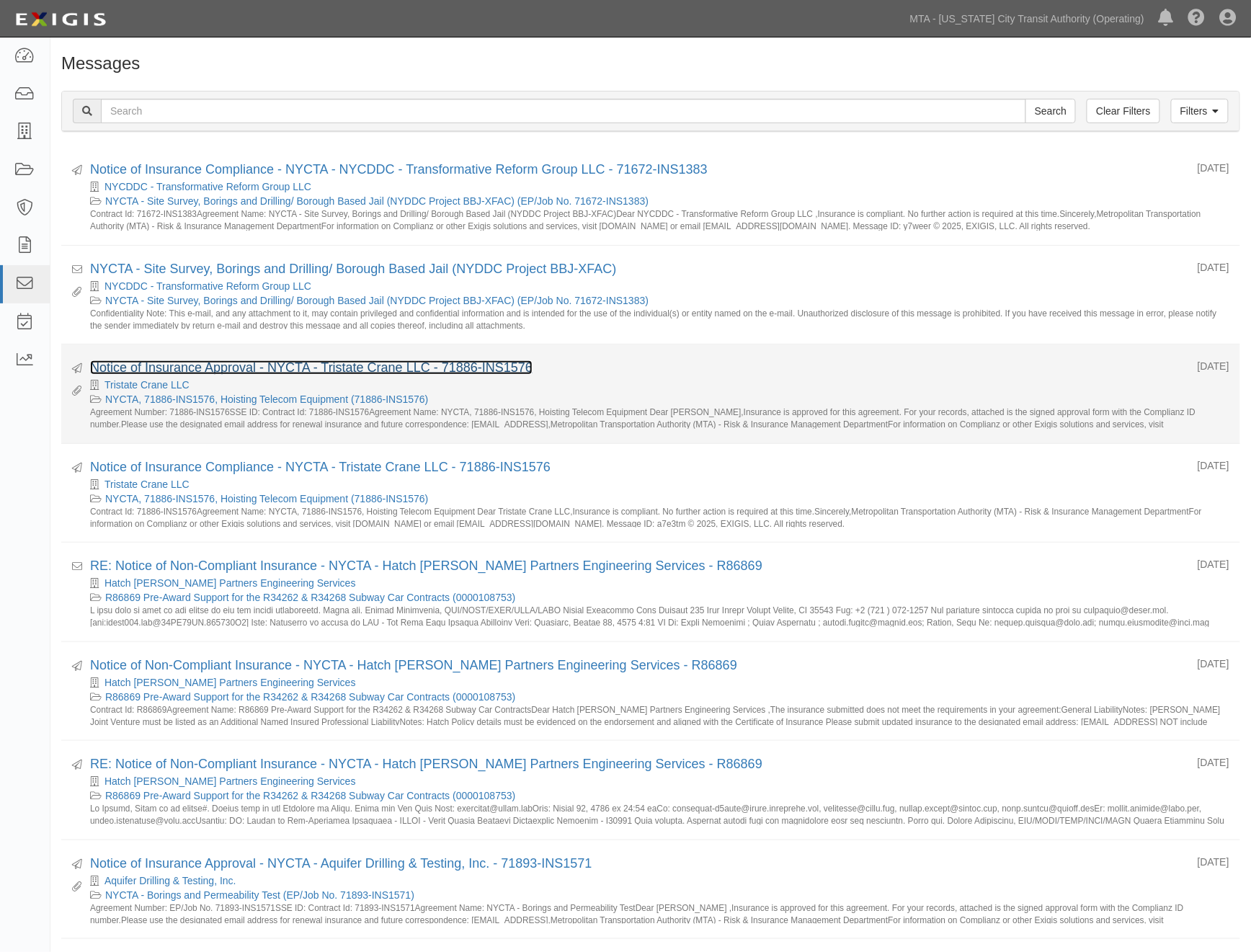
click at [204, 370] on link "Notice of Insurance Approval - NYCTA - Tristate Crane LLC - 71886-INS1576" at bounding box center [311, 367] width 443 height 14
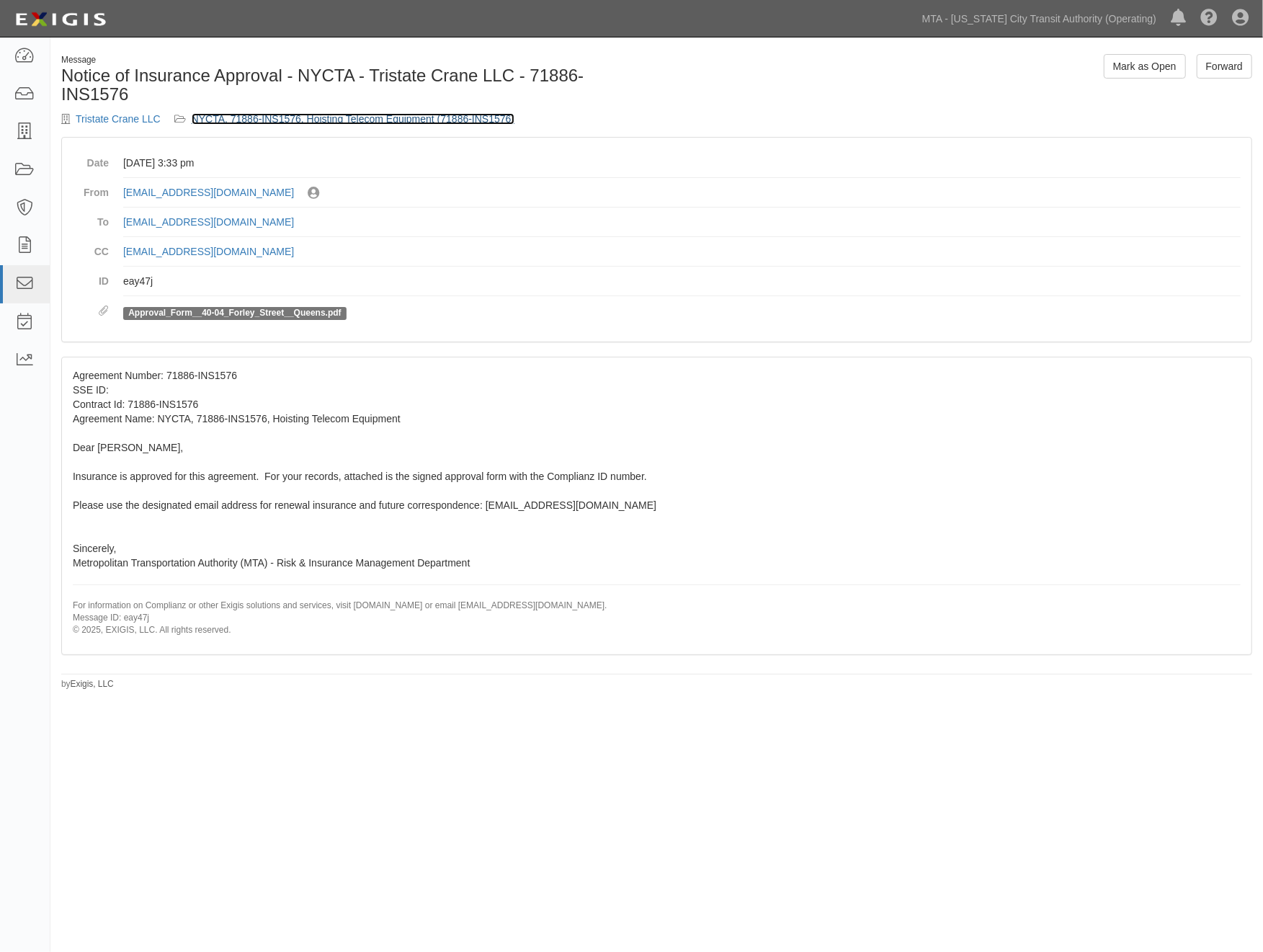
click at [283, 113] on link "NYCTA, 71886-INS1576, Hoisting Telecom Equipment (71886-INS1576)" at bounding box center [354, 118] width 324 height 11
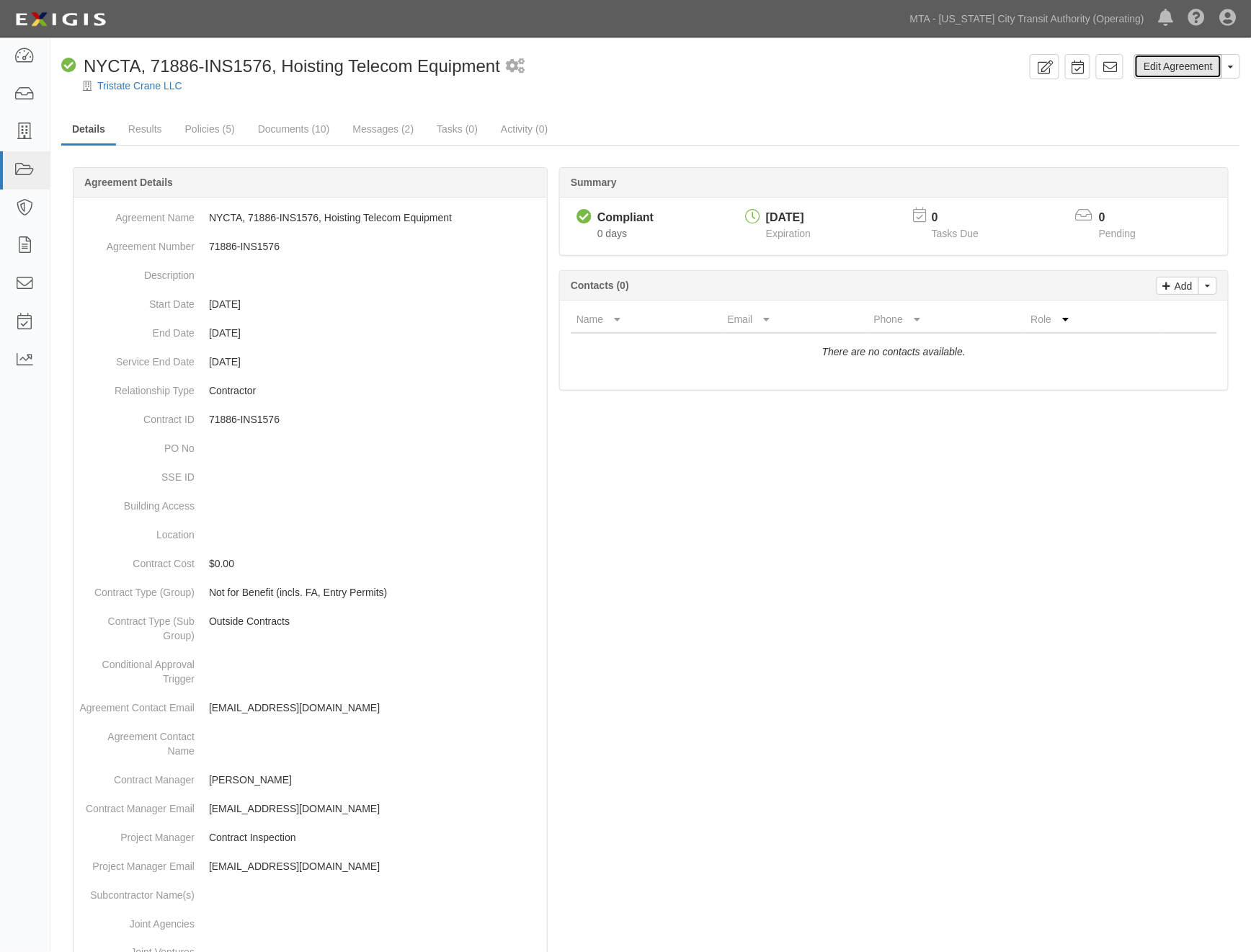
click at [1188, 71] on link "Edit Agreement" at bounding box center [1178, 66] width 88 height 24
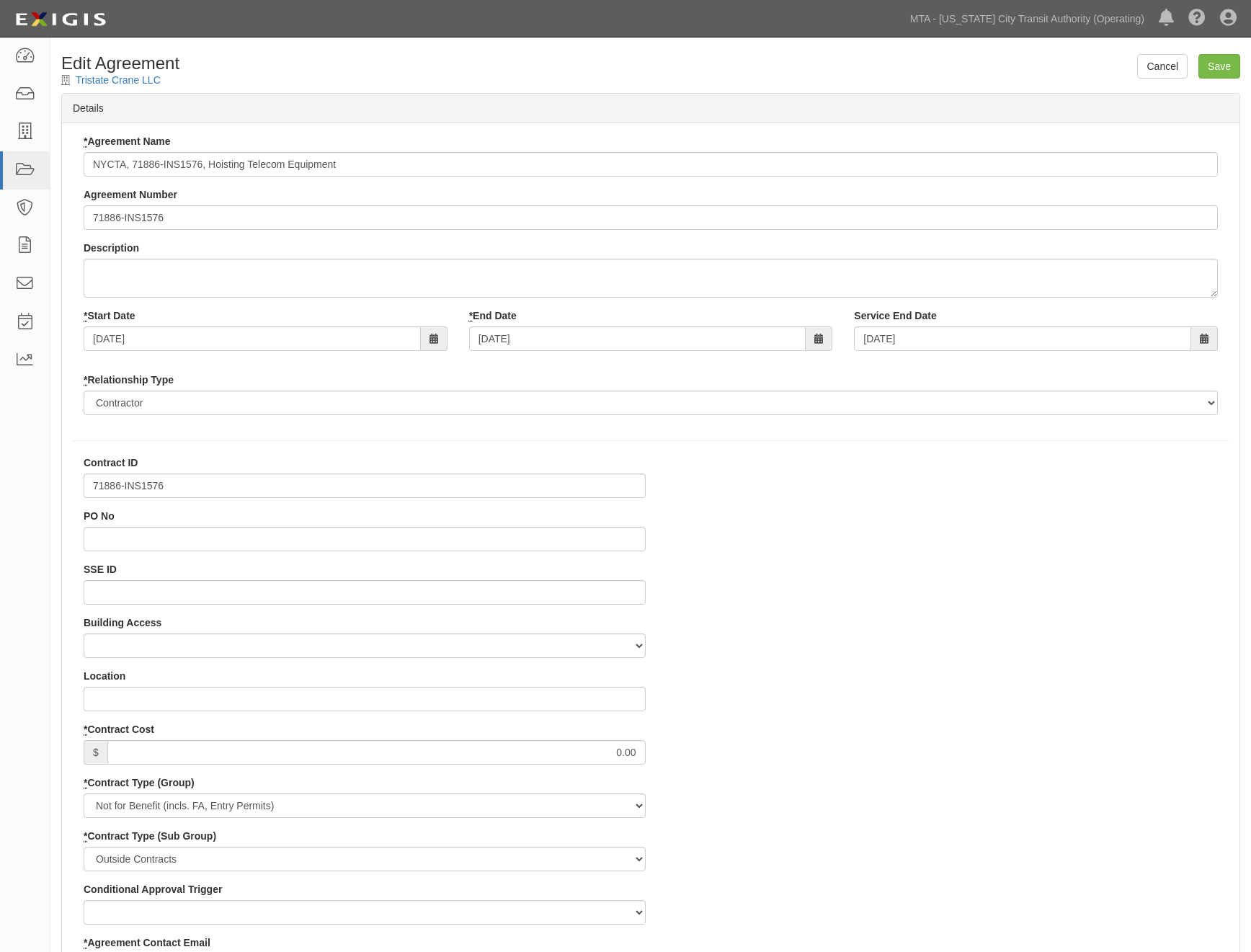
select select
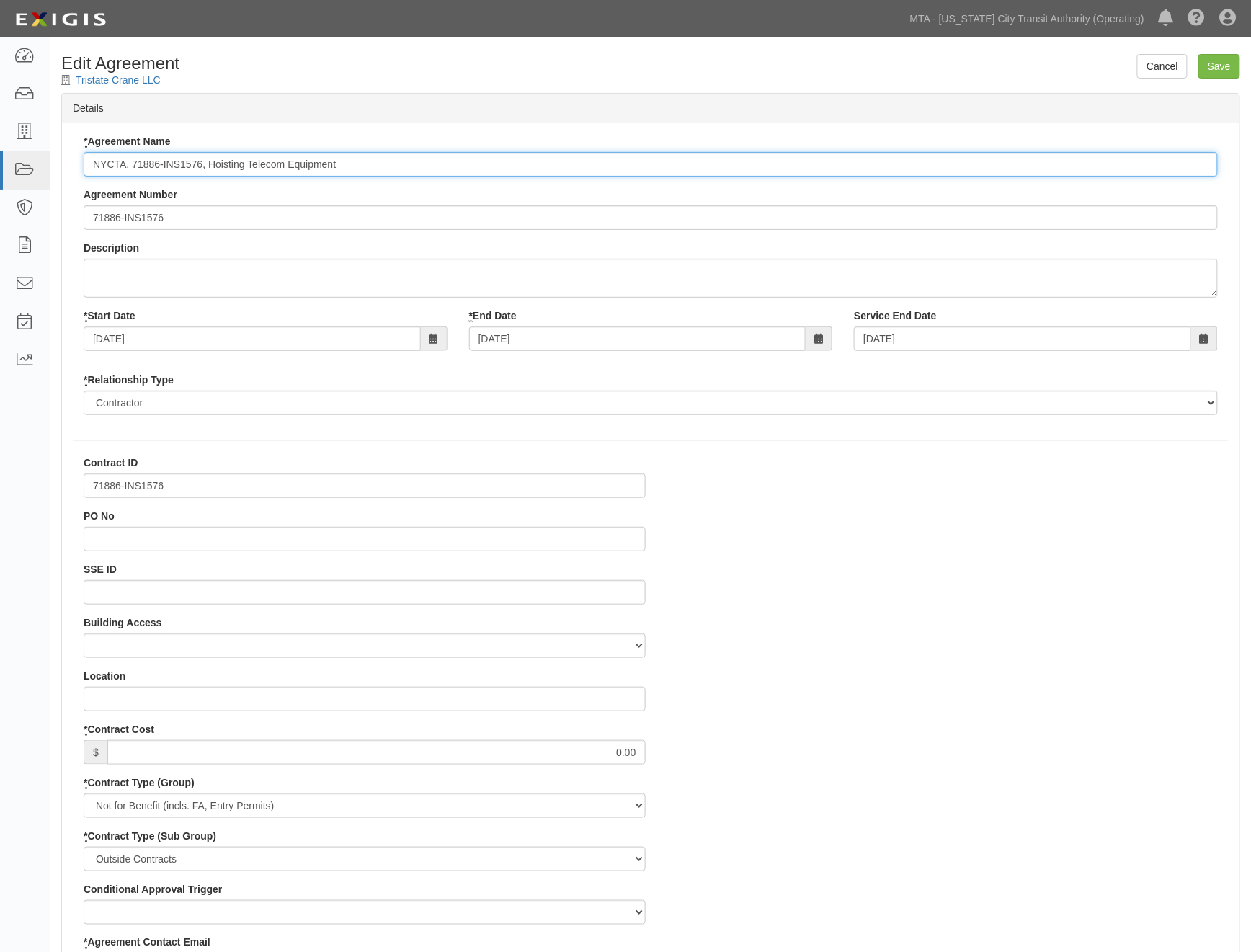
click at [159, 164] on input "NYCTA, 71886-INS1576, Hoisting Telecom Equipment" at bounding box center [651, 164] width 1134 height 24
type input "NYCTA - Hoisting Telecom Equipment"
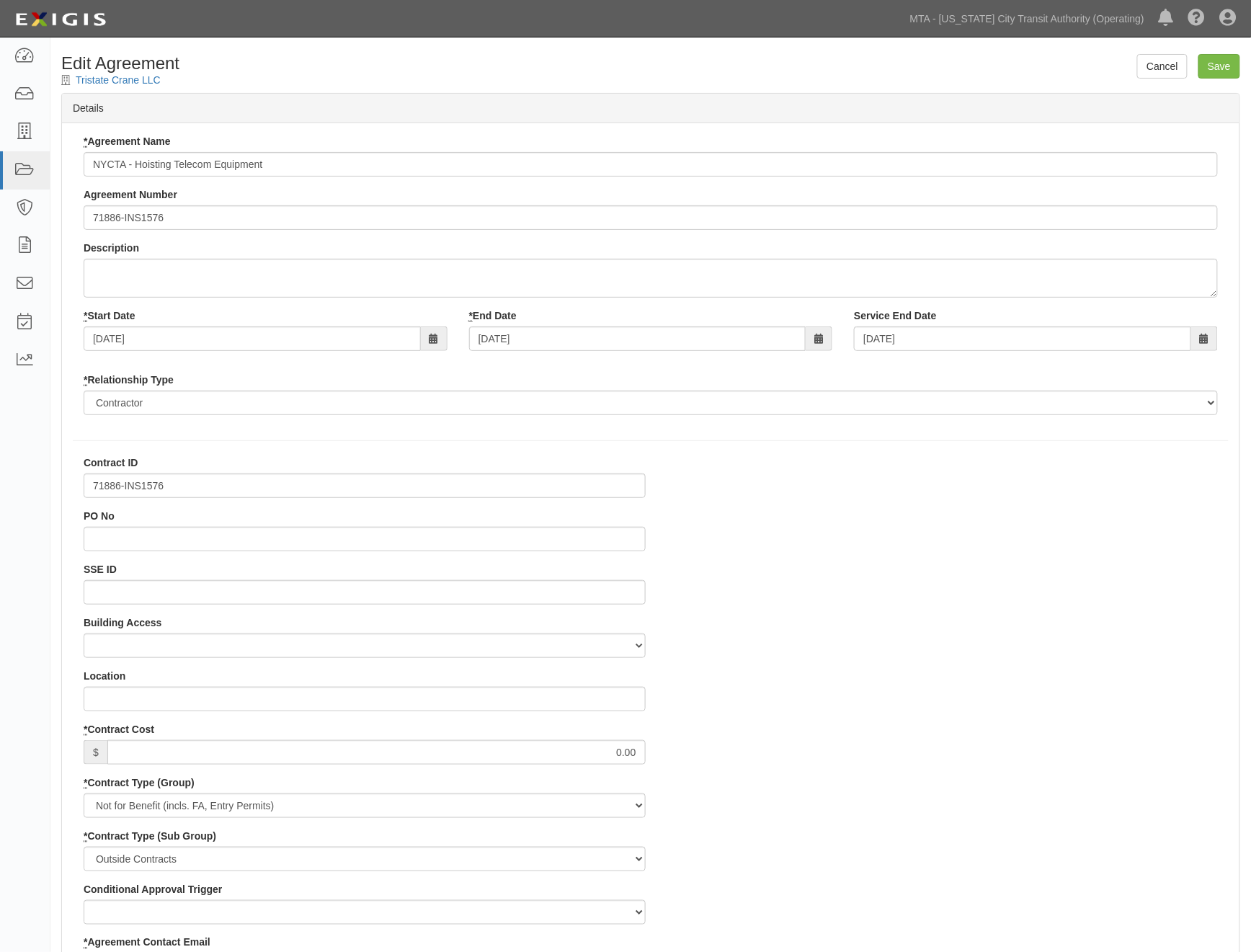
drag, startPoint x: 925, startPoint y: 675, endPoint x: 902, endPoint y: 670, distance: 23.5
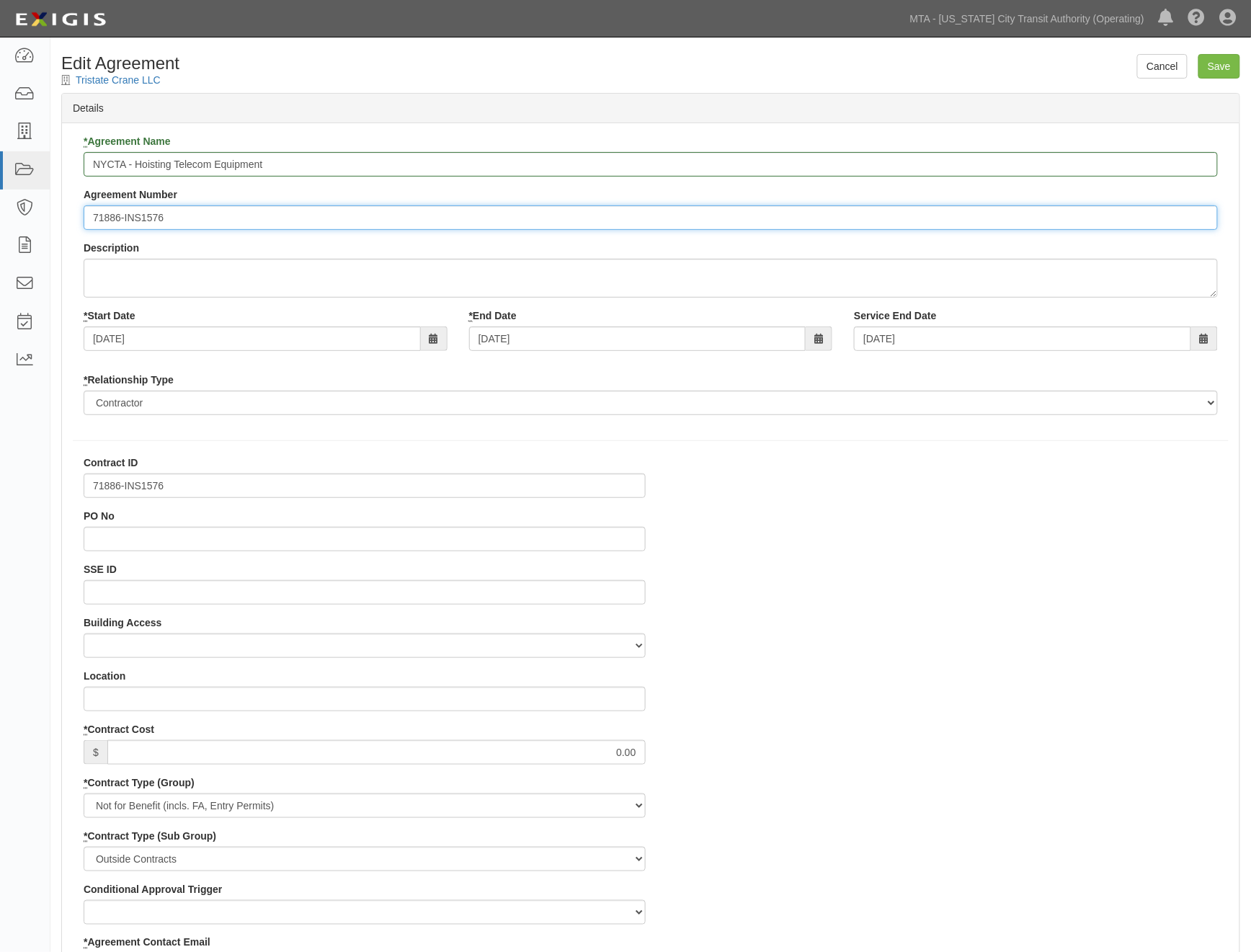
click at [95, 218] on input "71886-INS1576" at bounding box center [651, 217] width 1134 height 24
type input "EP/Job No. 71886-INS1576"
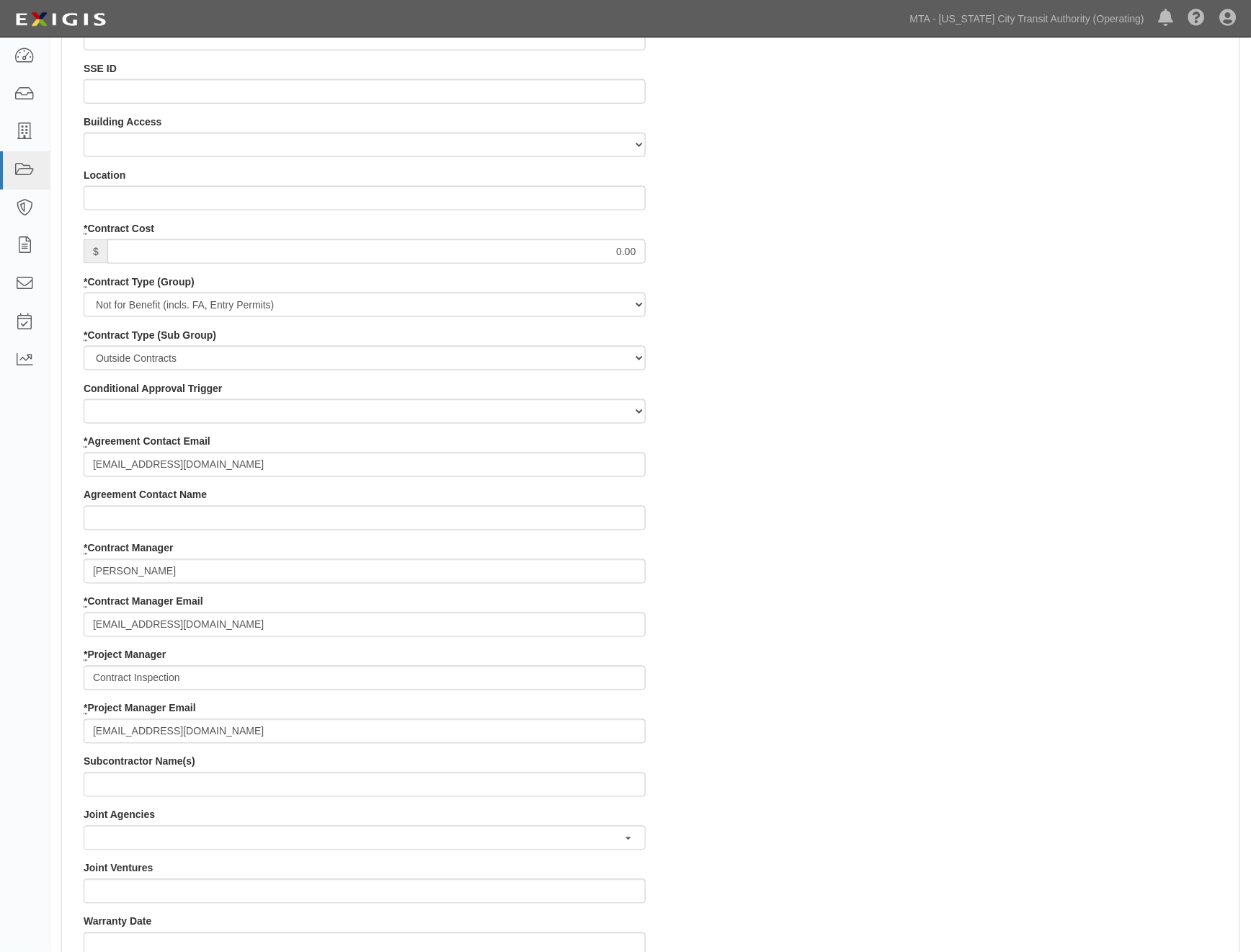
scroll to position [640, 0]
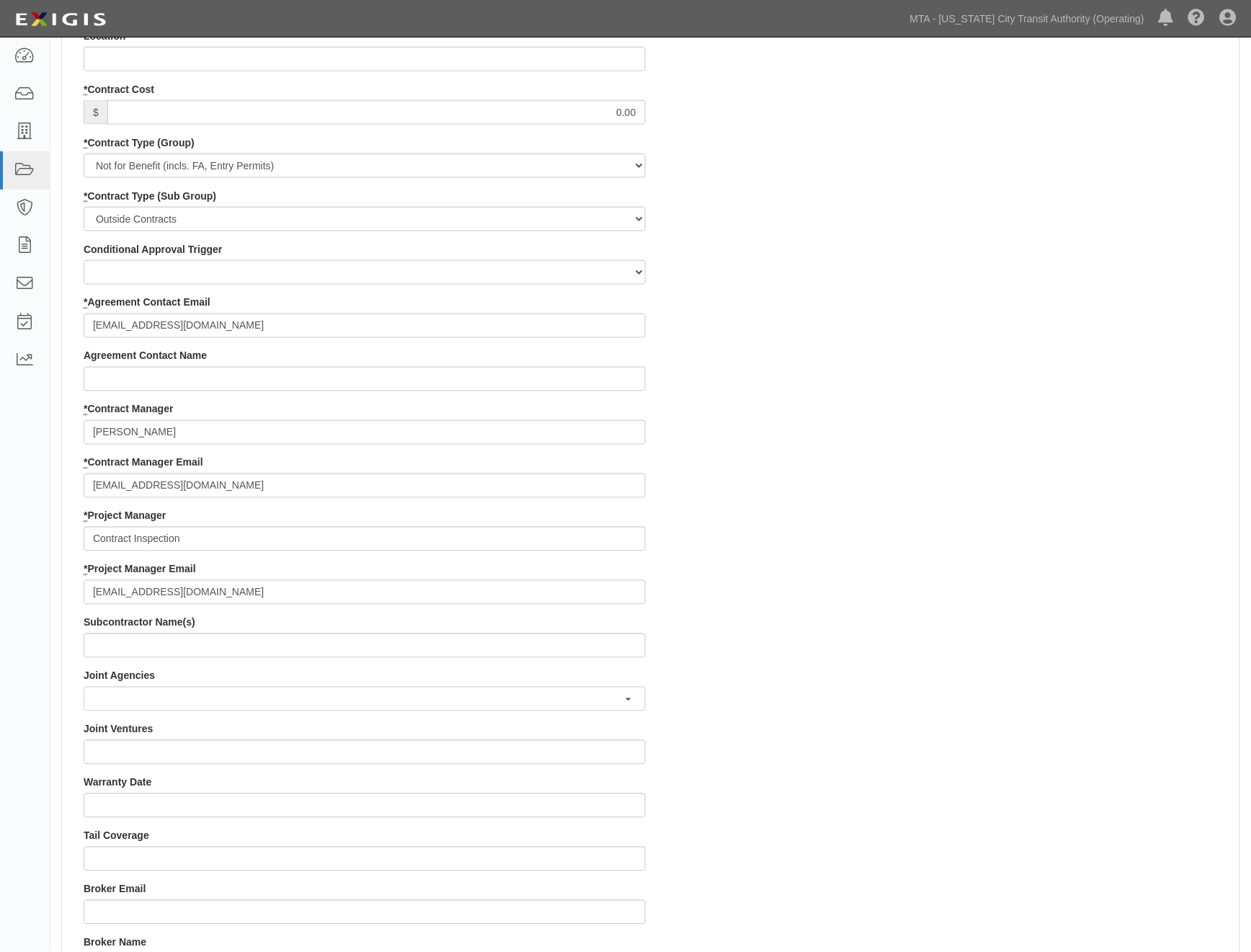
click at [848, 703] on div "Contract ID 71886-INS1576 PO No SSE ID Building Access 2 Broadway 341/345/347 B…" at bounding box center [650, 535] width 1178 height 1440
click at [245, 599] on input "[EMAIL_ADDRESS][DOMAIN_NAME]" at bounding box center [364, 592] width 562 height 24
paste input "[EMAIL_ADDRESS][DOMAIN_NAME]"
type input "[EMAIL_ADDRESS][DOMAIN_NAME]; [EMAIL_ADDRESS][DOMAIN_NAME]"
click at [888, 668] on div "Contract ID 71886-INS1576 PO No SSE ID Building Access 2 Broadway 341/345/347 B…" at bounding box center [650, 535] width 1178 height 1440
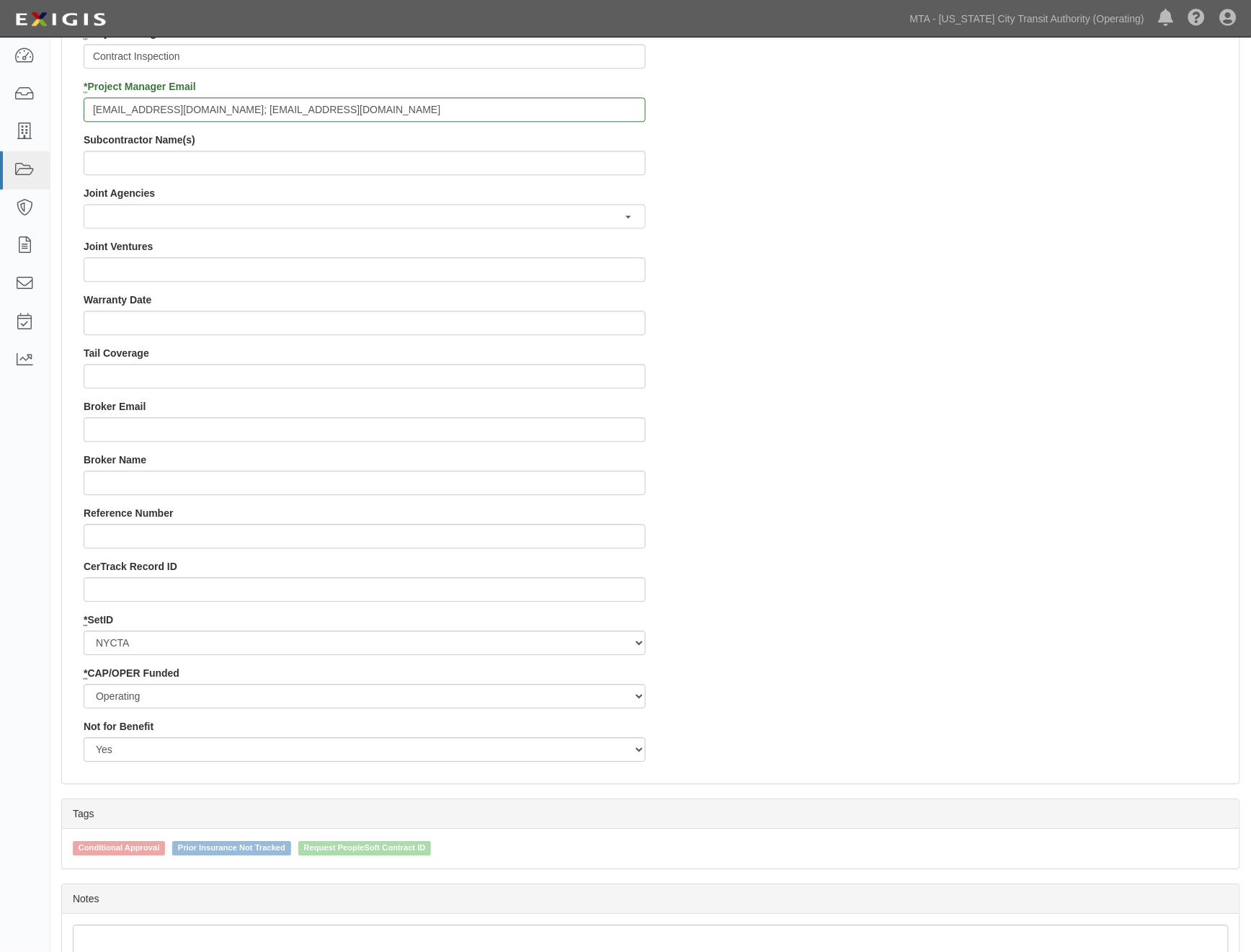
scroll to position [1216, 0]
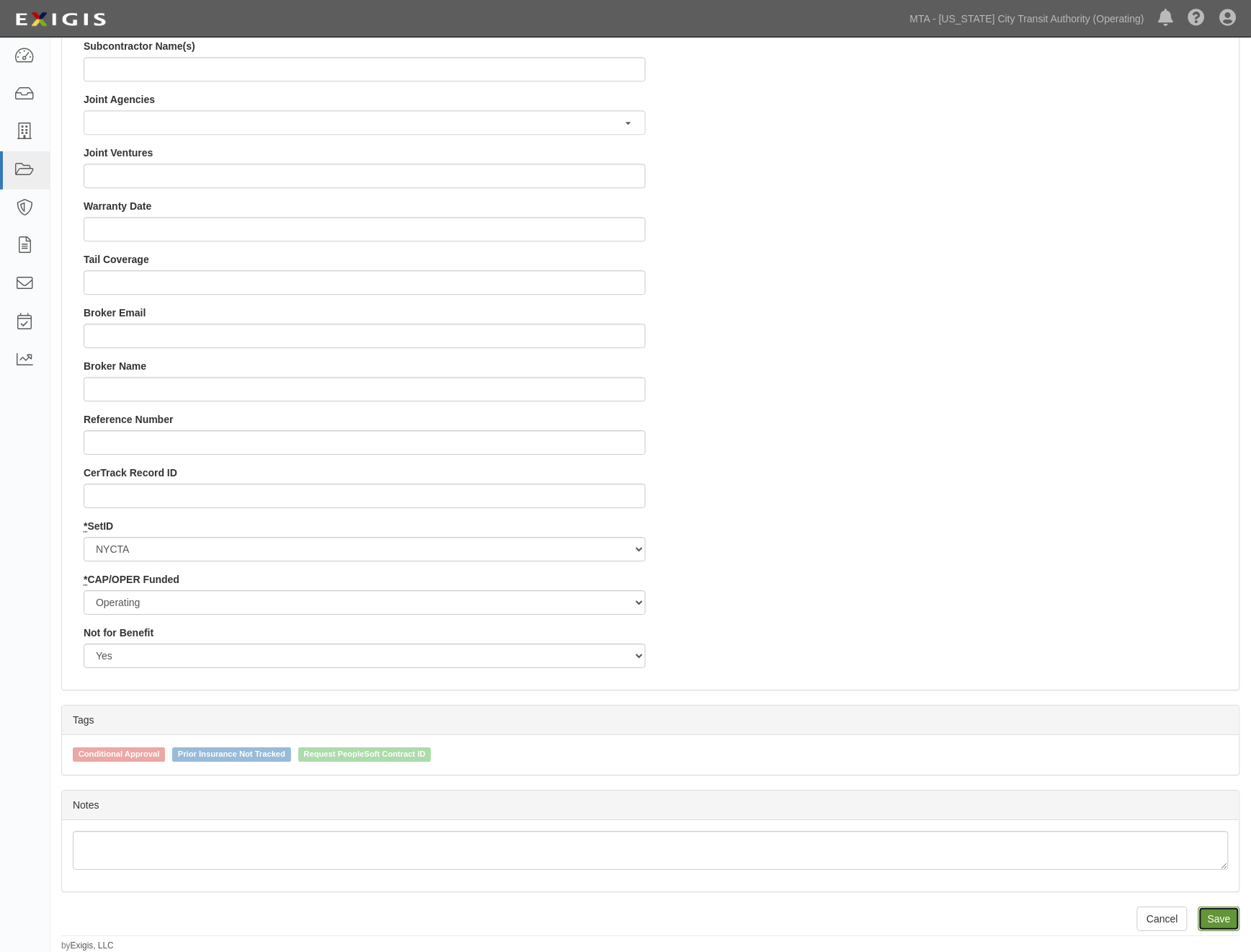
click at [1214, 915] on input "Save" at bounding box center [1219, 918] width 42 height 24
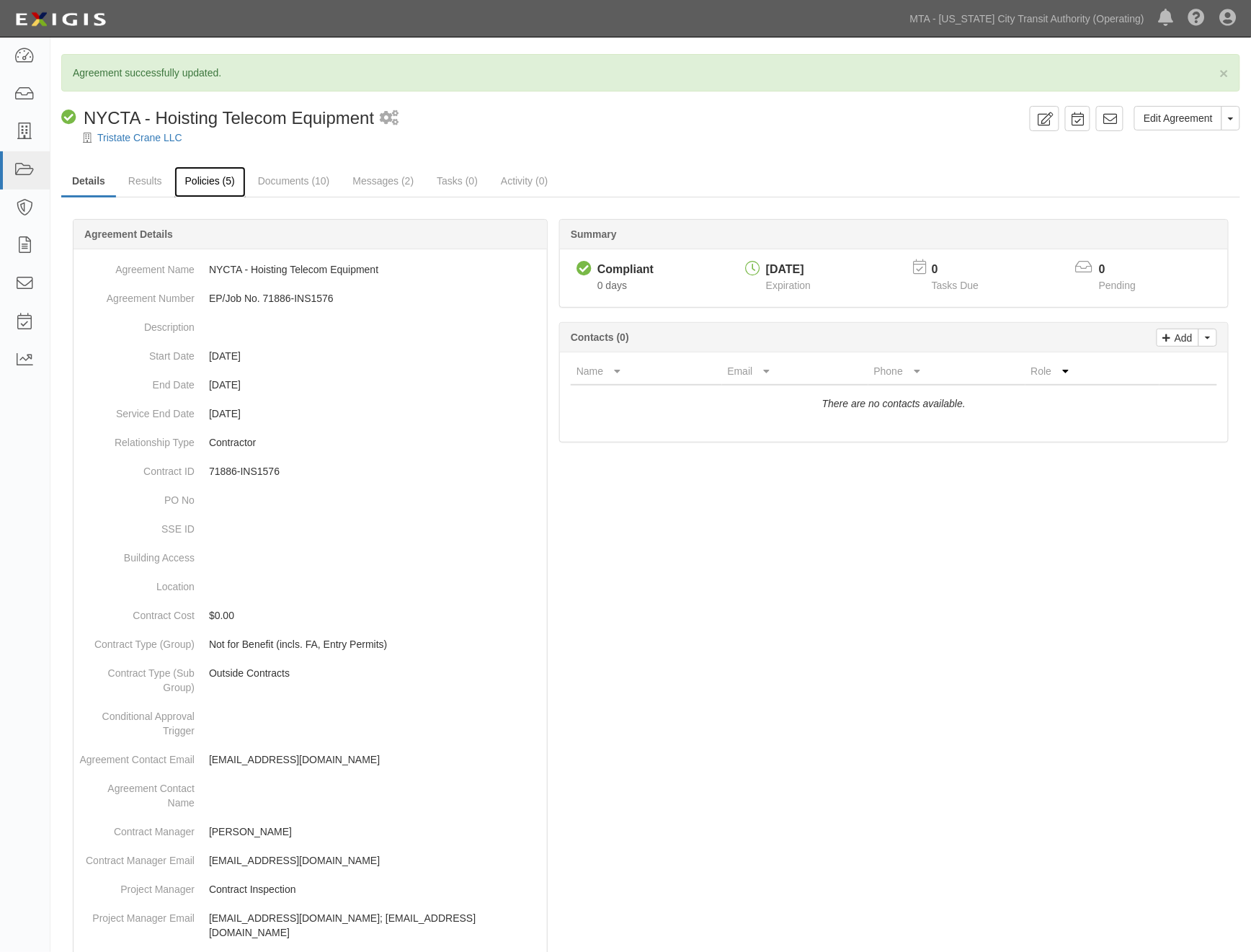
click at [200, 181] on link "Policies (5)" at bounding box center [210, 181] width 72 height 31
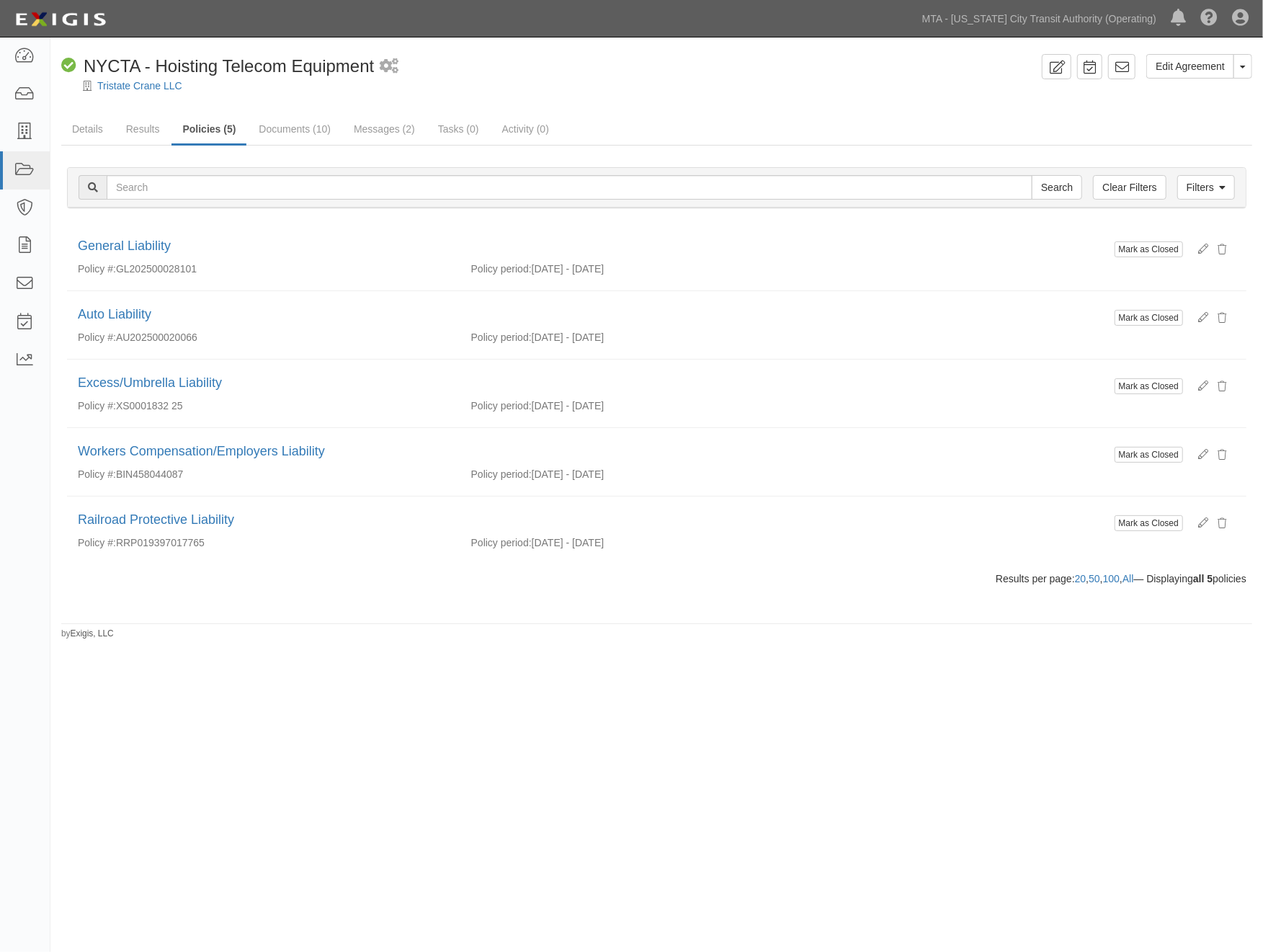
click at [452, 814] on div "Edit Agreement Toggle Agreement Dropdown View Audit Trail Archive Agreement Sen…" at bounding box center [631, 472] width 1263 height 857
click at [1240, 10] on icon at bounding box center [1241, 18] width 17 height 18
click at [1173, 84] on link "Sign Out" at bounding box center [1198, 85] width 114 height 29
